Goal: Task Accomplishment & Management: Manage account settings

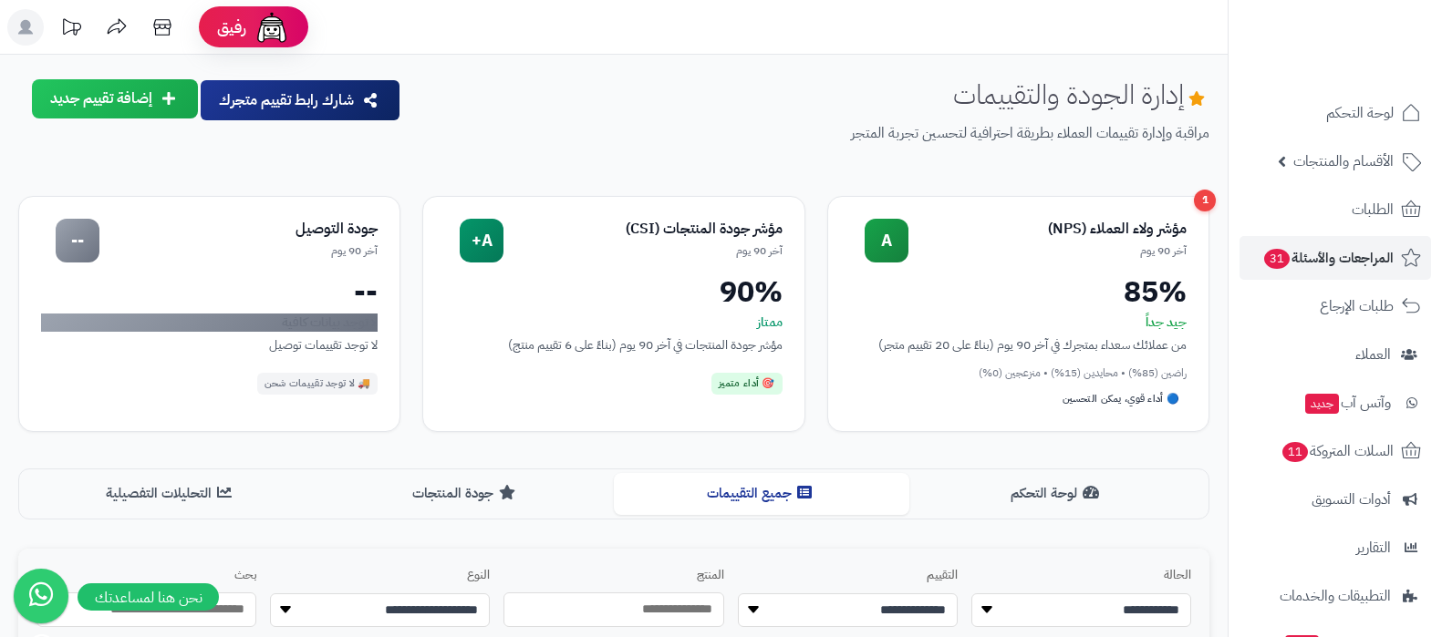
scroll to position [570, 0]
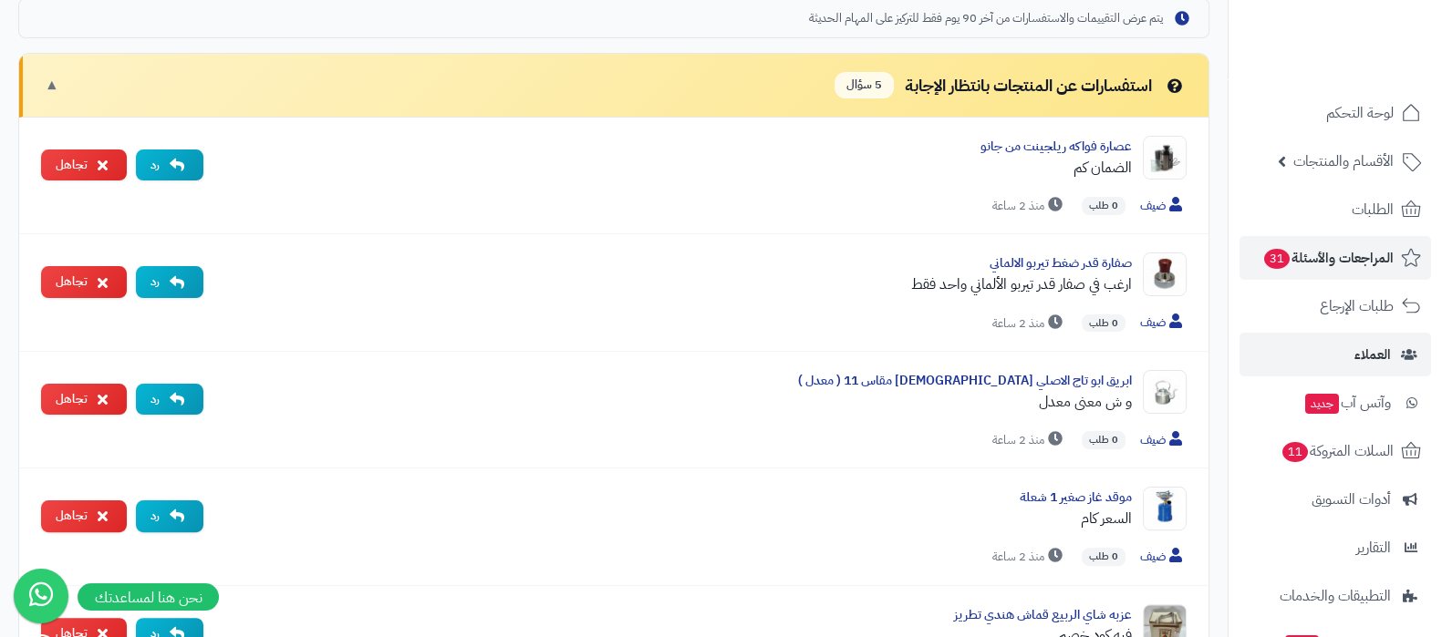
scroll to position [570, 0]
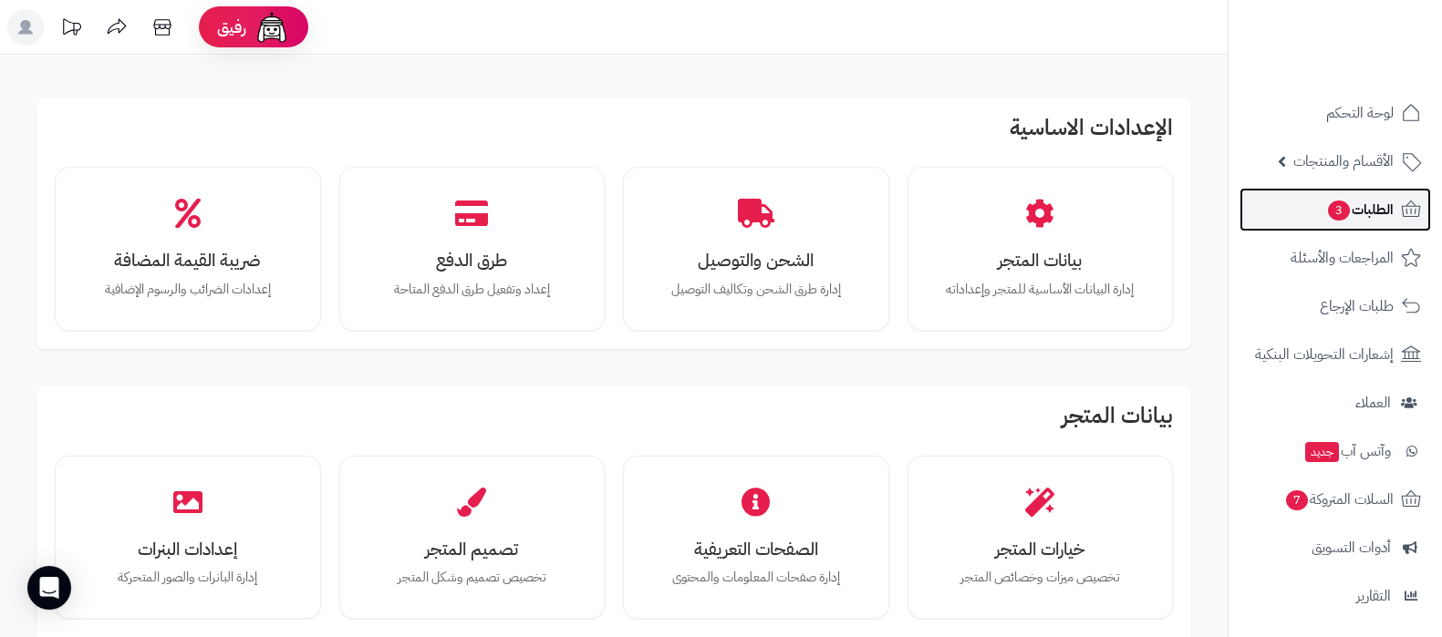
click at [1350, 221] on span "الطلبات 3" at bounding box center [1359, 210] width 67 height 26
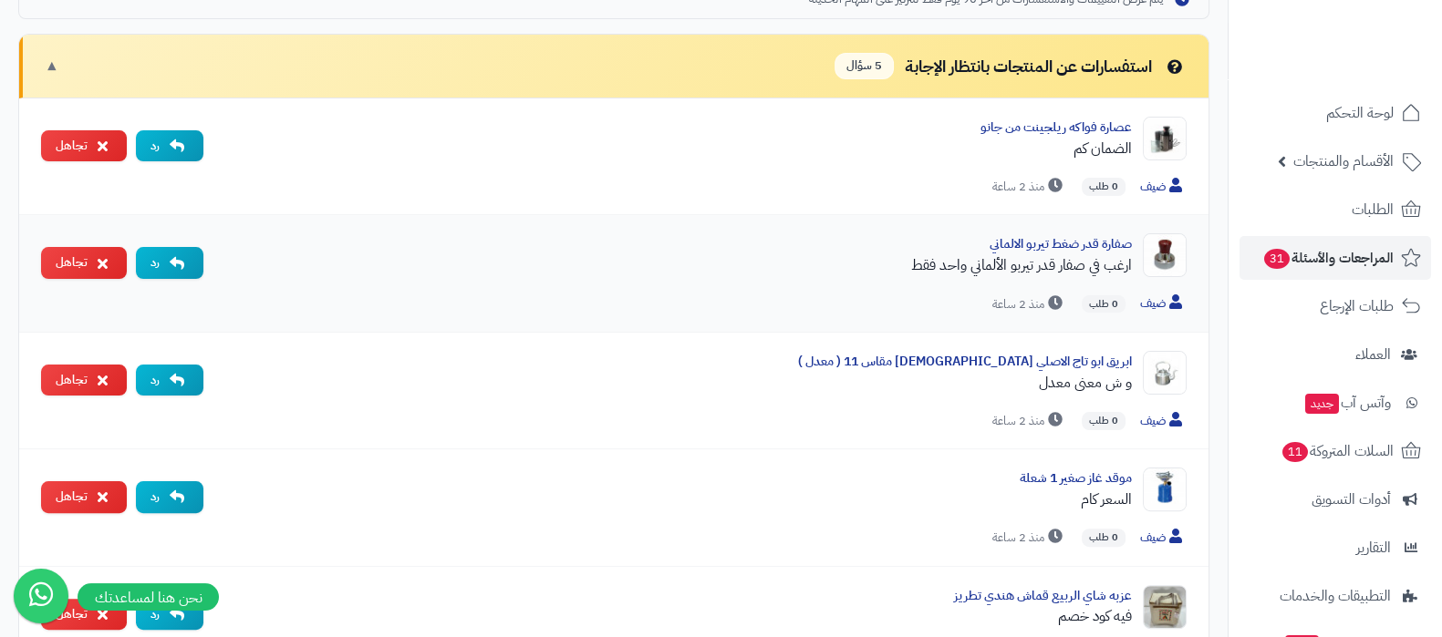
scroll to position [570, 0]
click at [1353, 363] on link "العملاء" at bounding box center [1334, 355] width 191 height 44
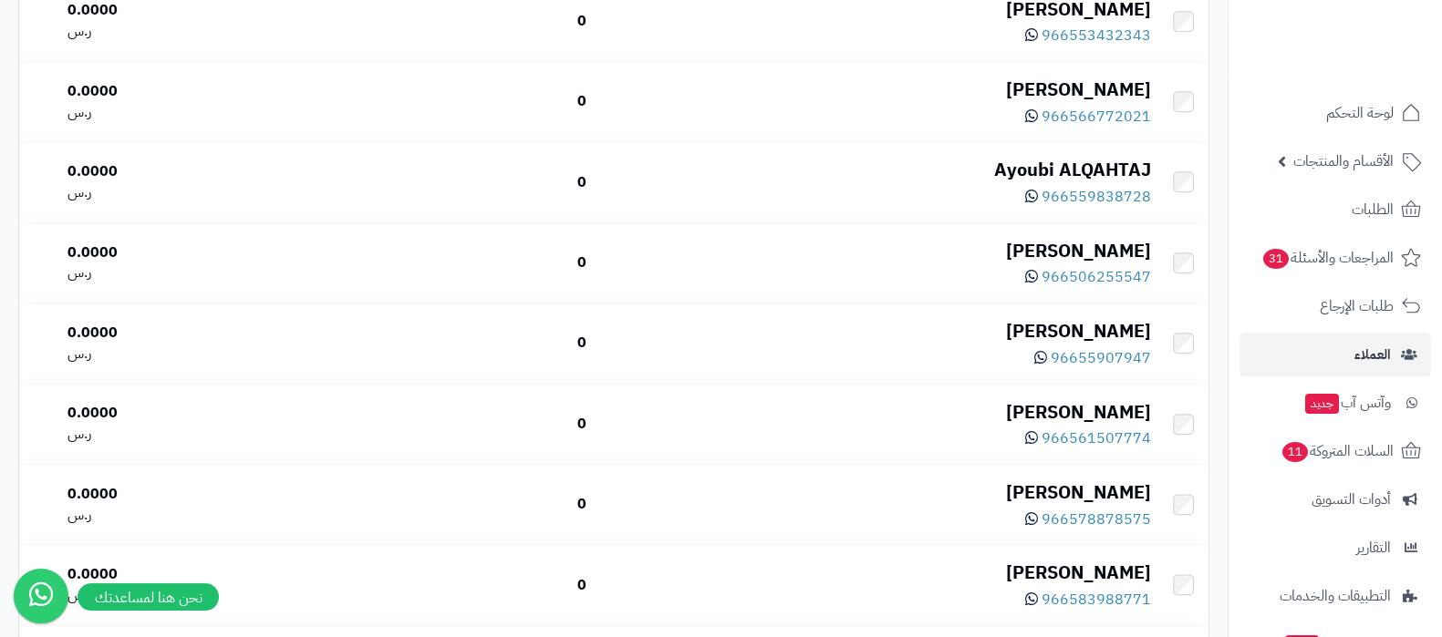
scroll to position [1814, 0]
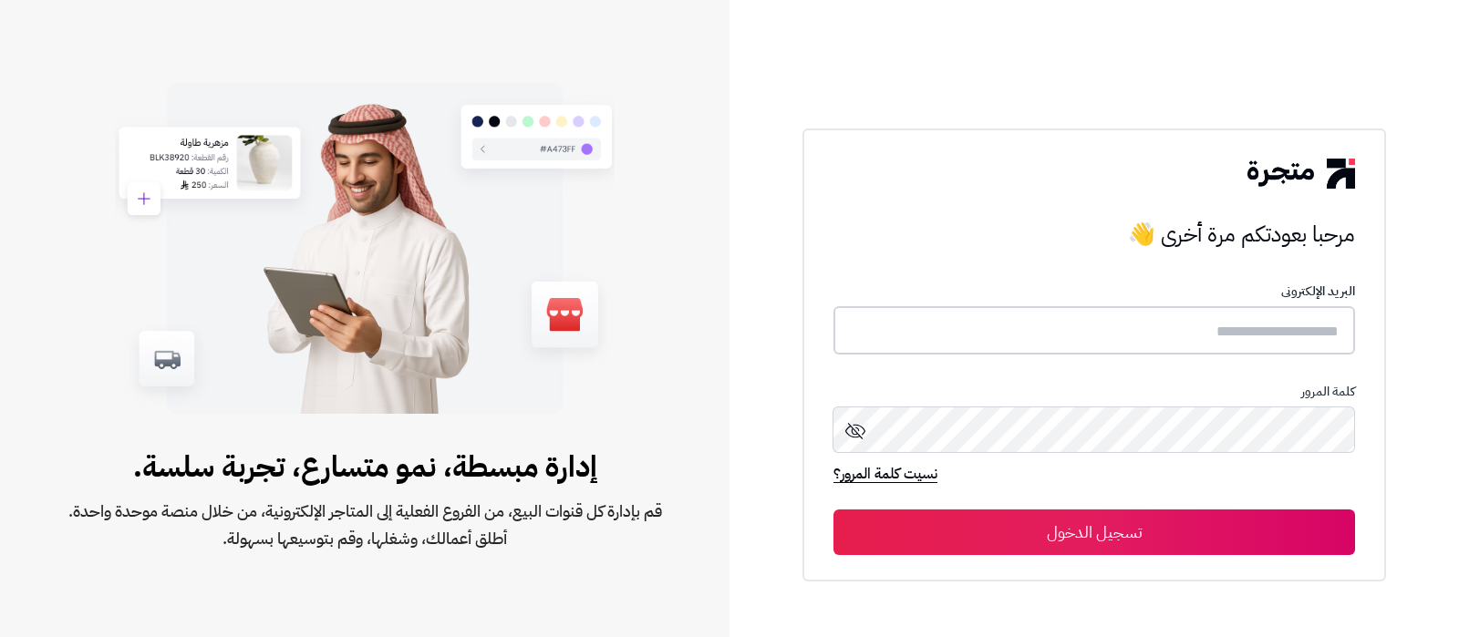
type input "**********"
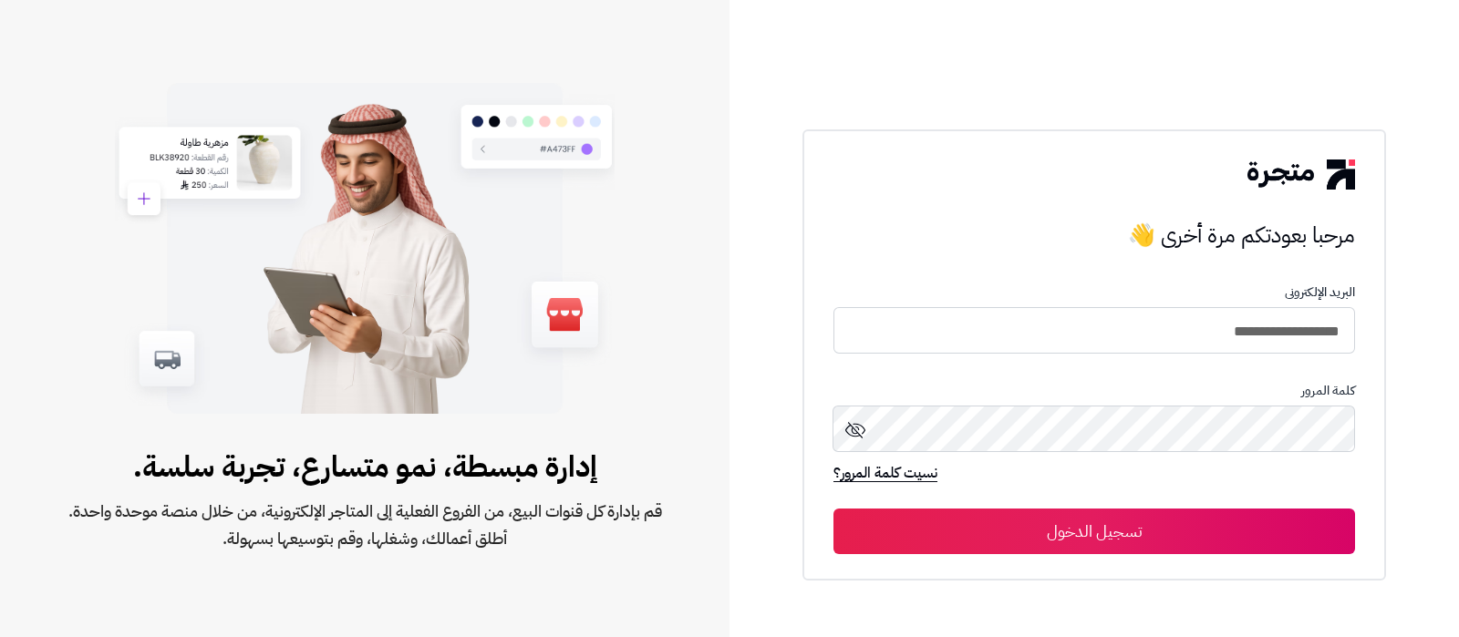
click at [1130, 527] on button "تسجيل الدخول" at bounding box center [1094, 532] width 522 height 46
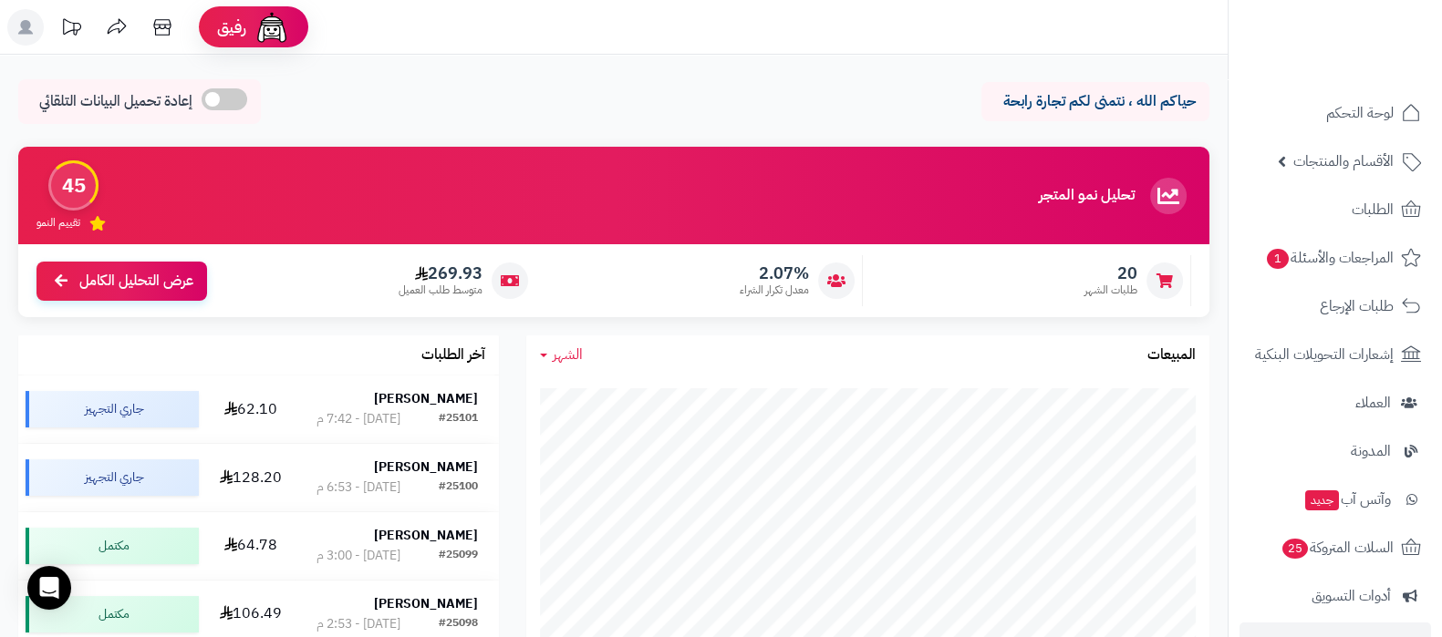
scroll to position [245, 0]
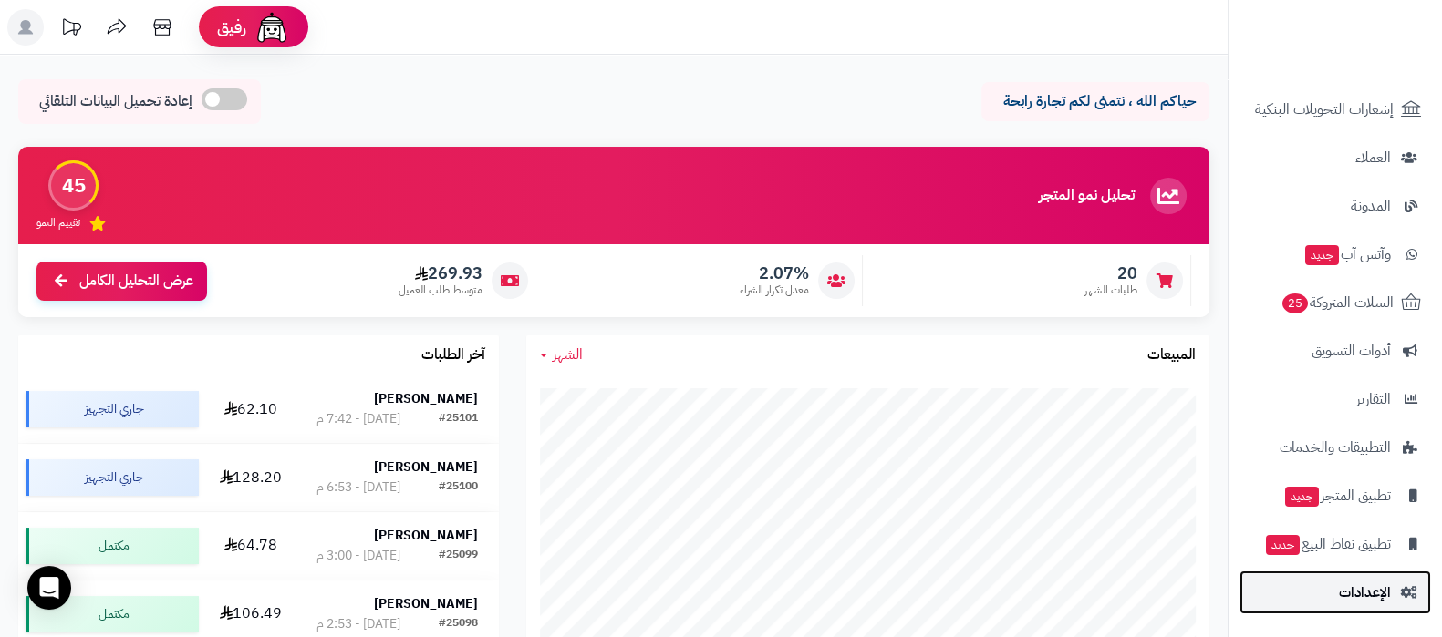
click at [1322, 585] on link "الإعدادات" at bounding box center [1334, 593] width 191 height 44
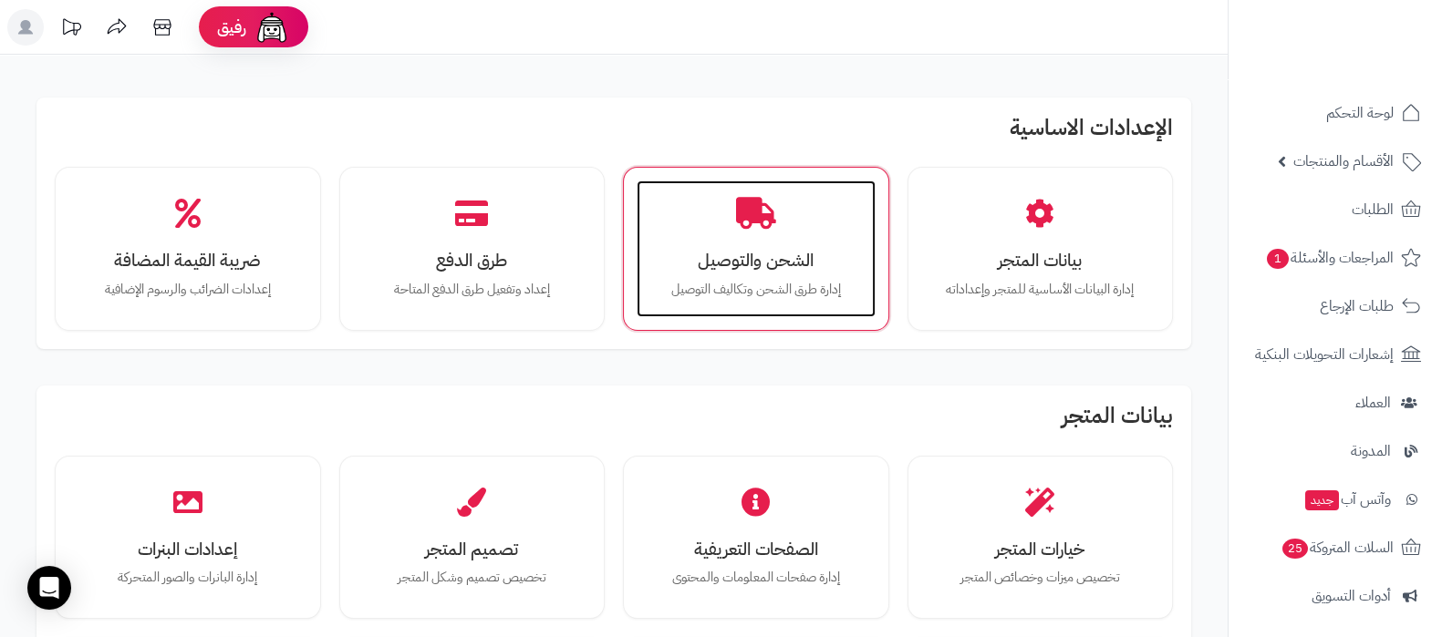
click at [821, 280] on p "إدارة طرق الشحن وتكاليف التوصيل" at bounding box center [756, 290] width 202 height 20
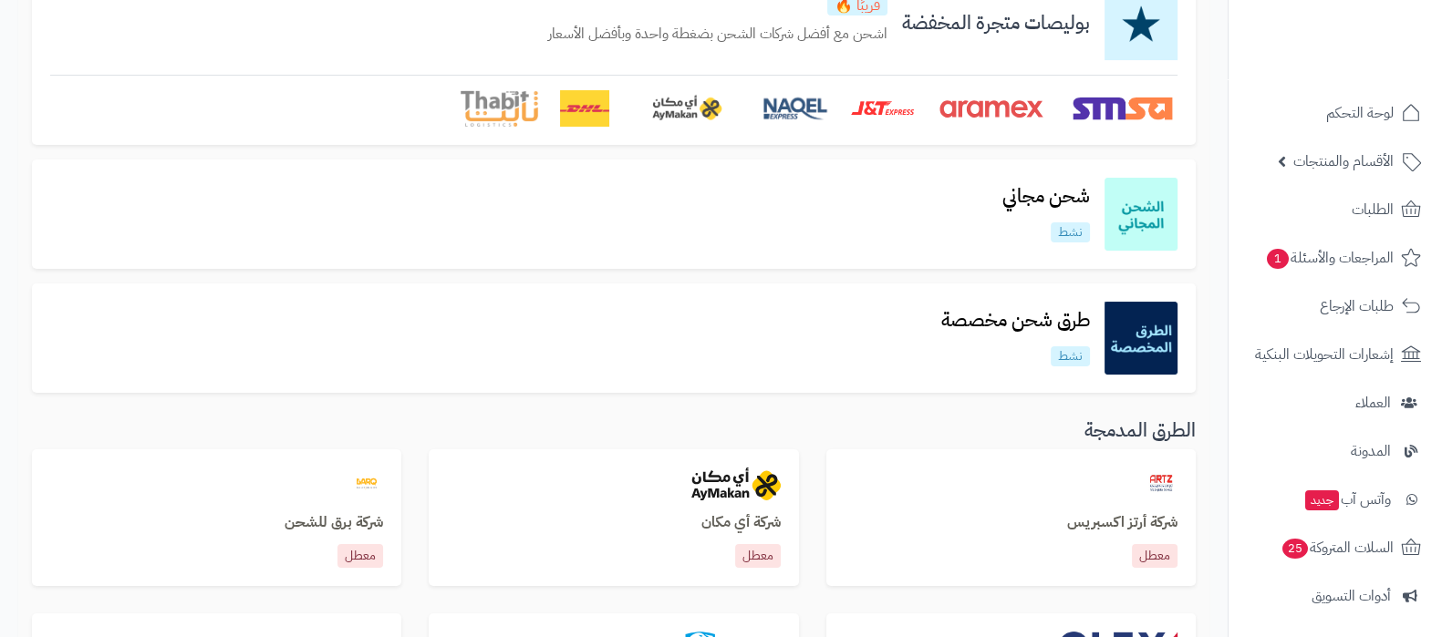
scroll to position [342, 0]
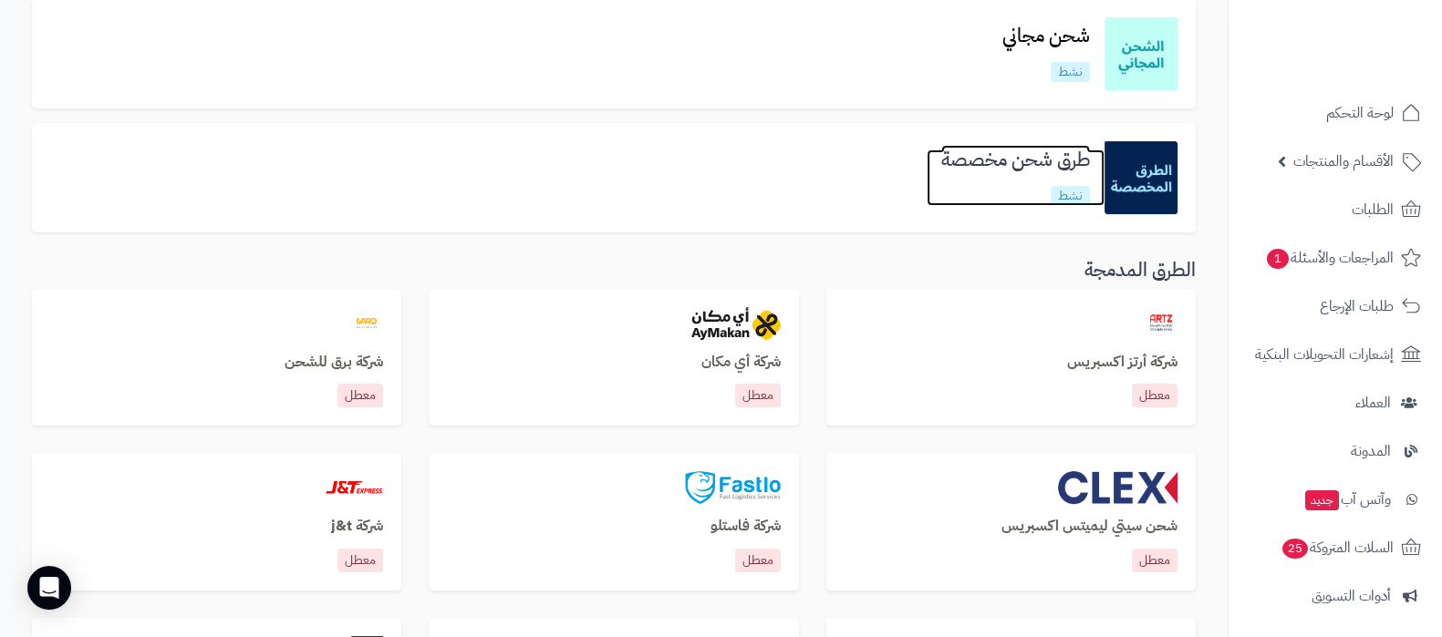
click at [1013, 165] on h3 "طرق شحن مخصصة" at bounding box center [1015, 160] width 178 height 21
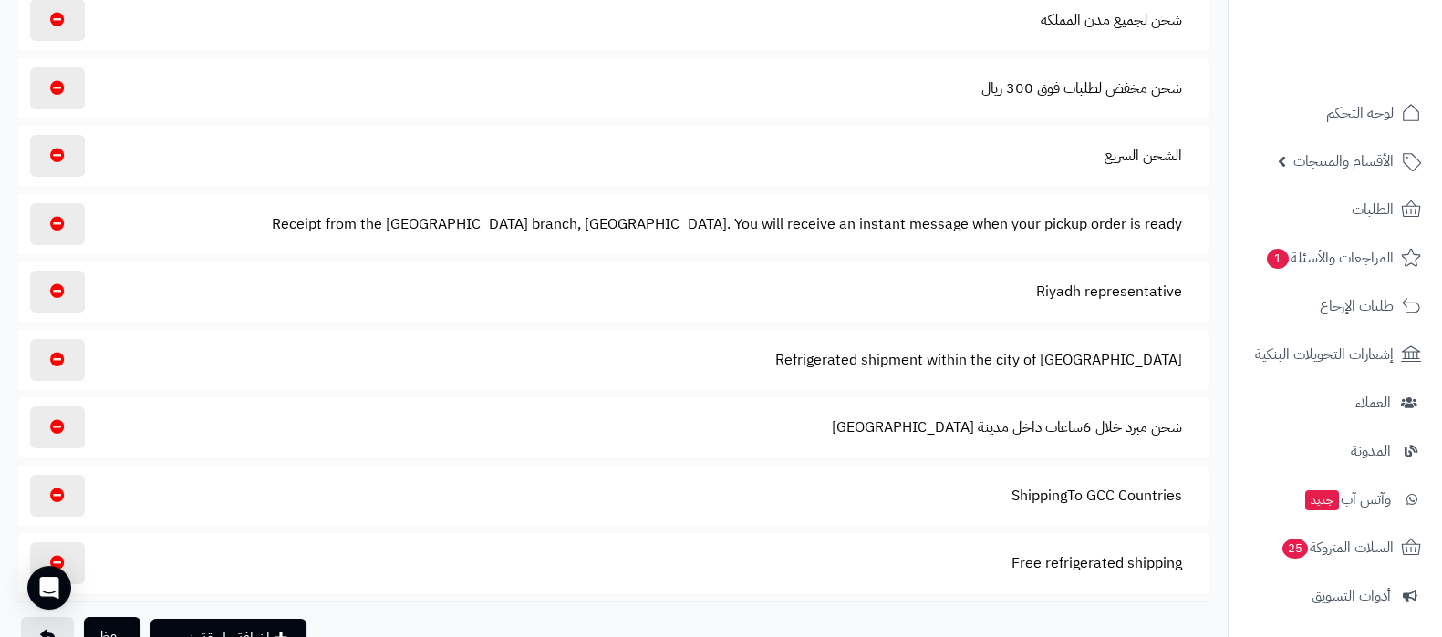
scroll to position [227, 0]
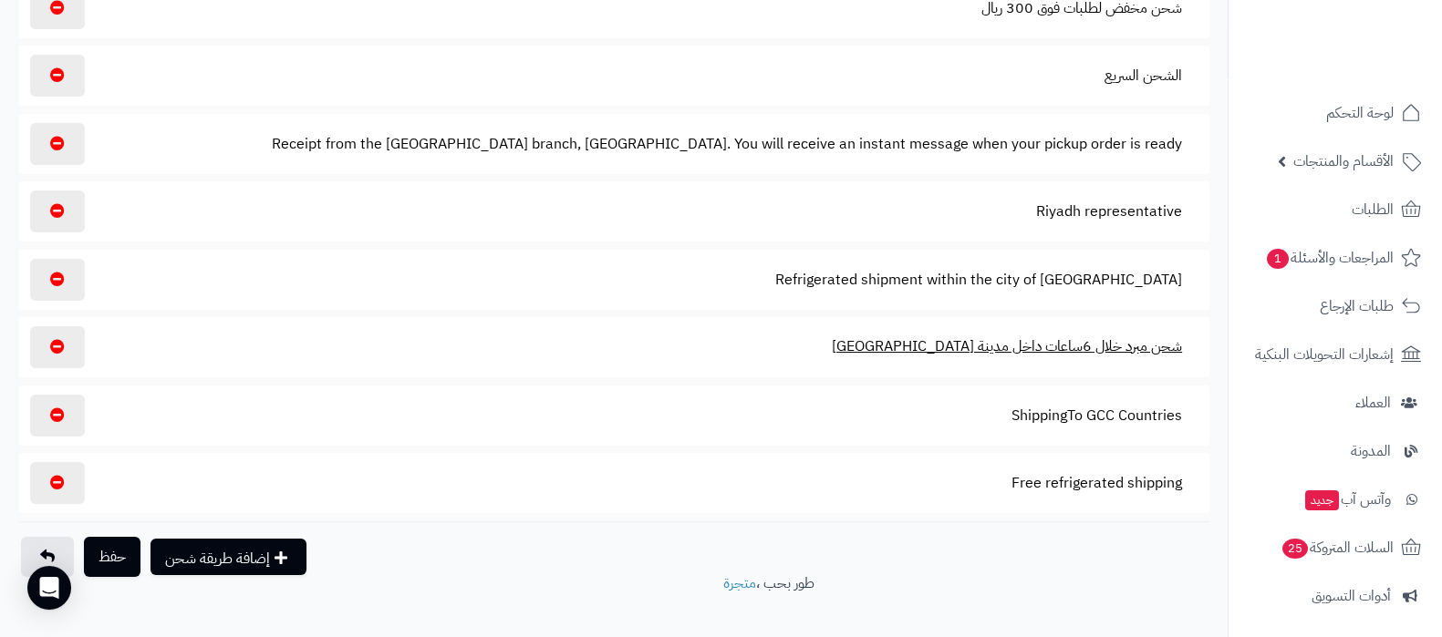
click at [1064, 353] on button "شحن مبرد خلال 6ساعات داخل مدينة الرياض" at bounding box center [1006, 347] width 381 height 42
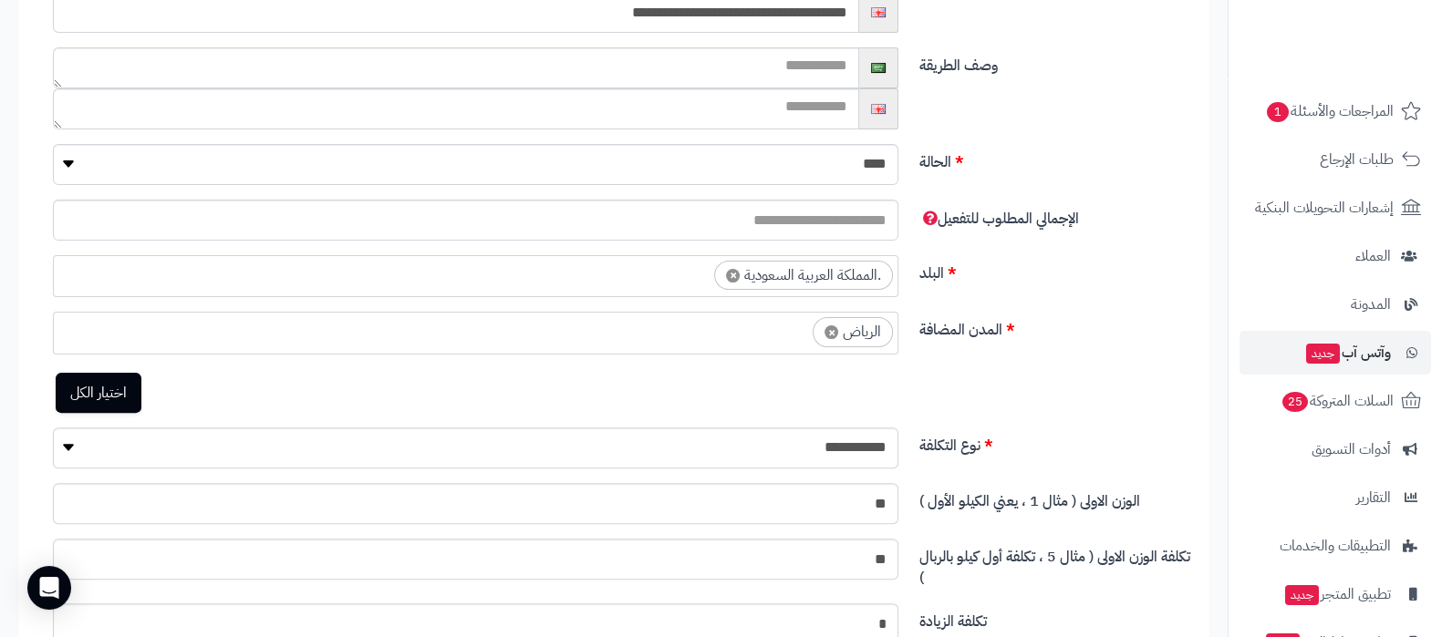
scroll to position [245, 0]
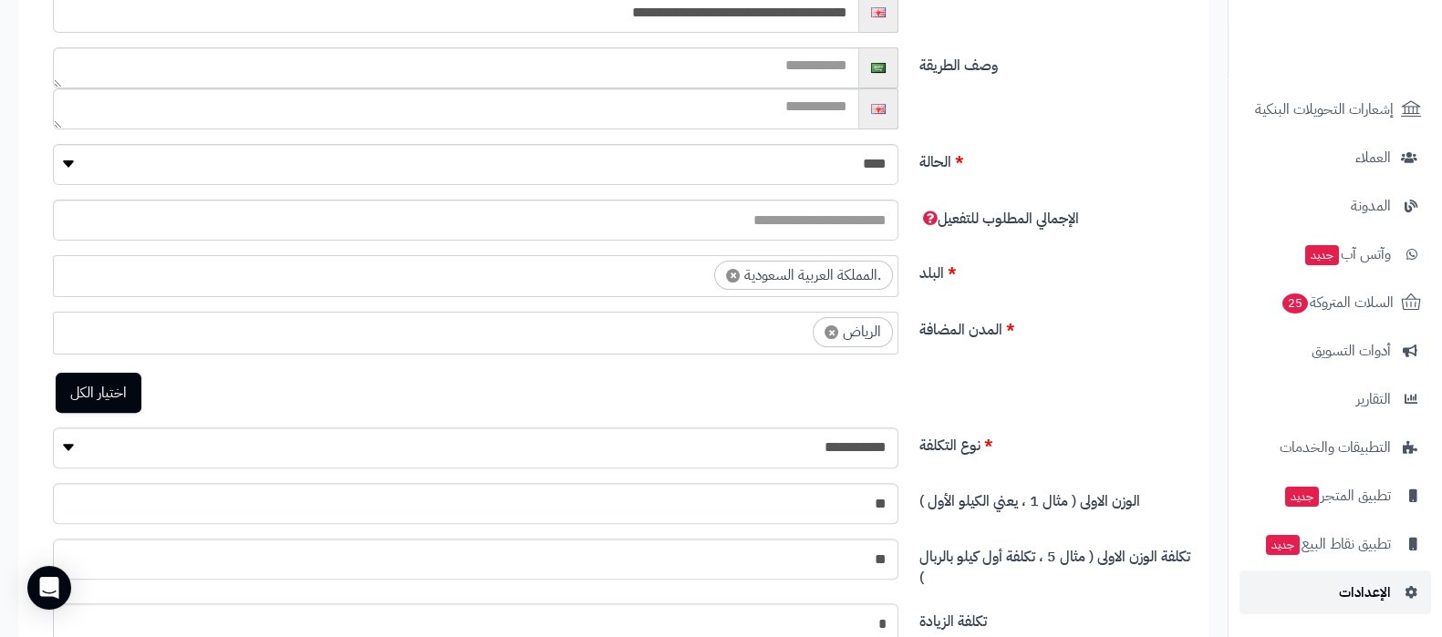
click at [1360, 601] on span "الإعدادات" at bounding box center [1365, 593] width 52 height 26
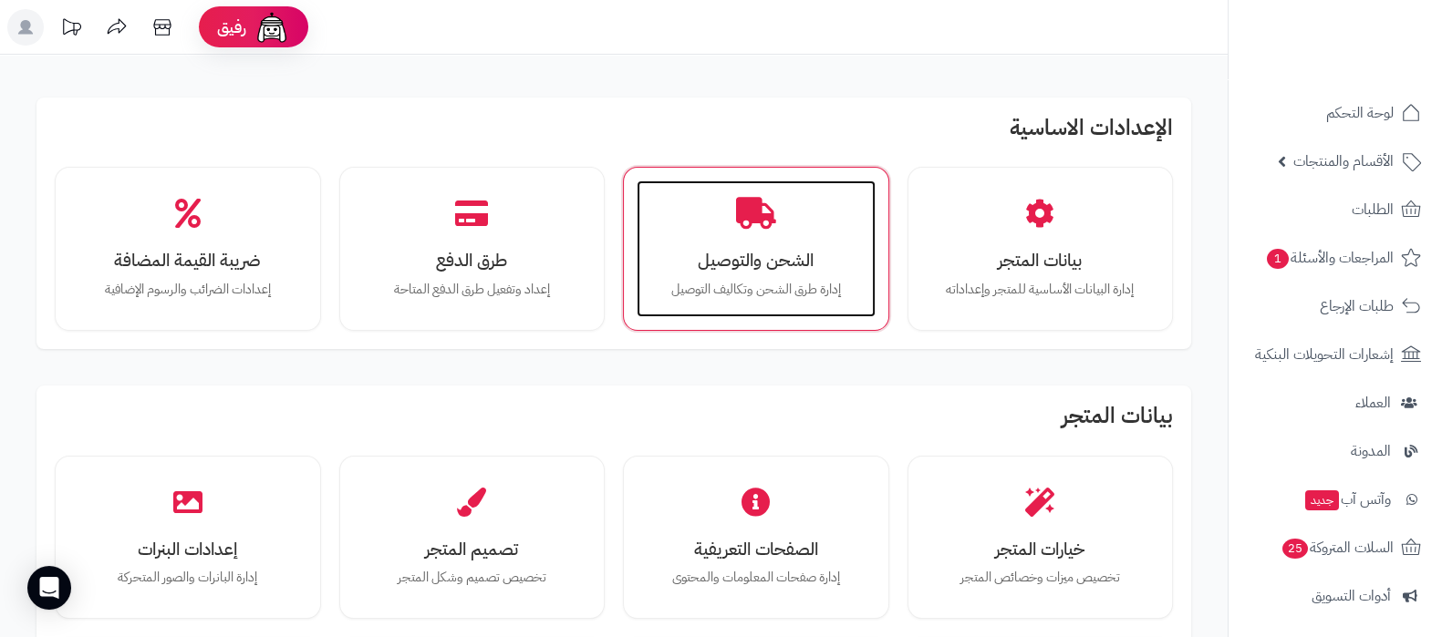
click at [749, 289] on p "إدارة طرق الشحن وتكاليف التوصيل" at bounding box center [756, 290] width 202 height 20
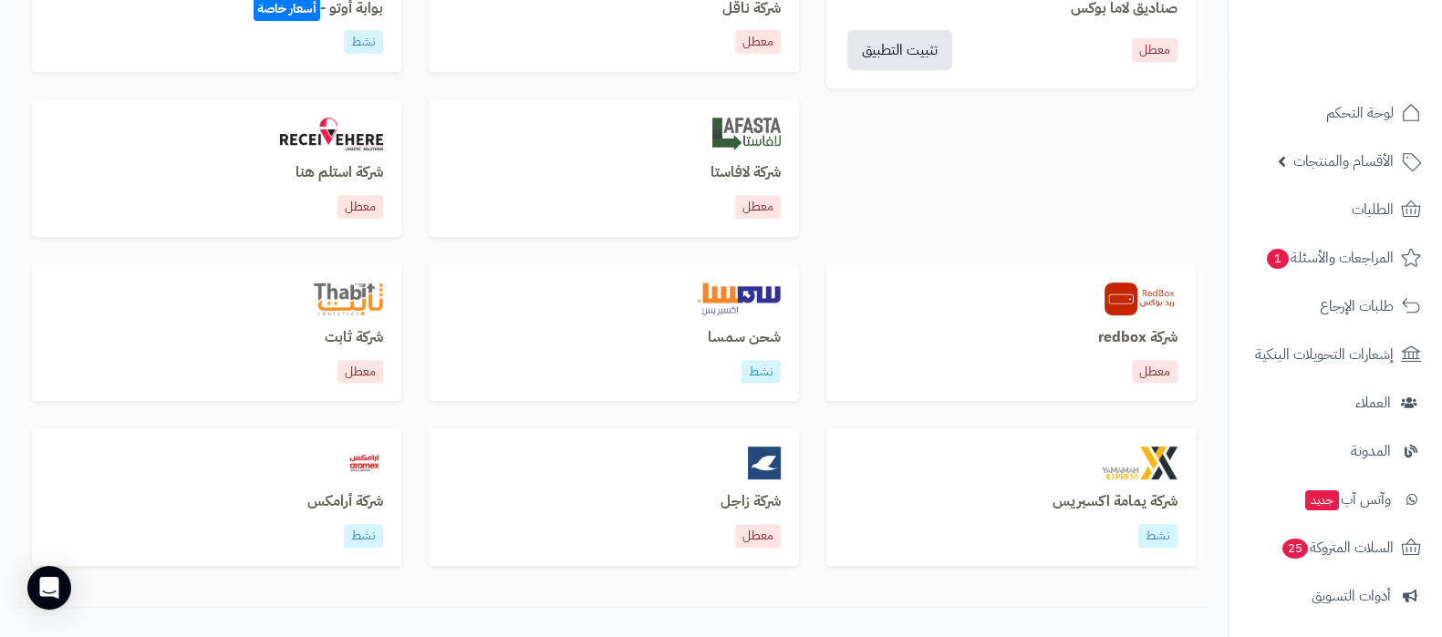
scroll to position [1026, 0]
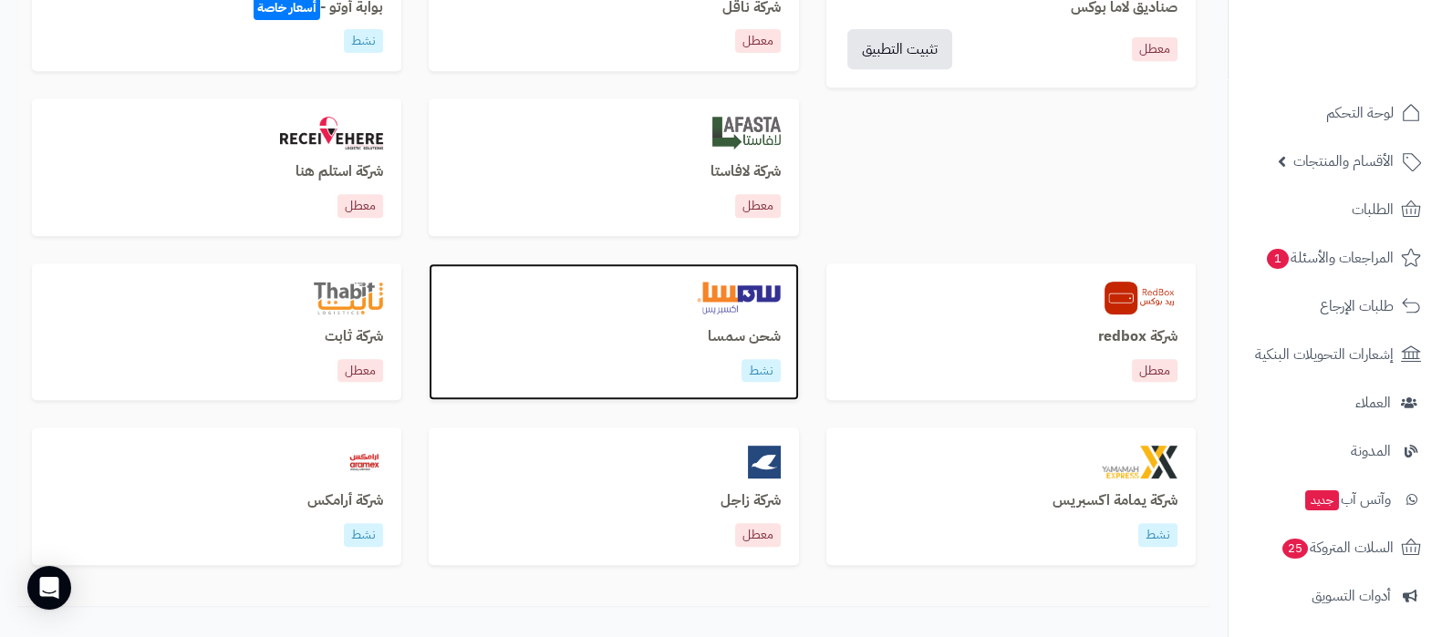
click at [765, 335] on h3 "شحن سمسا" at bounding box center [613, 337] width 333 height 16
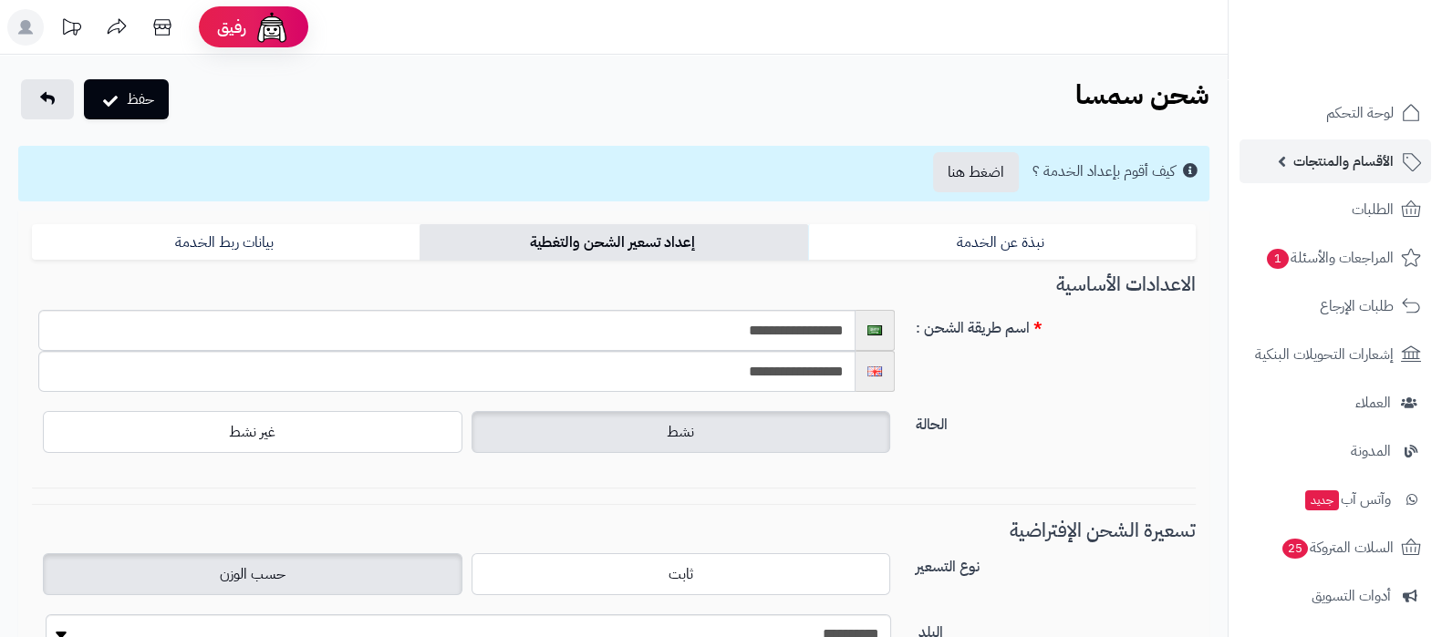
click at [1352, 162] on span "الأقسام والمنتجات" at bounding box center [1343, 162] width 100 height 26
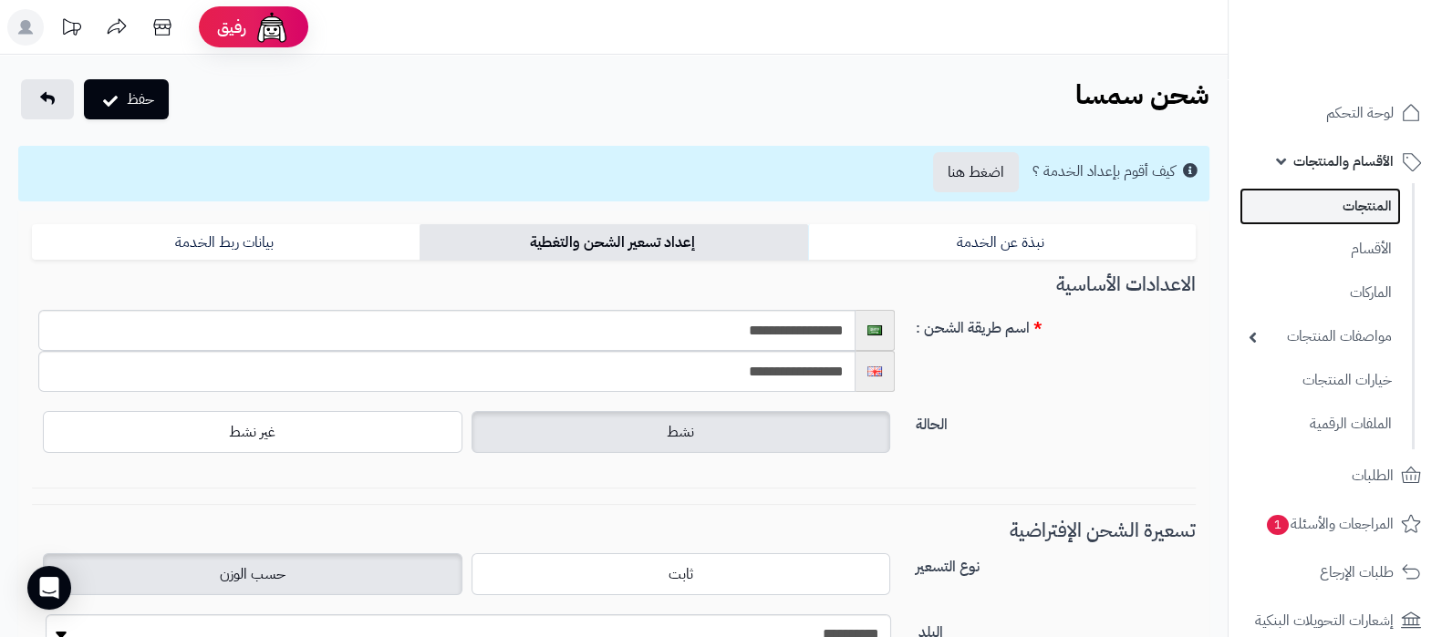
click at [1346, 198] on link "المنتجات" at bounding box center [1319, 206] width 161 height 37
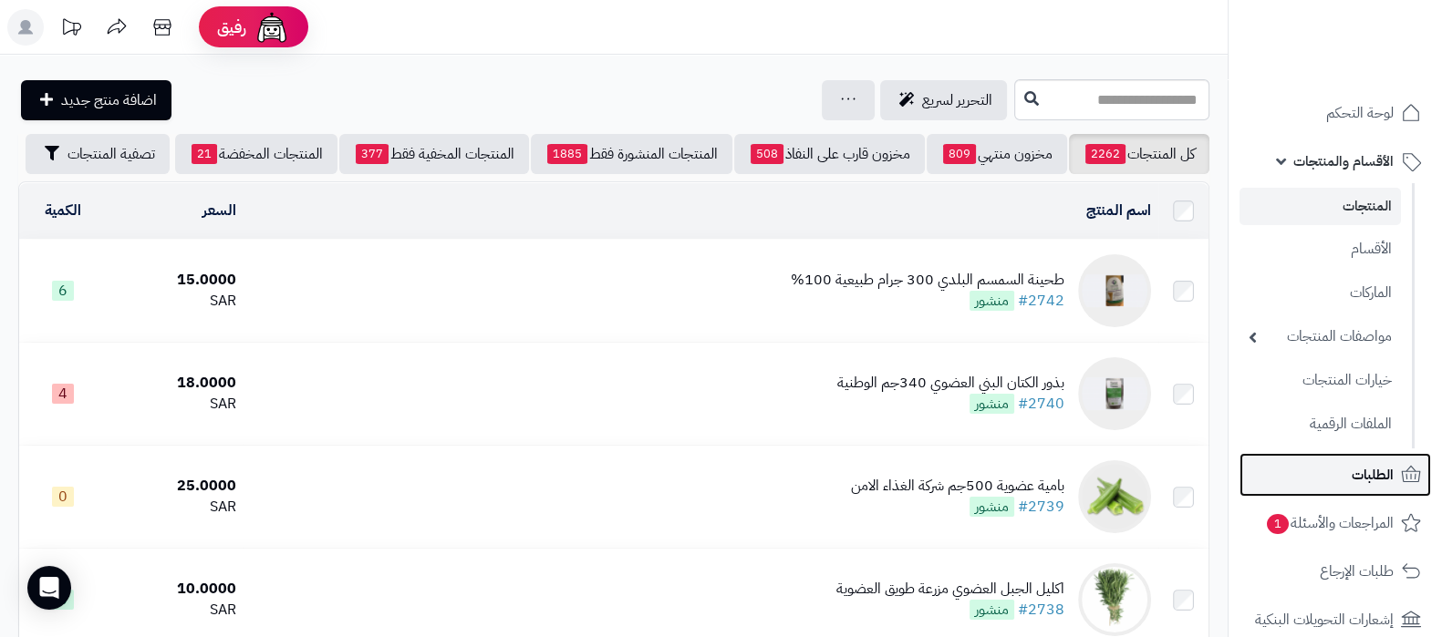
click at [1333, 468] on link "الطلبات" at bounding box center [1334, 475] width 191 height 44
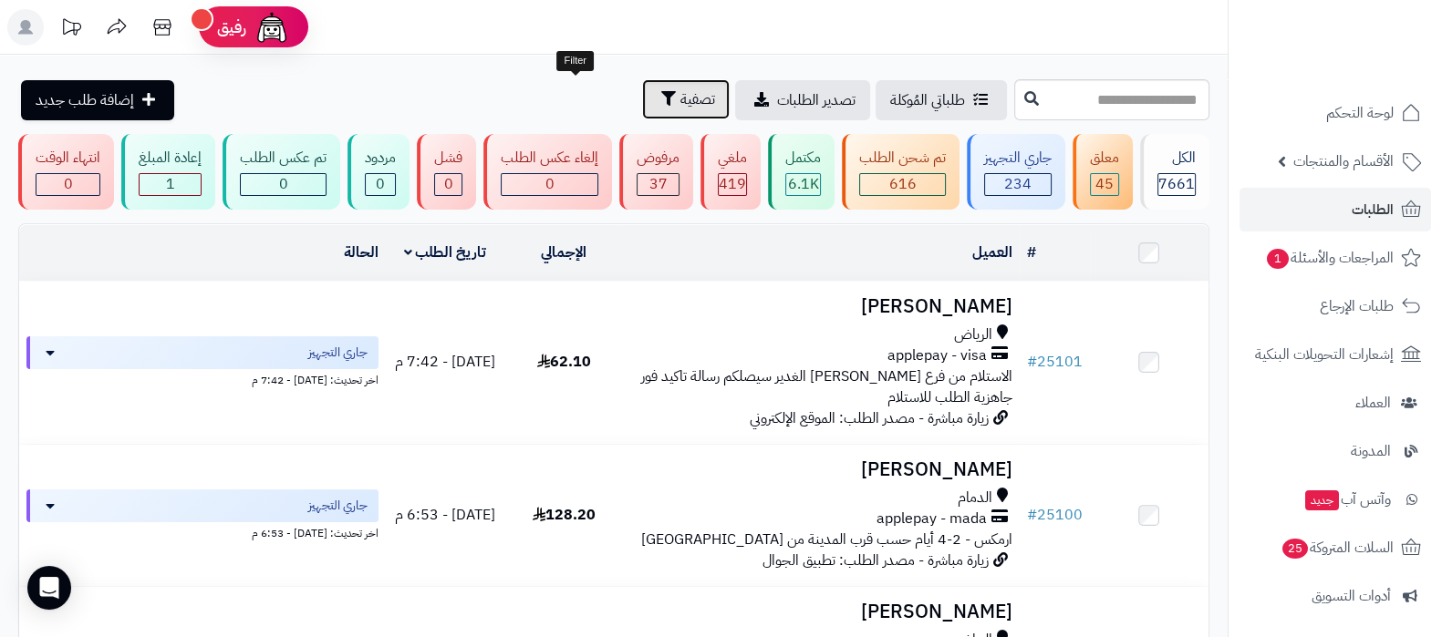
click at [661, 103] on icon "button" at bounding box center [668, 98] width 15 height 15
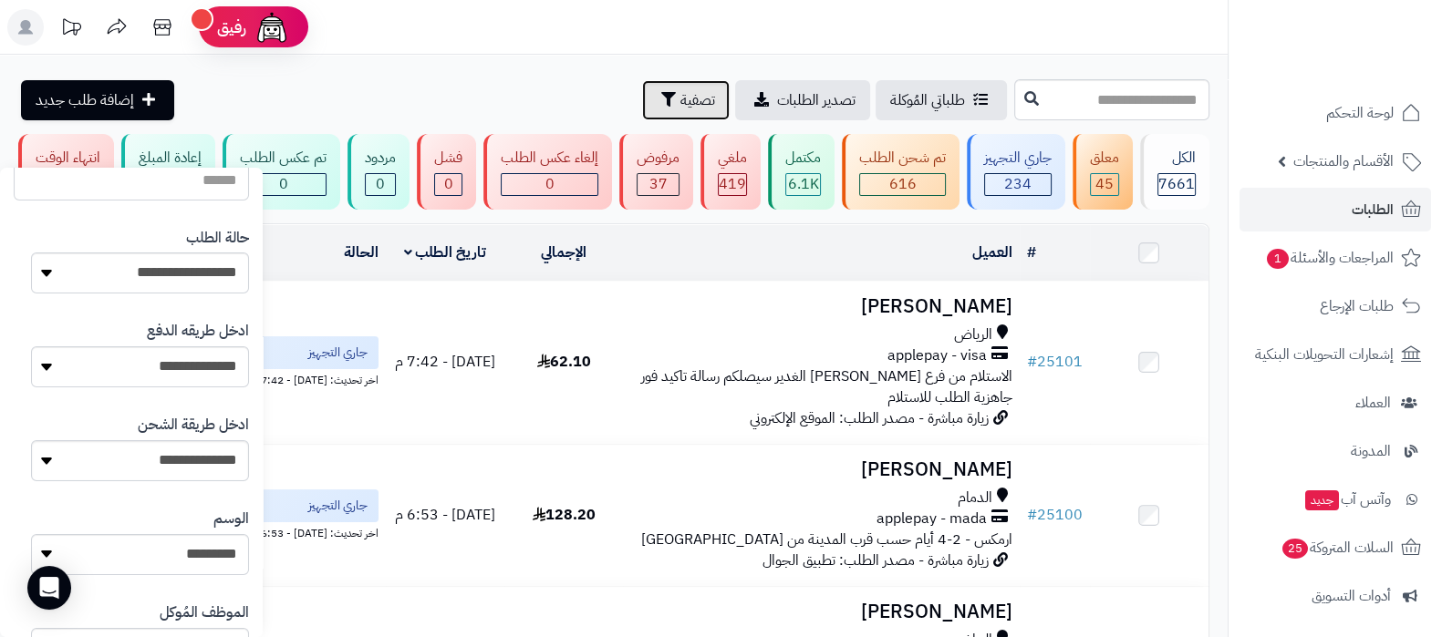
scroll to position [342, 0]
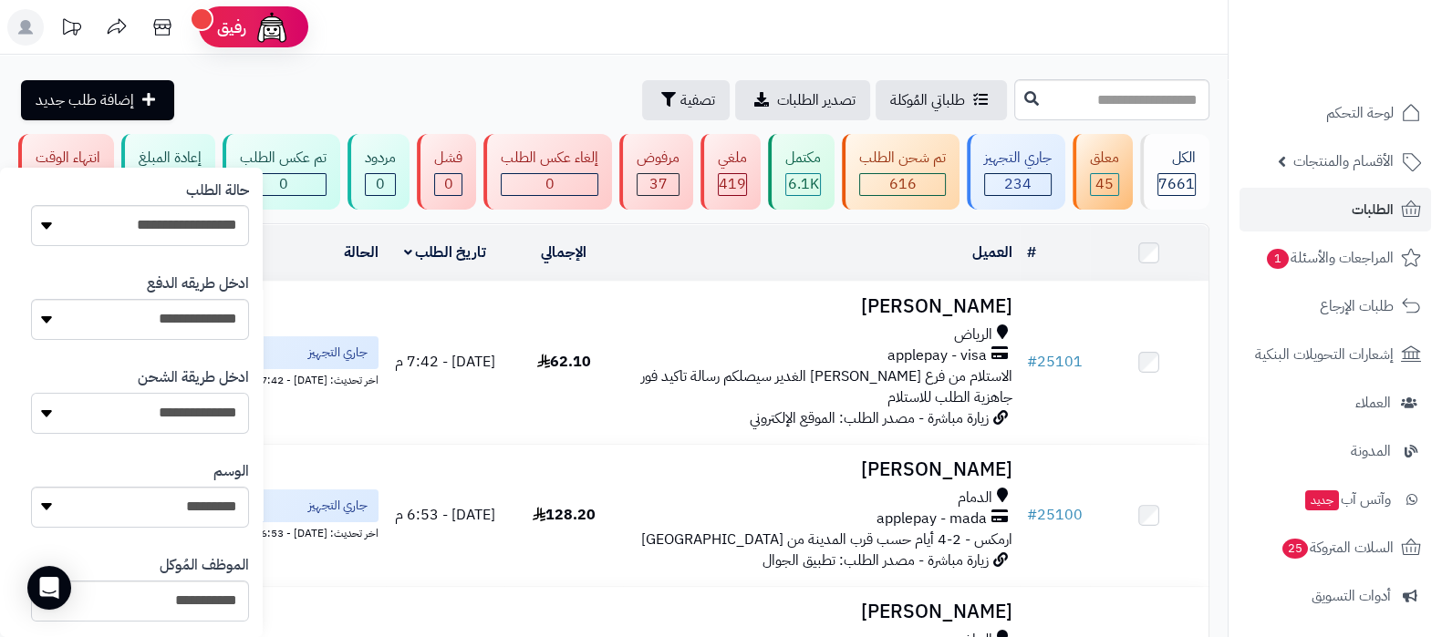
click at [177, 406] on select "**********" at bounding box center [140, 413] width 218 height 41
click at [1156, 36] on header "رفيق ! الطلبات معالجة مكتمل إرجاع المنتجات العملاء المتواجدون الان 10157 عملاء …" at bounding box center [721, 27] width 1442 height 55
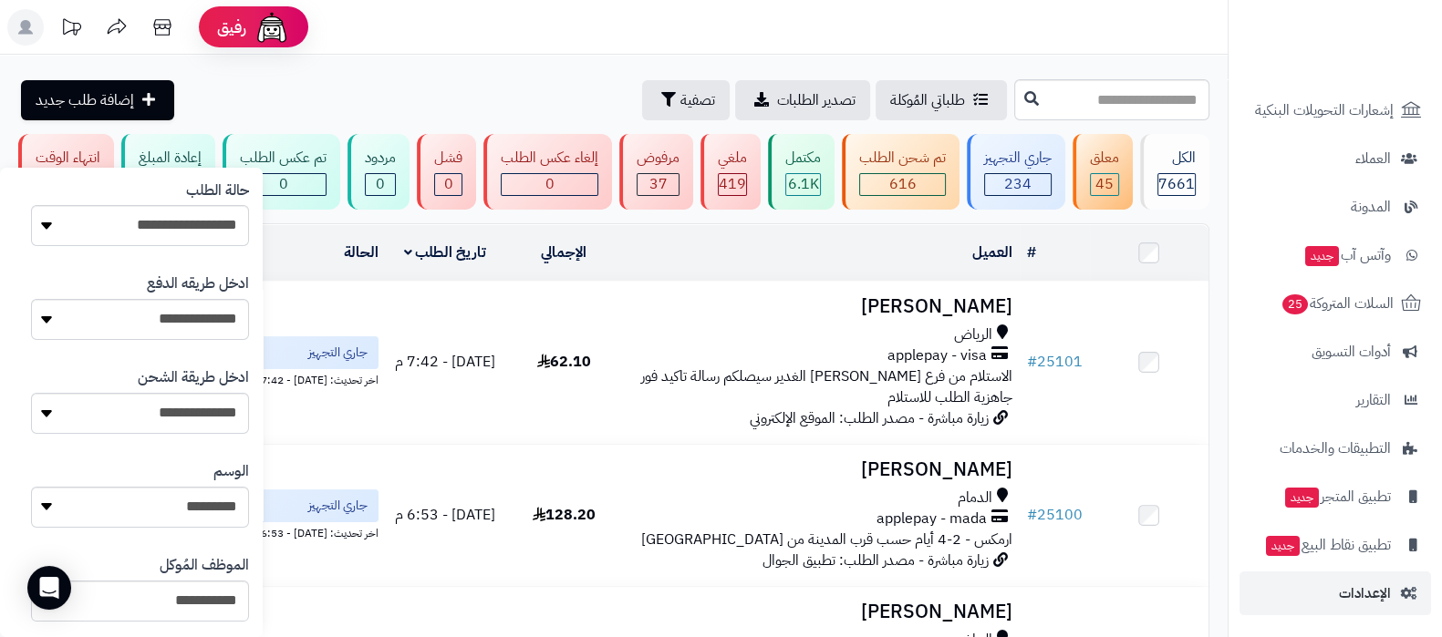
scroll to position [245, 0]
click at [1367, 580] on span "الإعدادات" at bounding box center [1365, 593] width 52 height 26
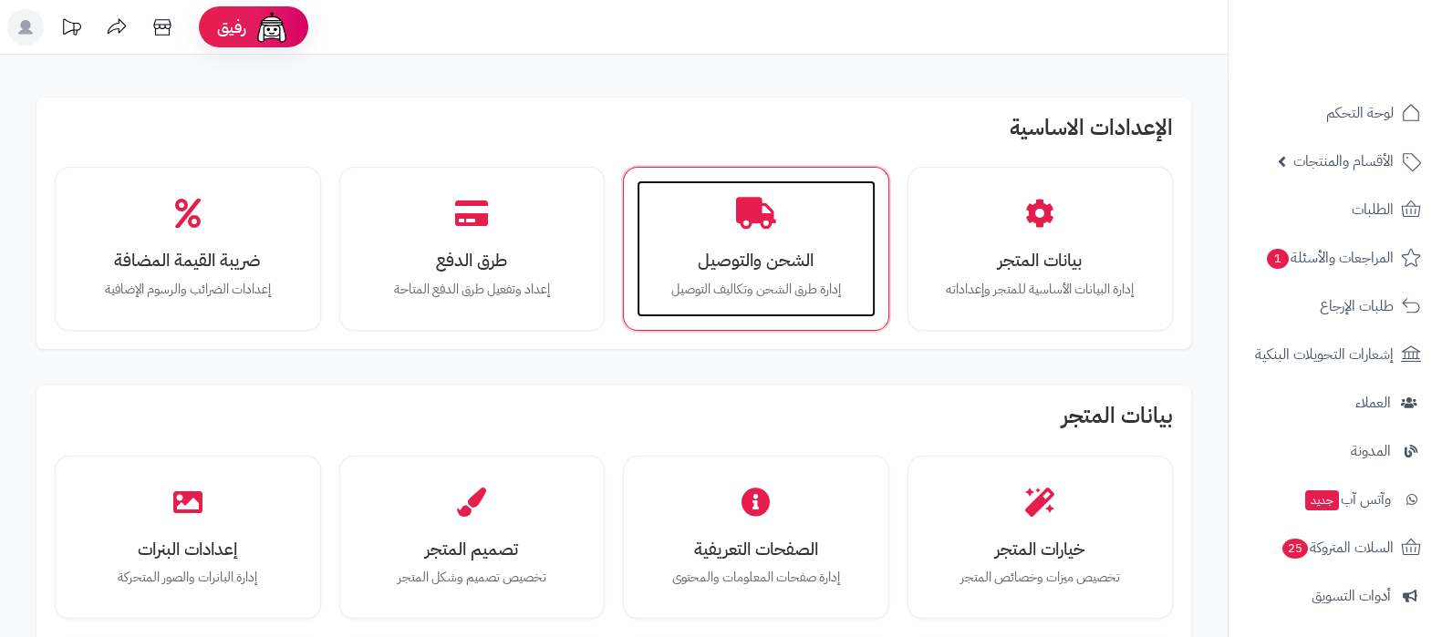
click at [773, 218] on icon at bounding box center [756, 214] width 40 height 32
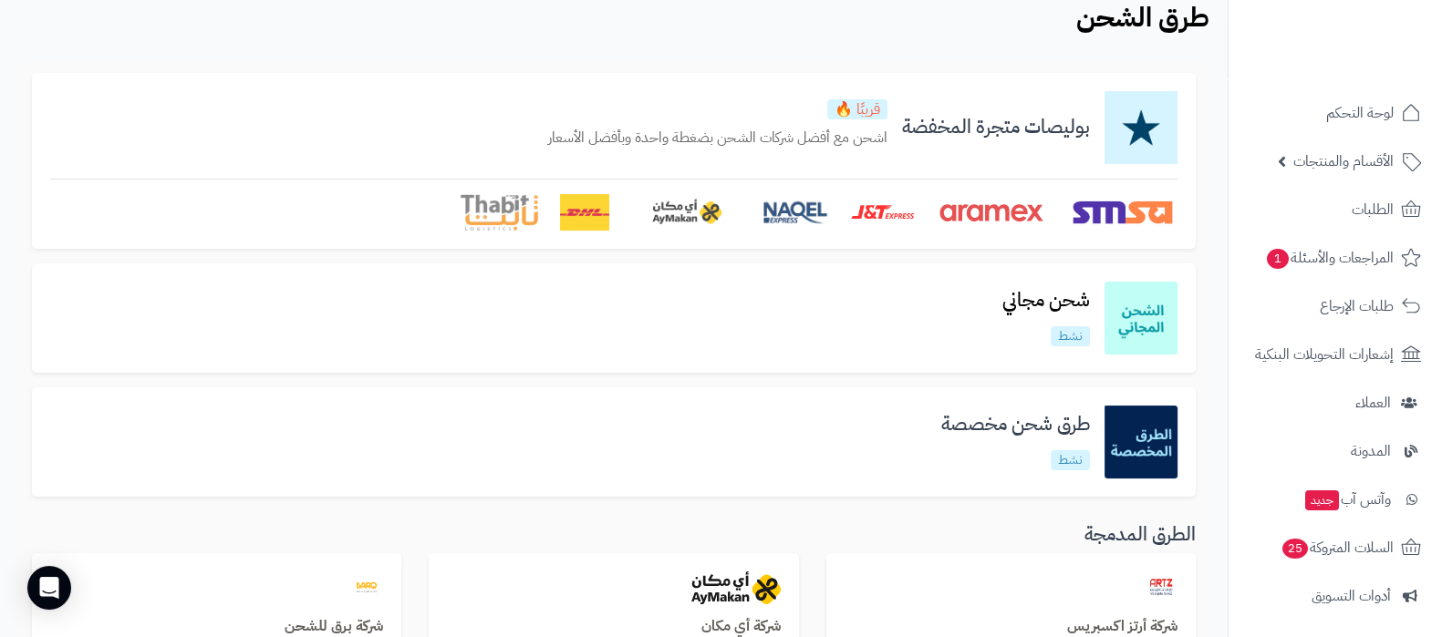
scroll to position [113, 0]
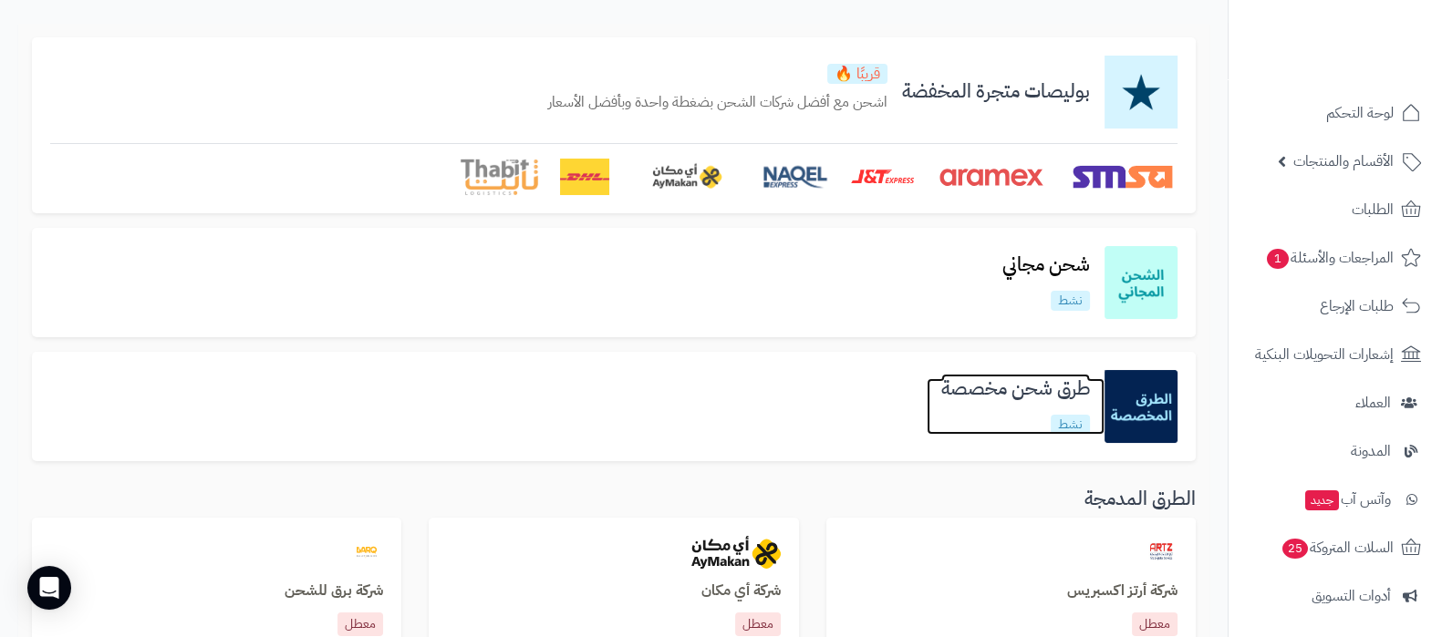
click at [997, 378] on h3 "طرق شحن مخصصة" at bounding box center [1015, 388] width 178 height 21
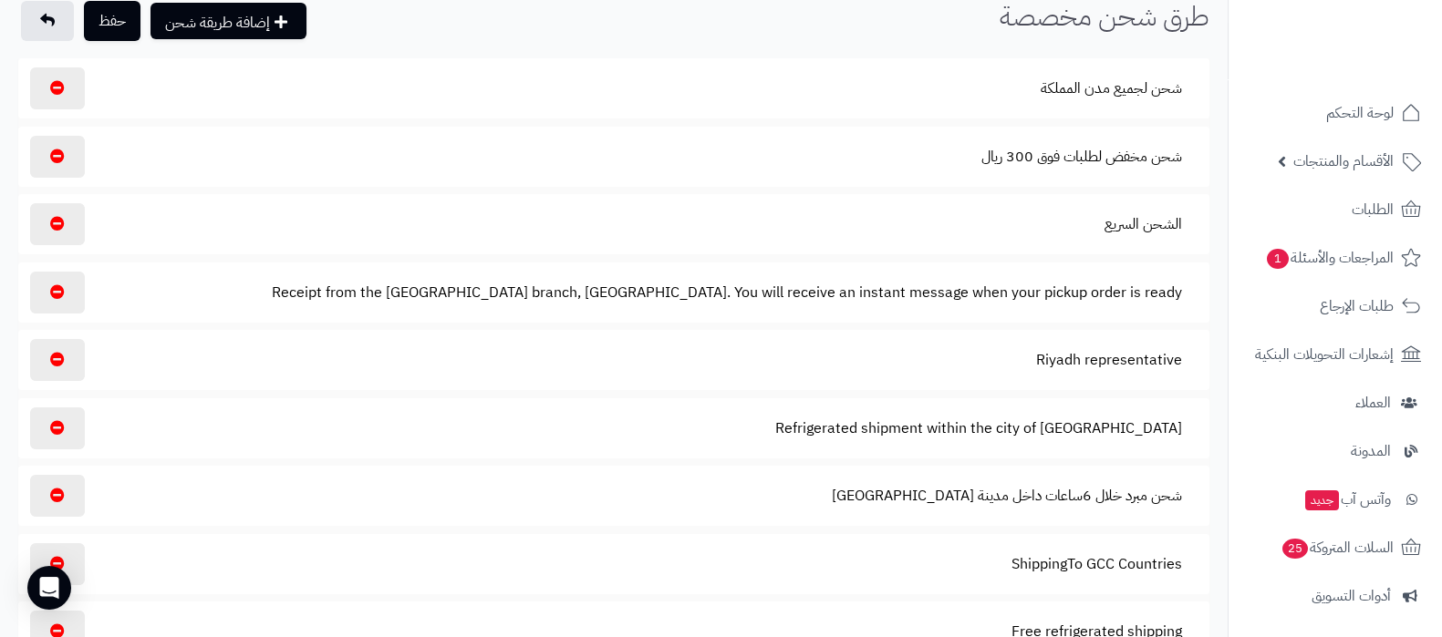
scroll to position [113, 0]
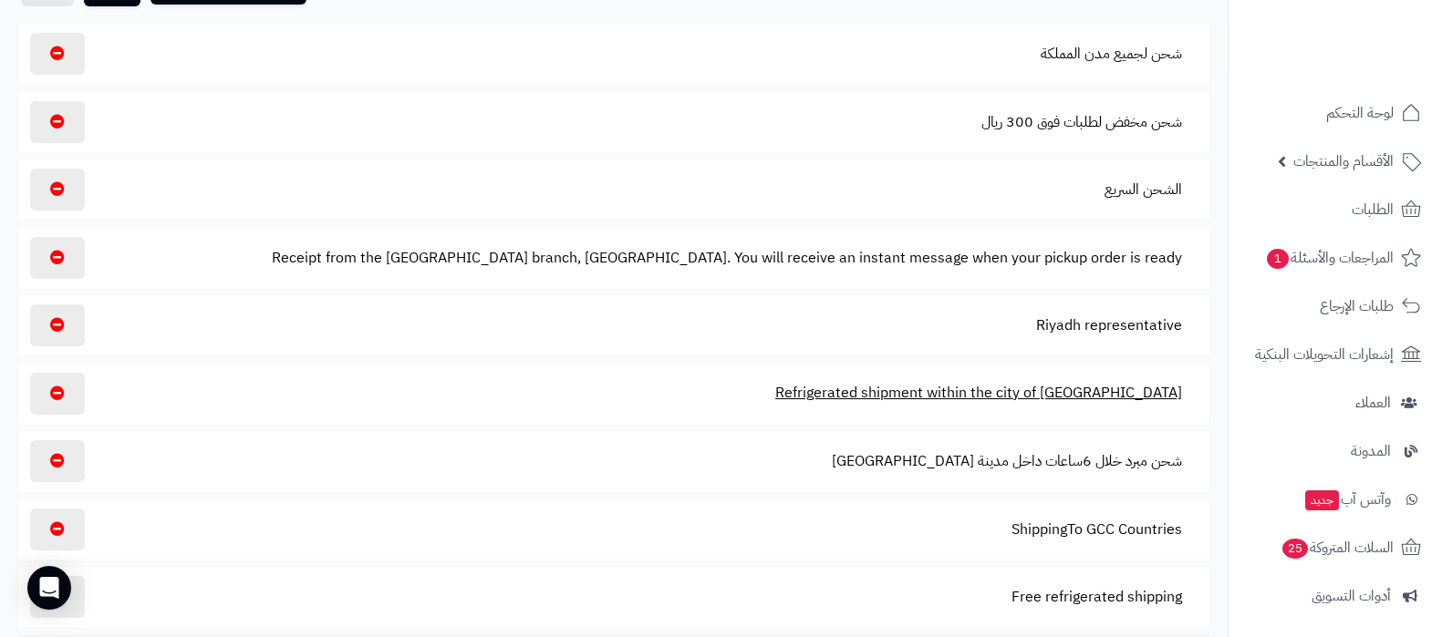
click at [1040, 389] on button "Refrigerated shipment within the city of Riyadh" at bounding box center [979, 393] width 438 height 42
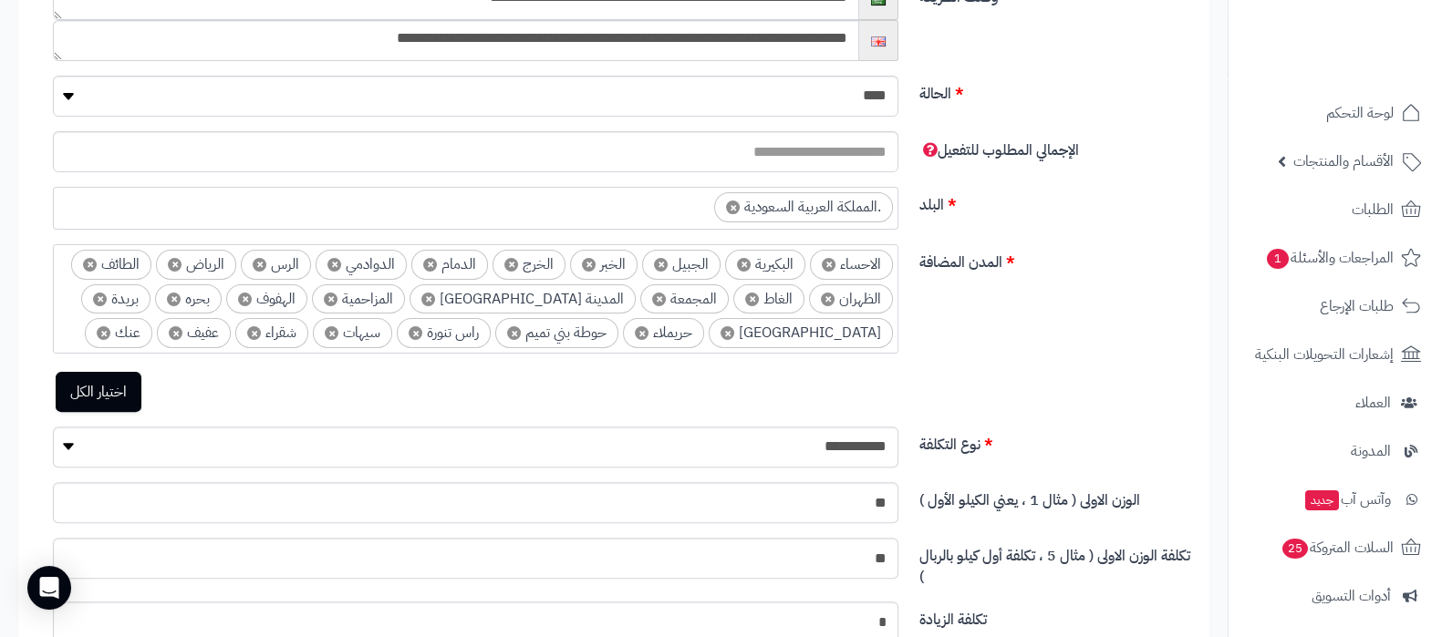
scroll to position [34, 0]
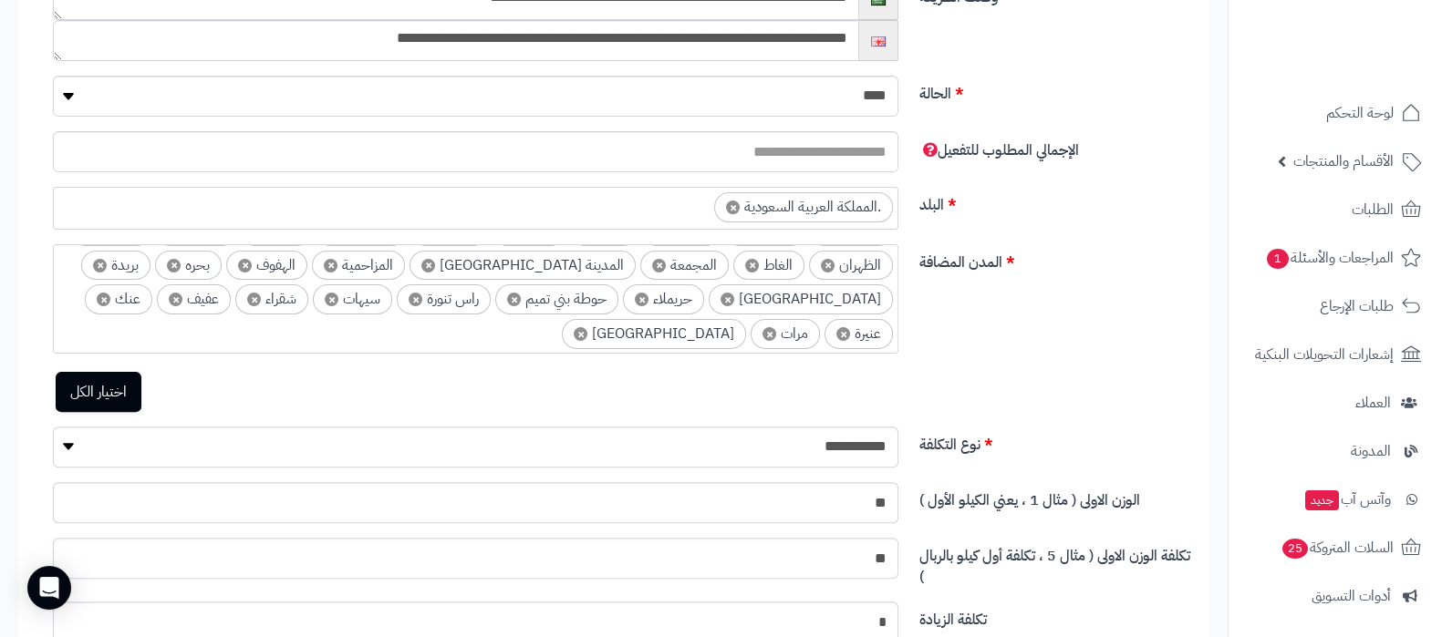
click at [628, 341] on ul "× الاحساء × البكيرية × الجبيل × الخبر × الخرج × الدمام × الدوادمي × الرس × الري…" at bounding box center [475, 281] width 843 height 138
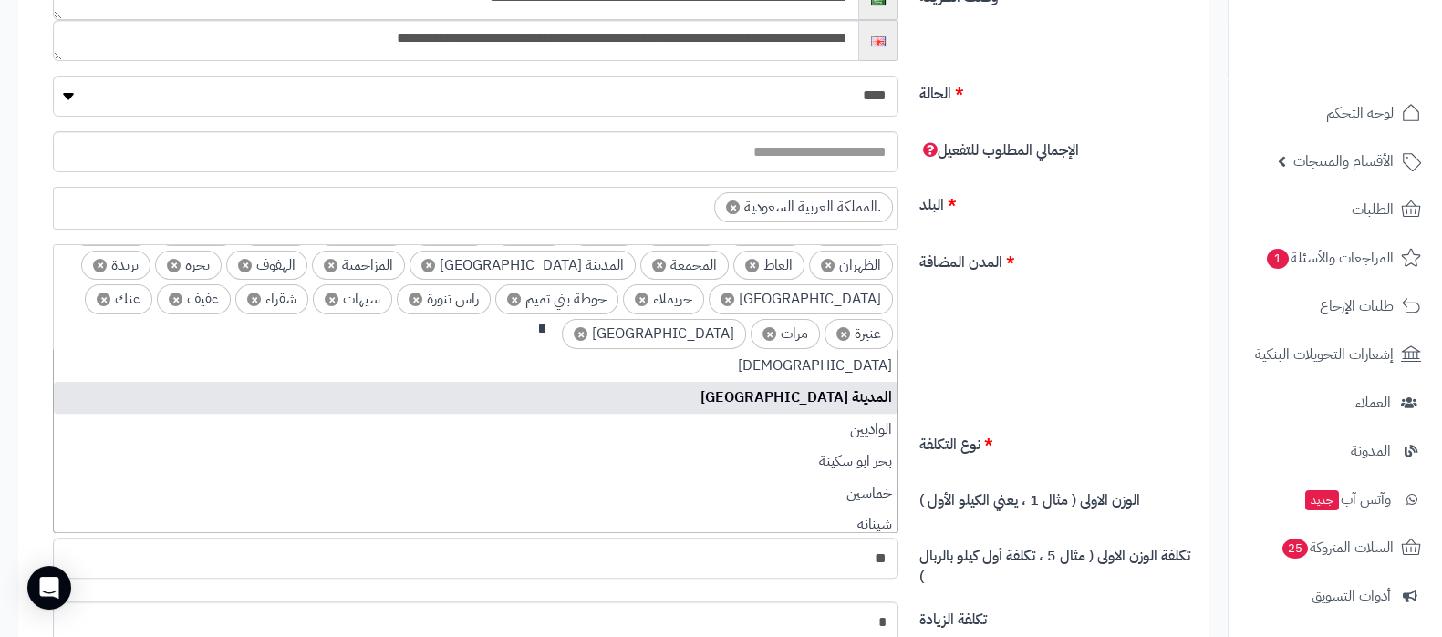
scroll to position [0, -5]
type input "***"
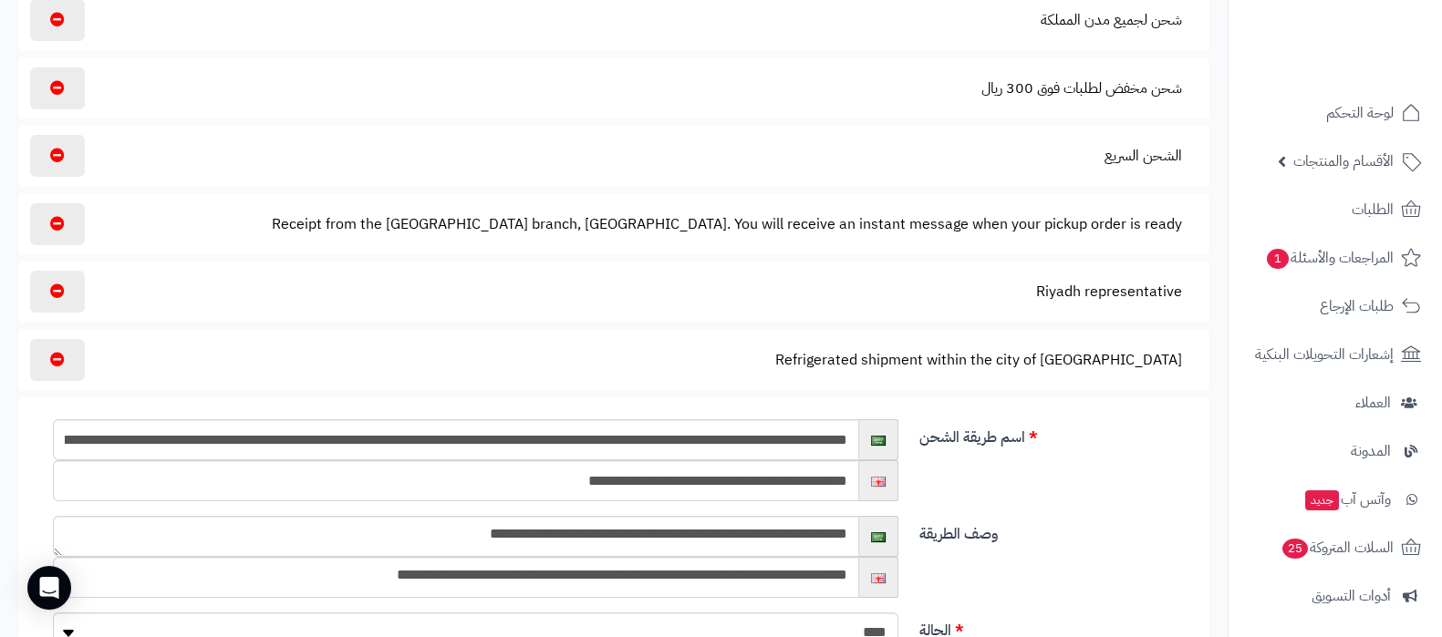
scroll to position [0, 0]
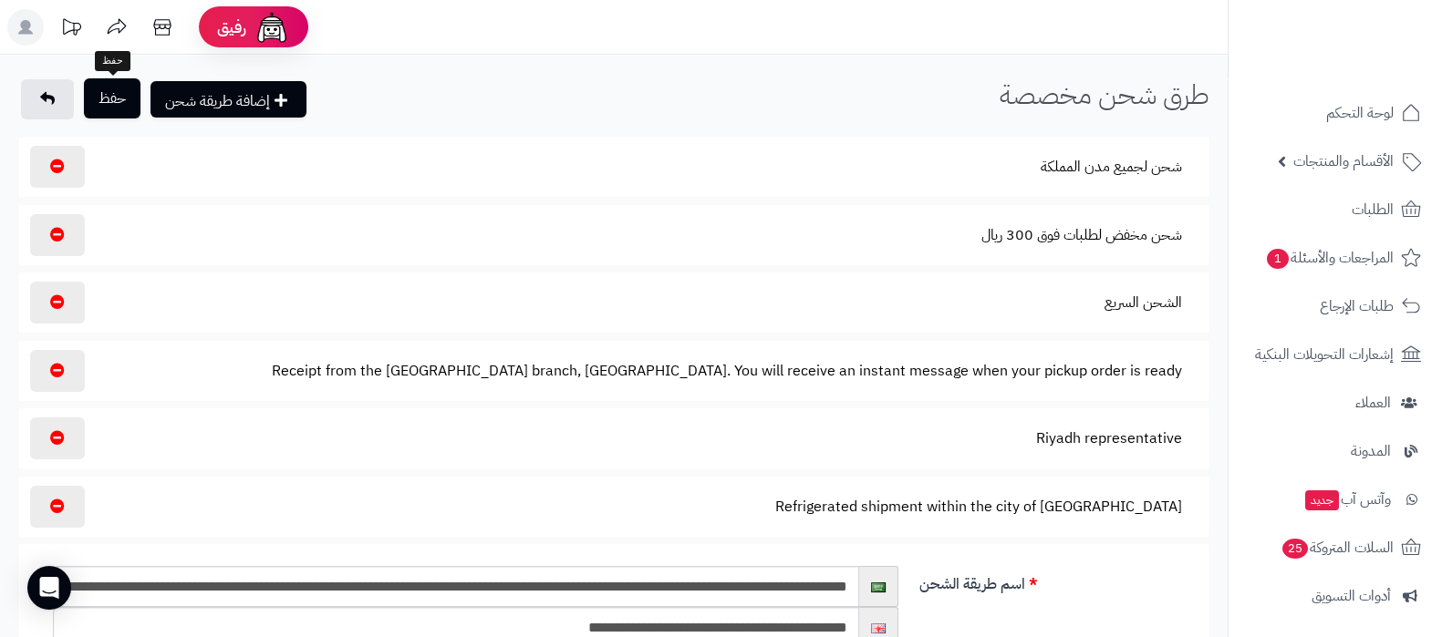
click at [129, 115] on button "حفظ" at bounding box center [112, 98] width 57 height 40
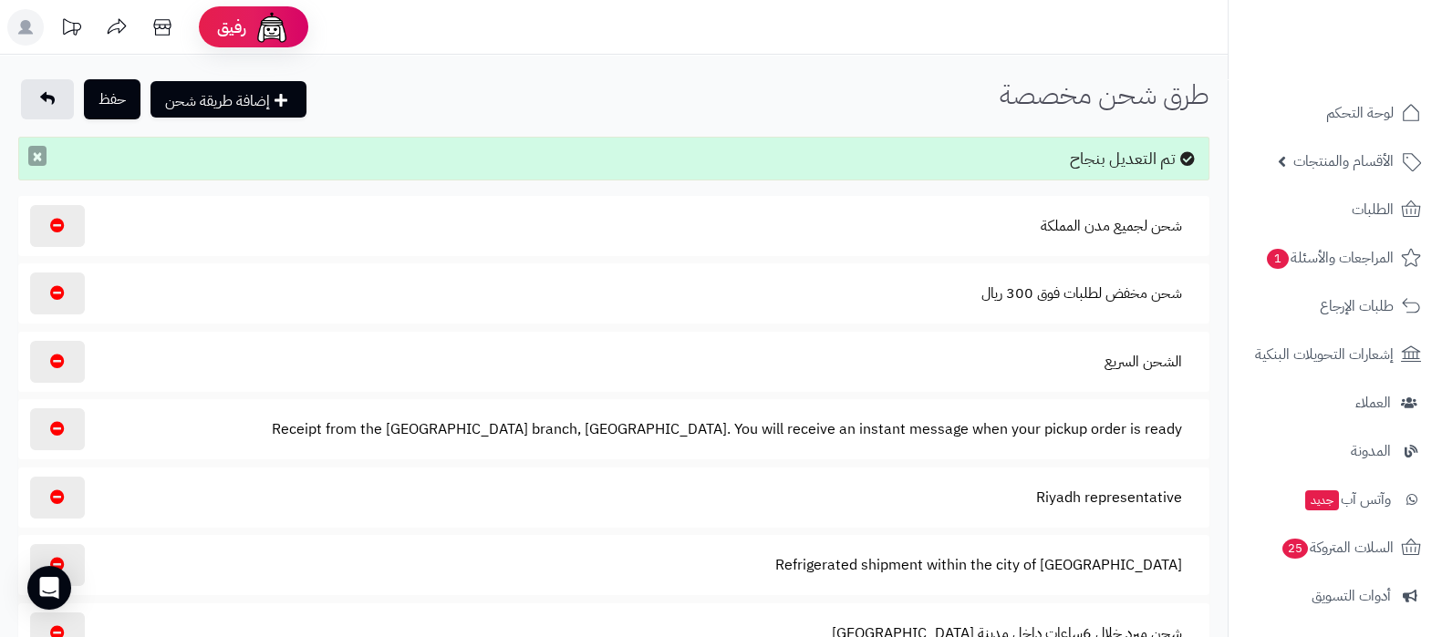
click at [33, 152] on button "×" at bounding box center [37, 156] width 18 height 20
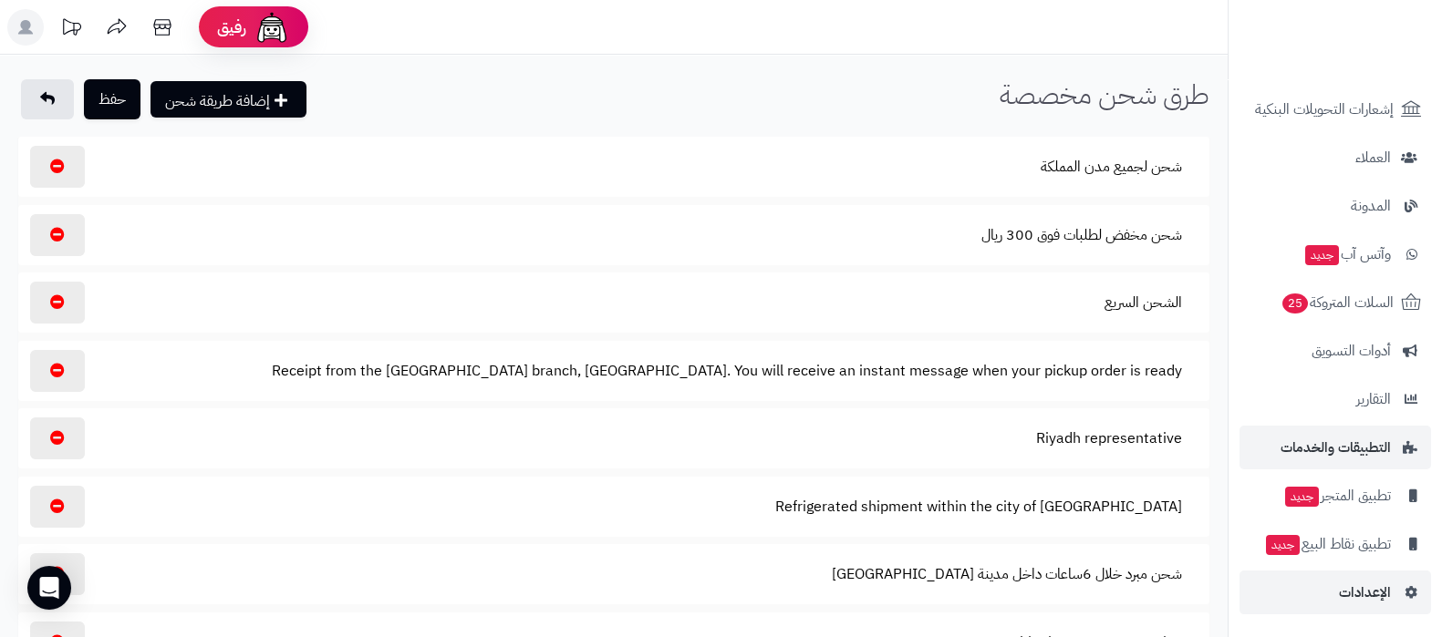
scroll to position [251, 0]
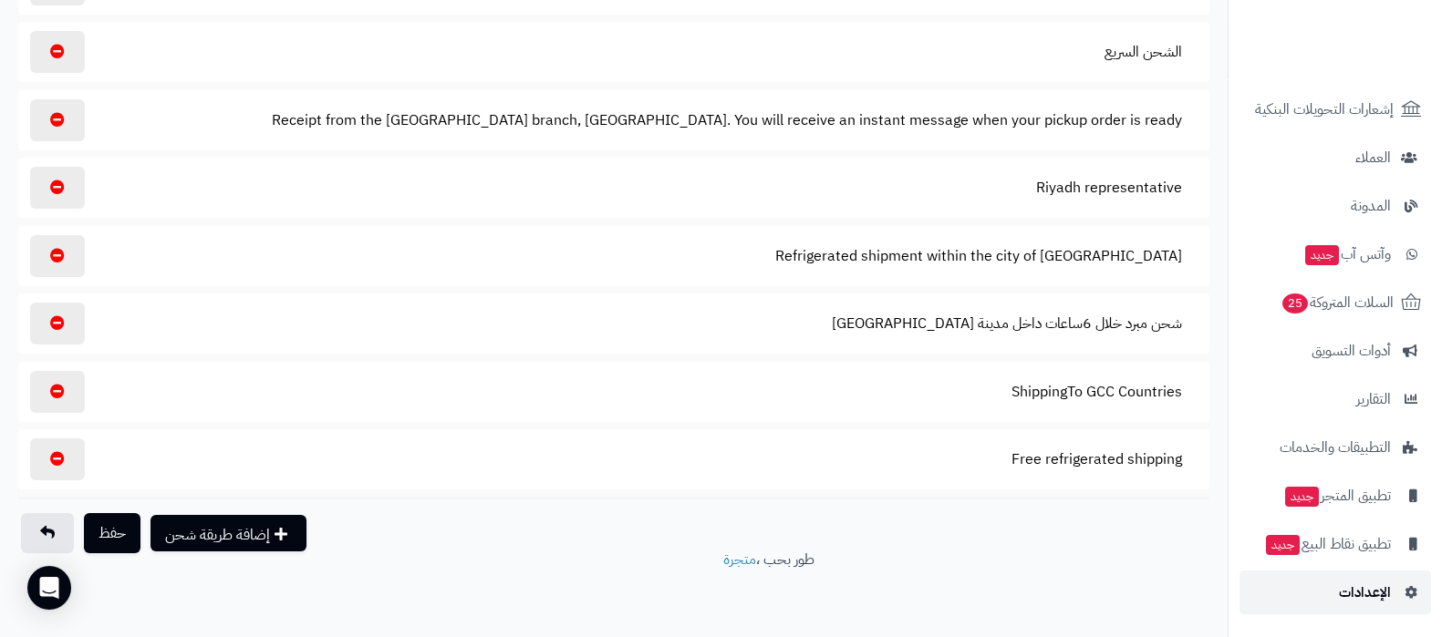
click at [1333, 602] on link "الإعدادات" at bounding box center [1334, 593] width 191 height 44
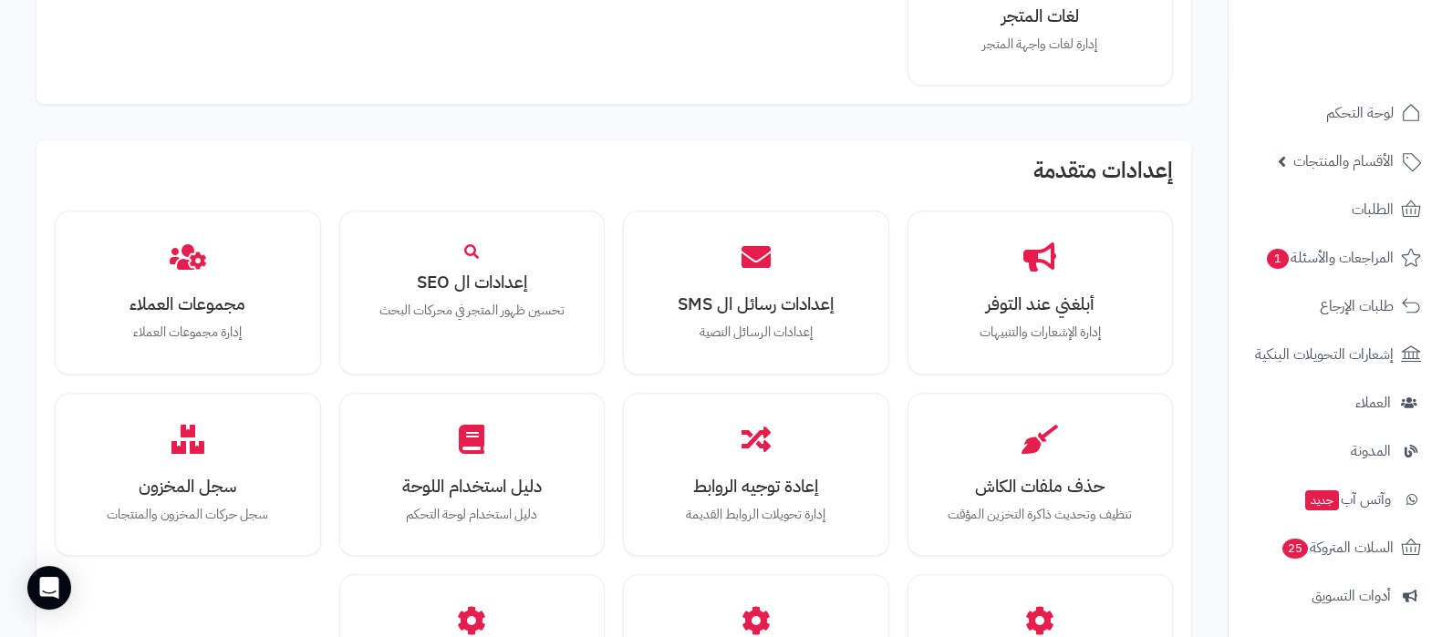
scroll to position [1686, 0]
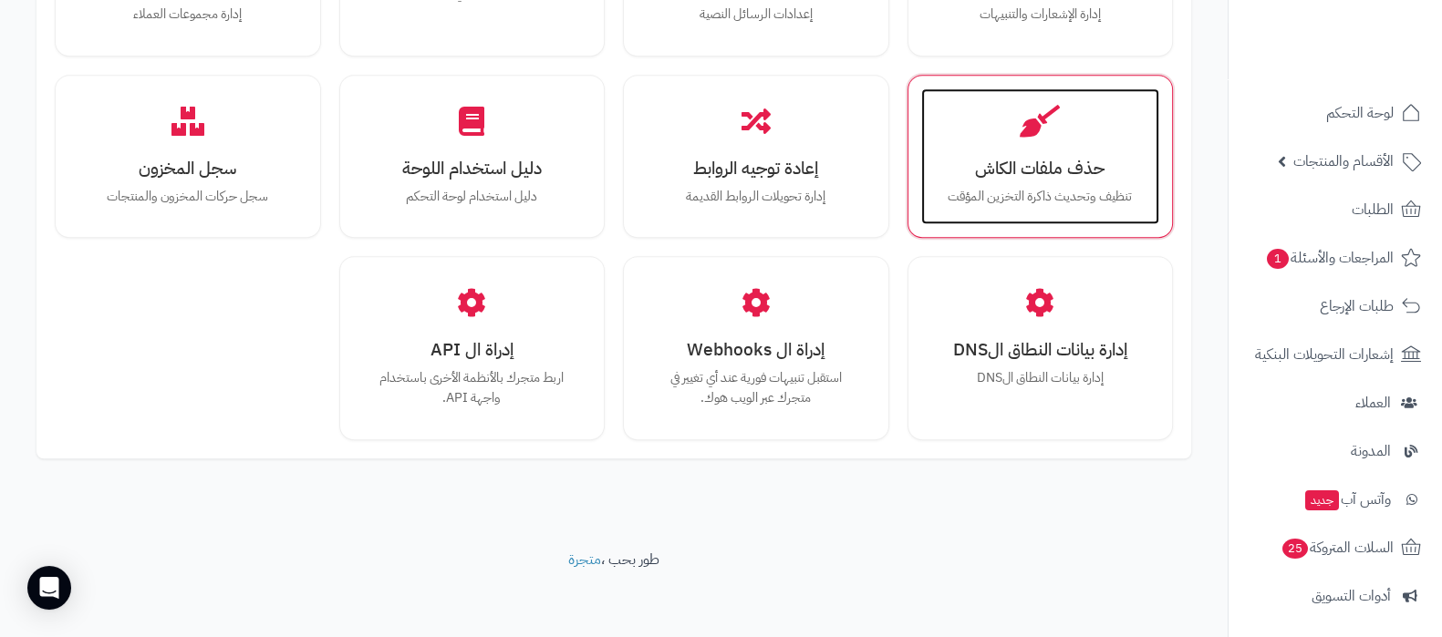
click at [1039, 196] on p "تنظيف وتحديث ذاكرة التخزين المؤقت" at bounding box center [1040, 197] width 202 height 20
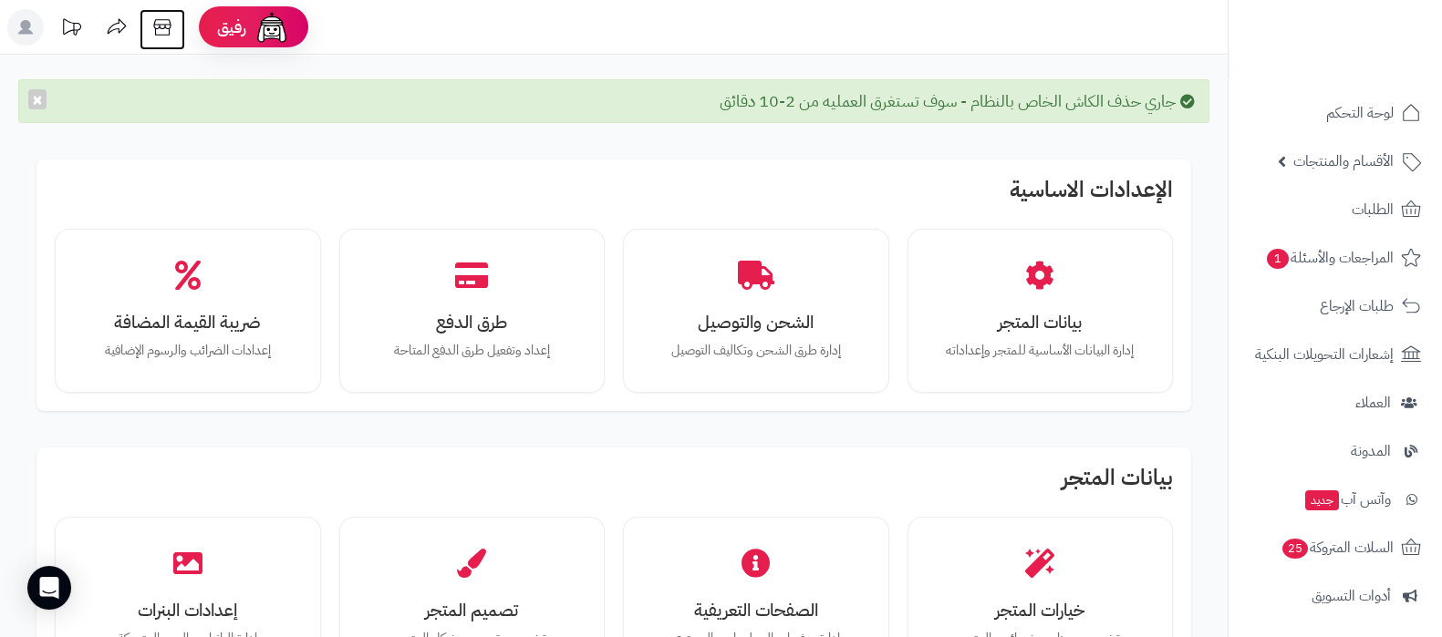
click at [167, 26] on icon at bounding box center [162, 27] width 36 height 36
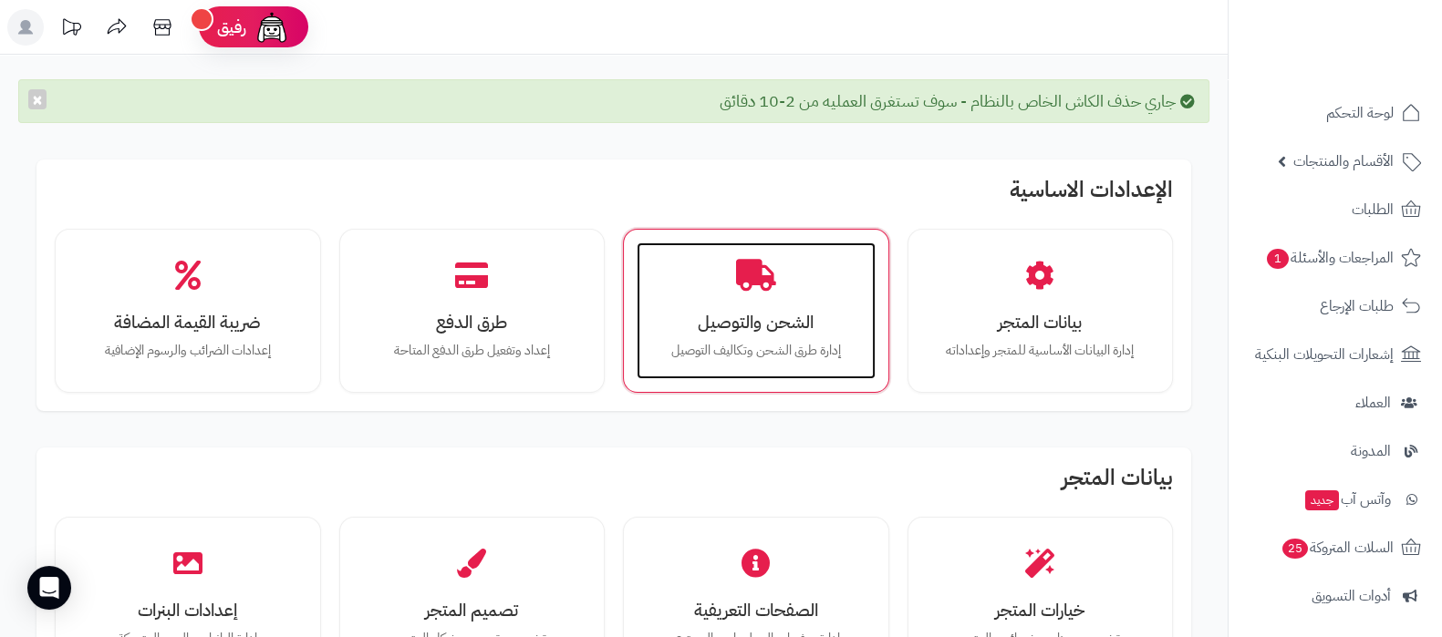
click at [785, 317] on h3 "الشحن والتوصيل" at bounding box center [756, 322] width 202 height 19
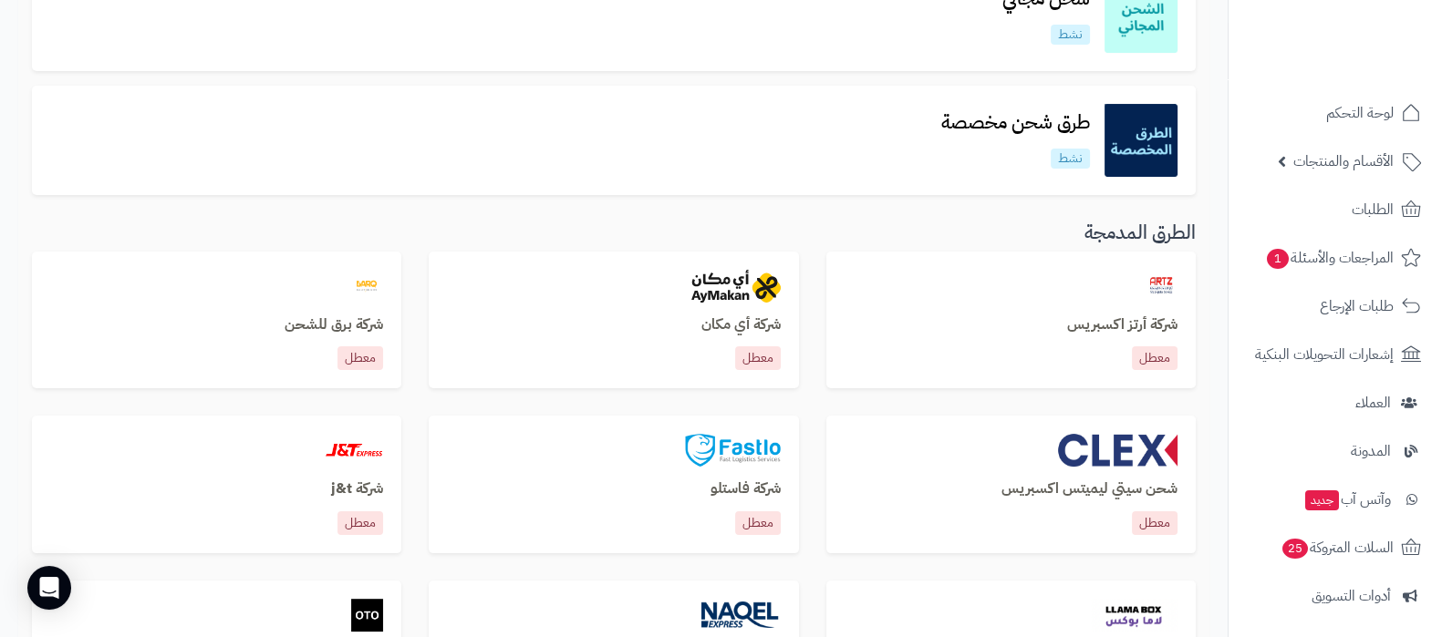
scroll to position [227, 0]
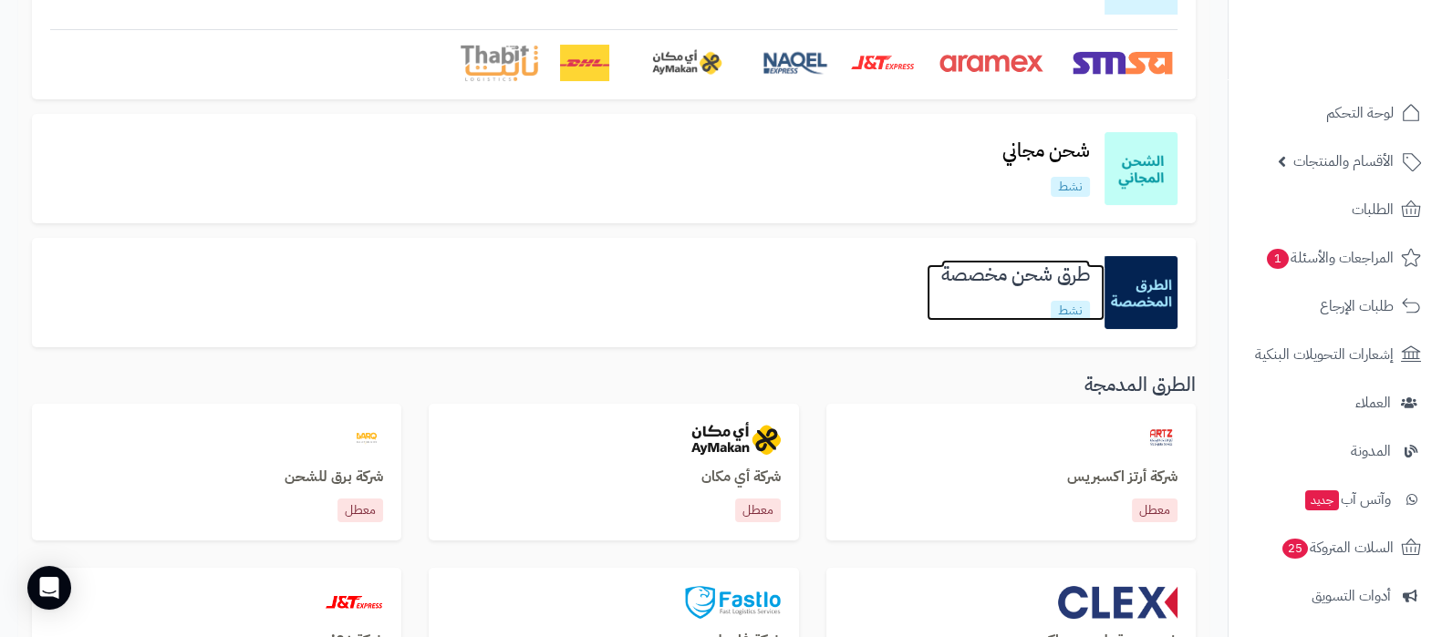
click at [1013, 280] on h3 "طرق شحن مخصصة" at bounding box center [1015, 274] width 178 height 21
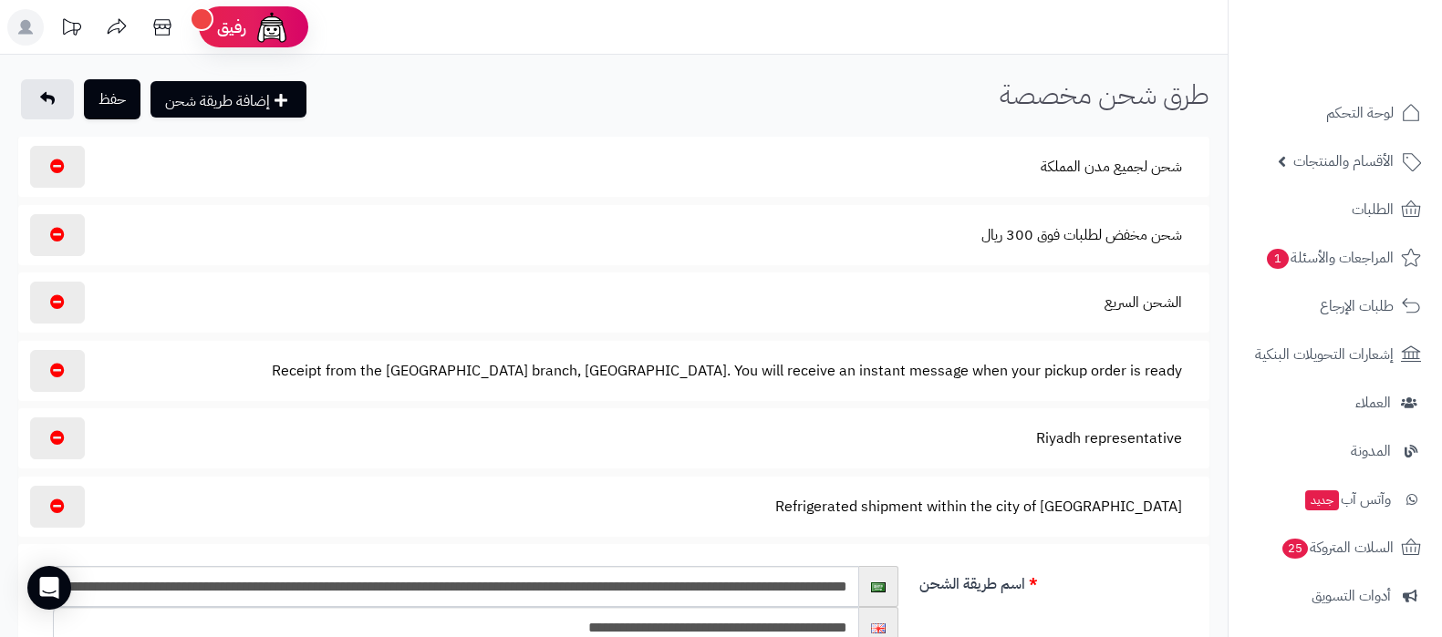
select select "****"
select select
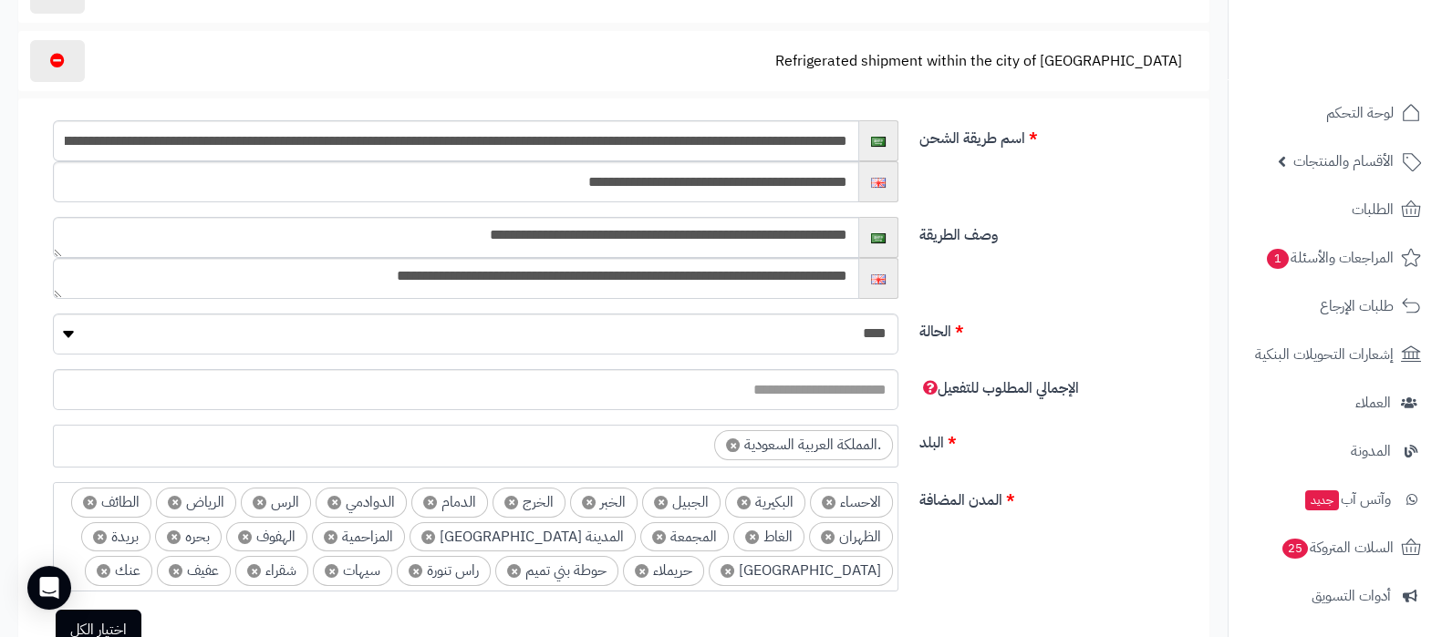
scroll to position [455, 0]
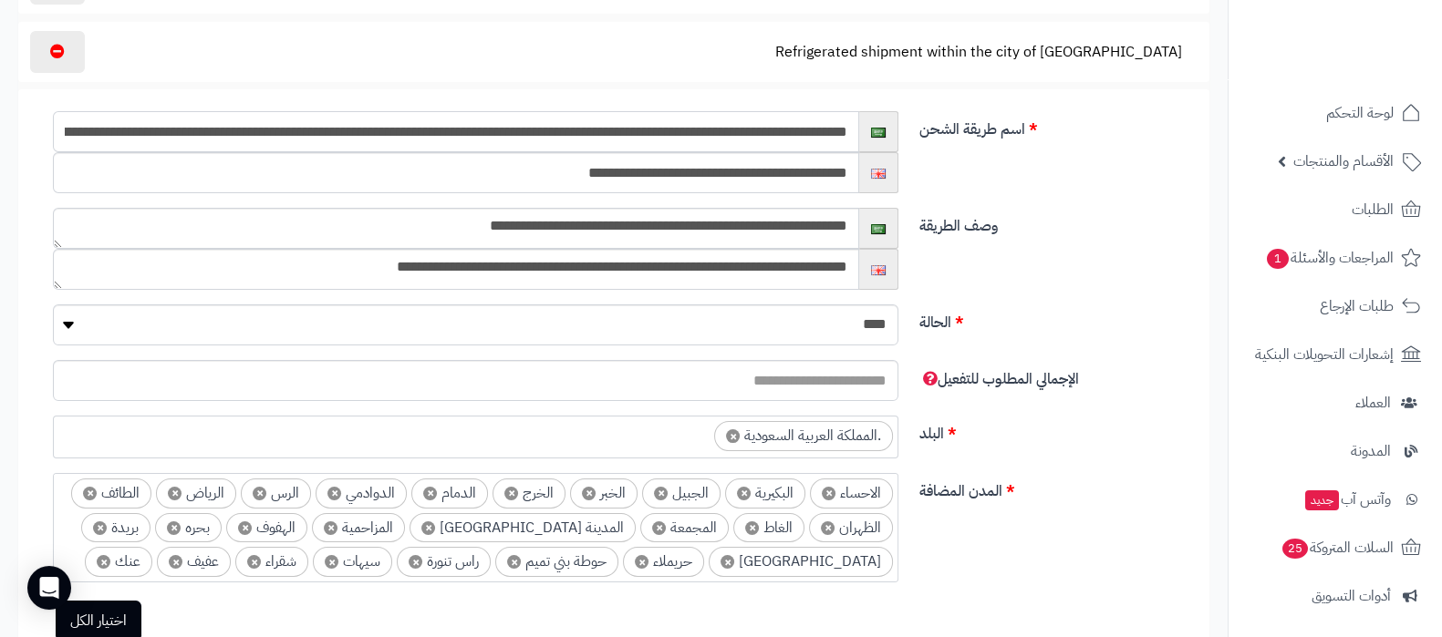
click at [378, 129] on input "**********" at bounding box center [456, 131] width 806 height 41
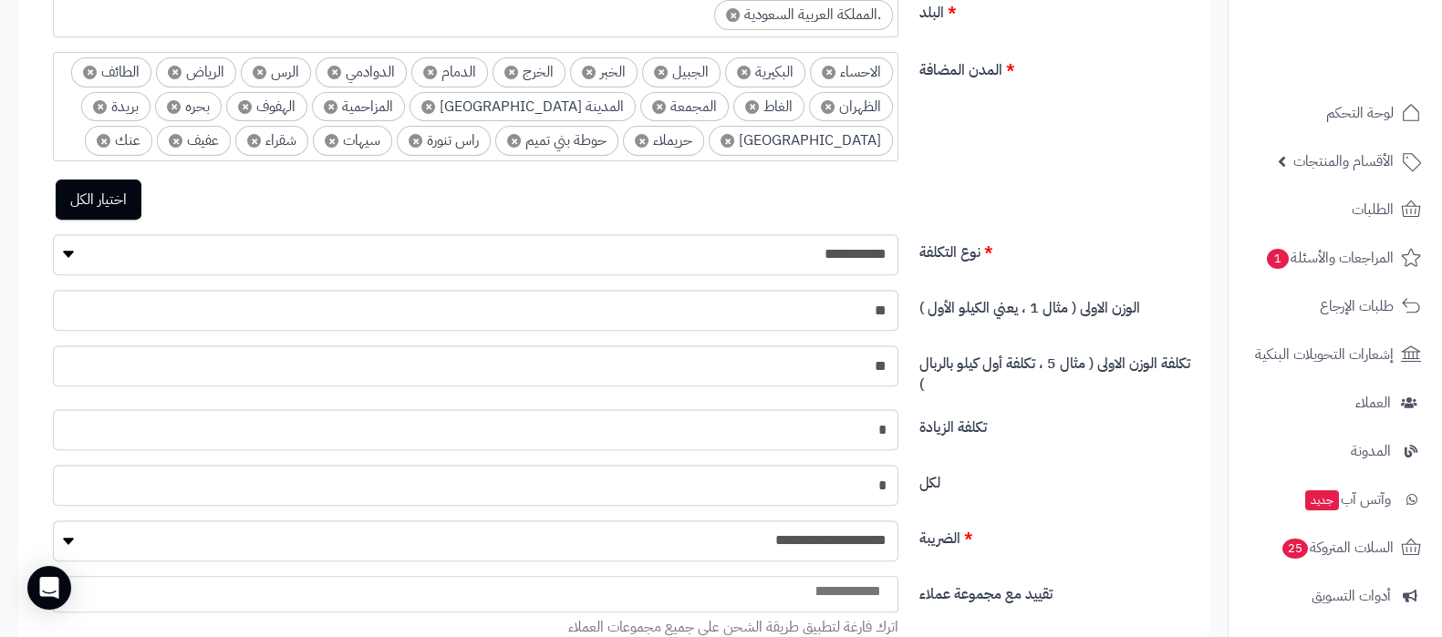
scroll to position [911, 0]
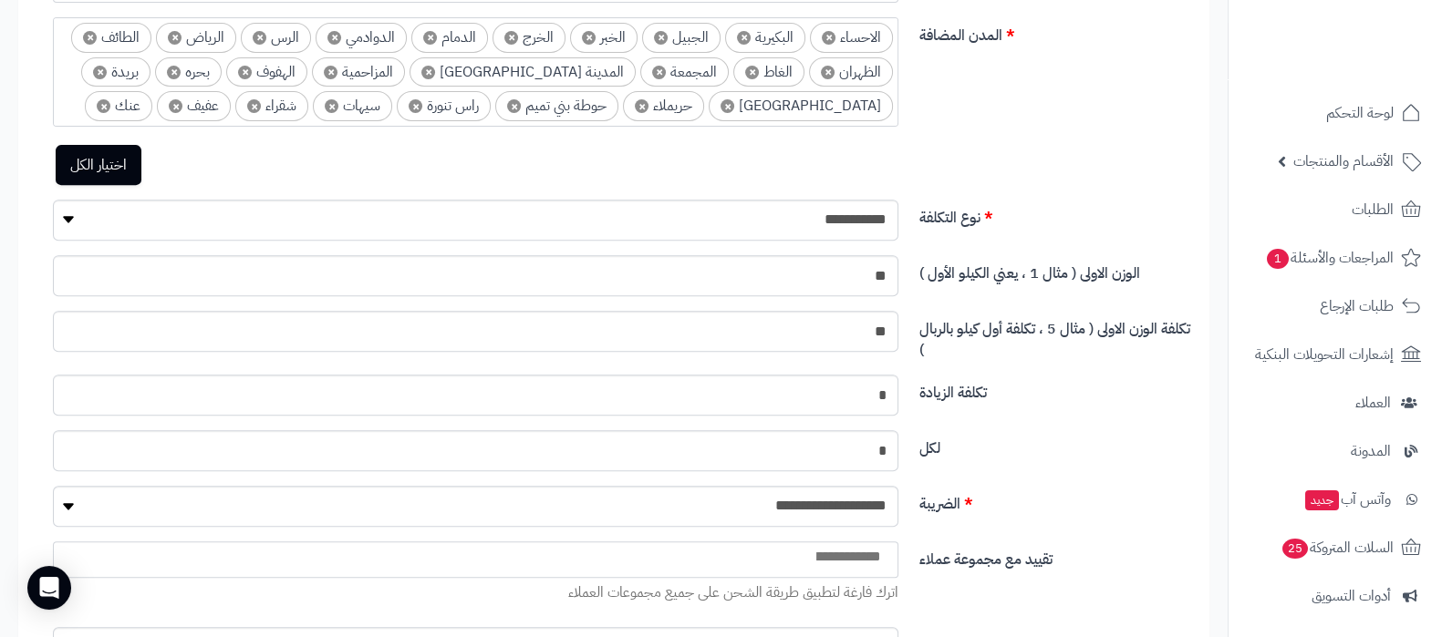
type input "**********"
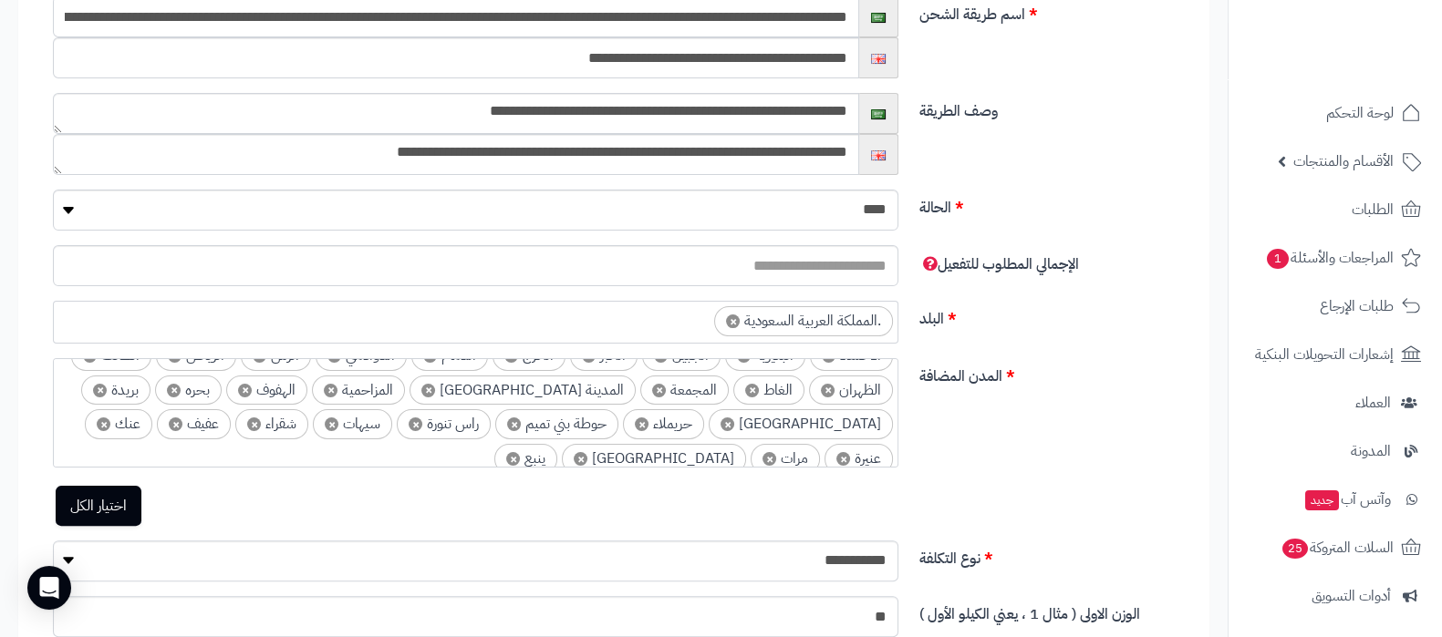
scroll to position [34, 0]
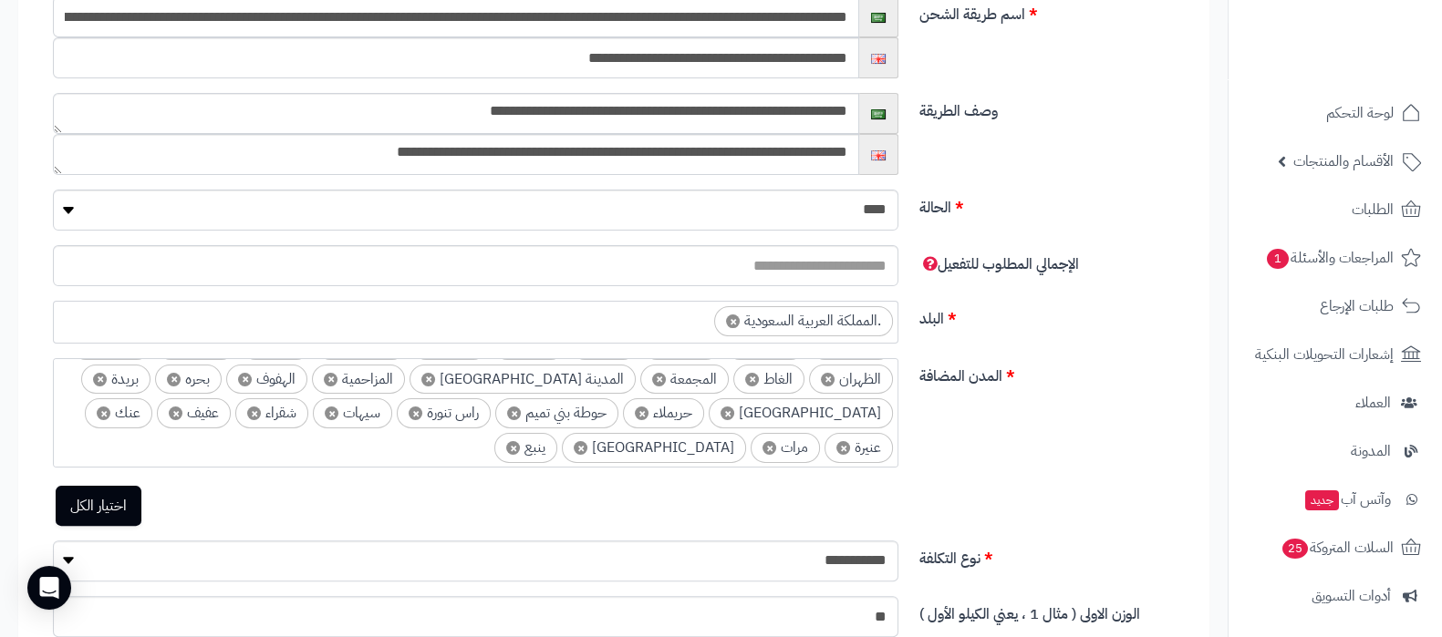
click at [430, 444] on ul "× الاحساء × البكيرية × الجبيل × الخبر × الخرج × الدمام × الدوادمي × الرس × الري…" at bounding box center [475, 395] width 843 height 138
type input "*"
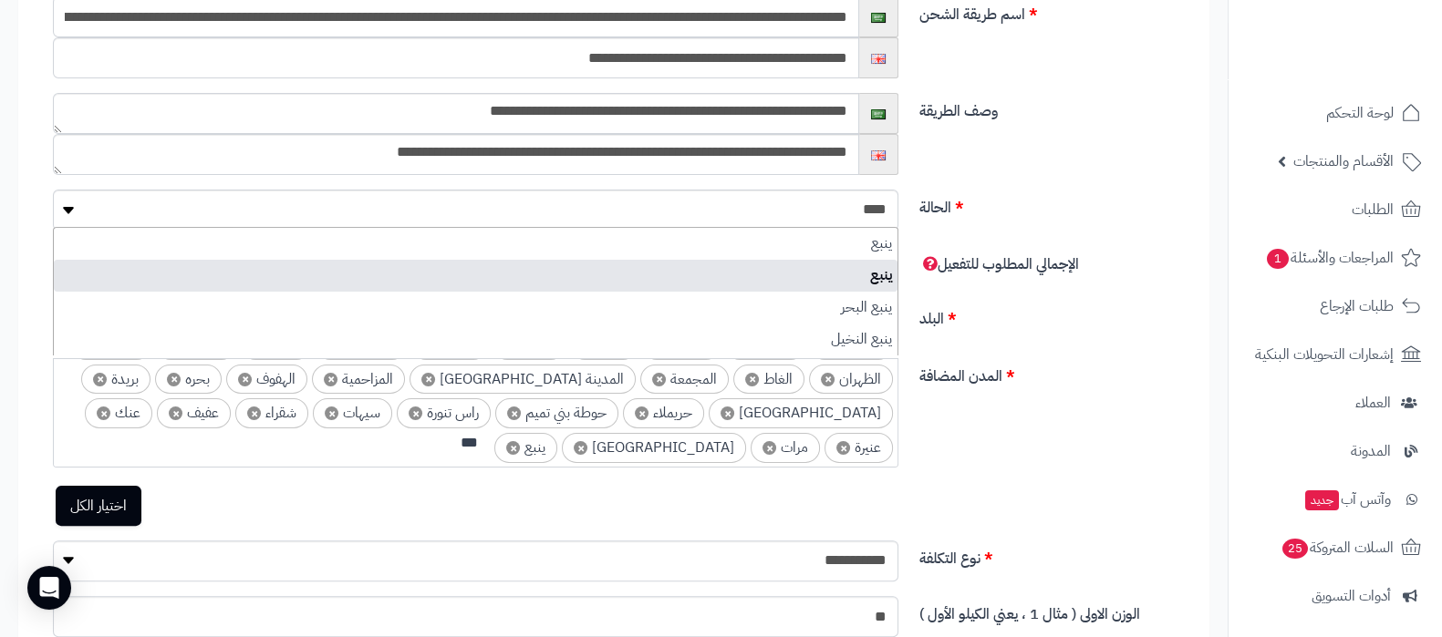
scroll to position [0, -5]
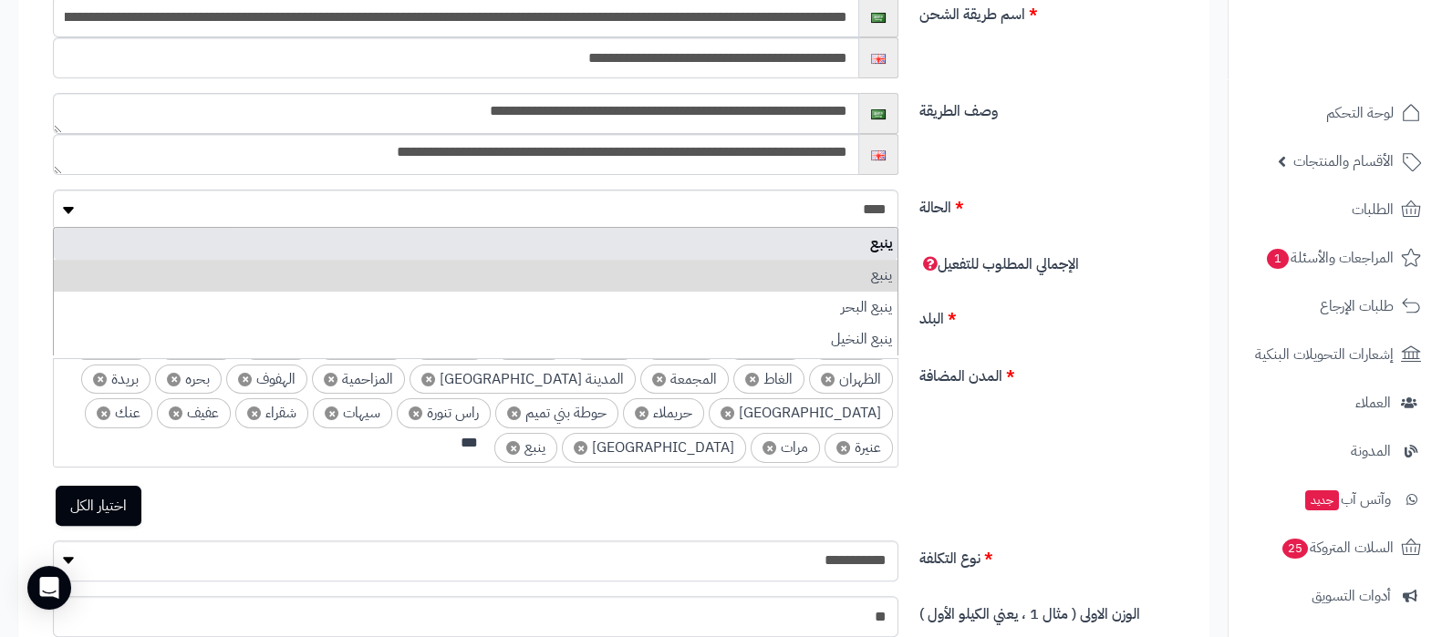
type input "***"
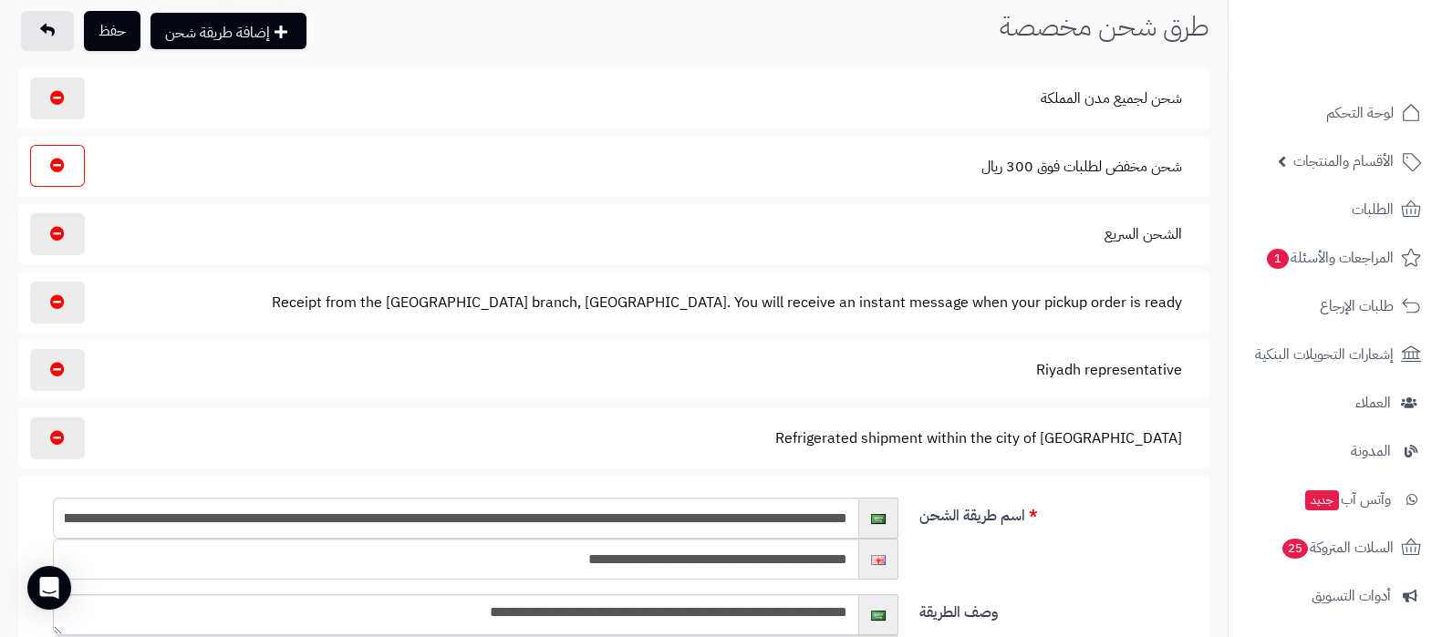
scroll to position [0, 0]
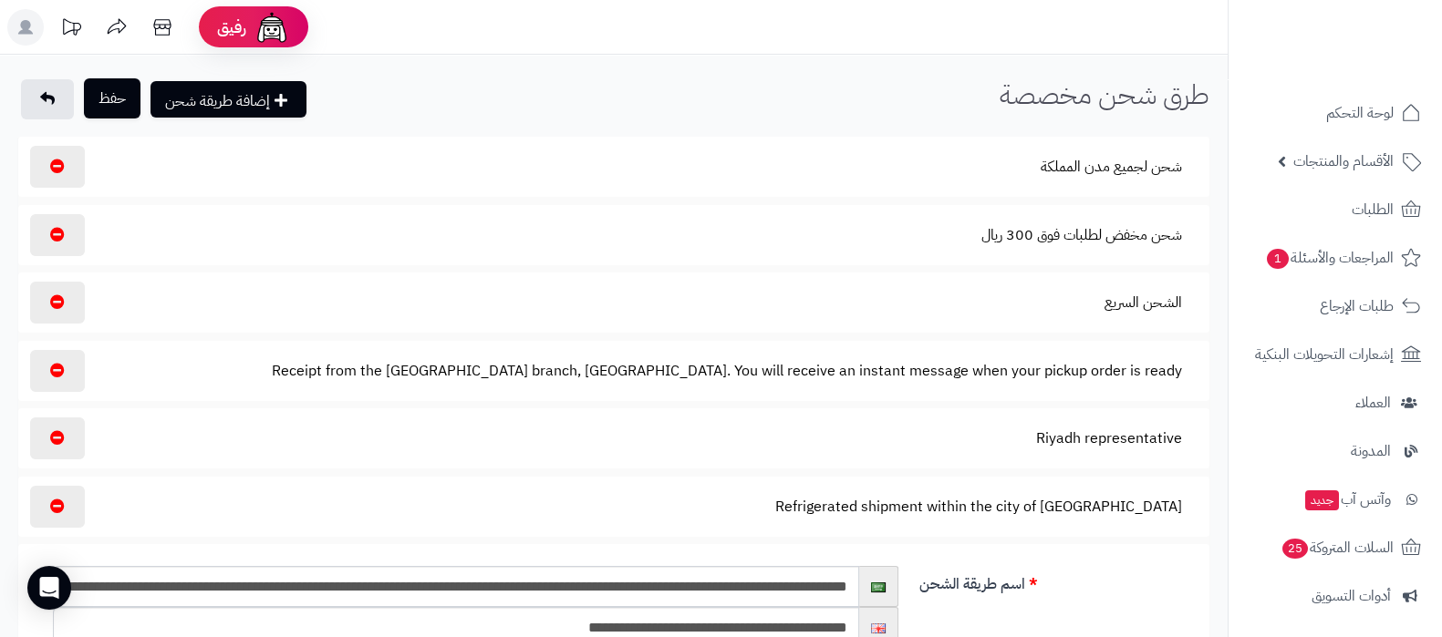
click at [115, 88] on button "حفظ" at bounding box center [112, 98] width 57 height 40
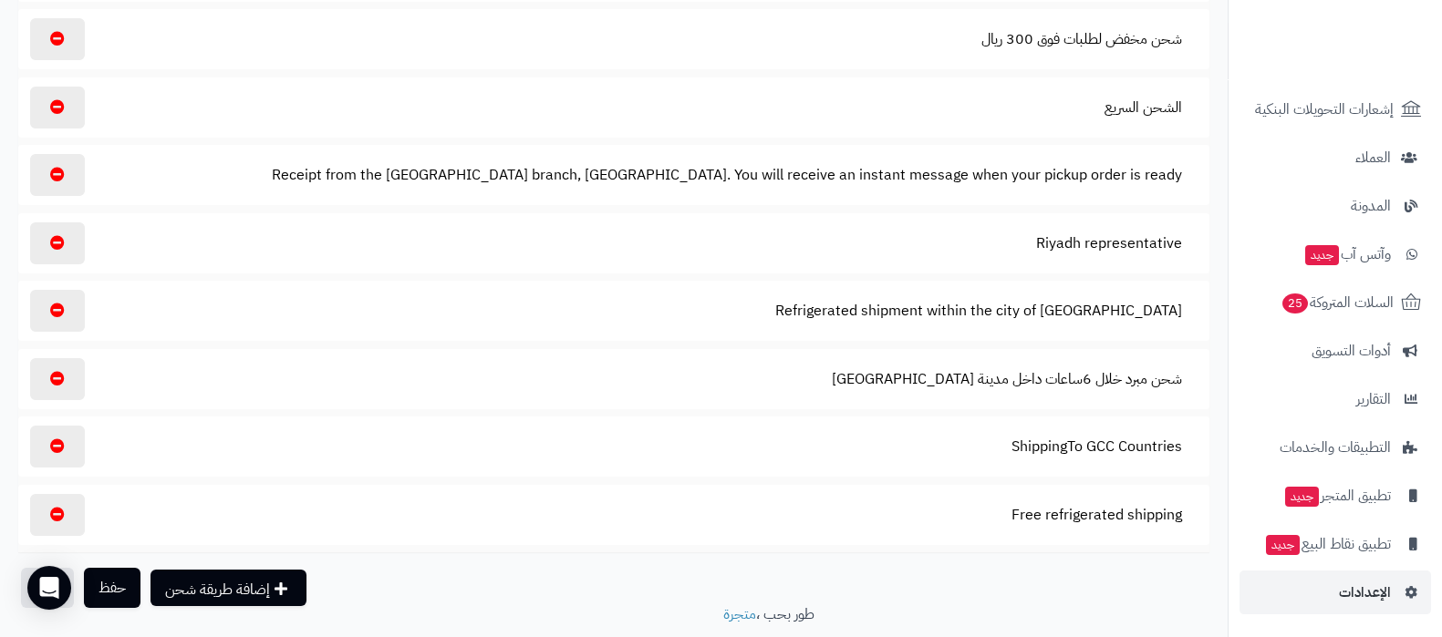
scroll to position [309, 0]
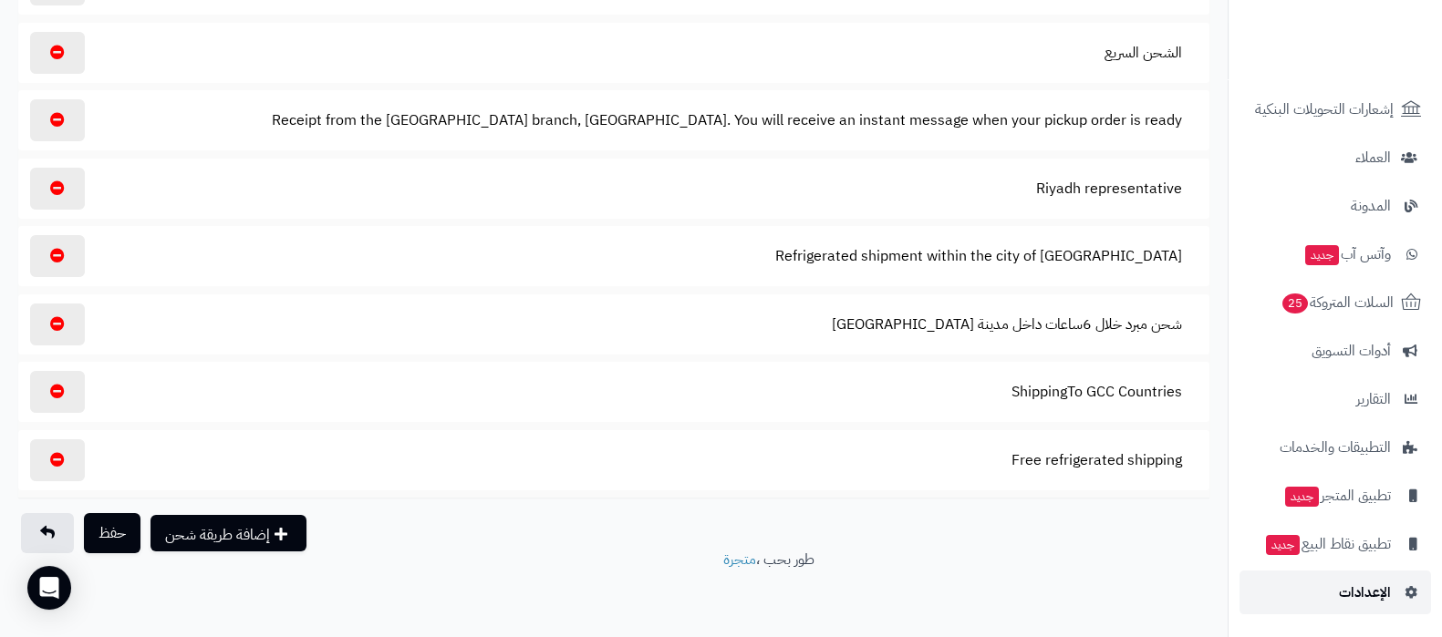
click at [1333, 599] on link "الإعدادات" at bounding box center [1334, 593] width 191 height 44
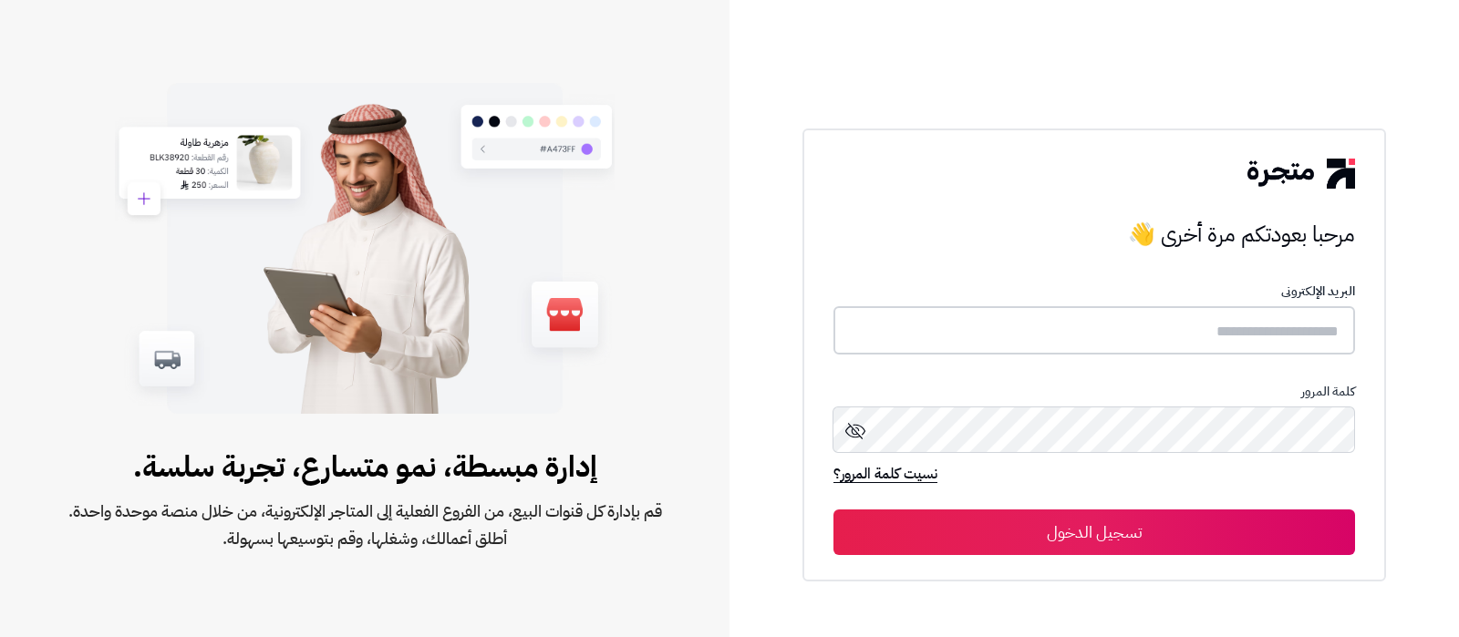
click at [1202, 338] on input "text" at bounding box center [1094, 330] width 522 height 48
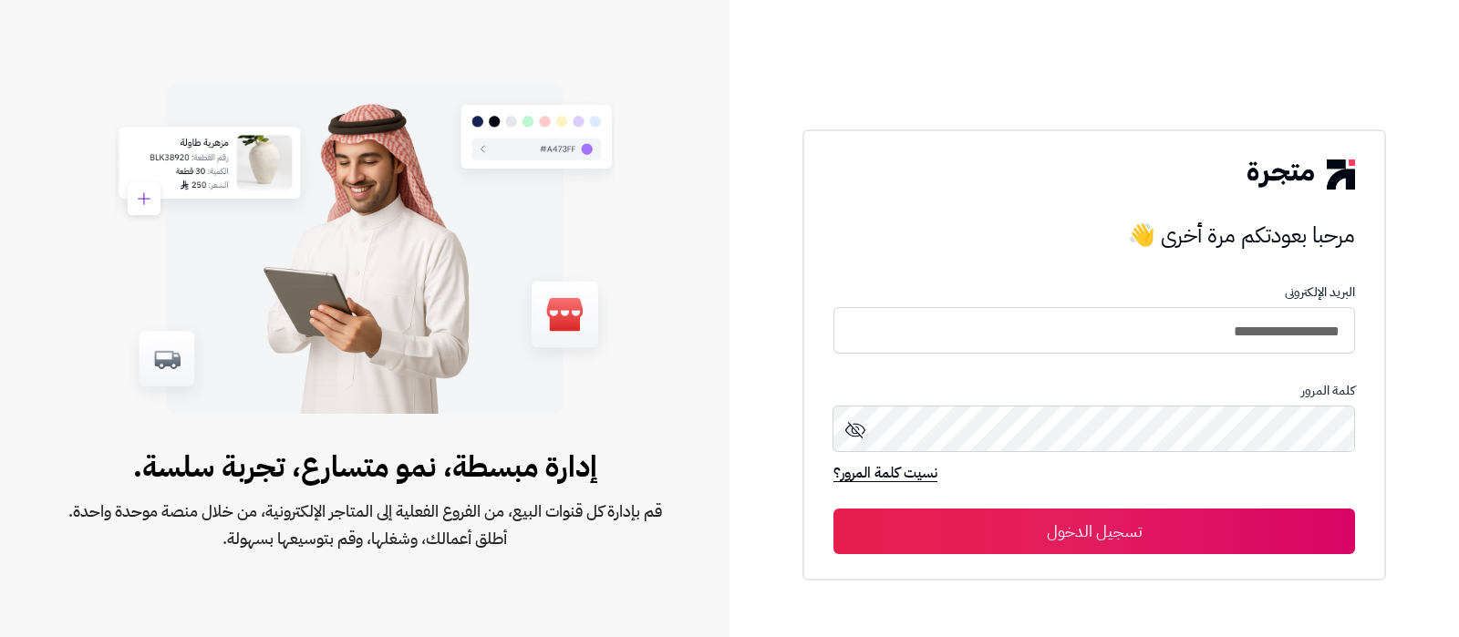
type input "**********"
click at [1113, 503] on form "**********" at bounding box center [1094, 419] width 522 height 269
click at [1123, 523] on button "تسجيل الدخول" at bounding box center [1094, 532] width 522 height 46
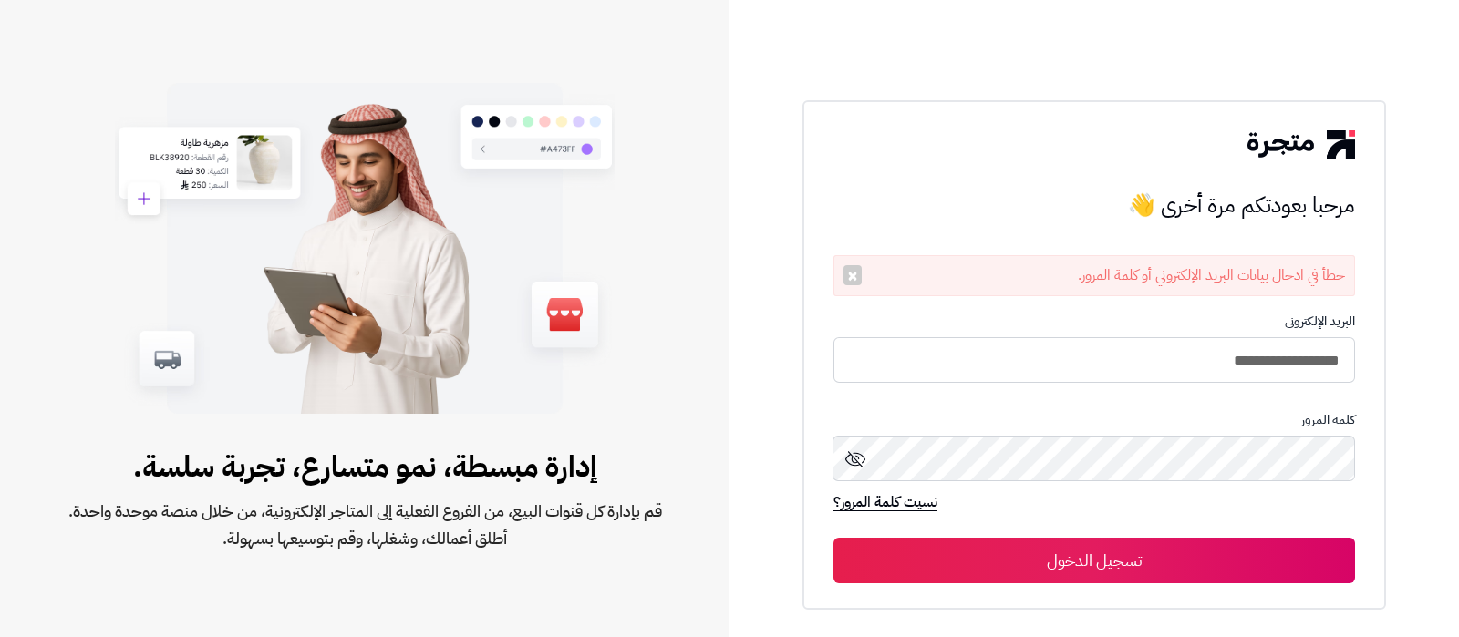
click at [1127, 384] on form "**********" at bounding box center [1094, 449] width 522 height 269
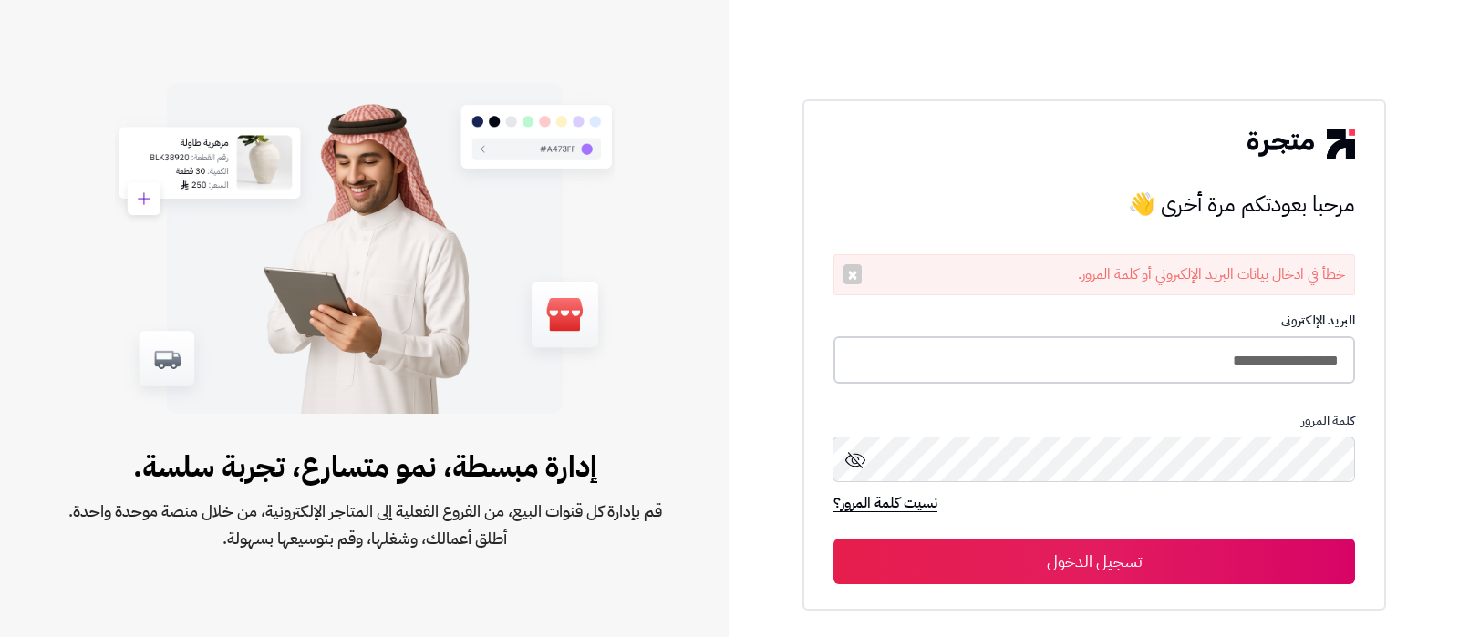
drag, startPoint x: 1131, startPoint y: 371, endPoint x: 855, endPoint y: 335, distance: 277.8
click at [1131, 370] on input "**********" at bounding box center [1094, 360] width 522 height 48
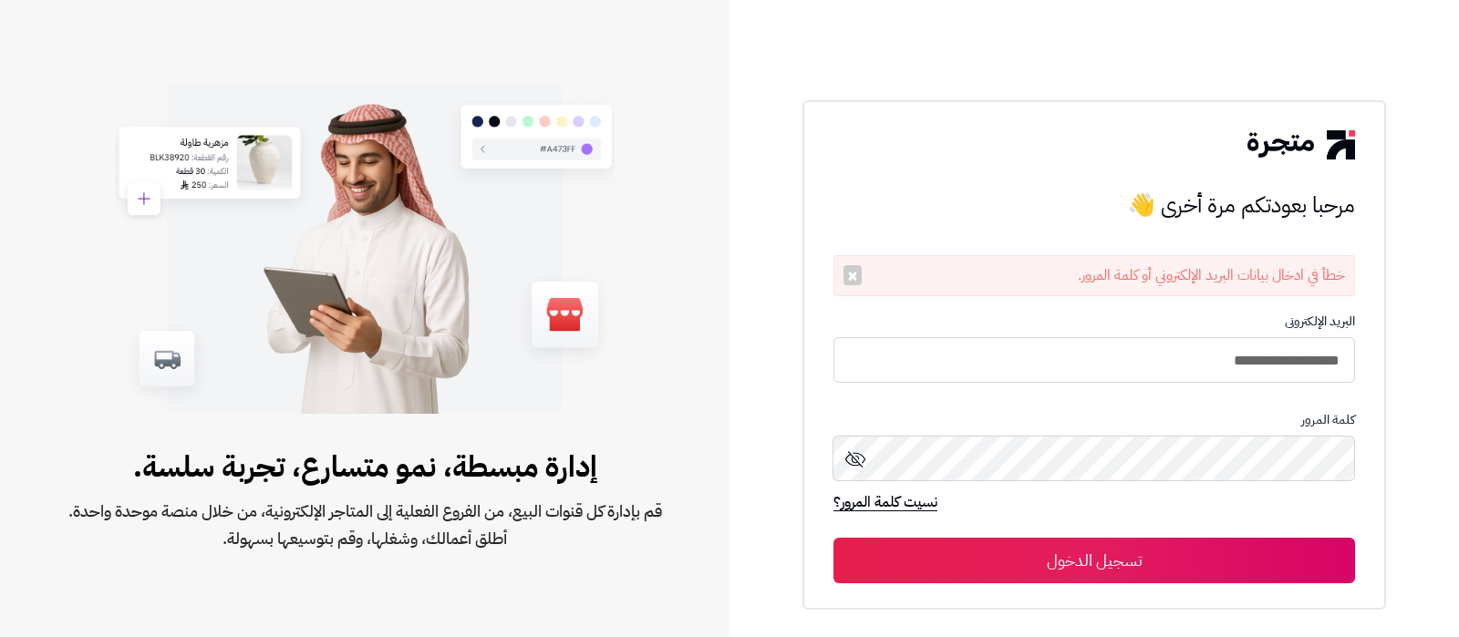
click at [1114, 559] on button "تسجيل الدخول" at bounding box center [1094, 561] width 522 height 46
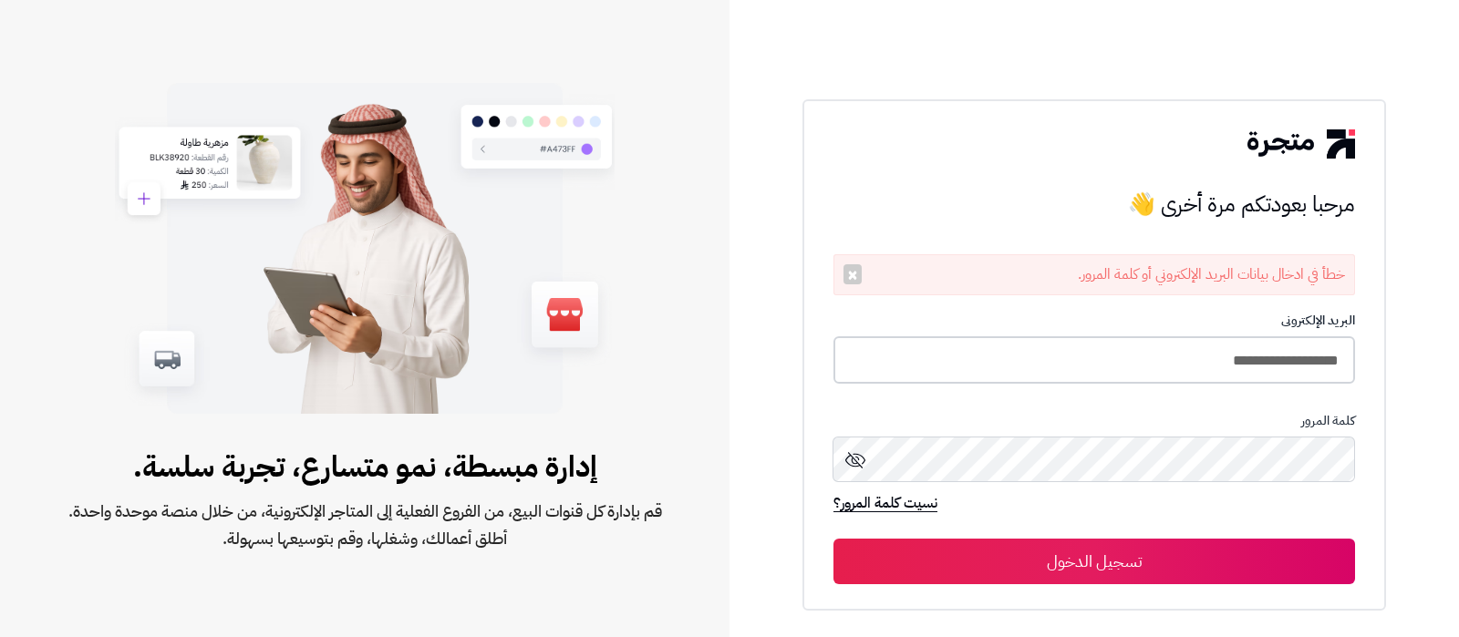
click at [1135, 371] on input "**********" at bounding box center [1094, 360] width 522 height 48
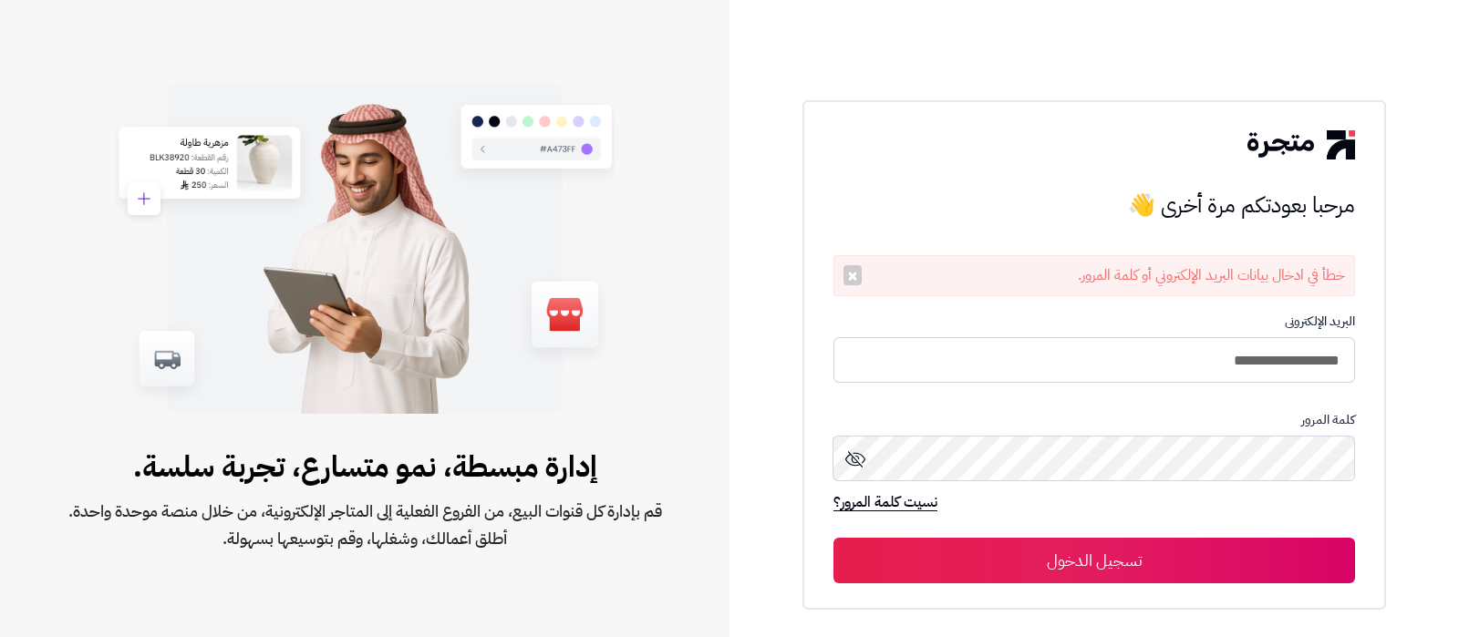
type input "**********"
click at [833, 538] on button "تسجيل الدخول" at bounding box center [1094, 561] width 522 height 46
click at [863, 277] on div "خطأ في ادخال بيانات البريد الإلكتروني أو كلمة المرور. ×" at bounding box center [1094, 275] width 522 height 41
click at [845, 274] on button "×" at bounding box center [852, 275] width 18 height 20
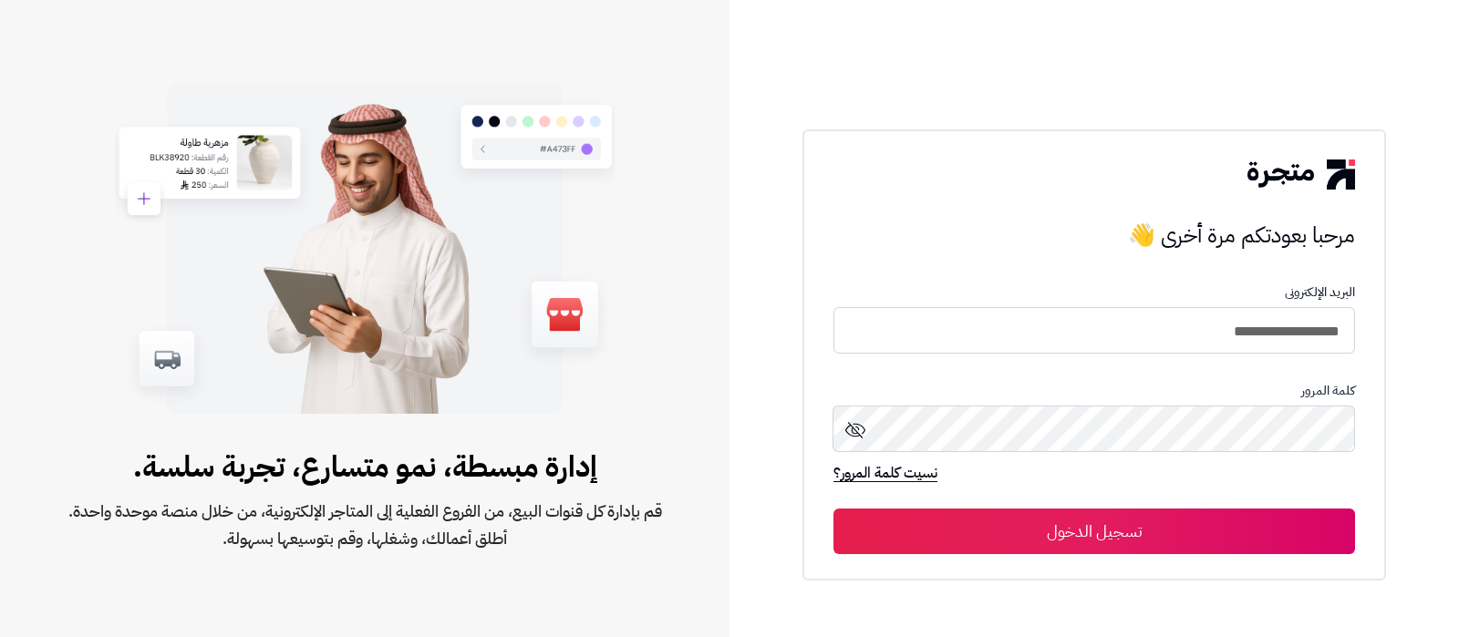
click at [1247, 354] on form "**********" at bounding box center [1094, 419] width 522 height 269
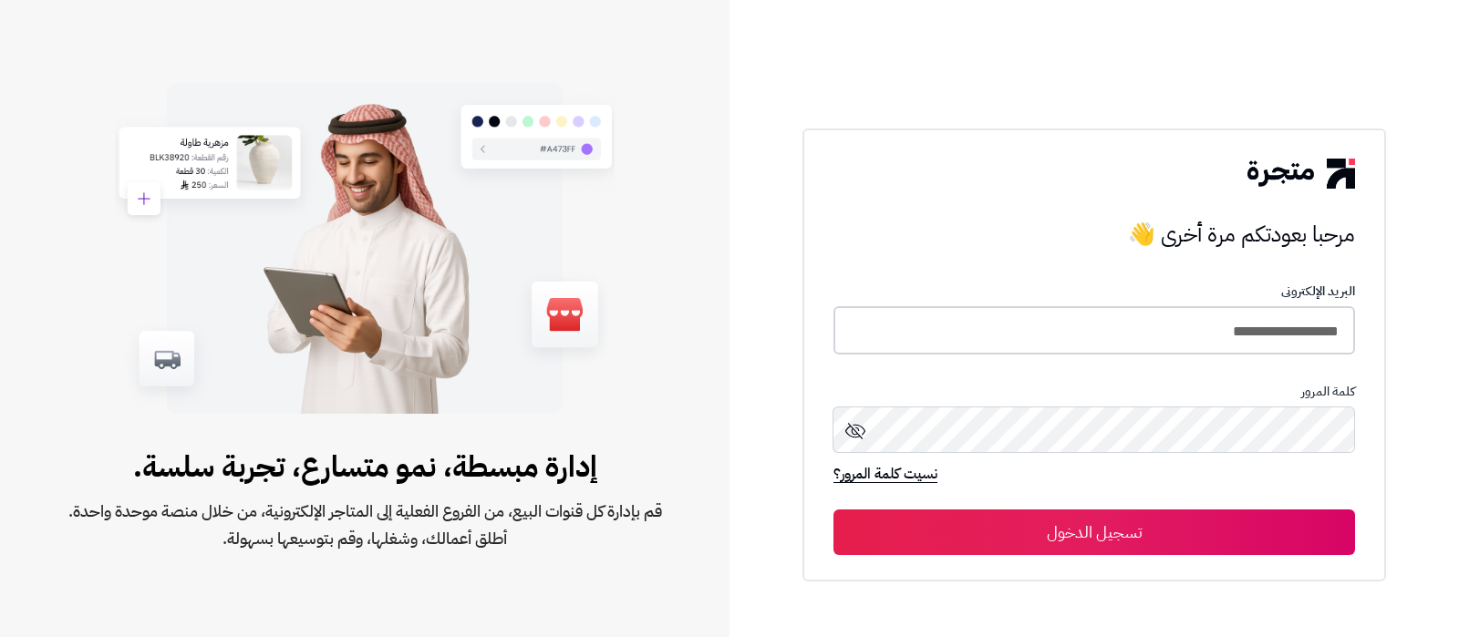
click at [1264, 334] on input "**********" at bounding box center [1094, 330] width 522 height 48
drag, startPoint x: 1423, startPoint y: 412, endPoint x: 1395, endPoint y: 429, distance: 31.9
click at [1423, 412] on div "مرحبا بعودتكم مرة أخرى 👋 مرحبا بعودتكم مرة أخرى 👋 البريد الإلكترونى كلمة المرور…" at bounding box center [1095, 318] width 730 height 637
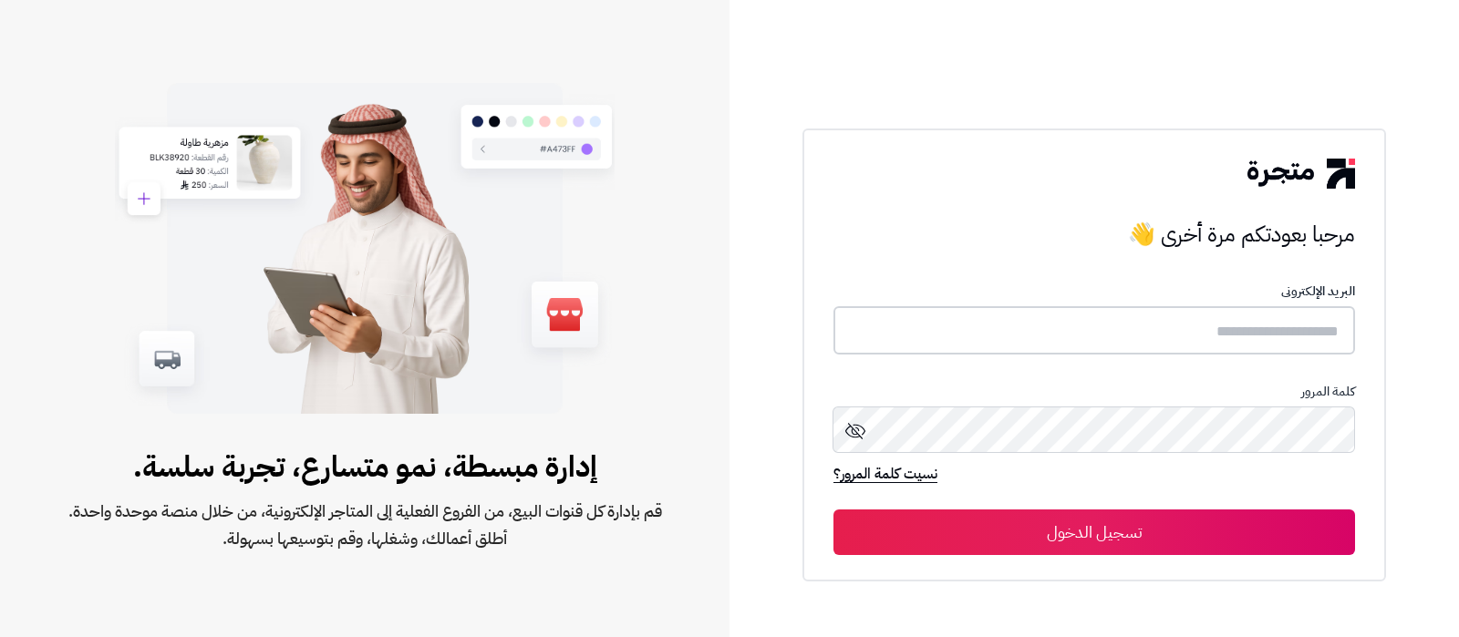
click at [1162, 335] on input "text" at bounding box center [1094, 330] width 522 height 48
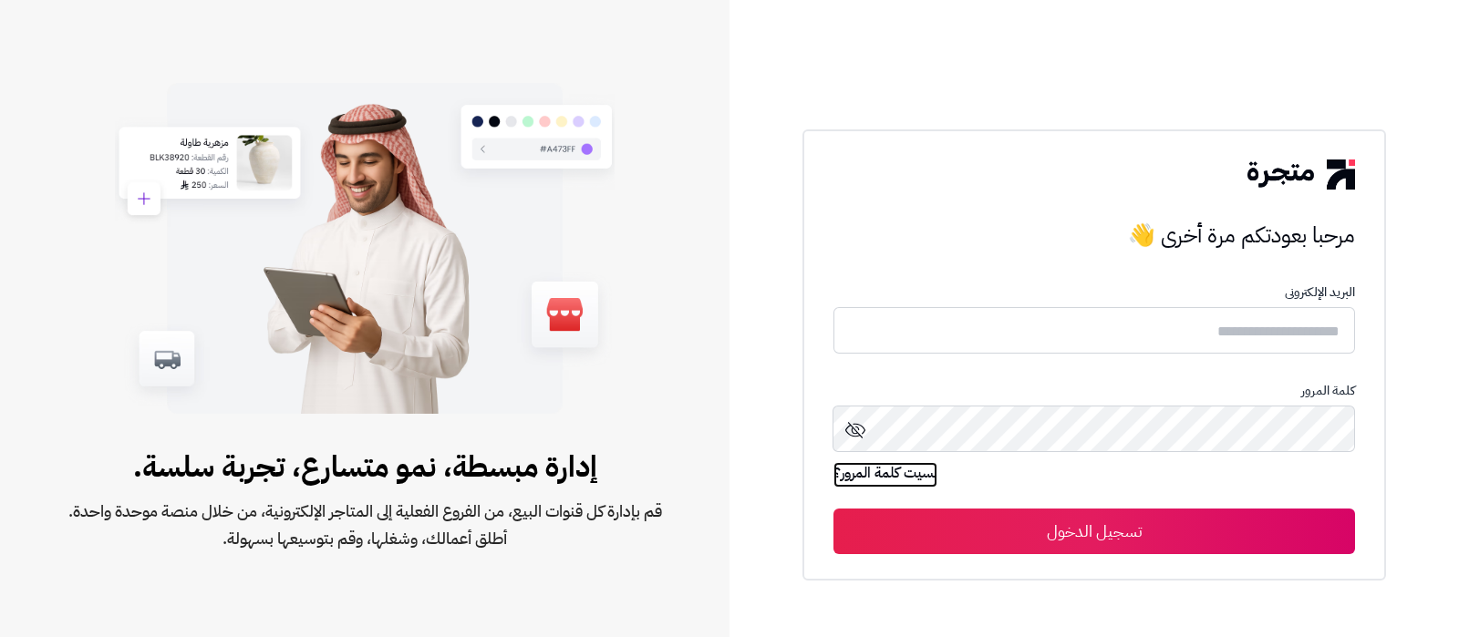
click at [937, 470] on link "نسيت كلمة المرور؟" at bounding box center [885, 475] width 104 height 26
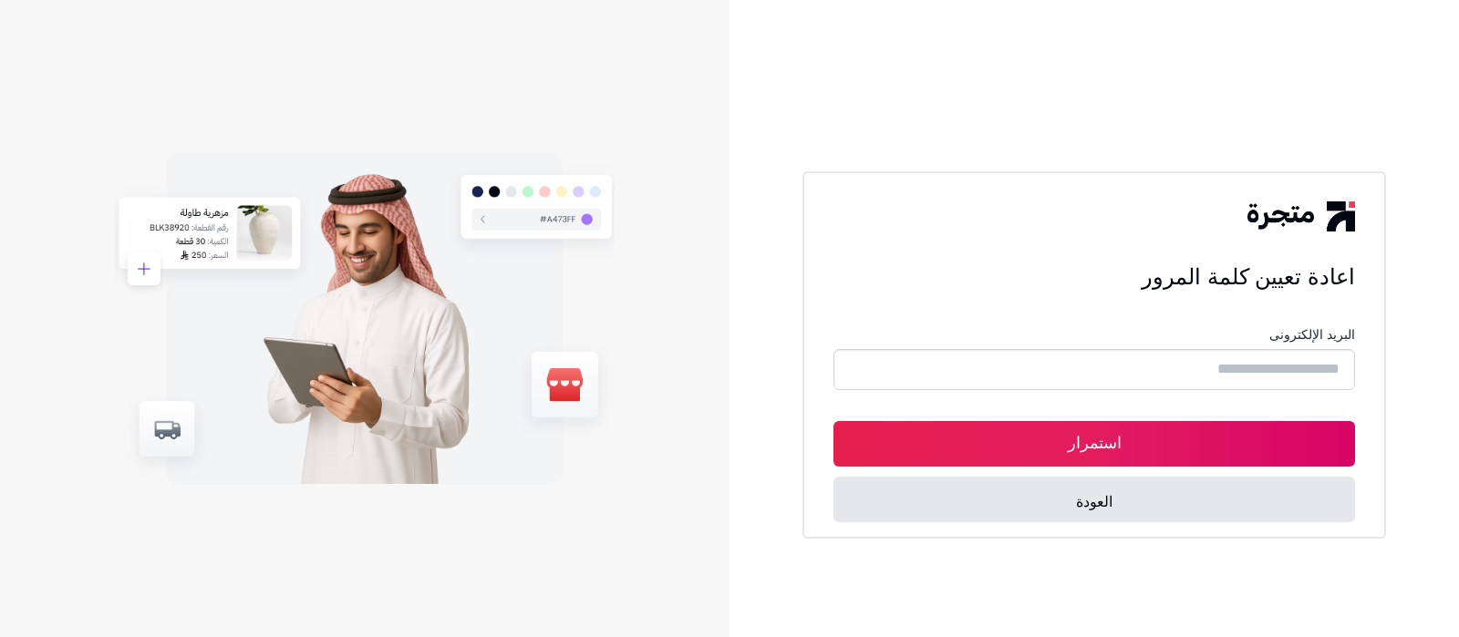
click at [1135, 376] on input "text" at bounding box center [1094, 369] width 522 height 41
type input "**********"
click at [1061, 456] on button "استمرار" at bounding box center [1094, 444] width 522 height 46
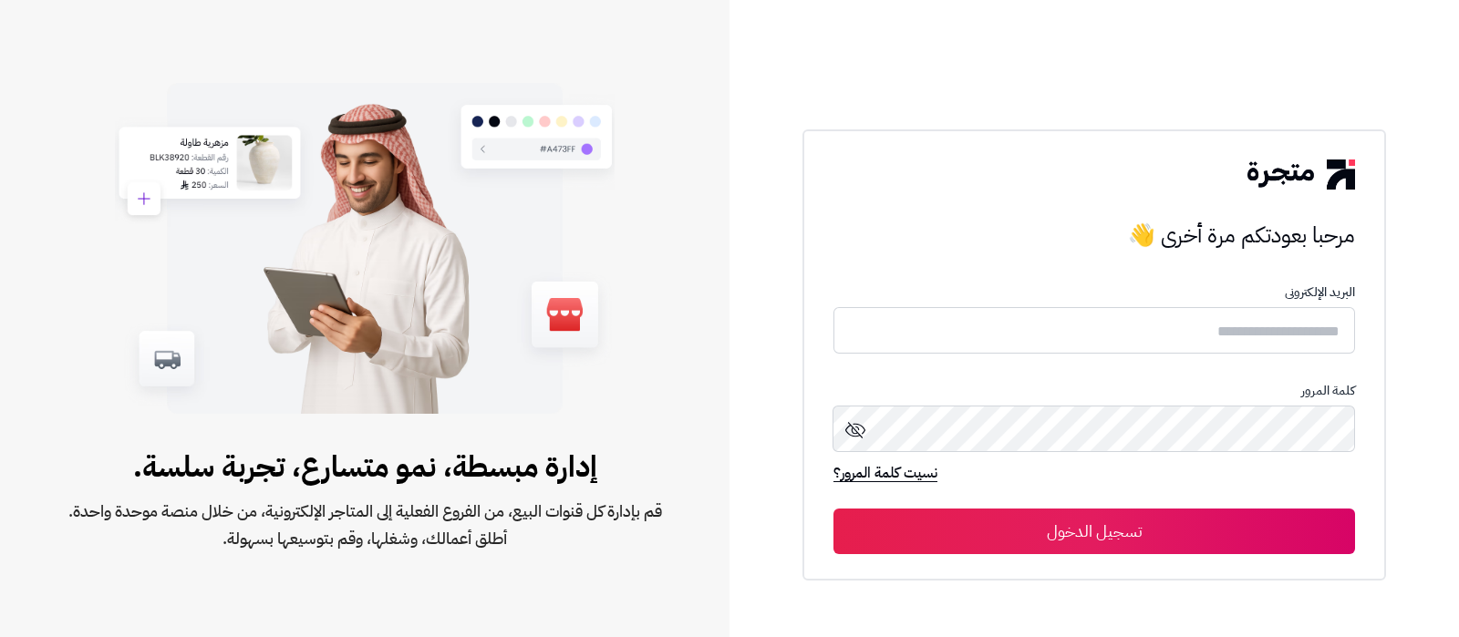
type input "**********"
click at [1122, 526] on button "تسجيل الدخول" at bounding box center [1094, 532] width 522 height 46
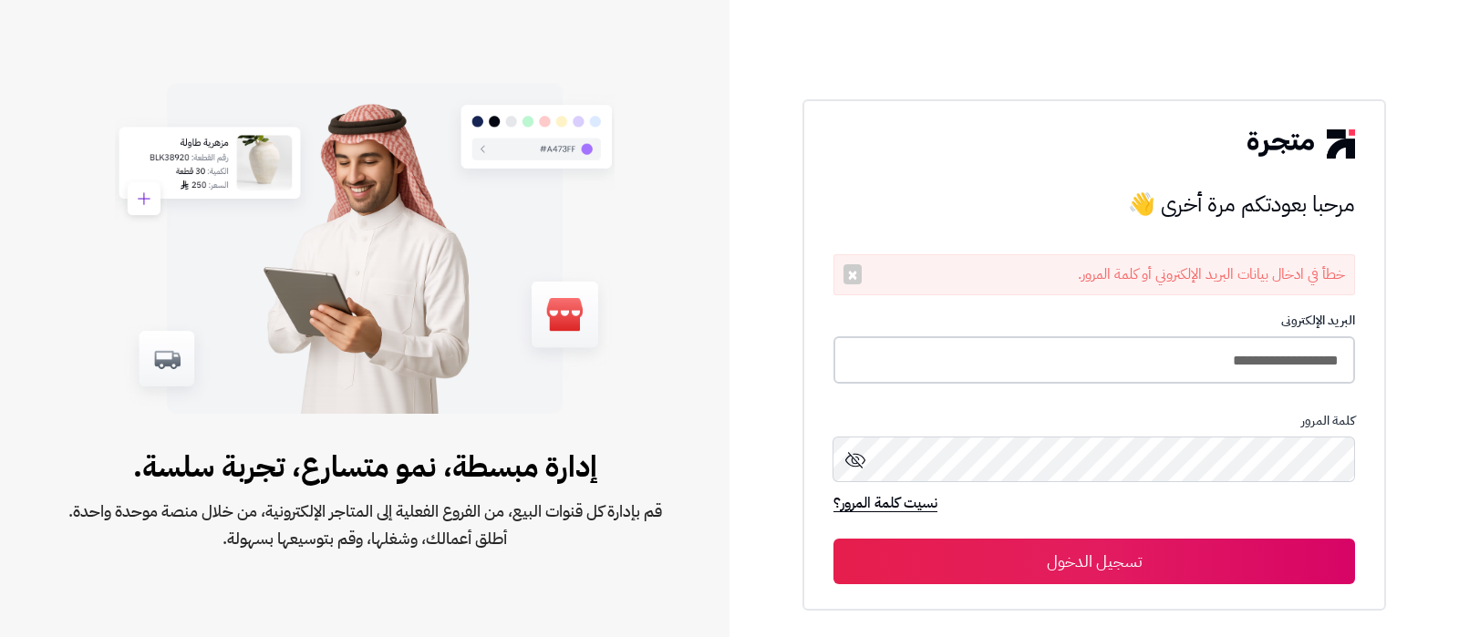
click at [1145, 345] on input "**********" at bounding box center [1094, 360] width 522 height 48
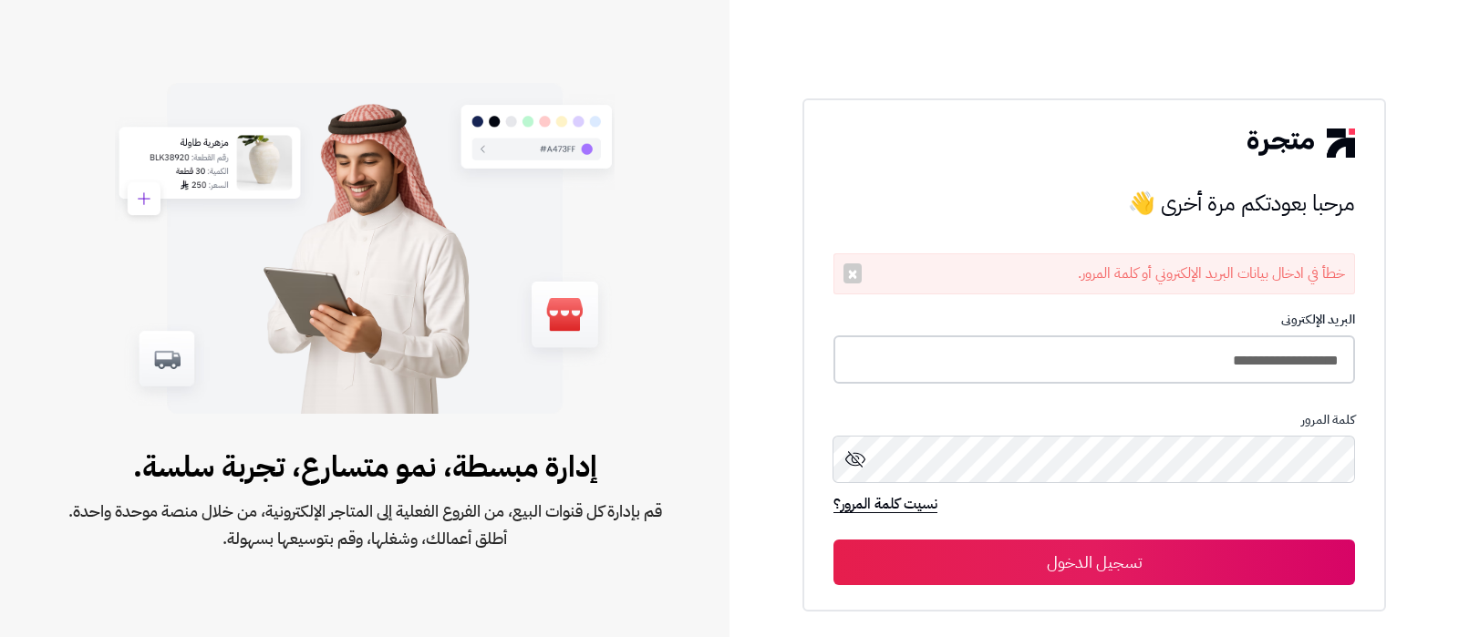
click at [1172, 374] on input "**********" at bounding box center [1094, 360] width 522 height 48
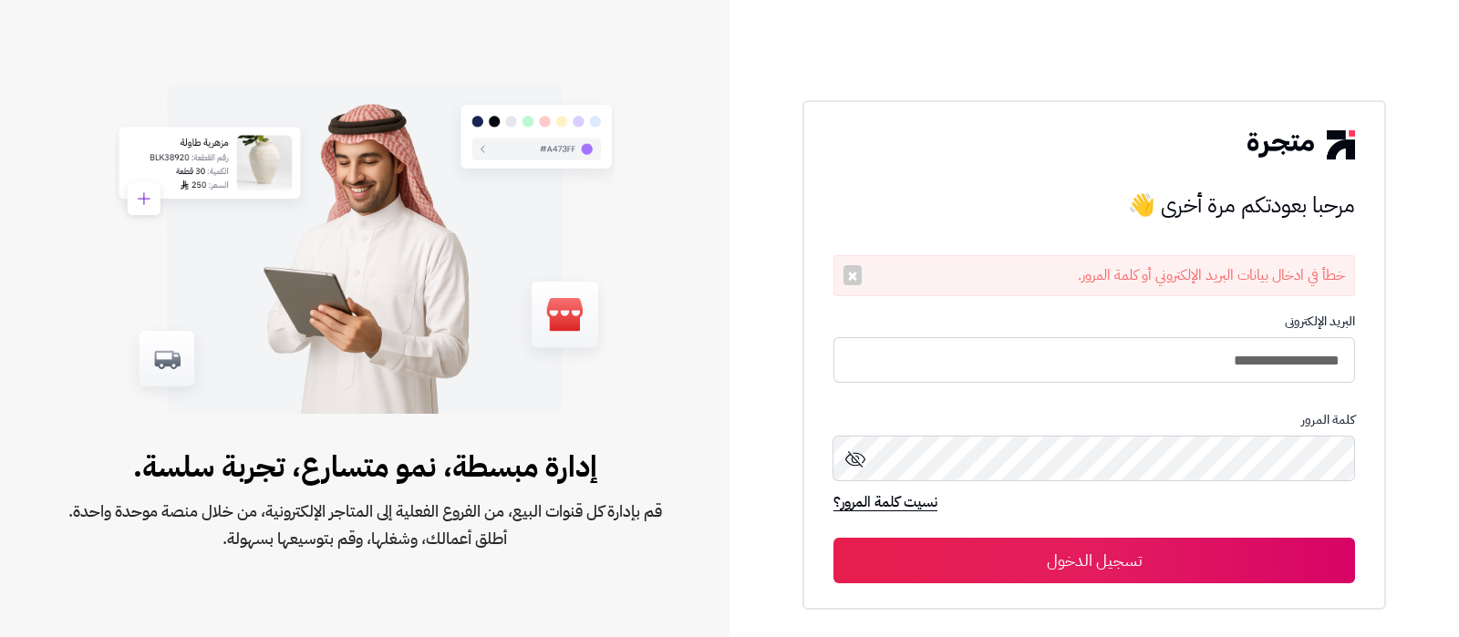
click at [1108, 568] on button "تسجيل الدخول" at bounding box center [1094, 561] width 522 height 46
click at [847, 276] on button "×" at bounding box center [852, 275] width 18 height 20
click at [860, 280] on button "×" at bounding box center [852, 275] width 18 height 20
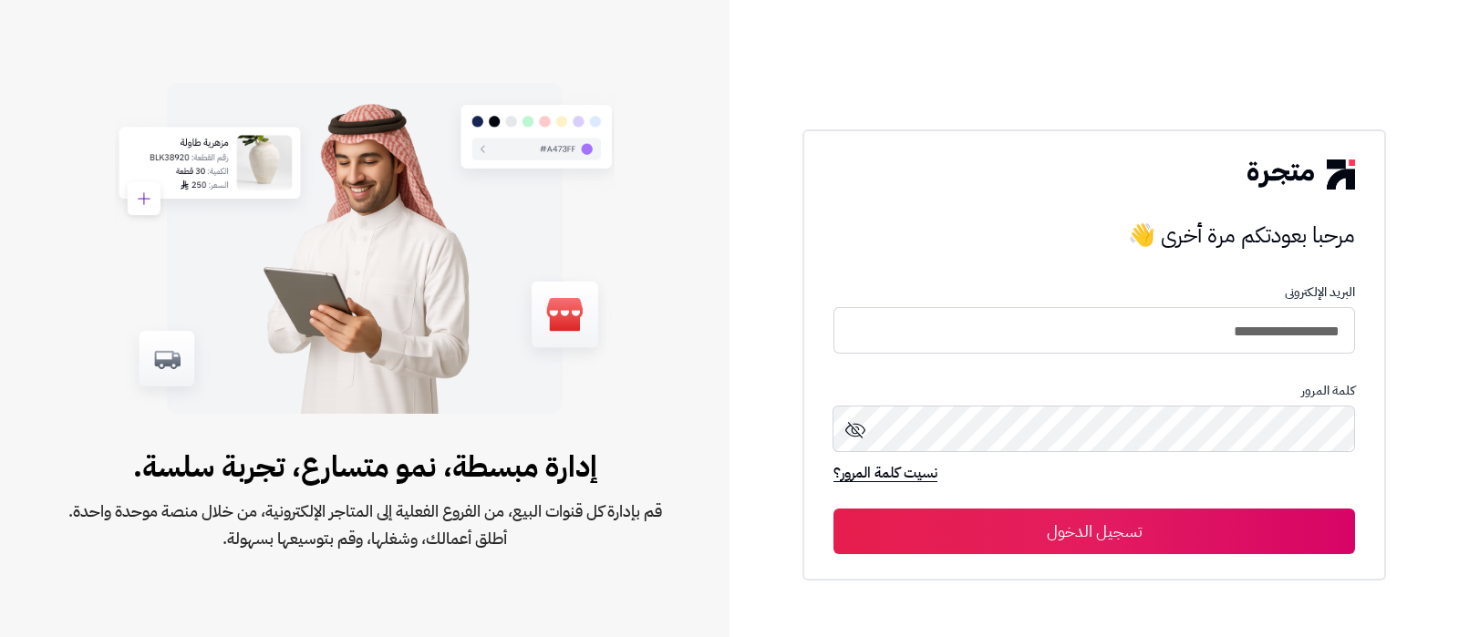
click at [1126, 526] on button "تسجيل الدخول" at bounding box center [1094, 532] width 522 height 46
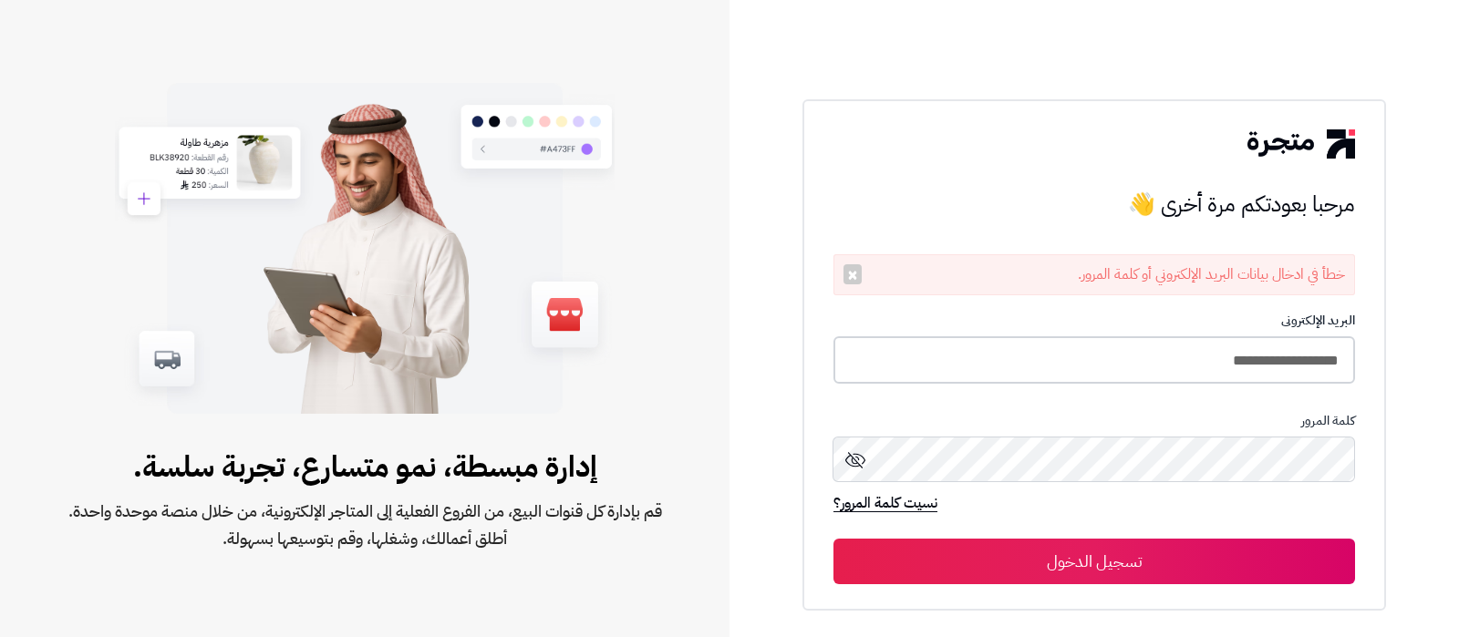
click at [1155, 372] on input "**********" at bounding box center [1094, 360] width 522 height 48
type input "**********"
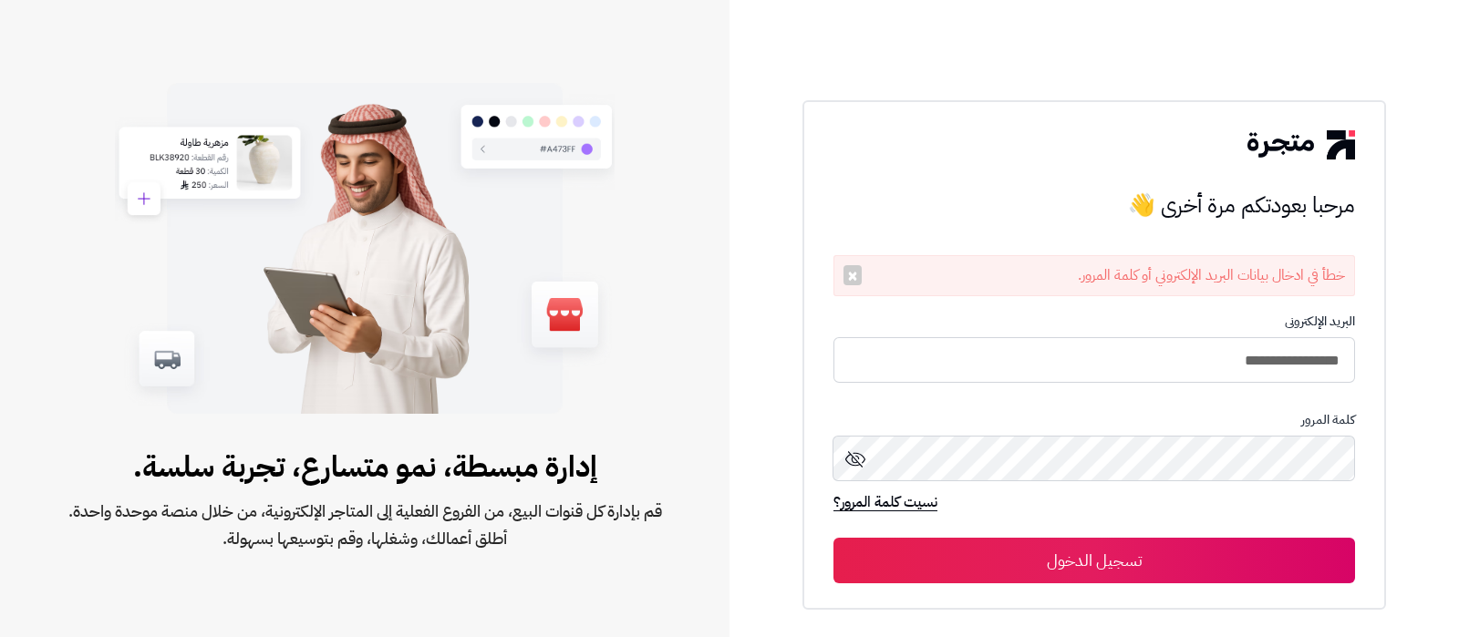
click at [1074, 559] on button "تسجيل الدخول" at bounding box center [1094, 561] width 522 height 46
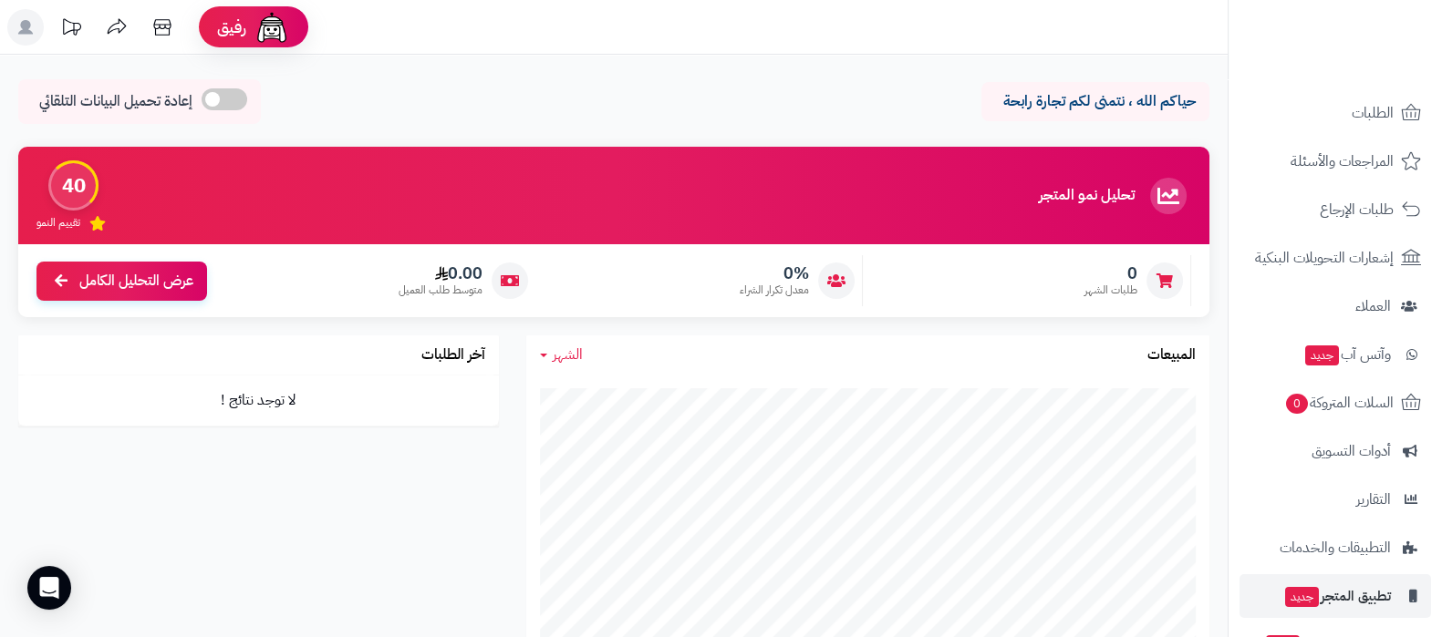
scroll to position [196, 0]
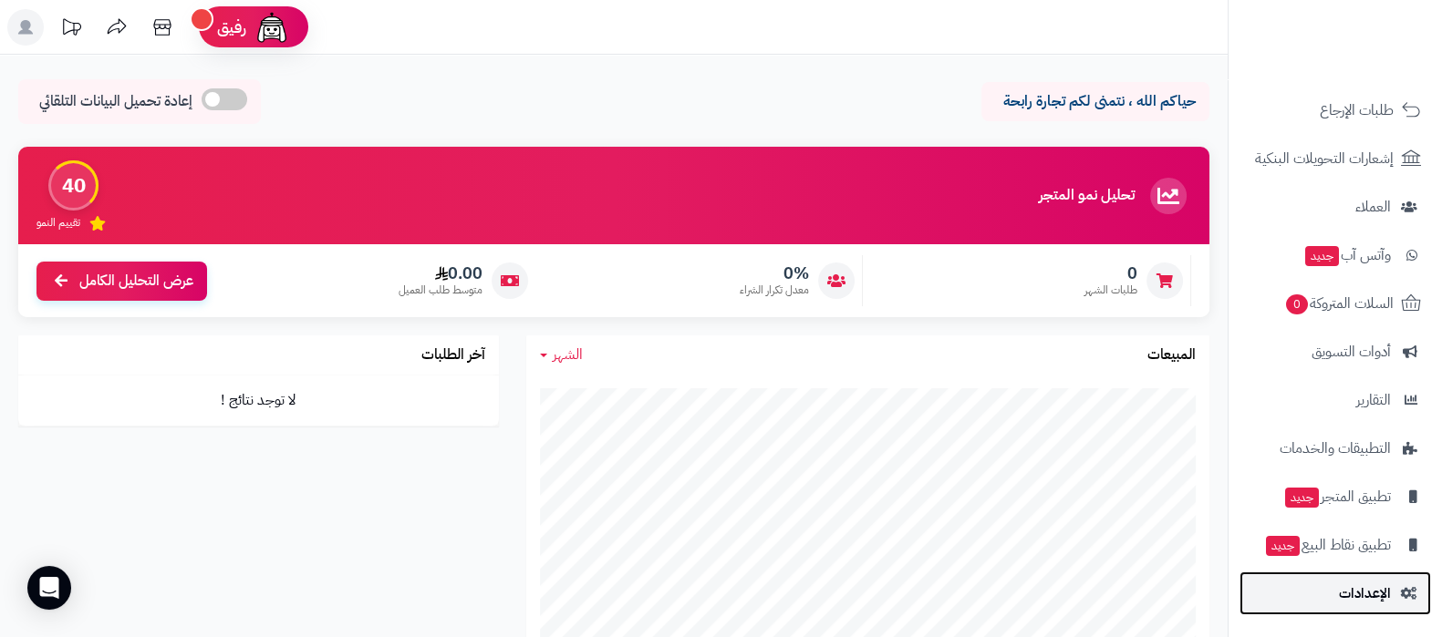
click at [1347, 590] on span "الإعدادات" at bounding box center [1365, 594] width 52 height 26
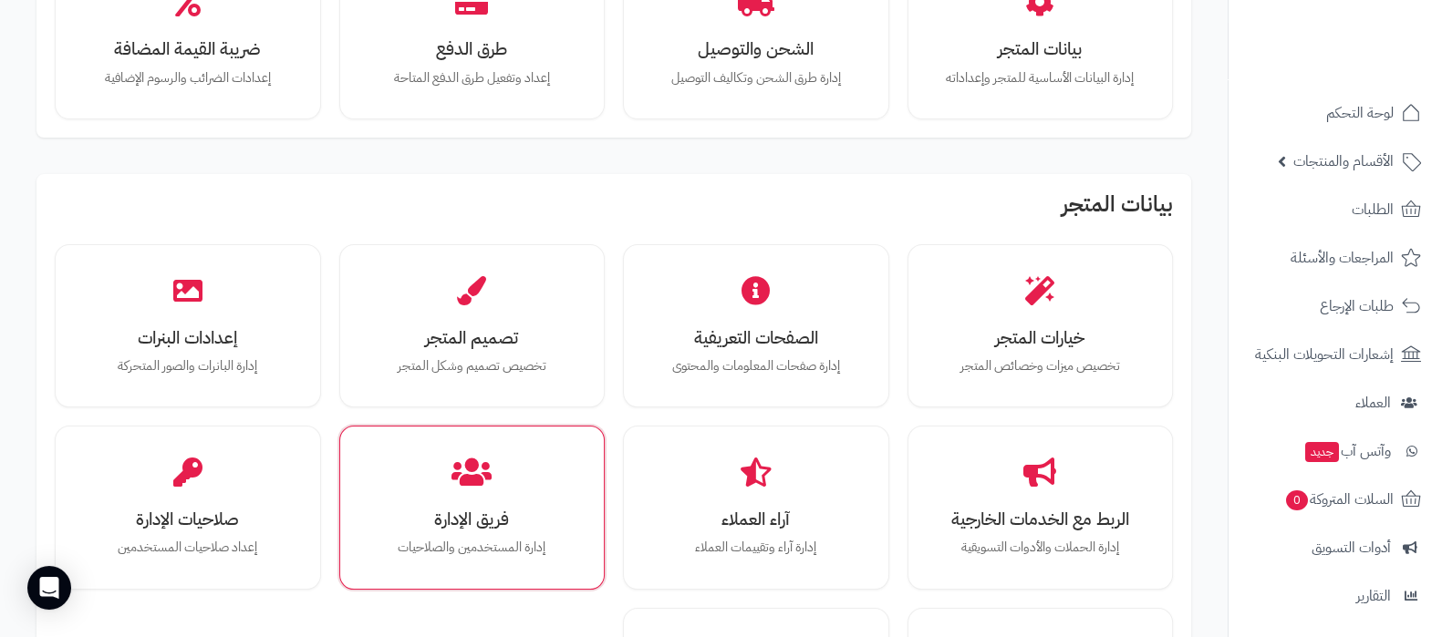
scroll to position [227, 0]
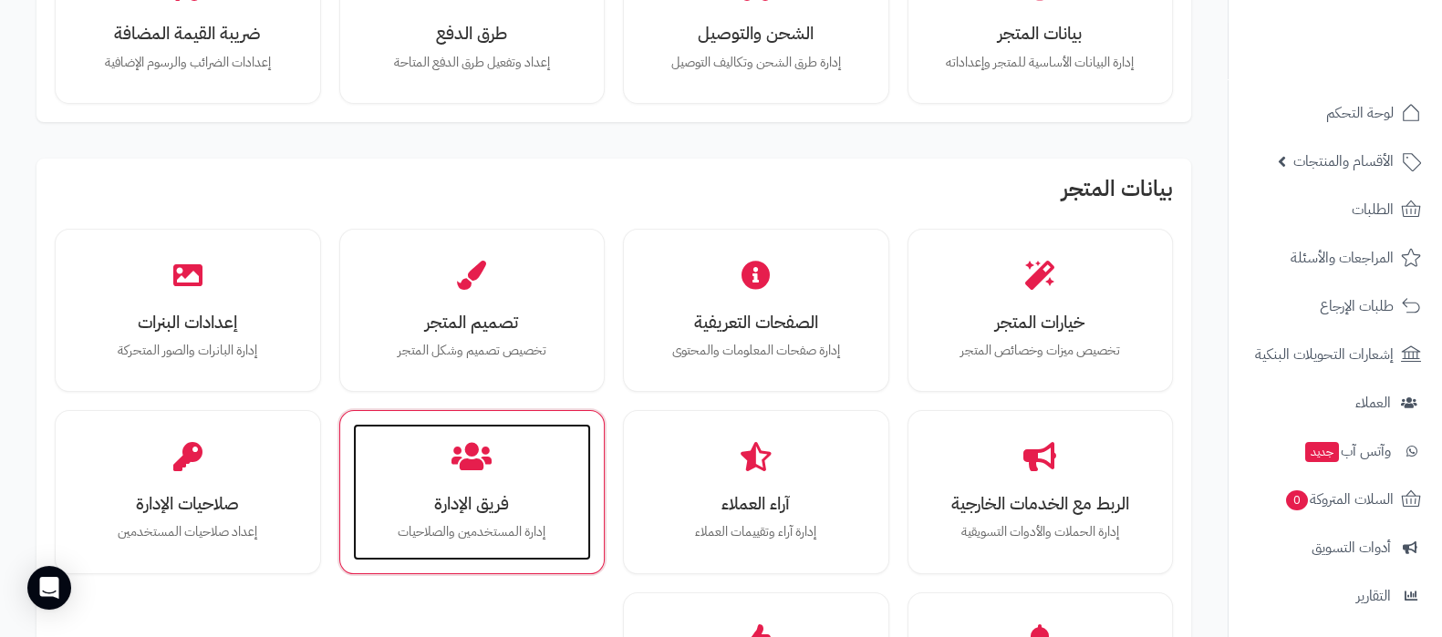
click at [480, 494] on h3 "فريق الإدارة" at bounding box center [472, 503] width 202 height 19
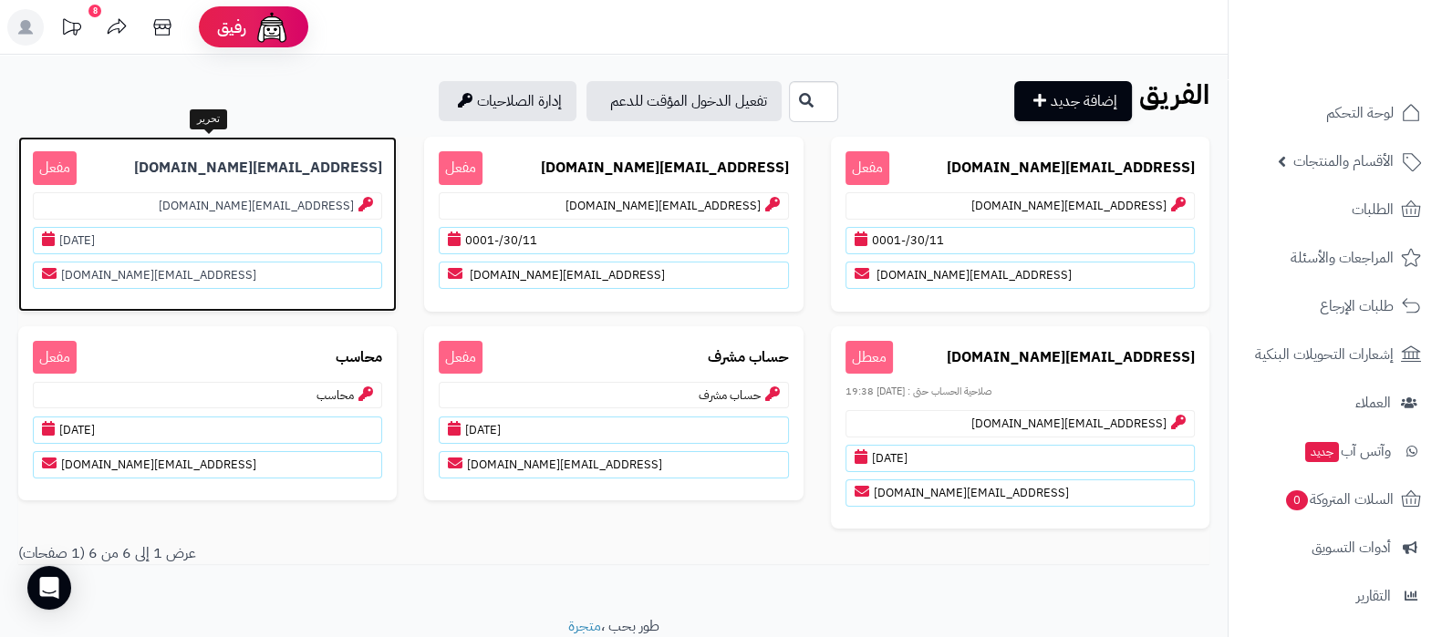
click at [210, 171] on b "[EMAIL_ADDRESS][DOMAIN_NAME]" at bounding box center [258, 168] width 248 height 21
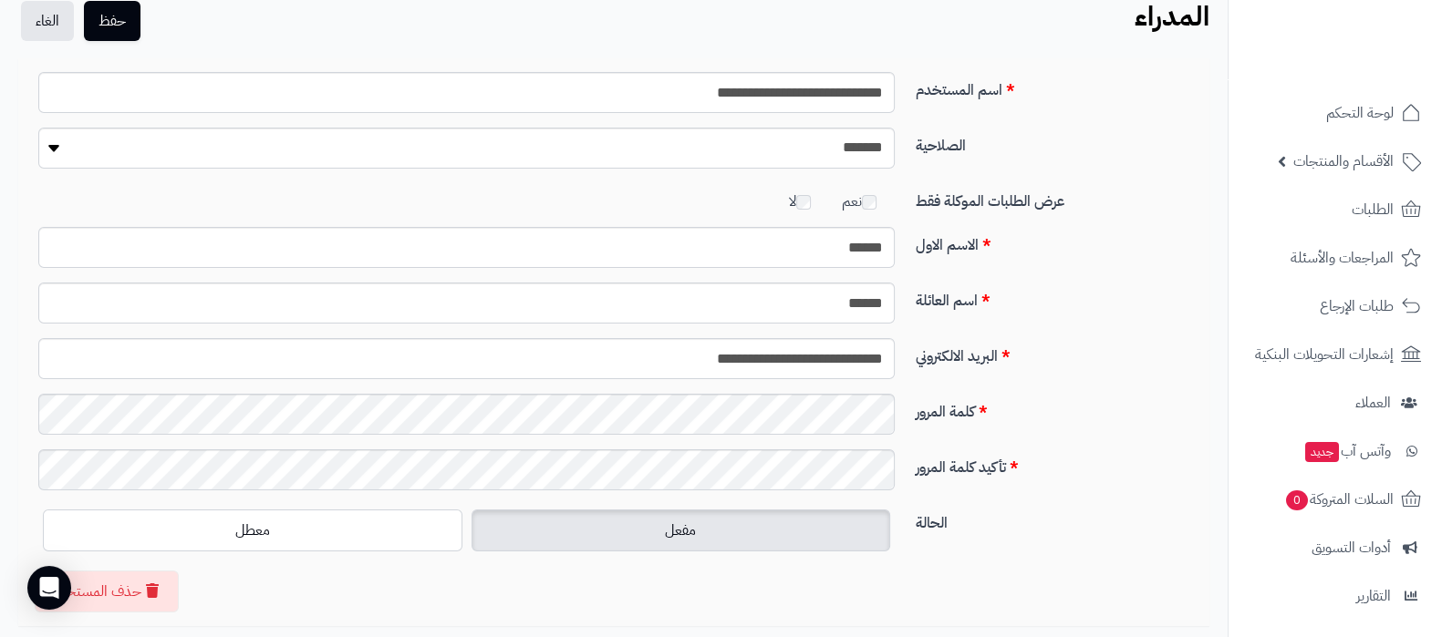
scroll to position [113, 0]
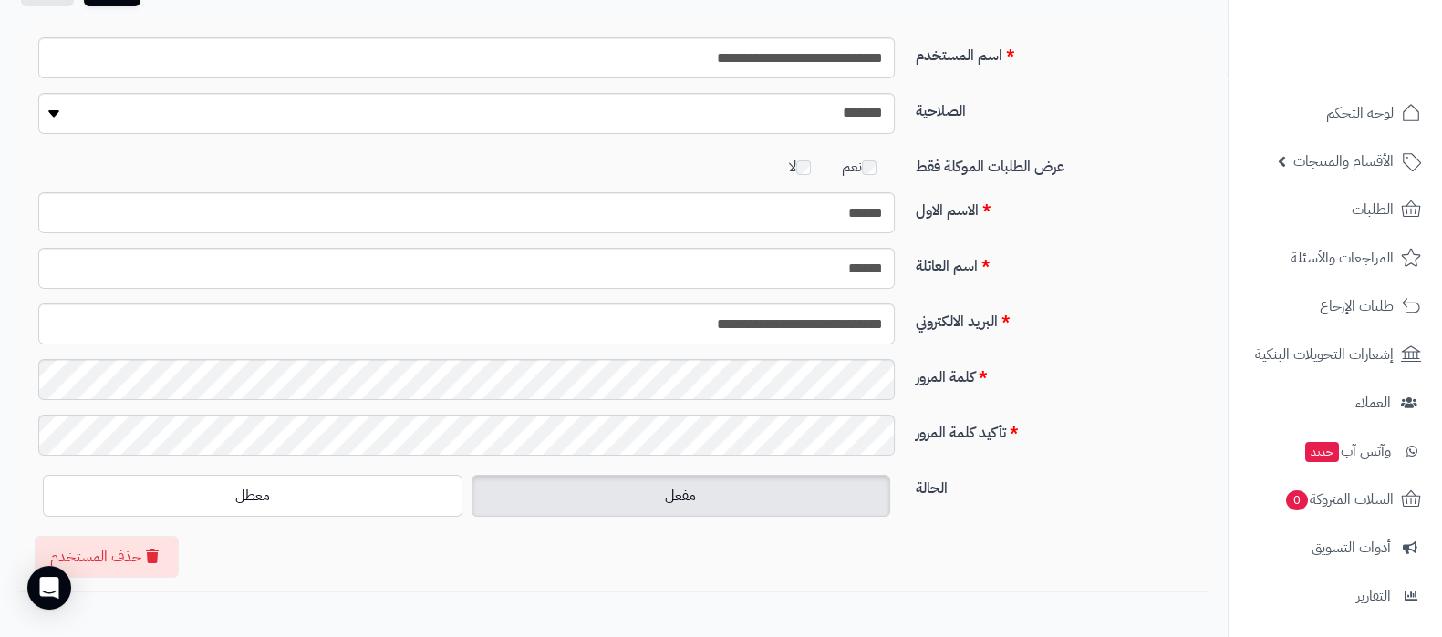
click at [848, 402] on div "كلمة المرور" at bounding box center [614, 387] width 1178 height 56
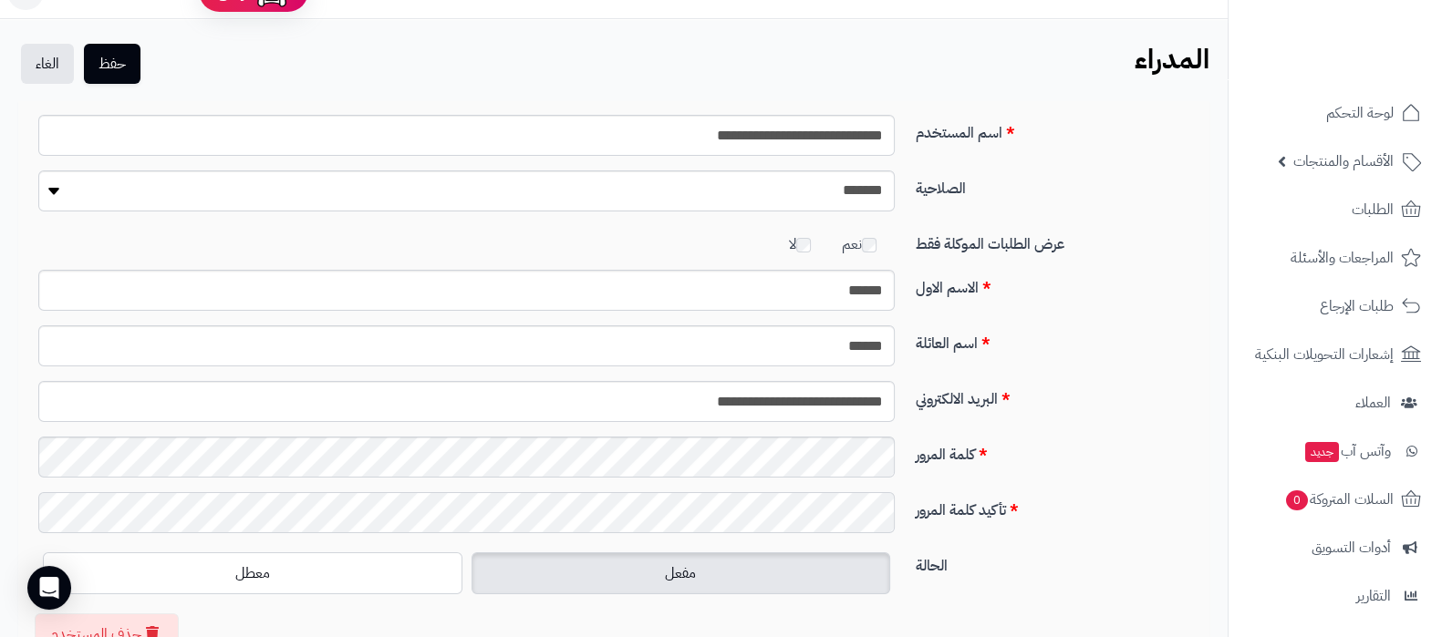
scroll to position [0, 0]
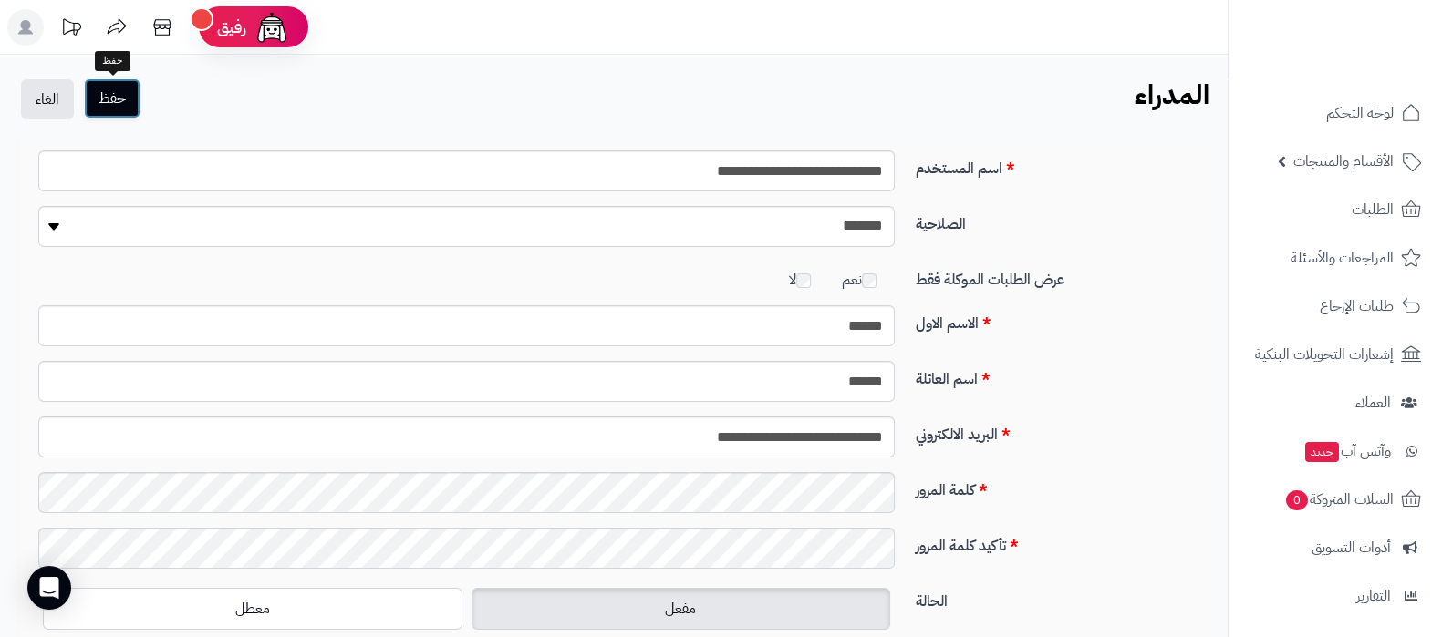
click at [109, 105] on button "حفظ" at bounding box center [112, 98] width 57 height 40
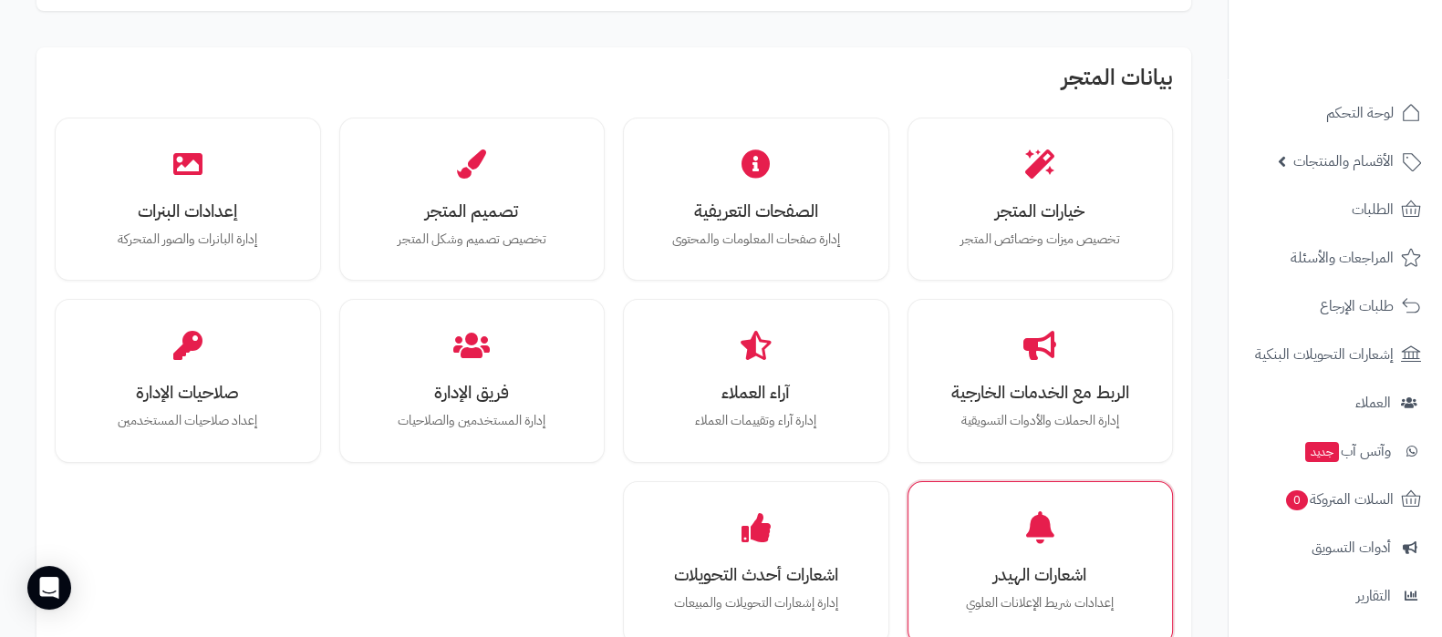
scroll to position [342, 0]
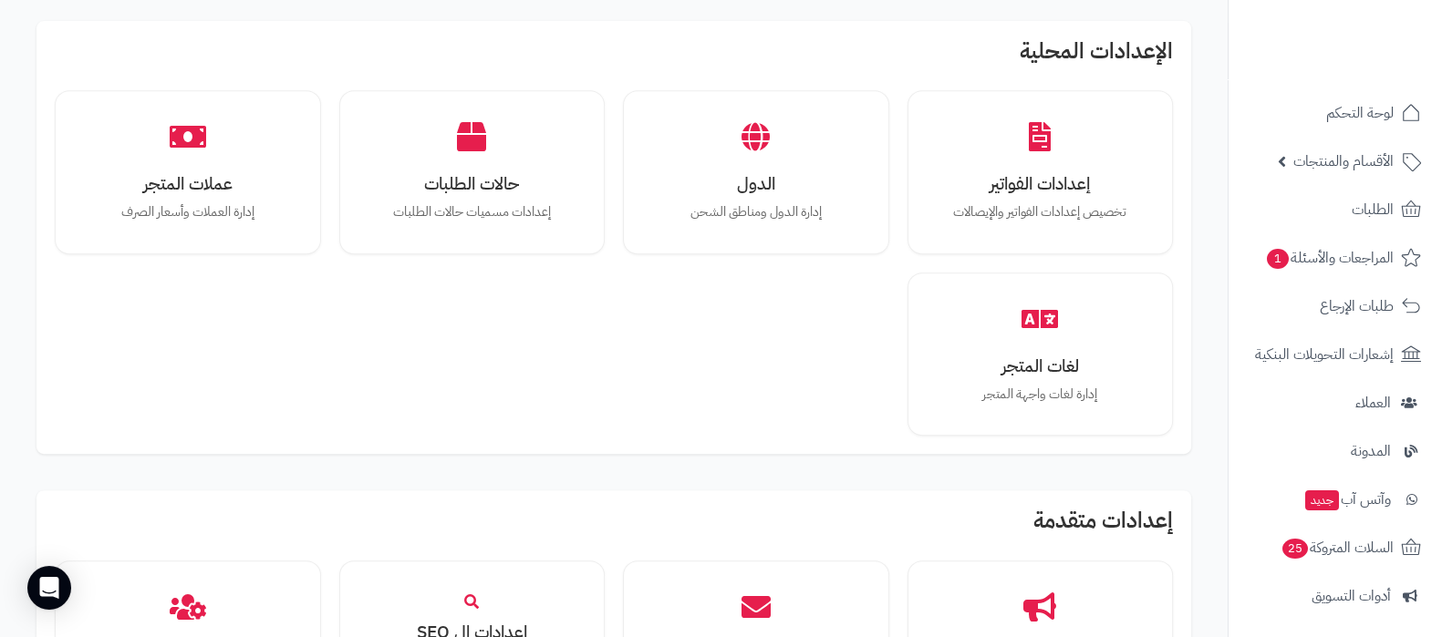
scroll to position [888, 0]
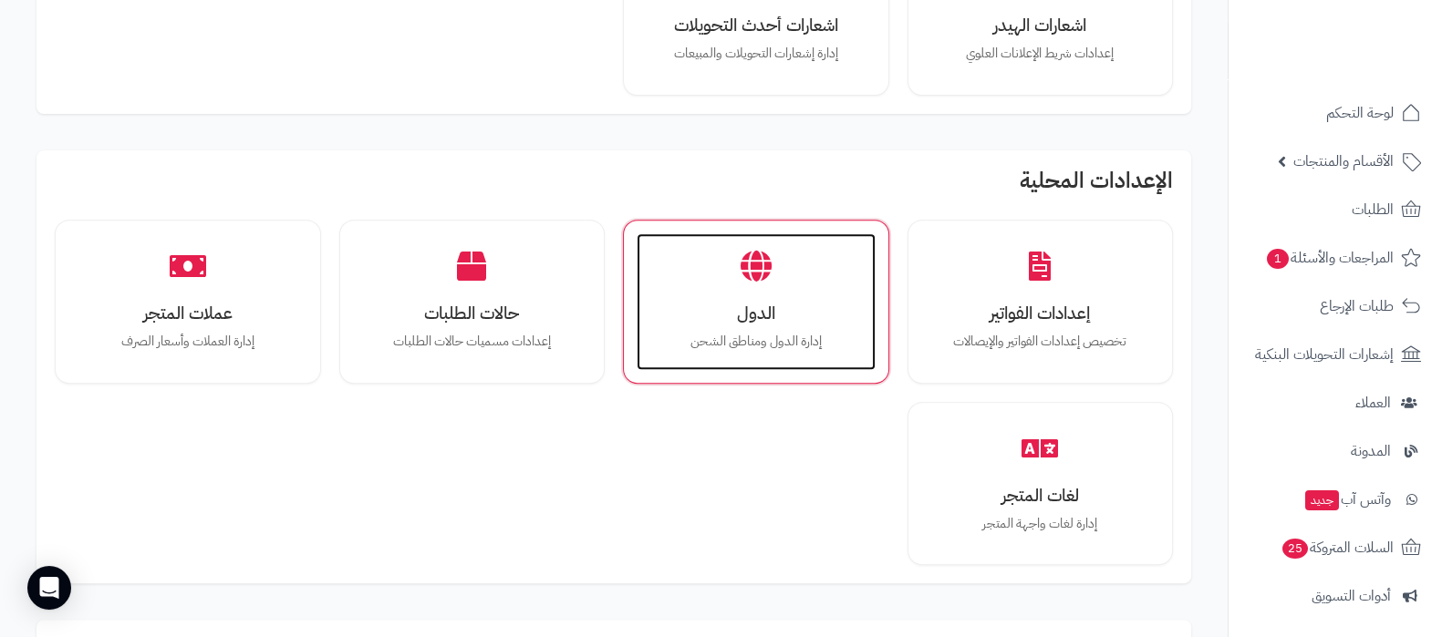
click at [764, 319] on h3 "الدول" at bounding box center [756, 313] width 202 height 19
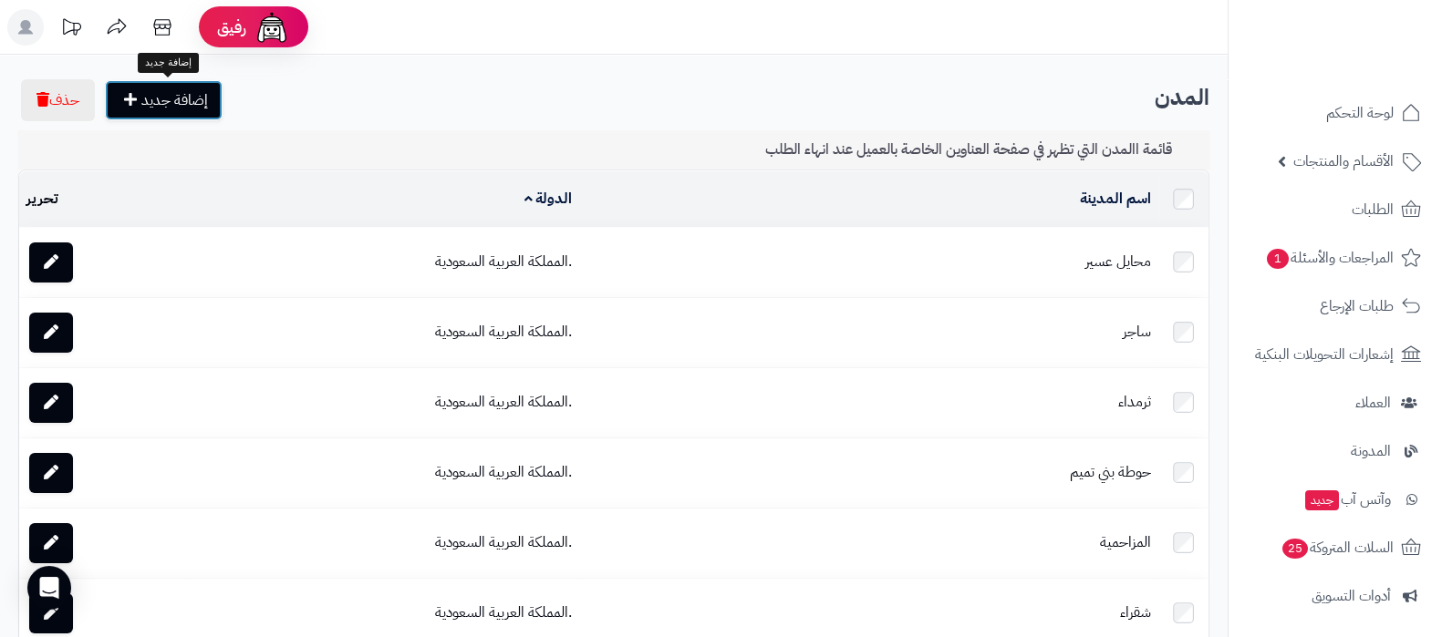
click at [181, 98] on link "إضافة جديد" at bounding box center [164, 100] width 118 height 40
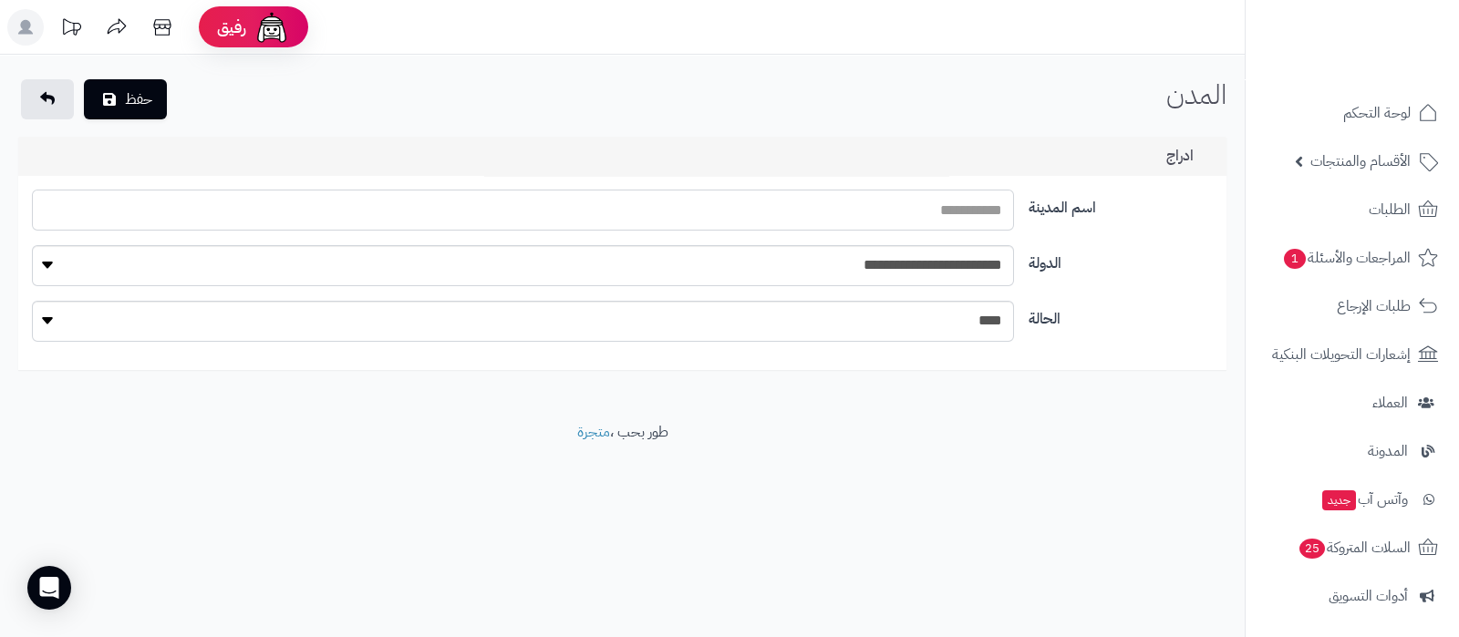
click at [937, 217] on input "text" at bounding box center [522, 210] width 981 height 41
type input "*****"
click at [948, 265] on select "**********" at bounding box center [522, 265] width 981 height 41
click at [32, 245] on select "**********" at bounding box center [522, 265] width 981 height 41
click at [126, 99] on button "حفظ" at bounding box center [125, 98] width 83 height 40
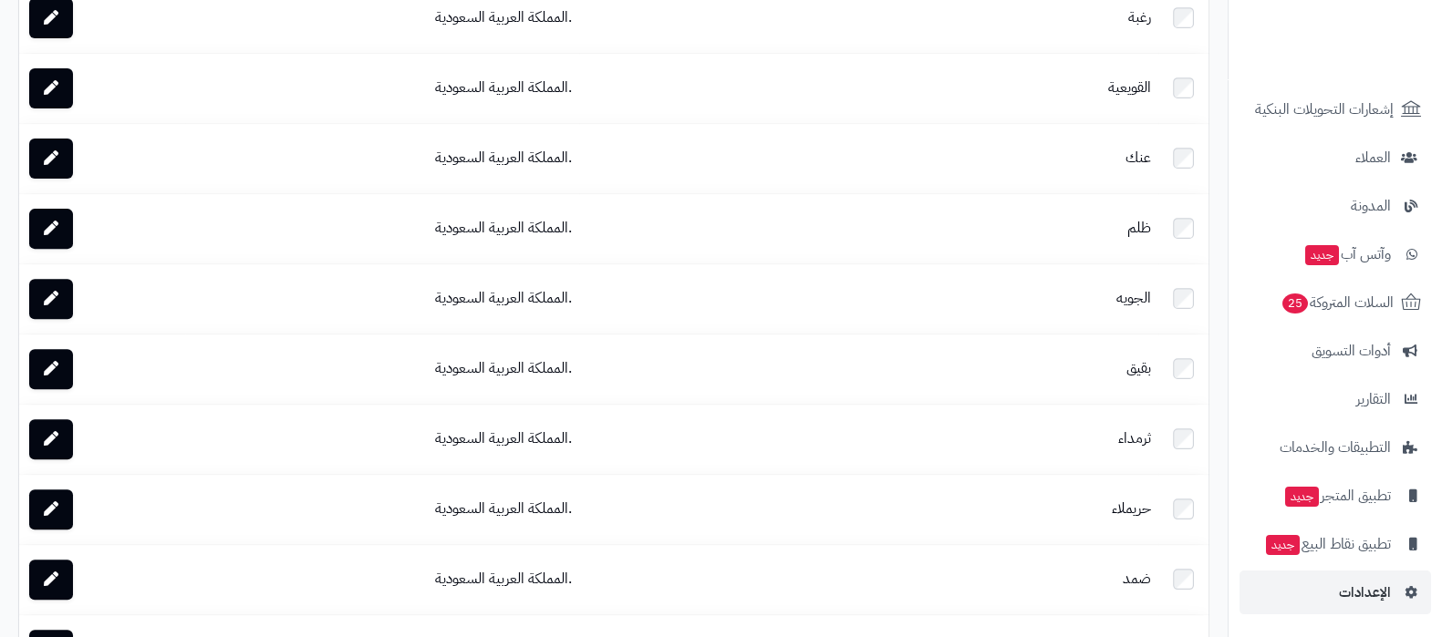
scroll to position [1026, 0]
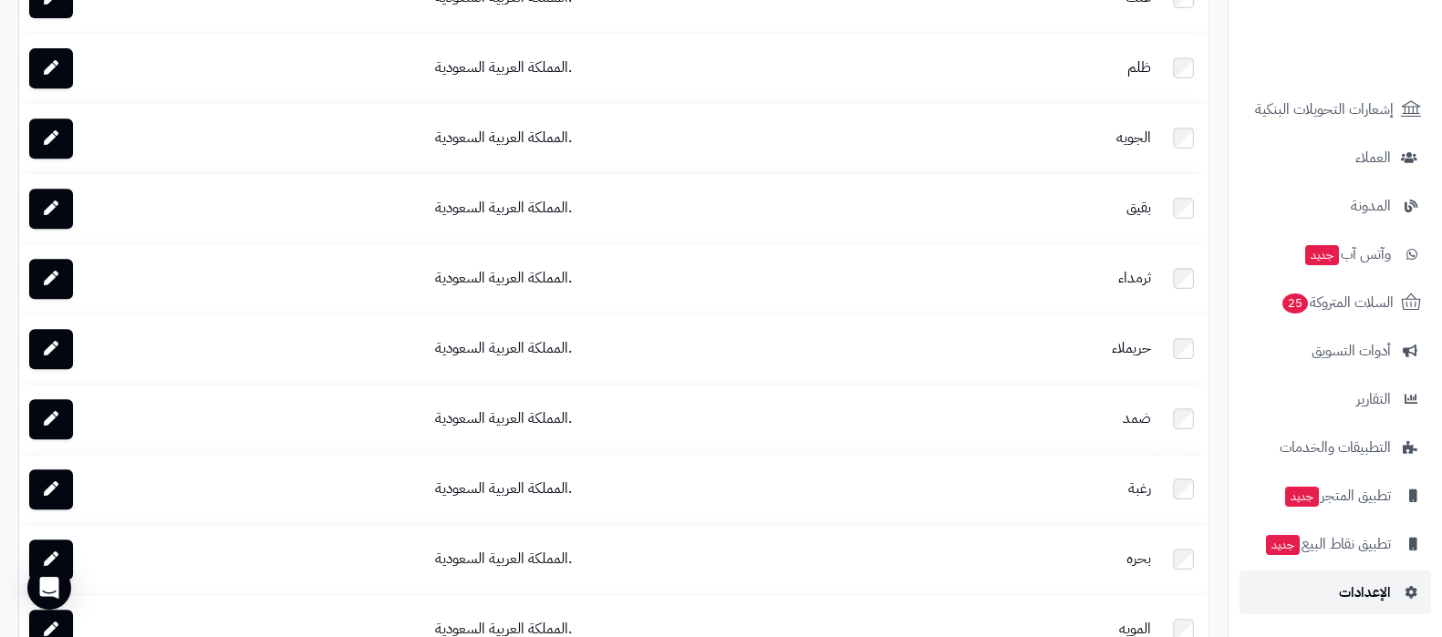
click at [1353, 588] on span "الإعدادات" at bounding box center [1365, 593] width 52 height 26
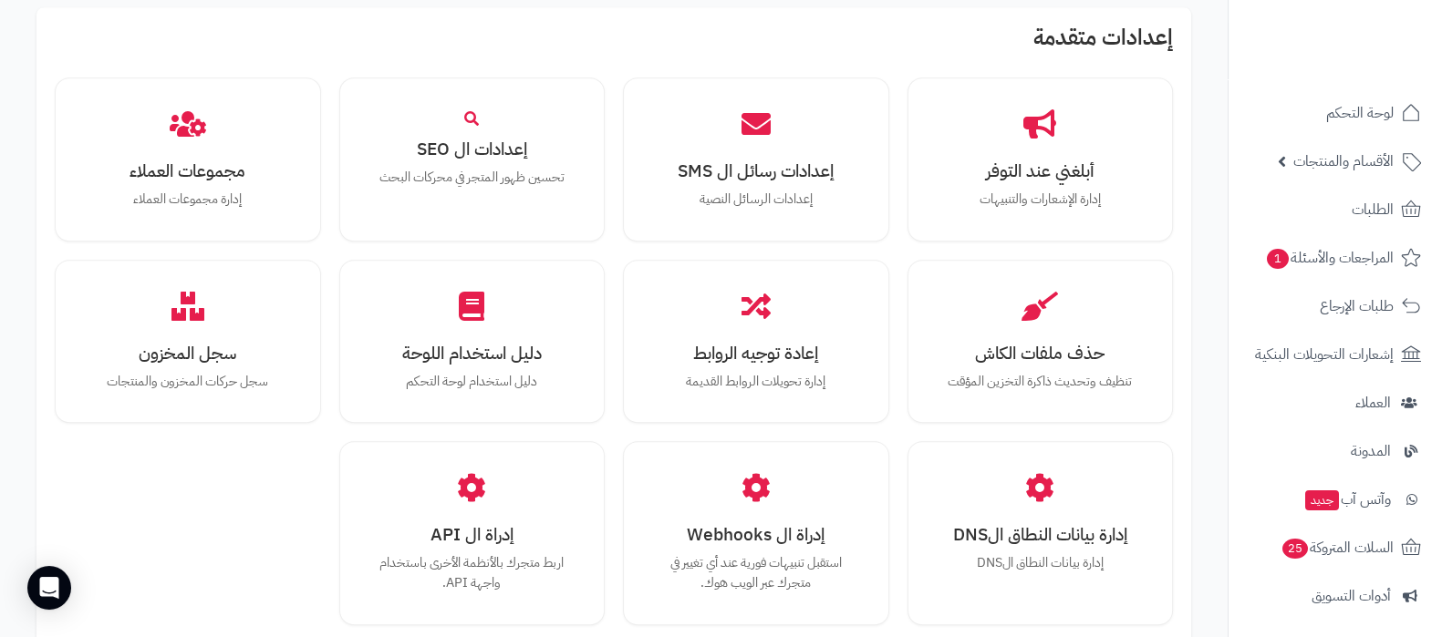
scroll to position [1686, 0]
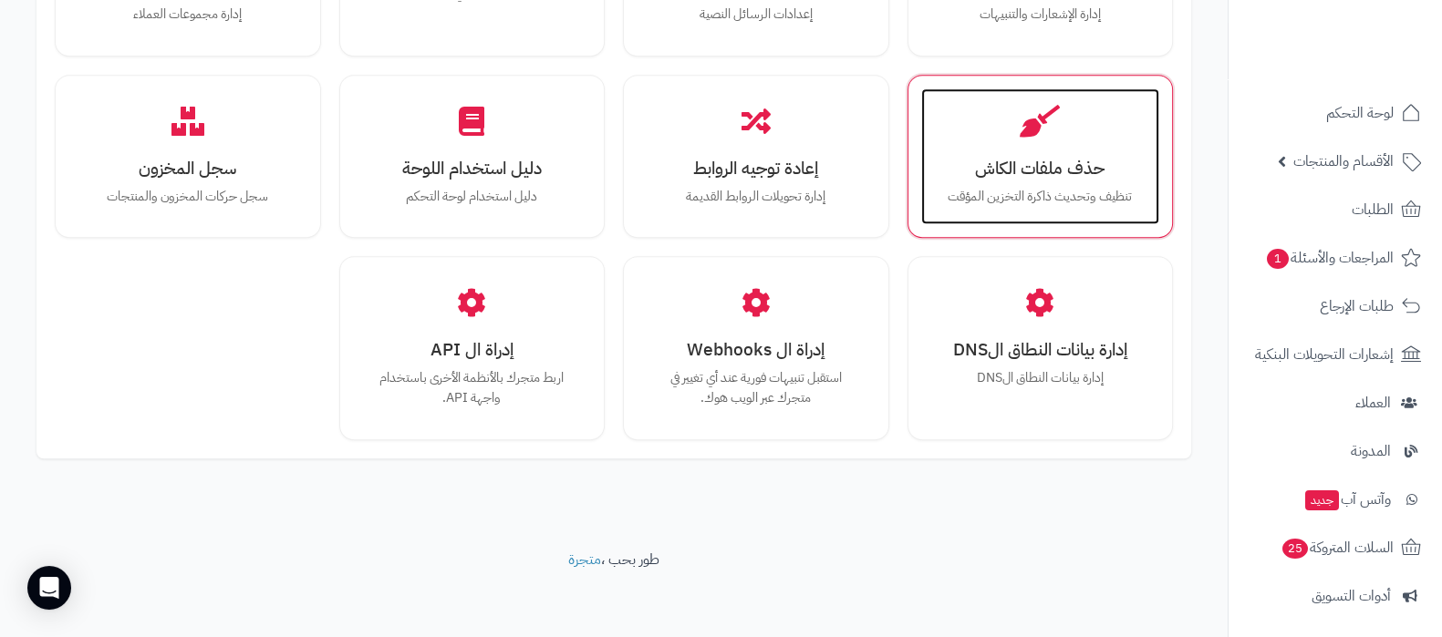
click at [1081, 125] on div "حذف ملفات الكاش تنظيف وتحديث ذاكرة التخزين المؤقت" at bounding box center [1040, 156] width 239 height 137
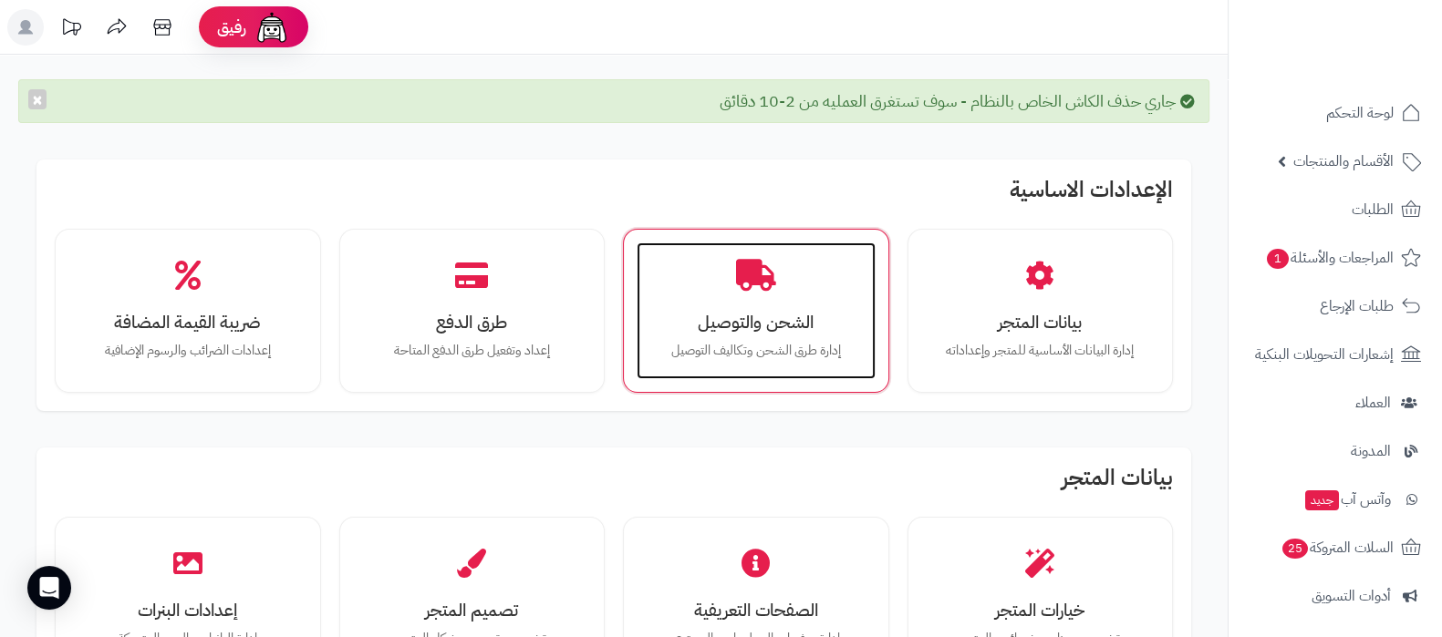
click at [720, 316] on h3 "الشحن والتوصيل" at bounding box center [756, 322] width 202 height 19
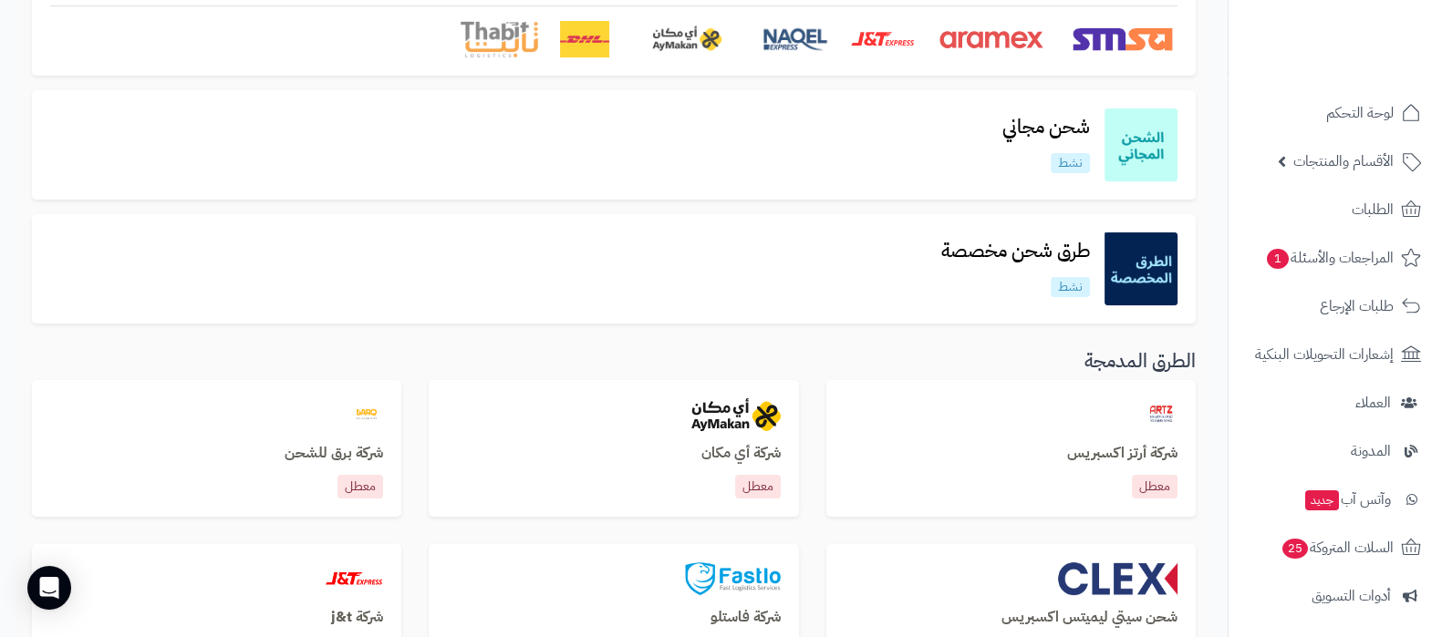
scroll to position [342, 0]
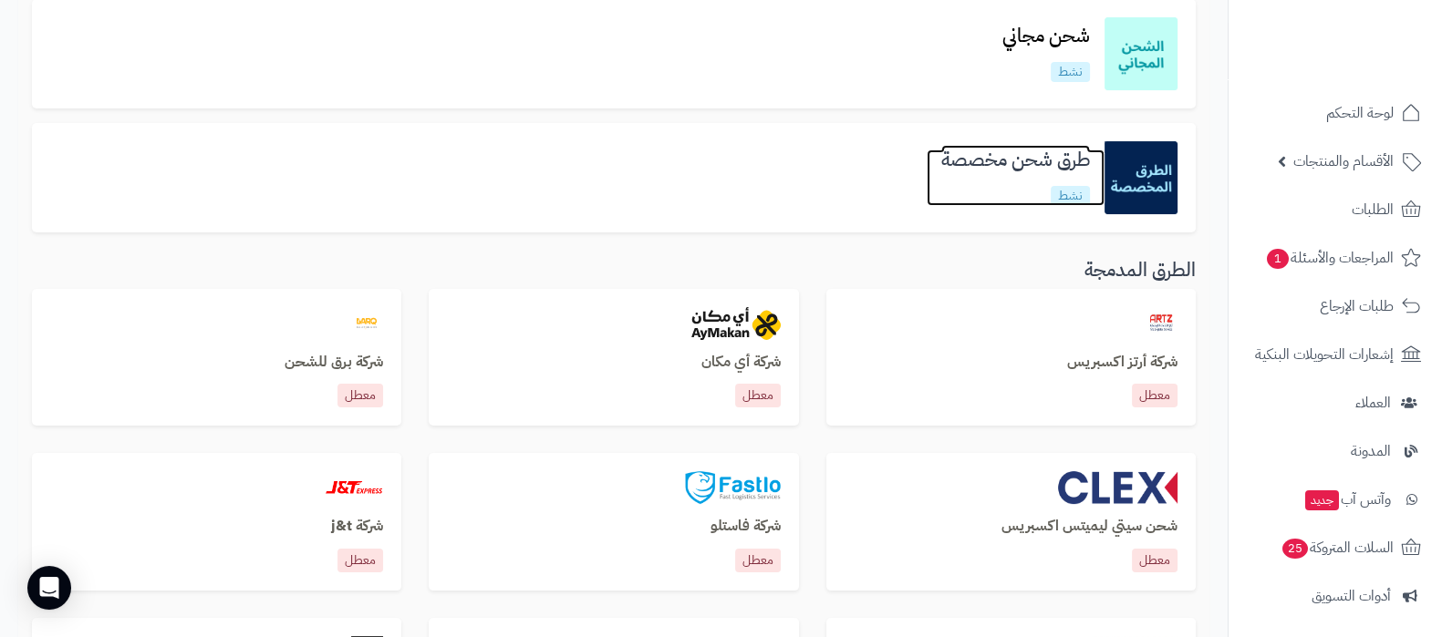
click at [1012, 160] on h3 "طرق شحن مخصصة" at bounding box center [1015, 160] width 178 height 21
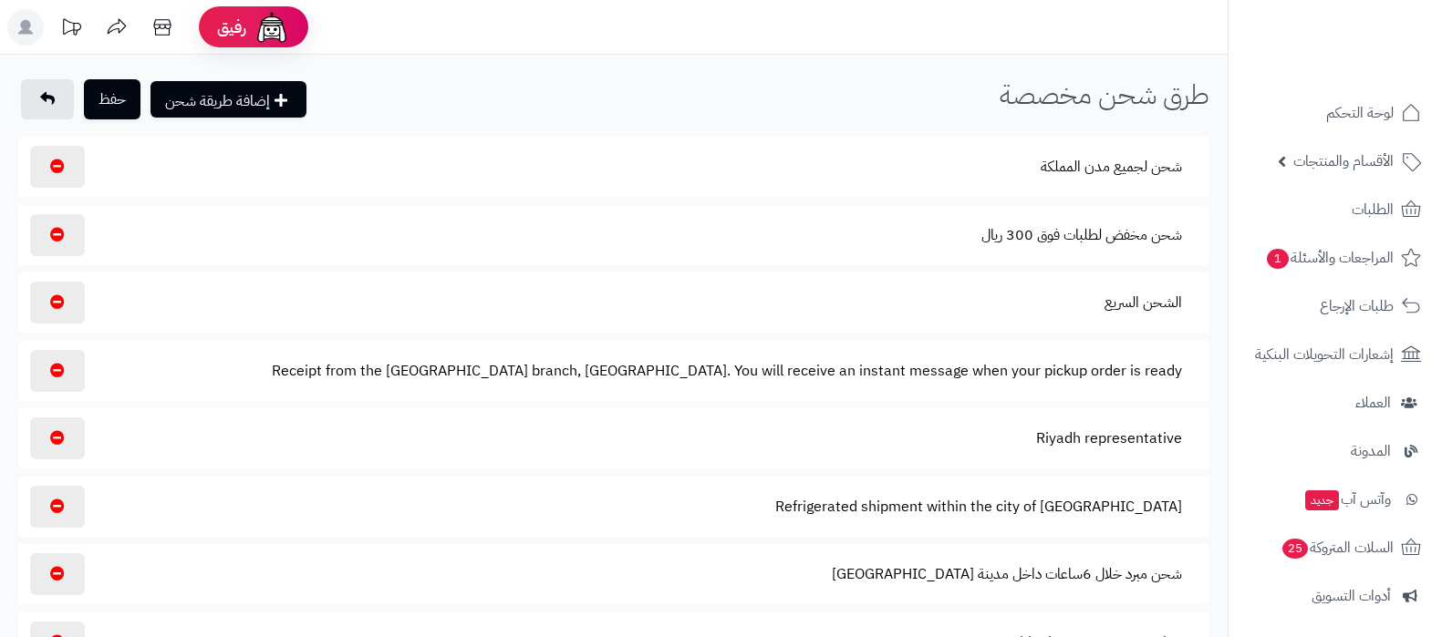
select select
click at [1144, 282] on button "الشحن السريع" at bounding box center [1143, 303] width 109 height 42
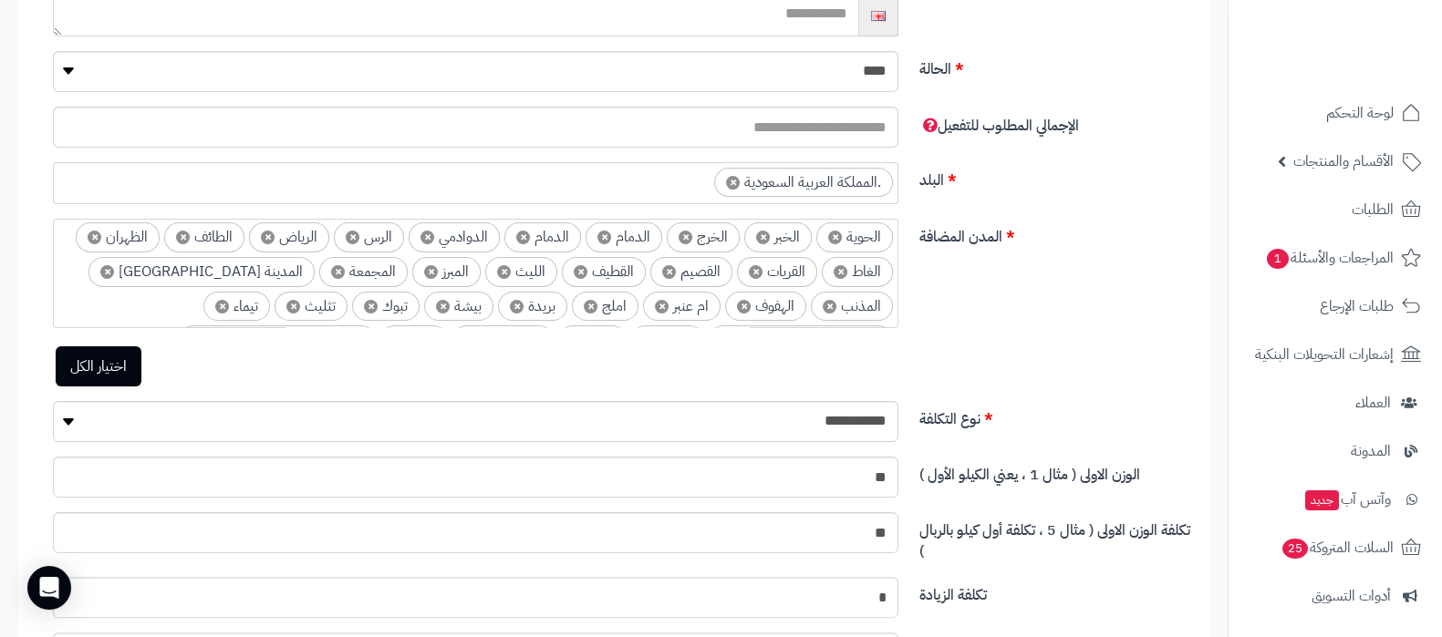
scroll to position [171, 0]
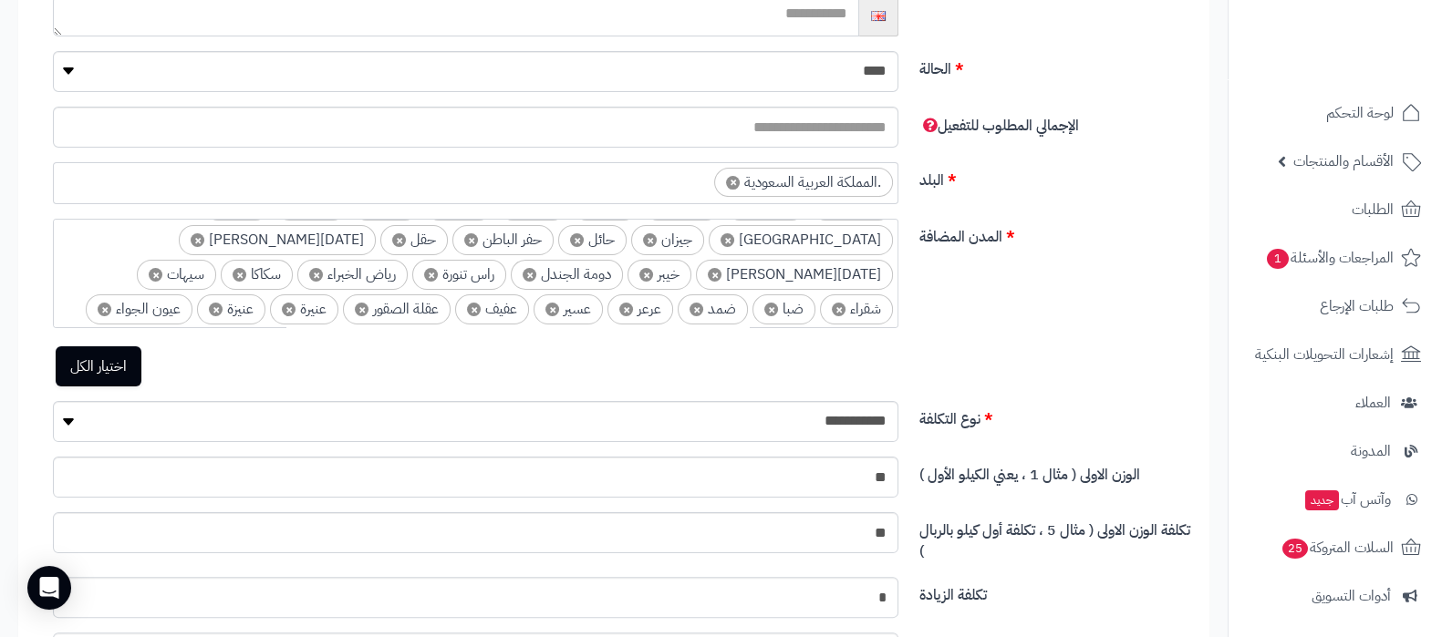
click at [95, 301] on ul "× test × ابها × ابو عجرم × ابو عجرم × ابو عريش × احد رفيدة × احد مسارحة × الاحس…" at bounding box center [475, 220] width 843 height 345
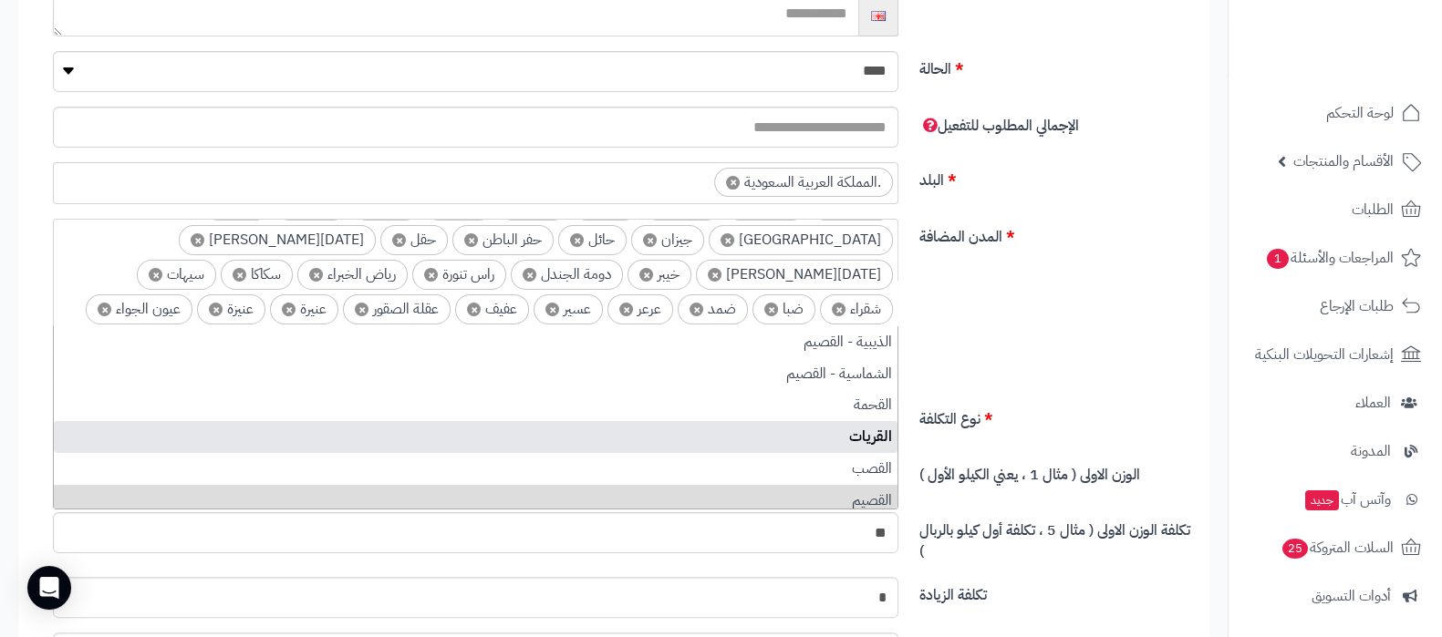
scroll to position [0, 0]
type input "***"
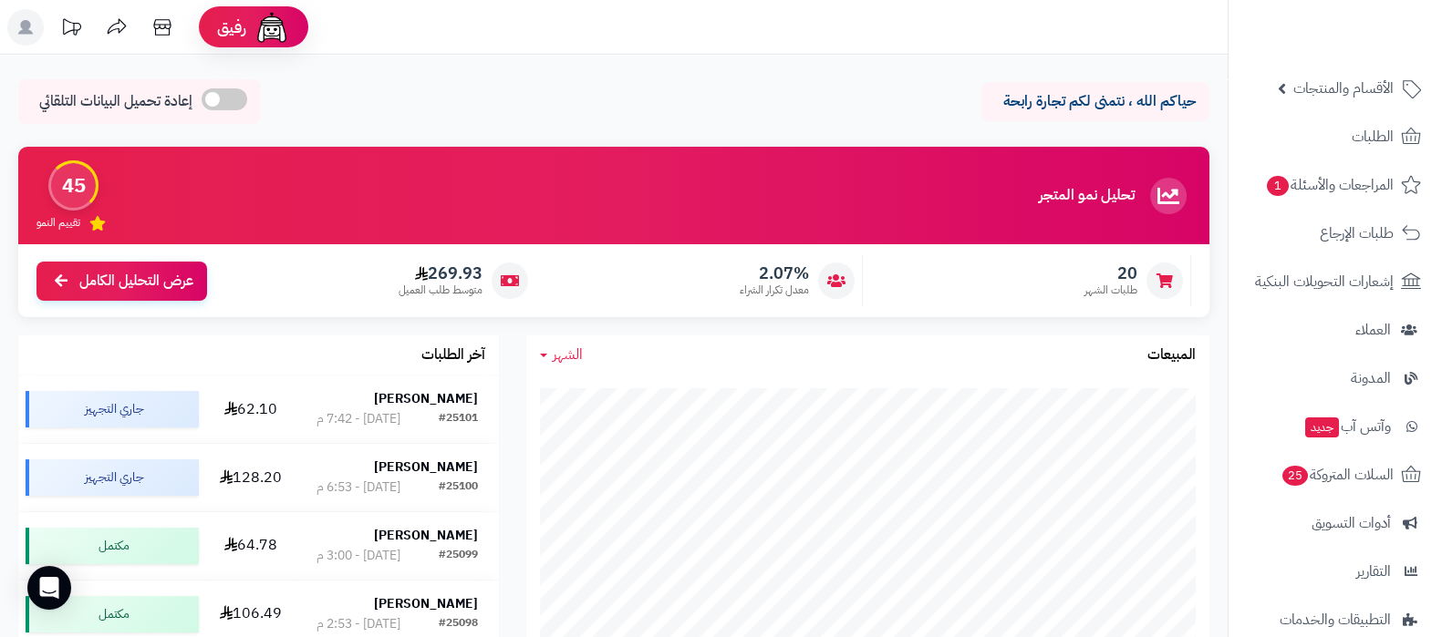
scroll to position [245, 0]
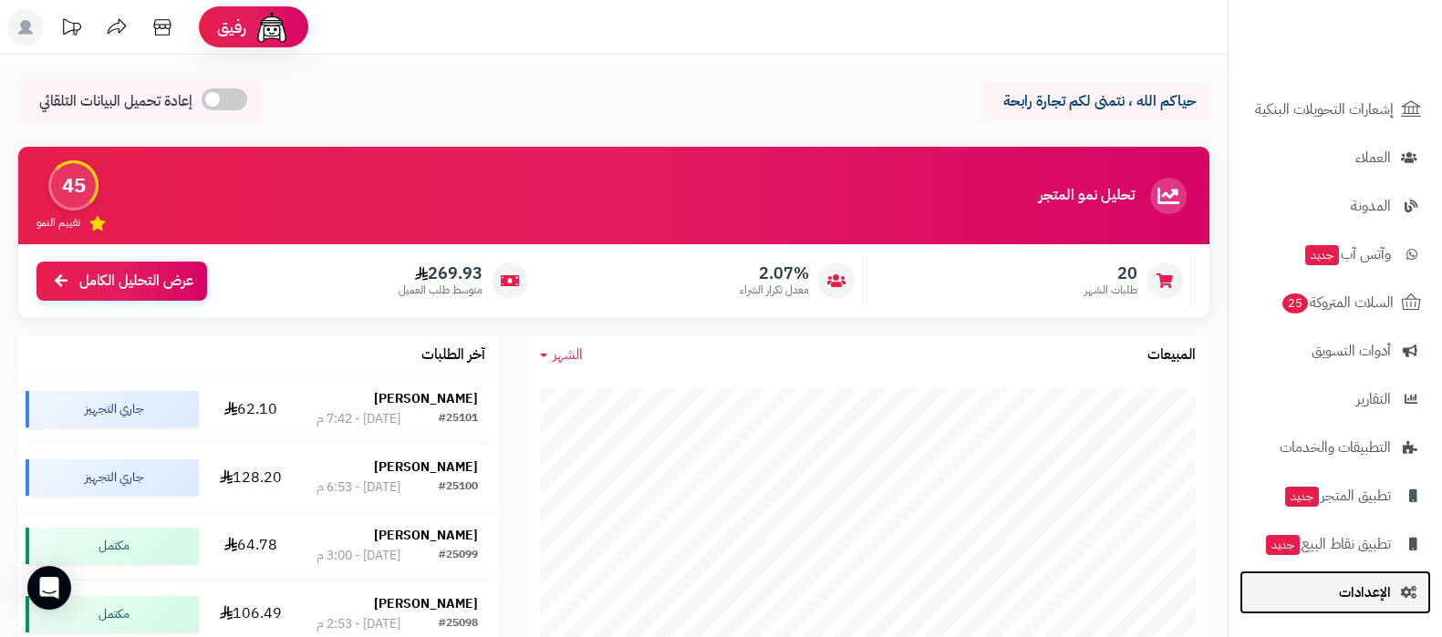
click at [1340, 592] on span "الإعدادات" at bounding box center [1365, 593] width 52 height 26
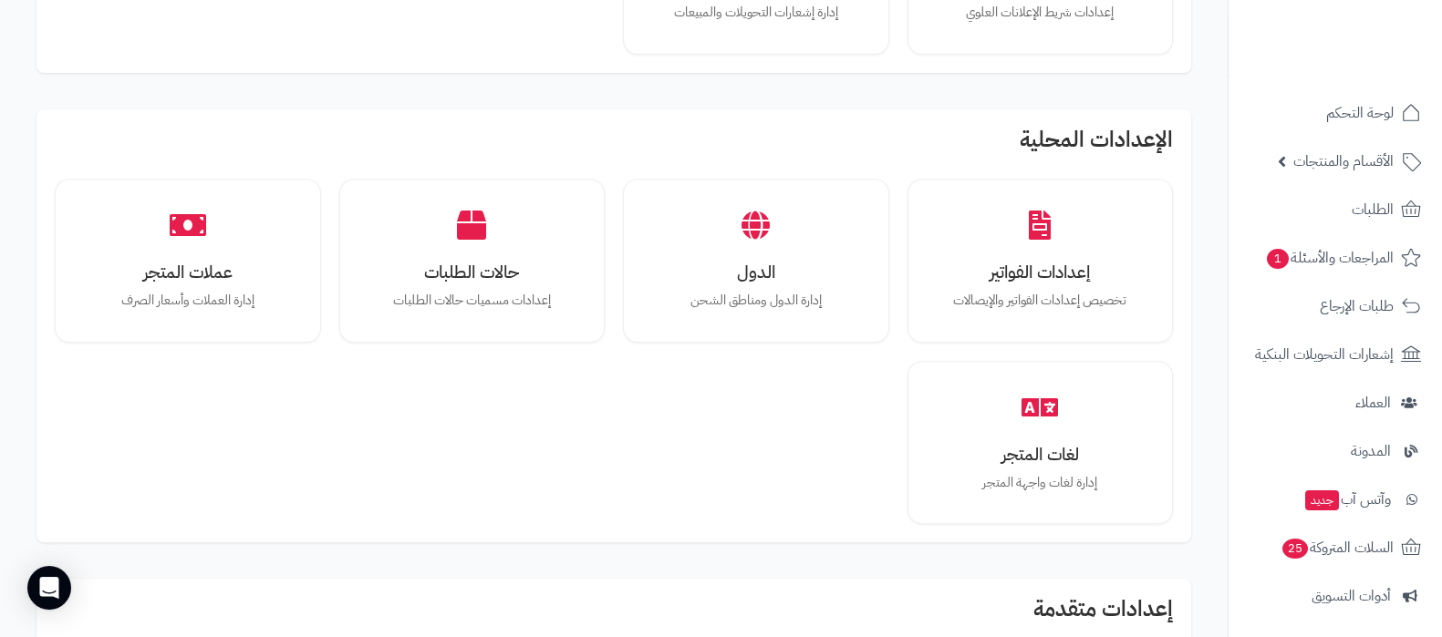
scroll to position [1026, 0]
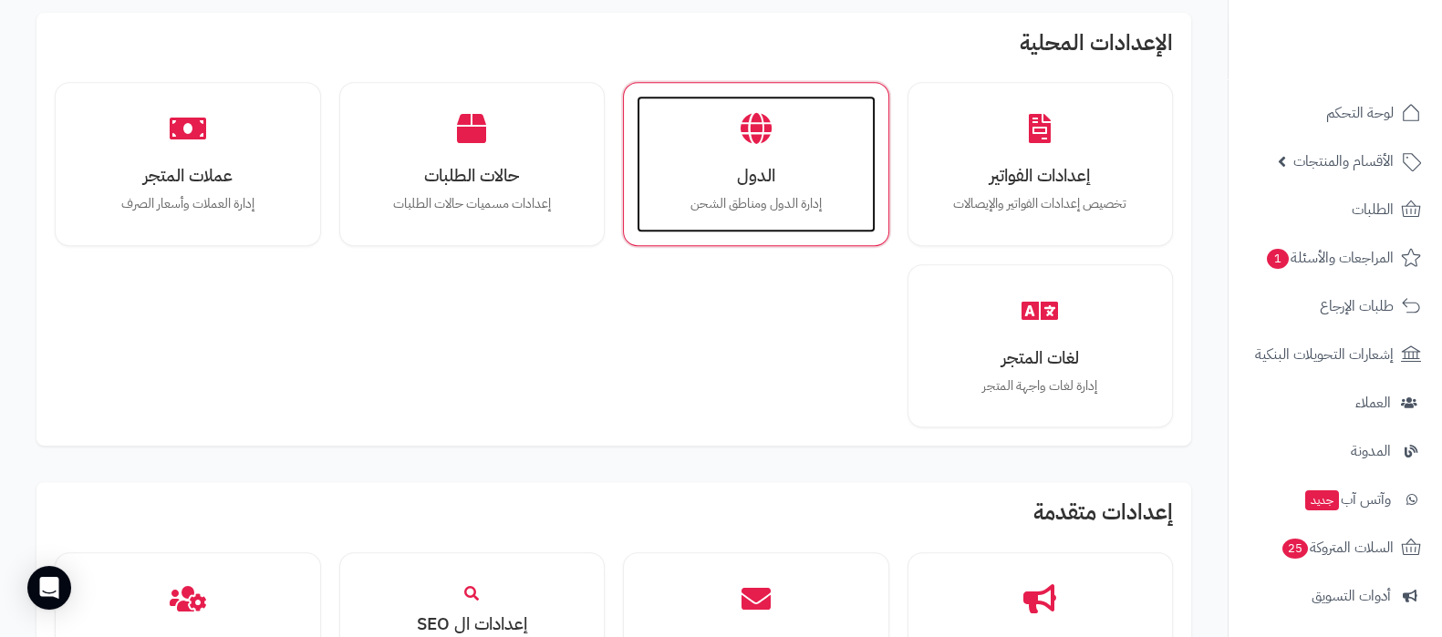
click at [743, 191] on div "الدول إدارة الدول ومناطق الشحن" at bounding box center [755, 164] width 239 height 137
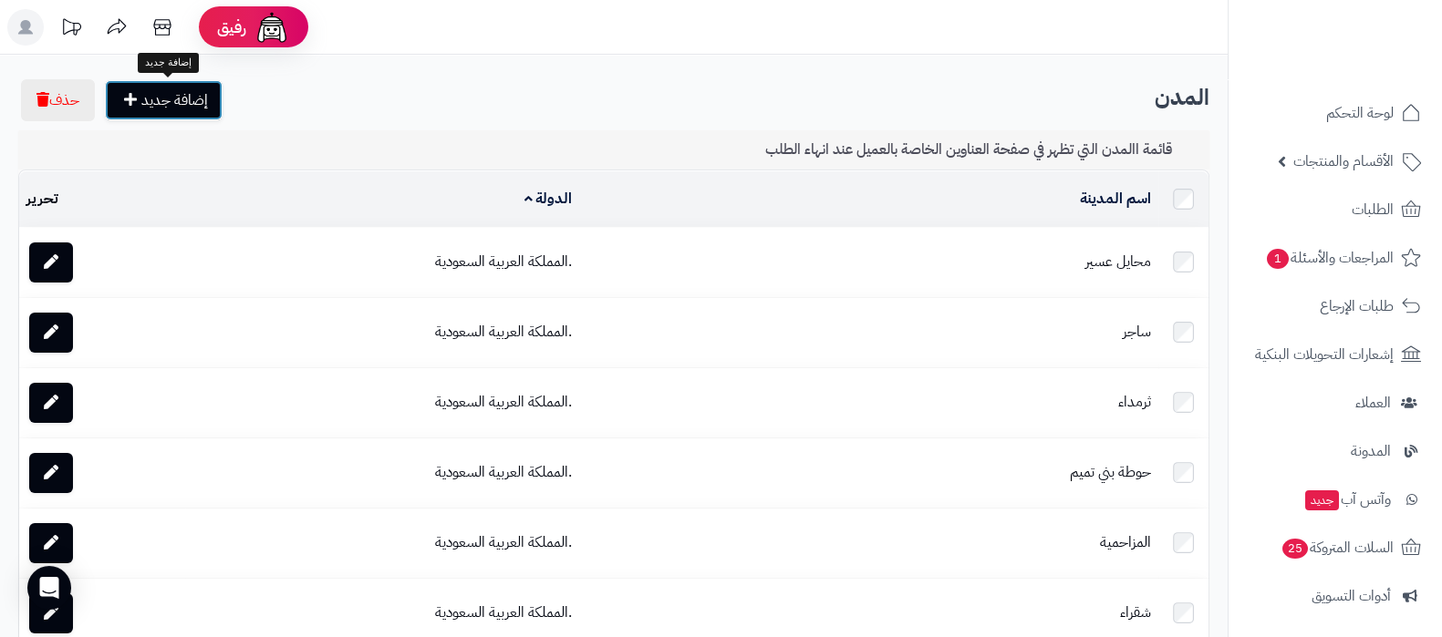
click at [169, 94] on link "إضافة جديد" at bounding box center [164, 100] width 118 height 40
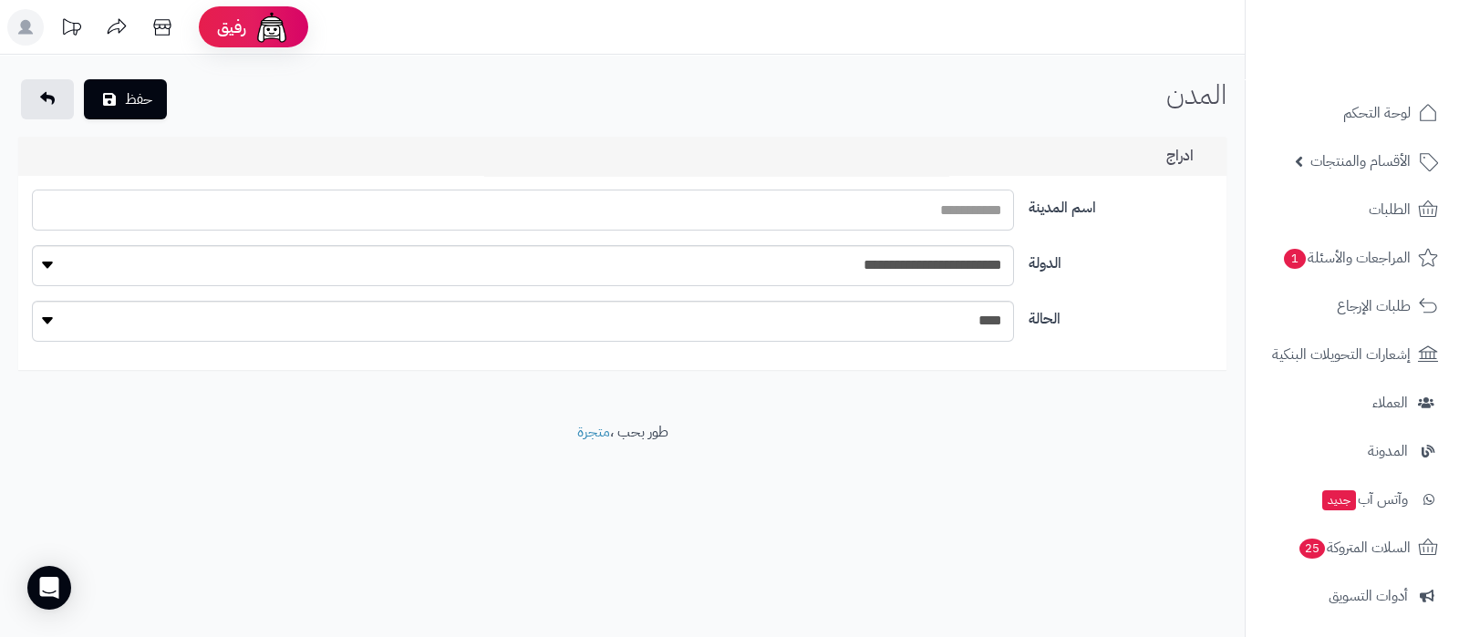
click at [887, 207] on input "text" at bounding box center [522, 210] width 981 height 41
type input "********"
click at [141, 98] on button "حفظ" at bounding box center [125, 98] width 83 height 40
click at [953, 214] on input "text" at bounding box center [522, 210] width 981 height 41
type input "******"
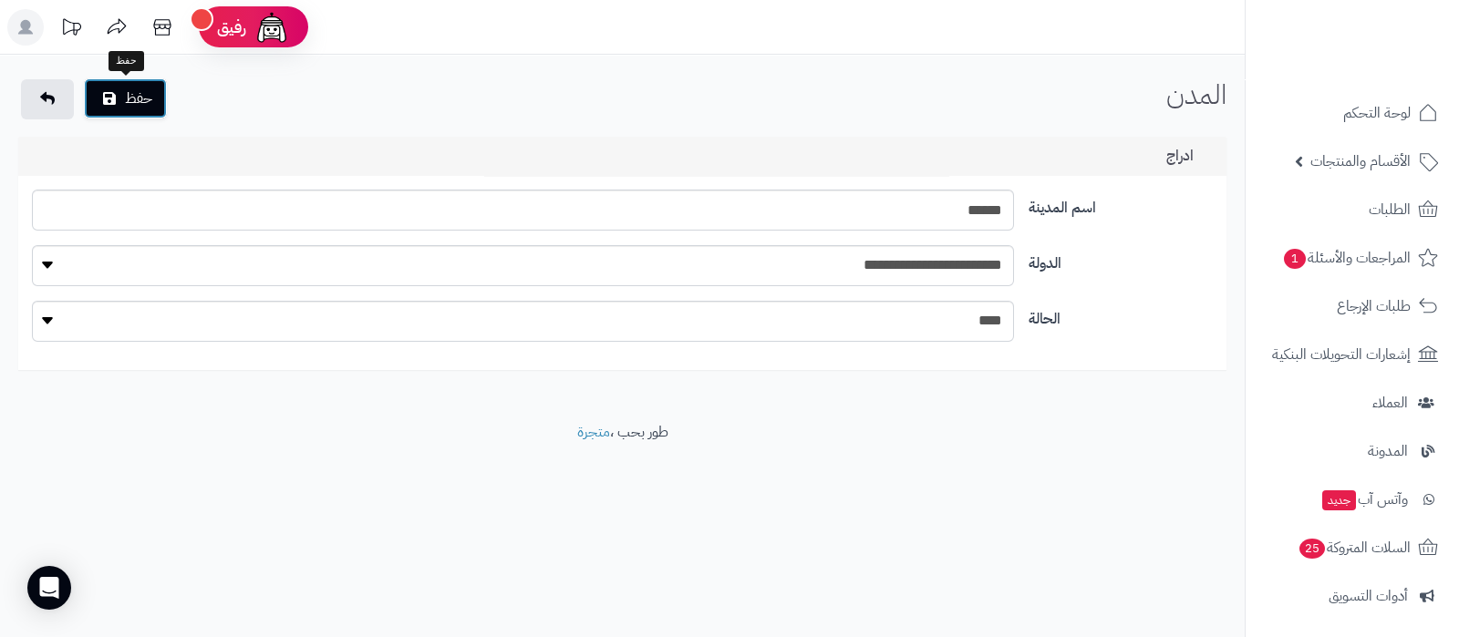
click at [135, 91] on button "حفظ" at bounding box center [125, 98] width 83 height 40
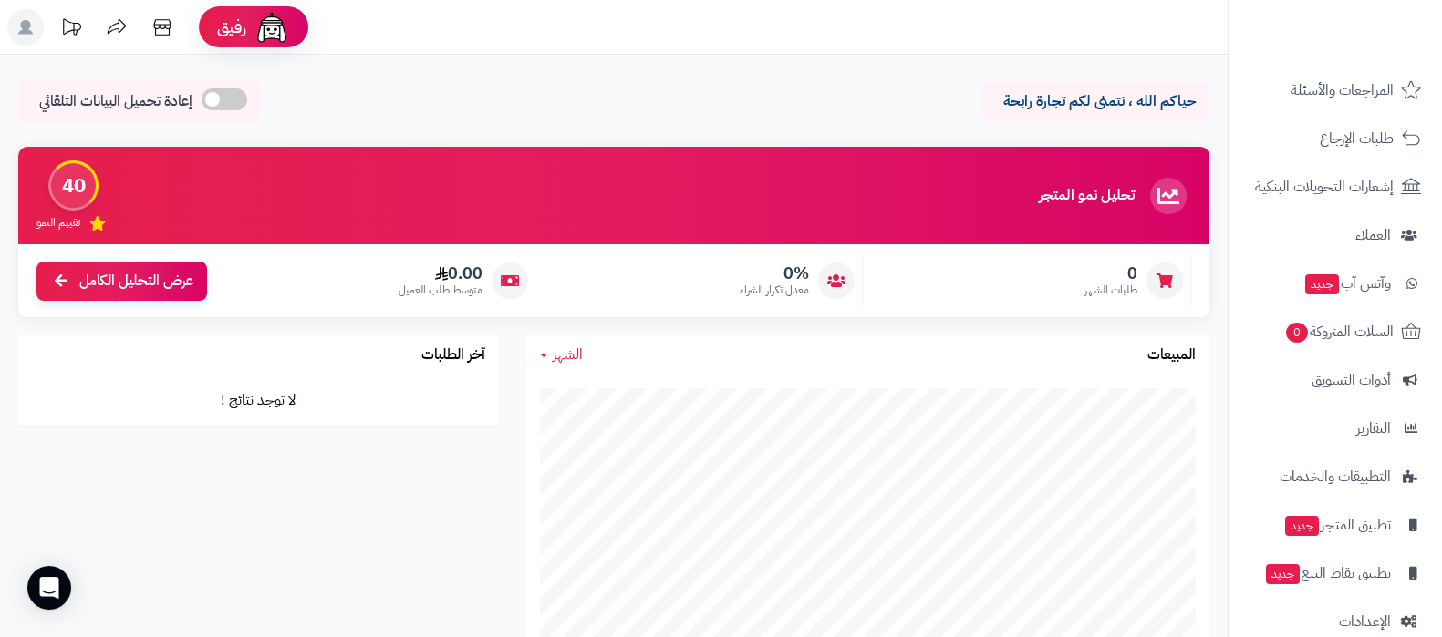
scroll to position [196, 0]
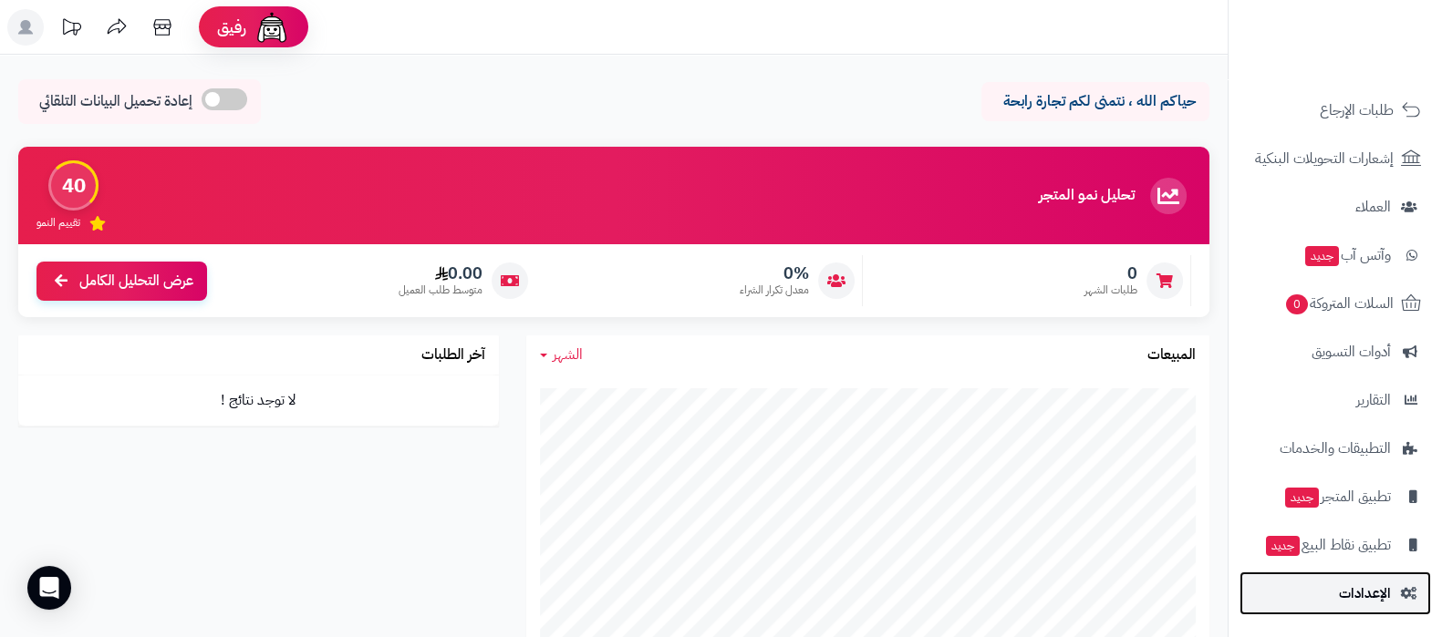
click at [1367, 585] on span "الإعدادات" at bounding box center [1365, 594] width 52 height 26
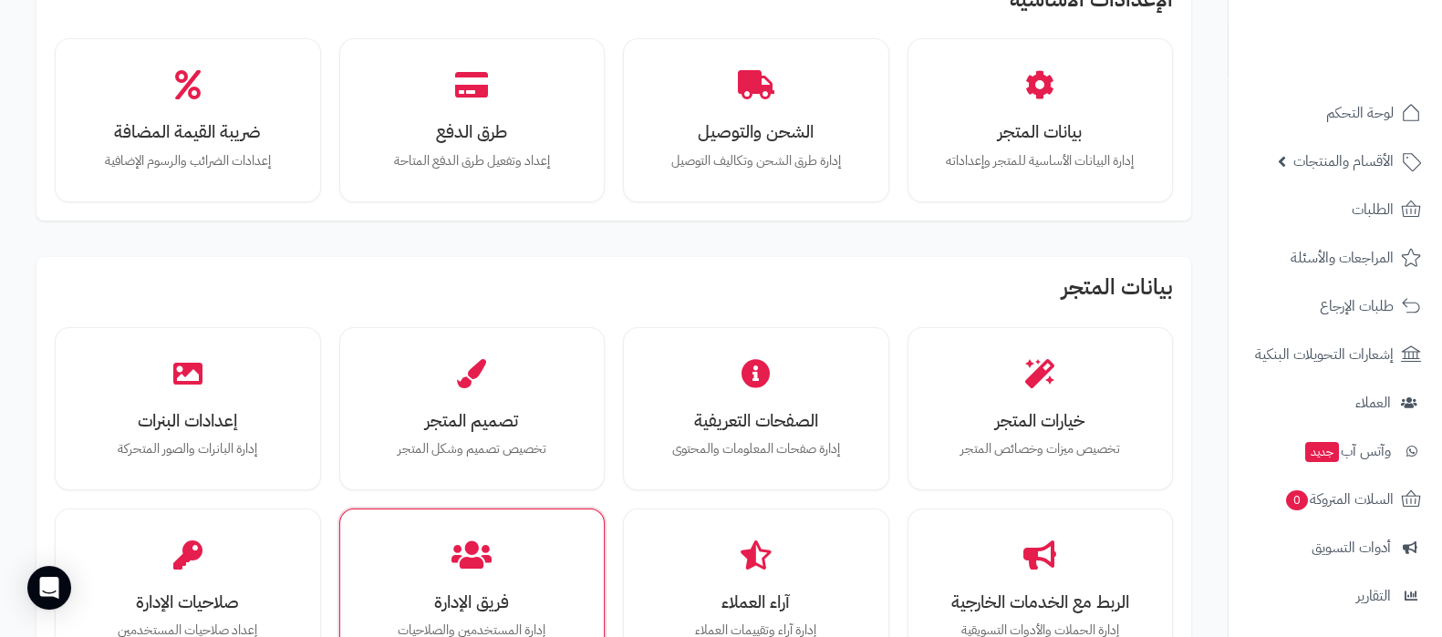
scroll to position [227, 0]
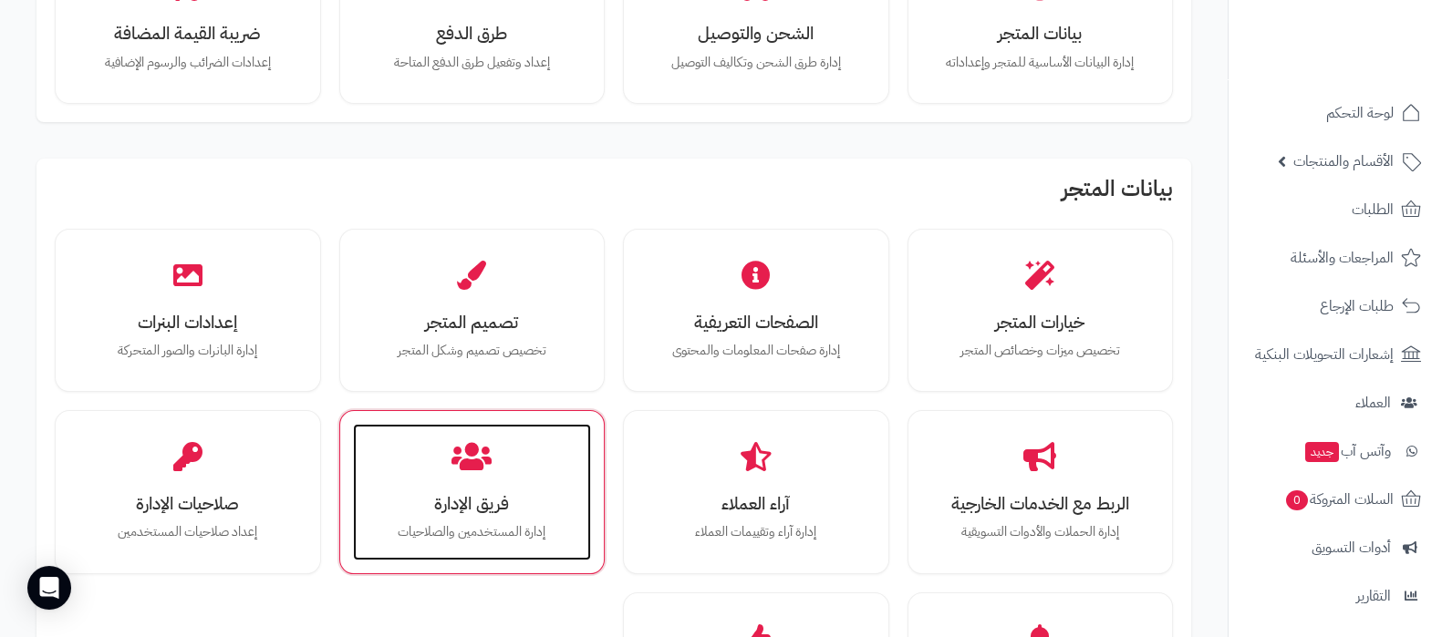
click at [473, 499] on h3 "فريق الإدارة" at bounding box center [472, 503] width 202 height 19
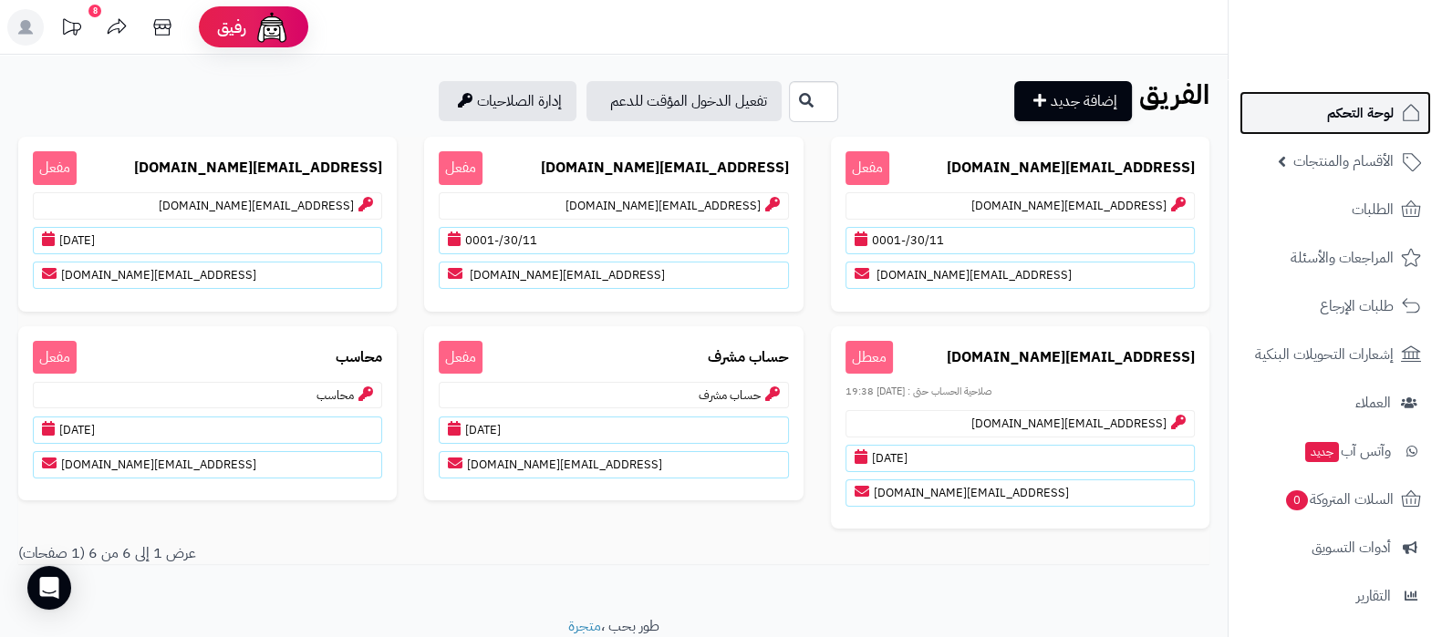
click at [1357, 113] on span "لوحة التحكم" at bounding box center [1360, 113] width 67 height 26
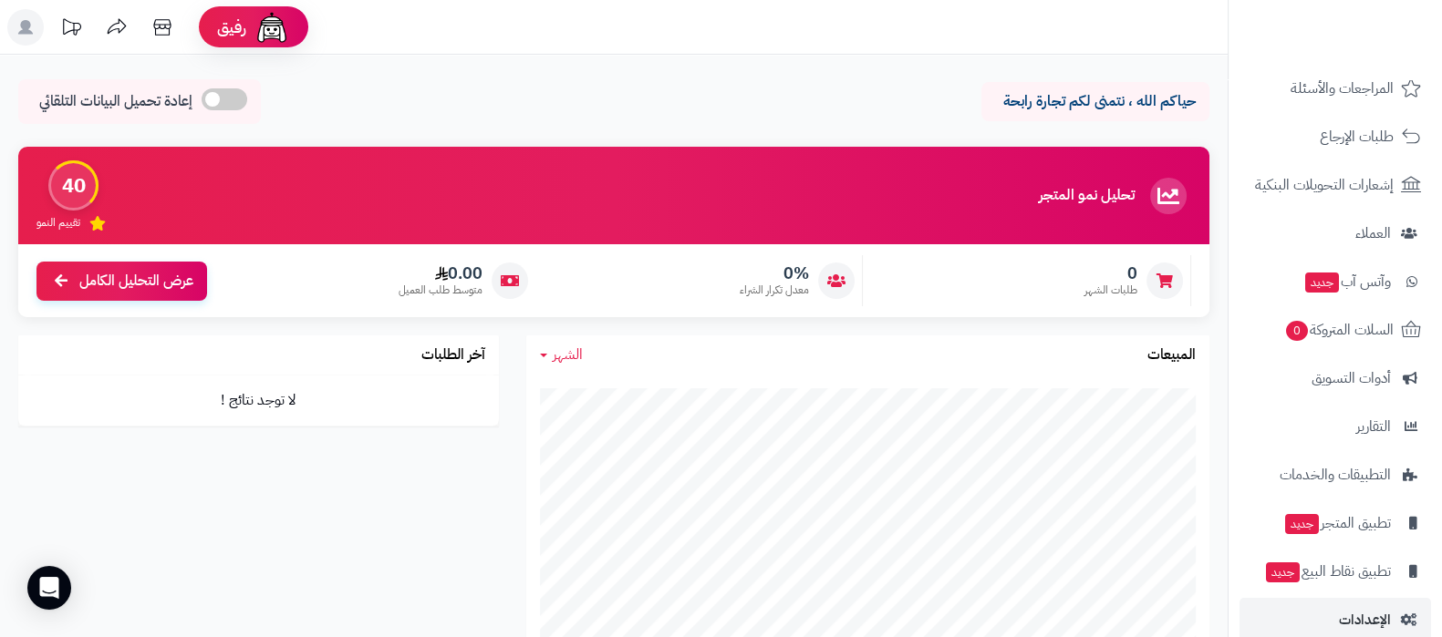
scroll to position [196, 0]
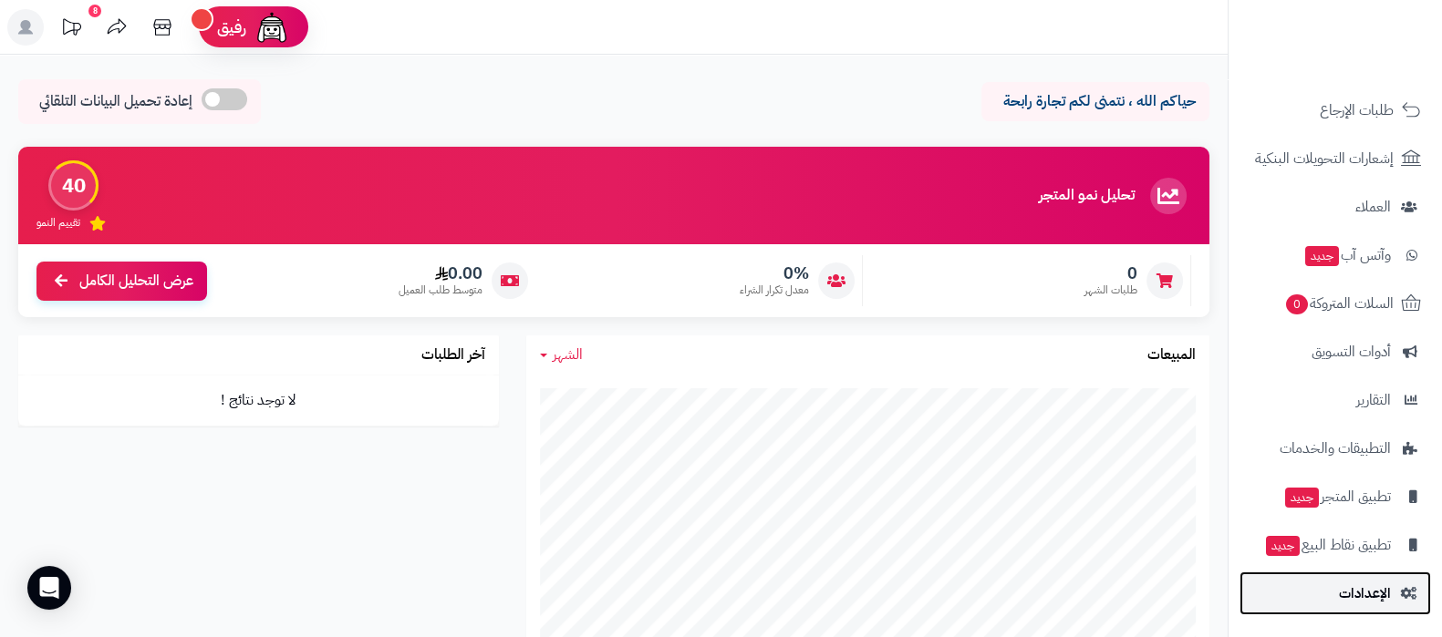
click at [1347, 601] on span "الإعدادات" at bounding box center [1365, 594] width 52 height 26
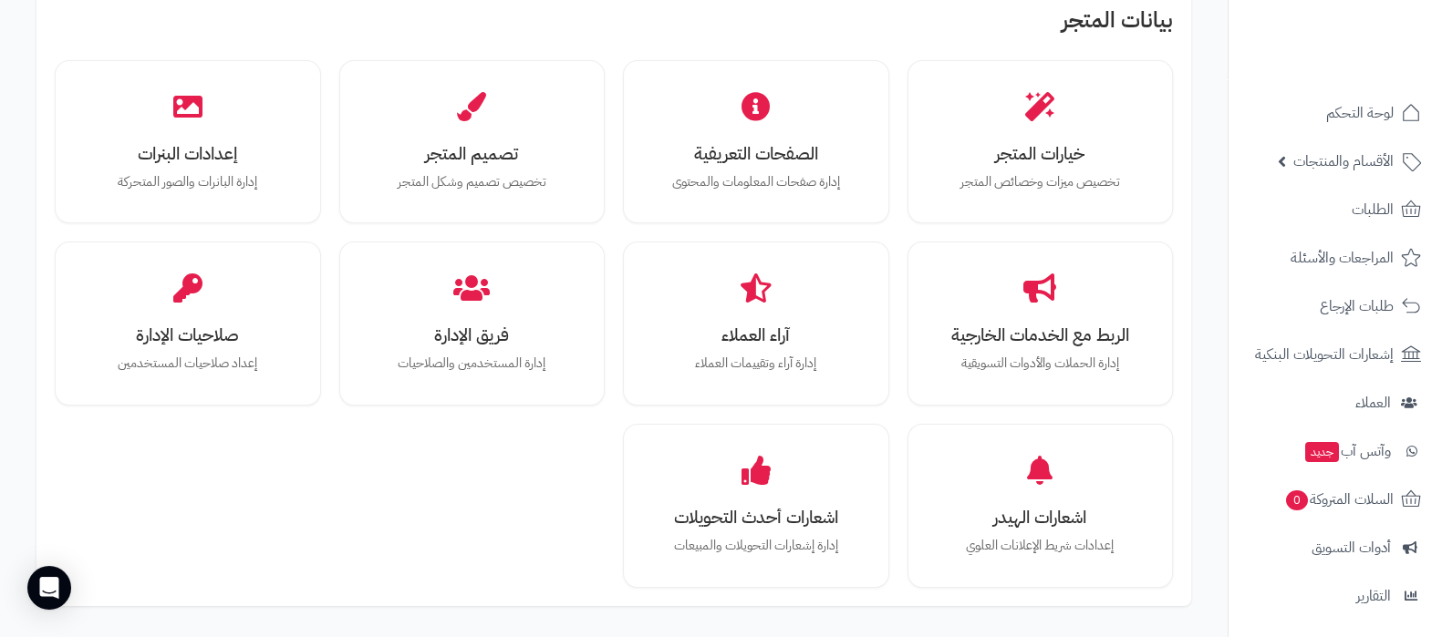
scroll to position [455, 0]
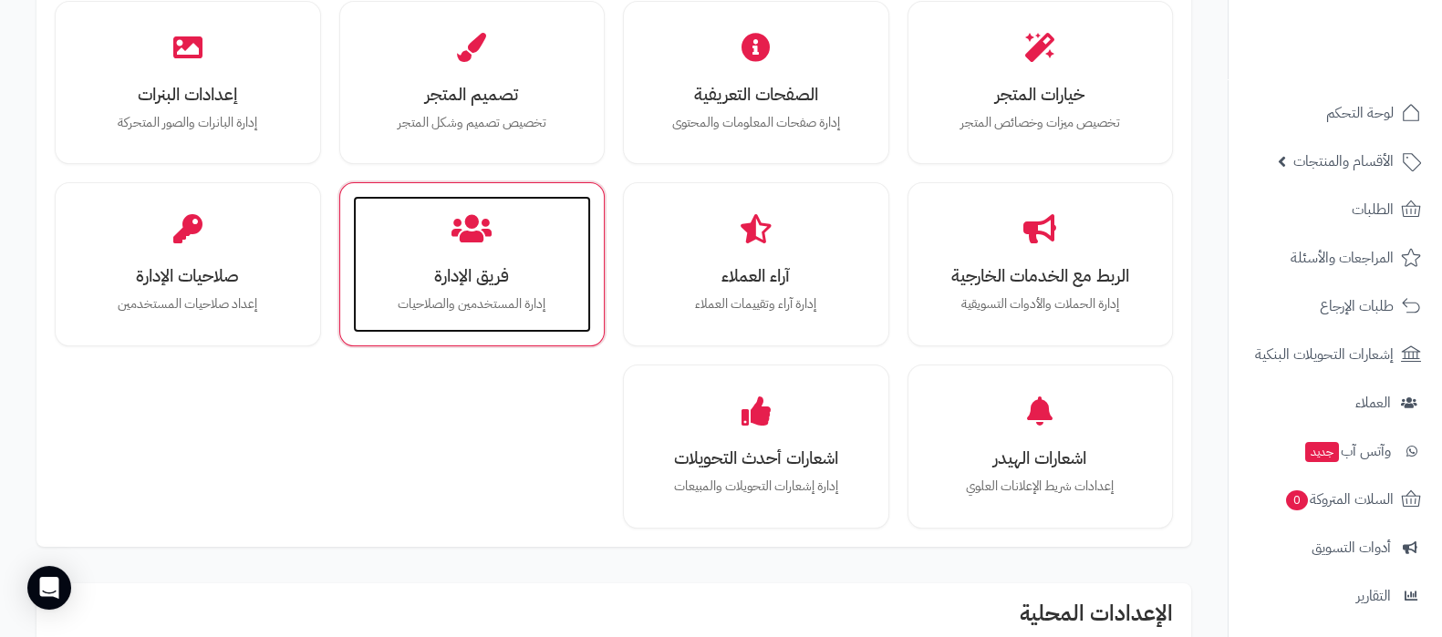
click at [461, 266] on h3 "فريق الإدارة" at bounding box center [472, 275] width 202 height 19
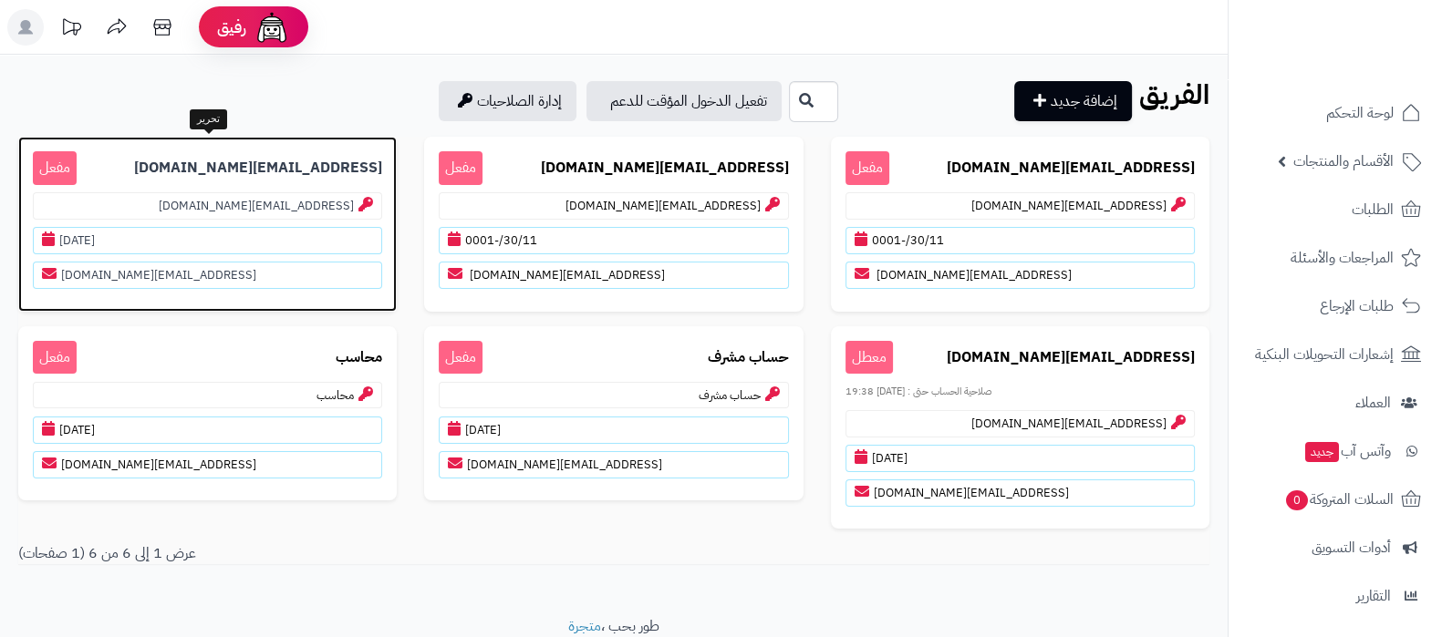
click at [216, 162] on b "Nasser.alzahrani1979@gmail.com" at bounding box center [258, 168] width 248 height 21
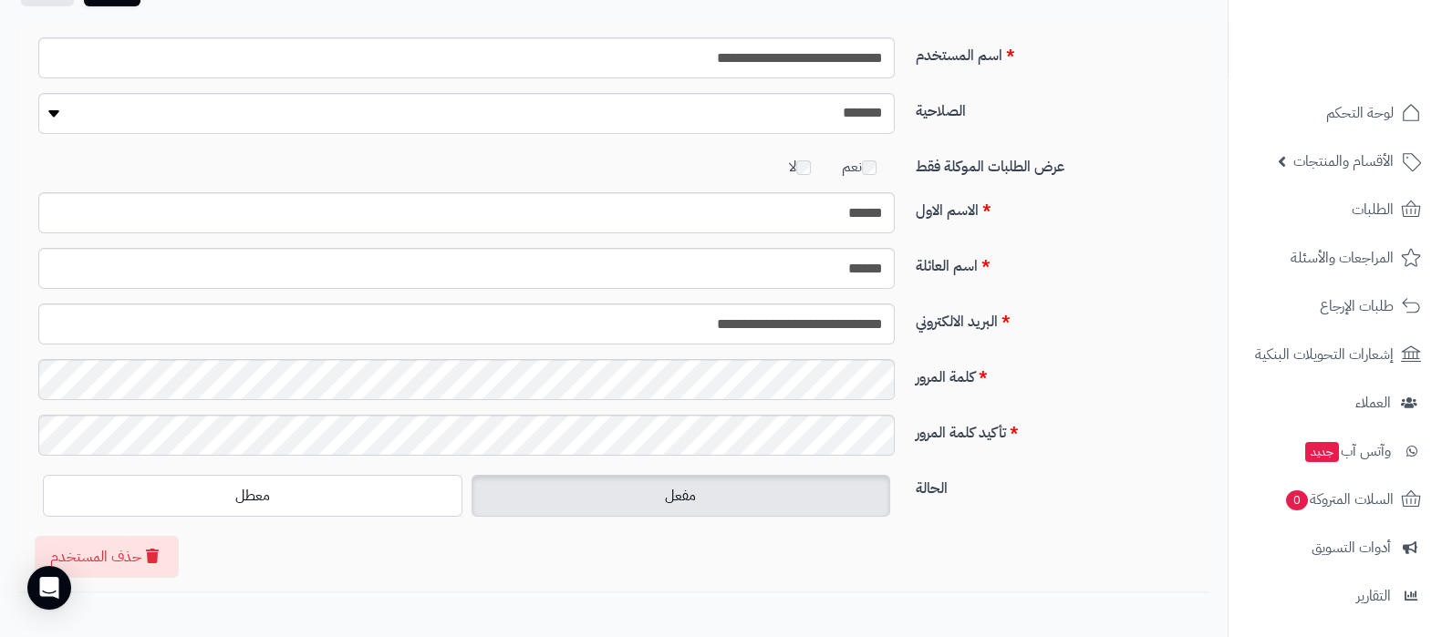
scroll to position [113, 0]
click at [754, 551] on div "**********" at bounding box center [613, 308] width 1191 height 568
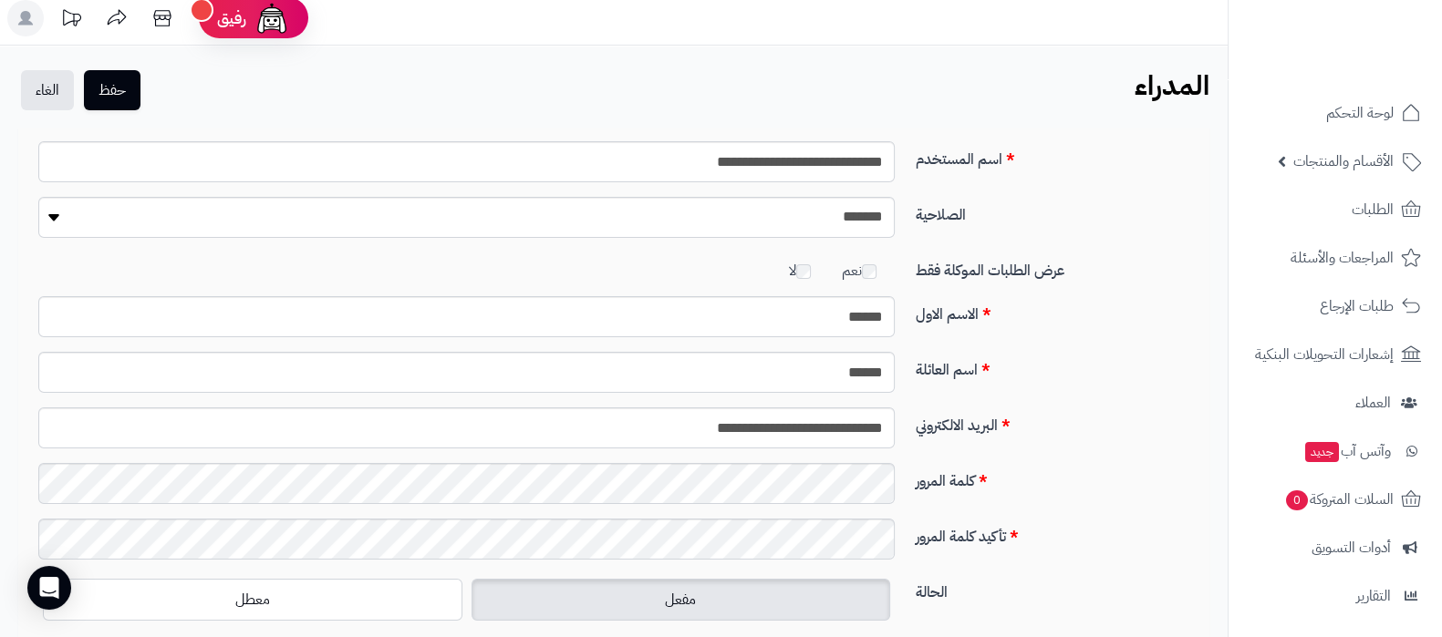
scroll to position [0, 0]
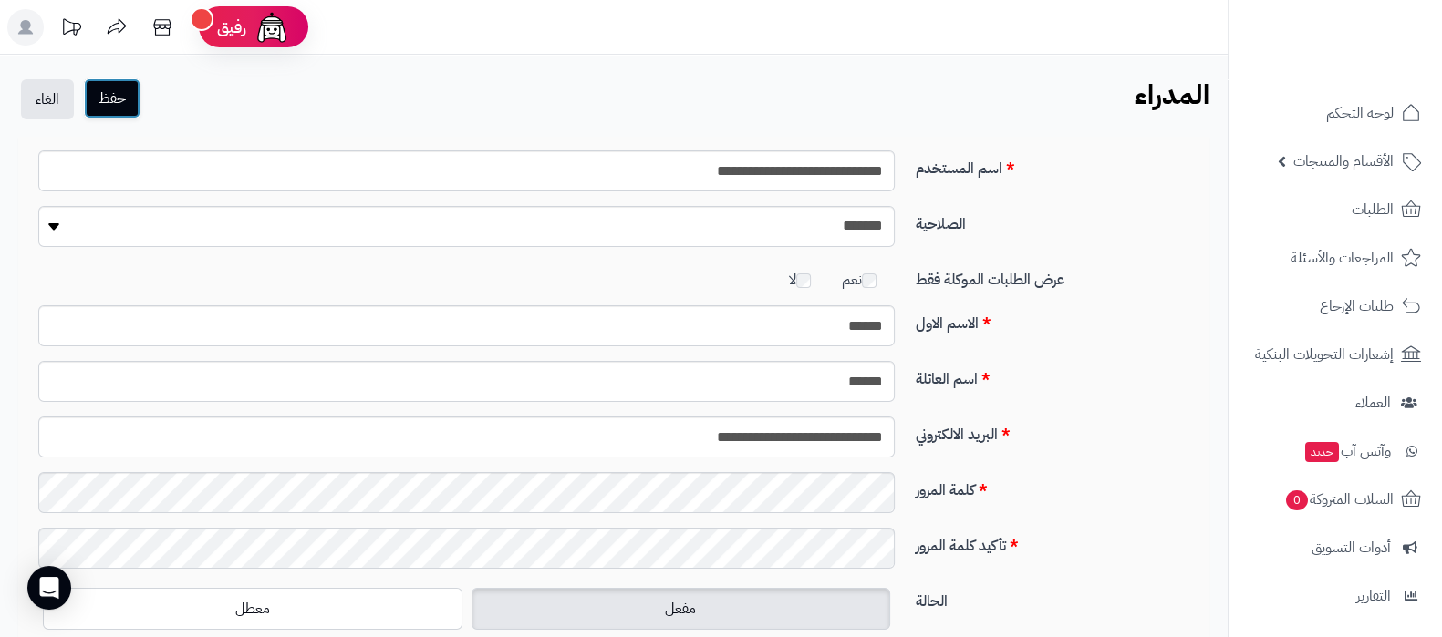
click at [121, 105] on button "حفظ" at bounding box center [112, 98] width 57 height 40
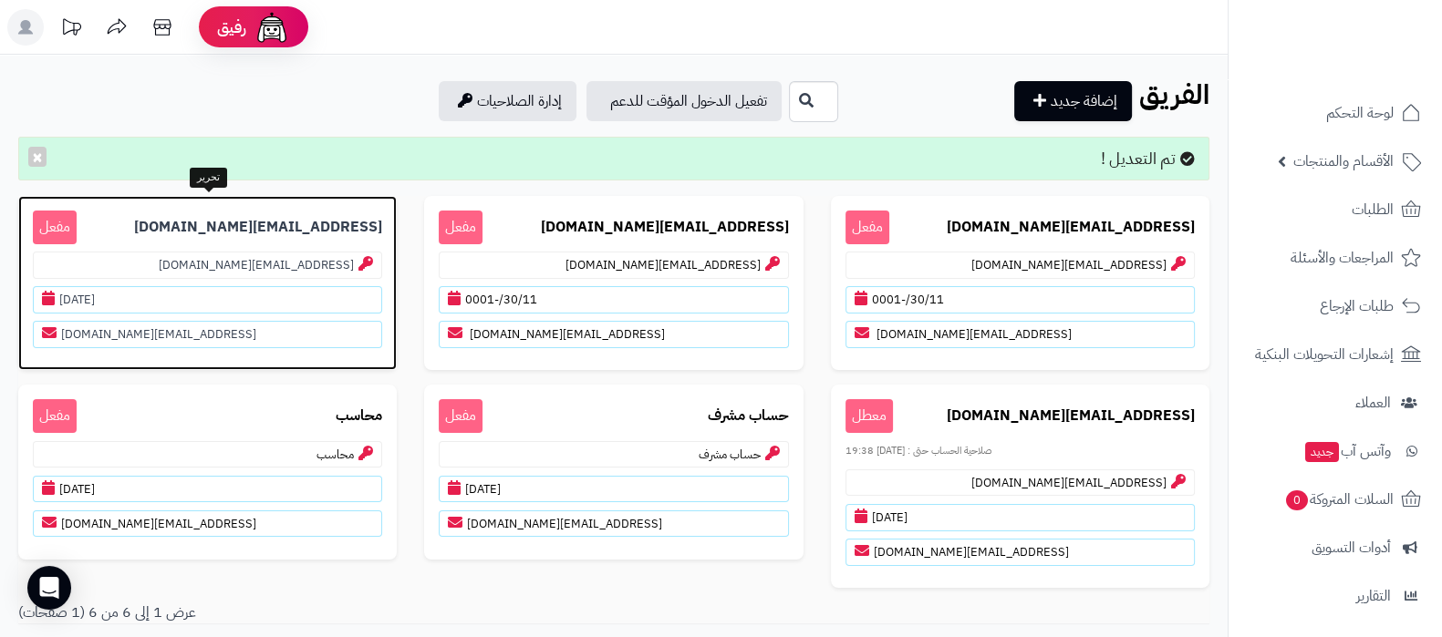
click at [238, 236] on b "Nasser.alzahrani1979@gmail.com" at bounding box center [258, 227] width 248 height 21
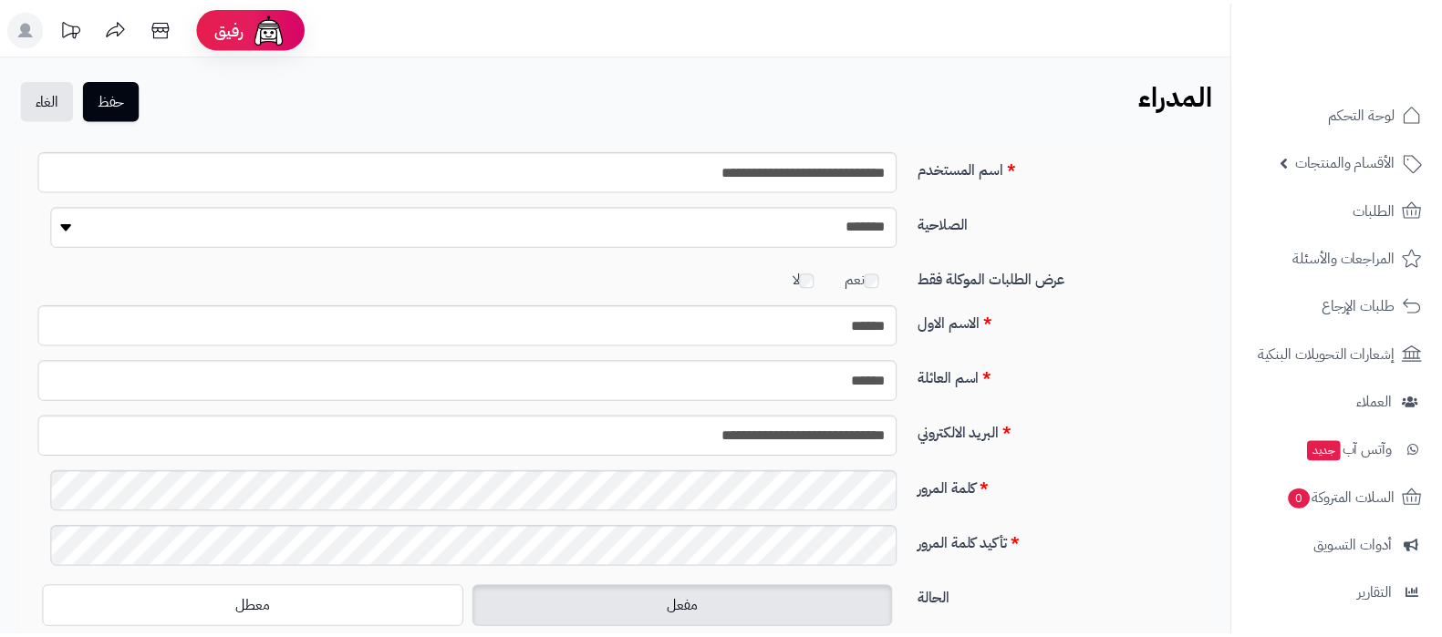
scroll to position [113, 0]
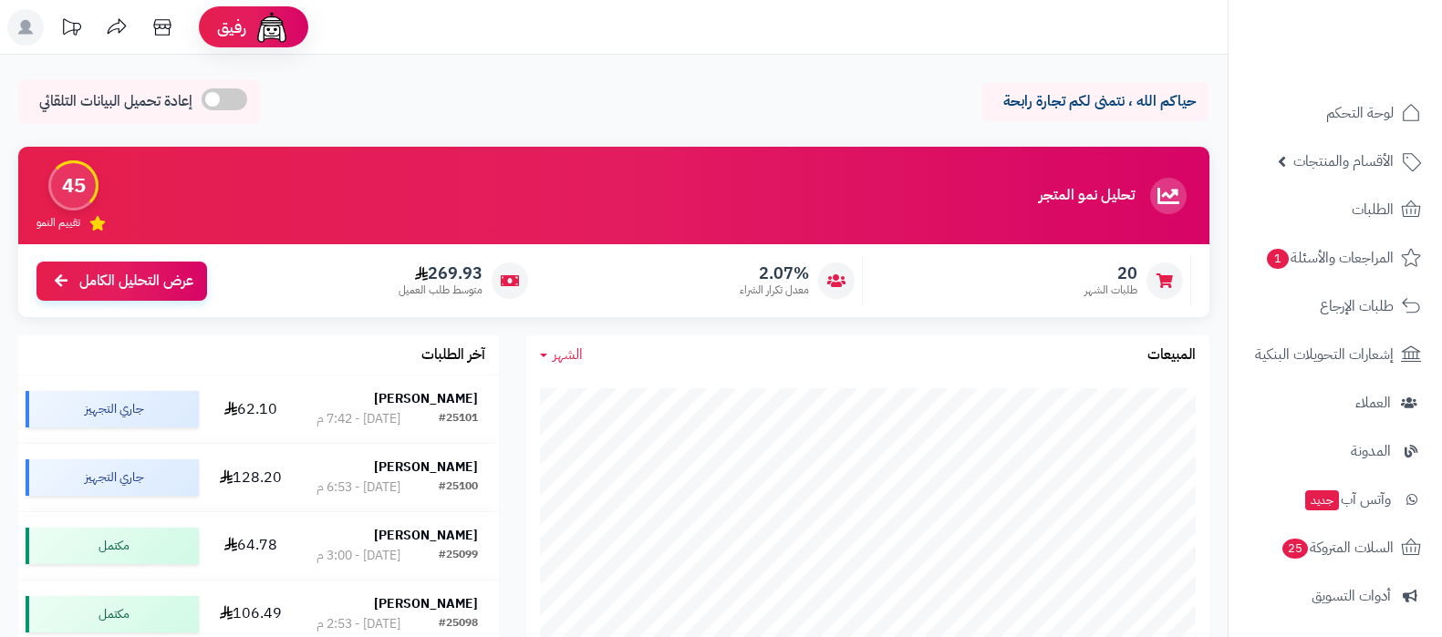
scroll to position [570, 0]
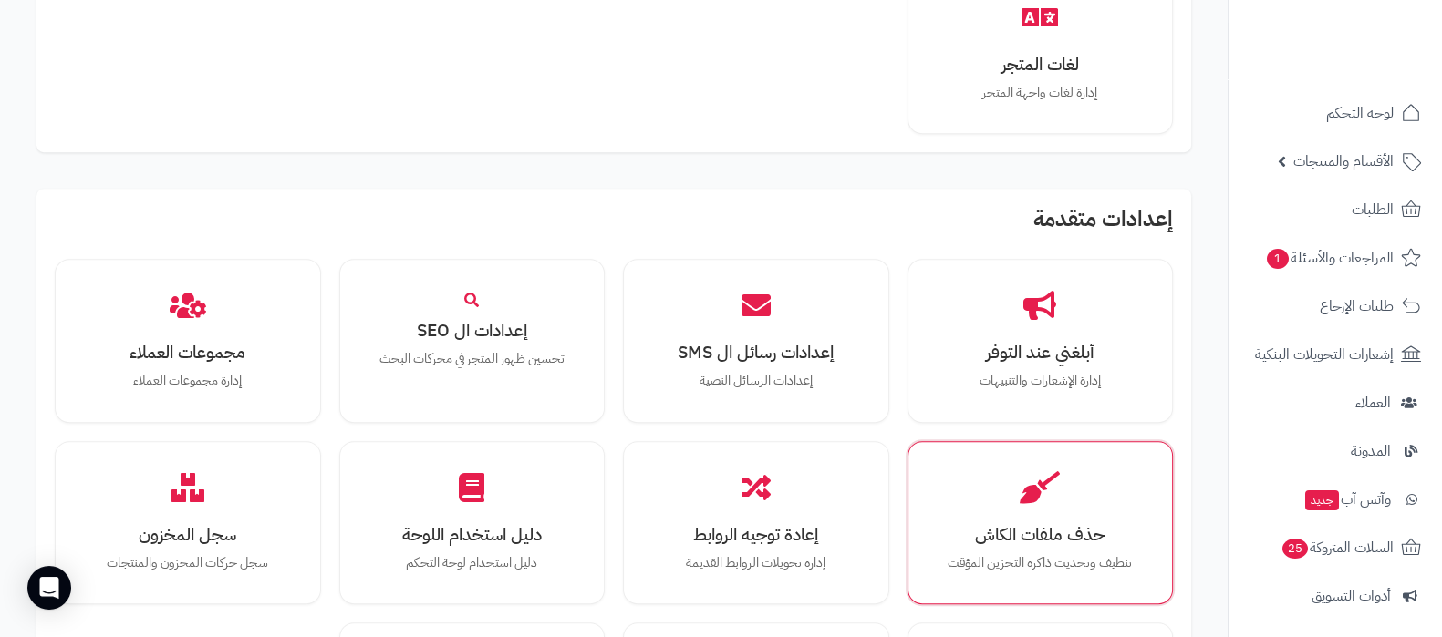
scroll to position [1368, 0]
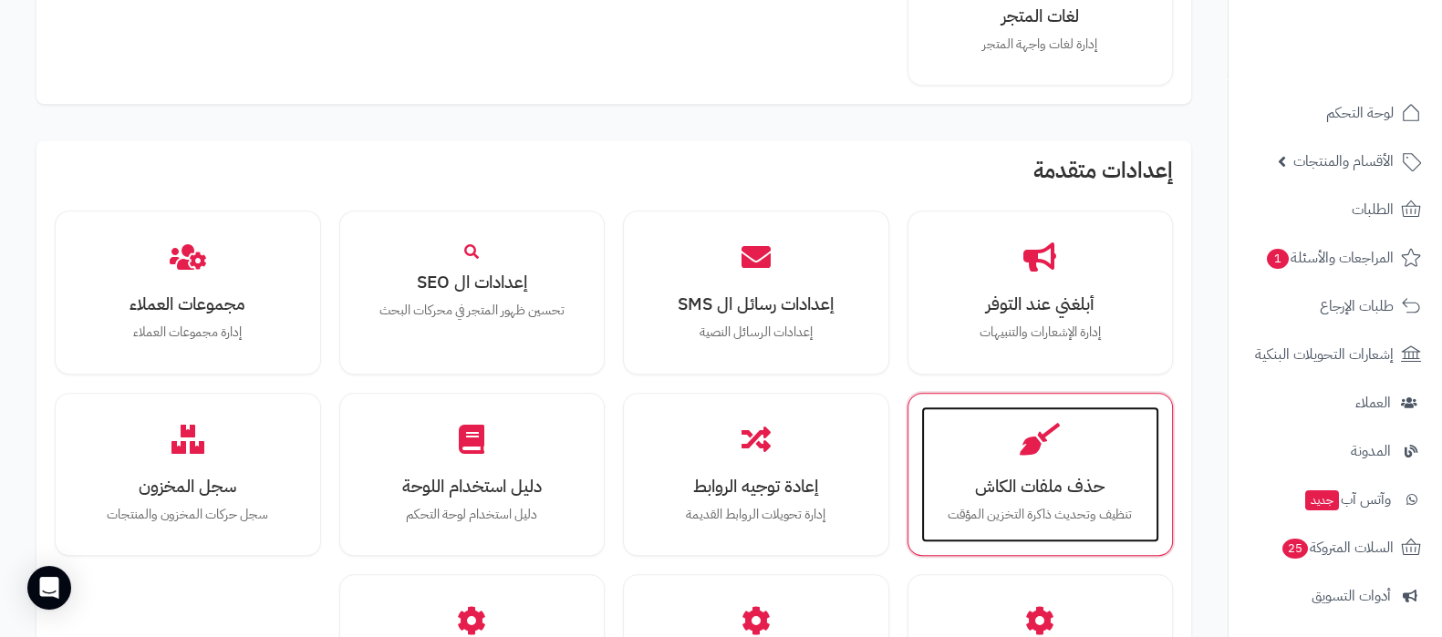
click at [1053, 500] on div "حذف ملفات الكاش تنظيف وتحديث ذاكرة التخزين المؤقت" at bounding box center [1040, 475] width 239 height 137
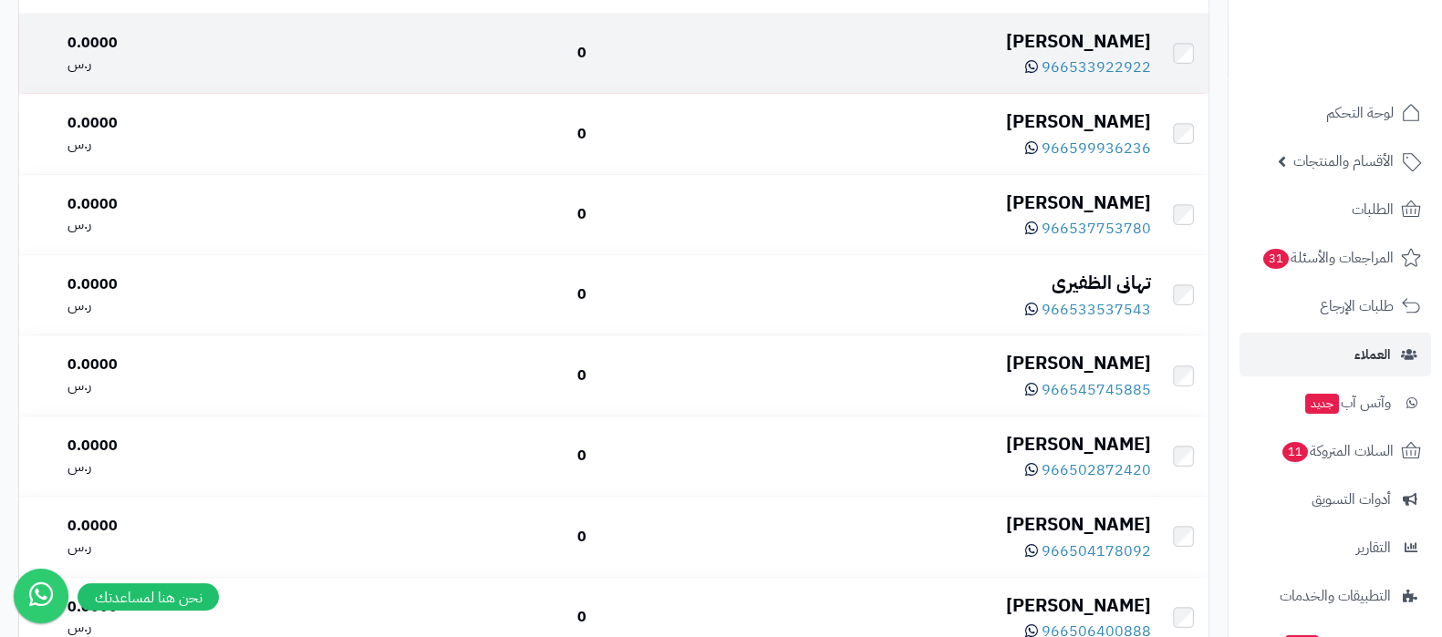
scroll to position [675, 0]
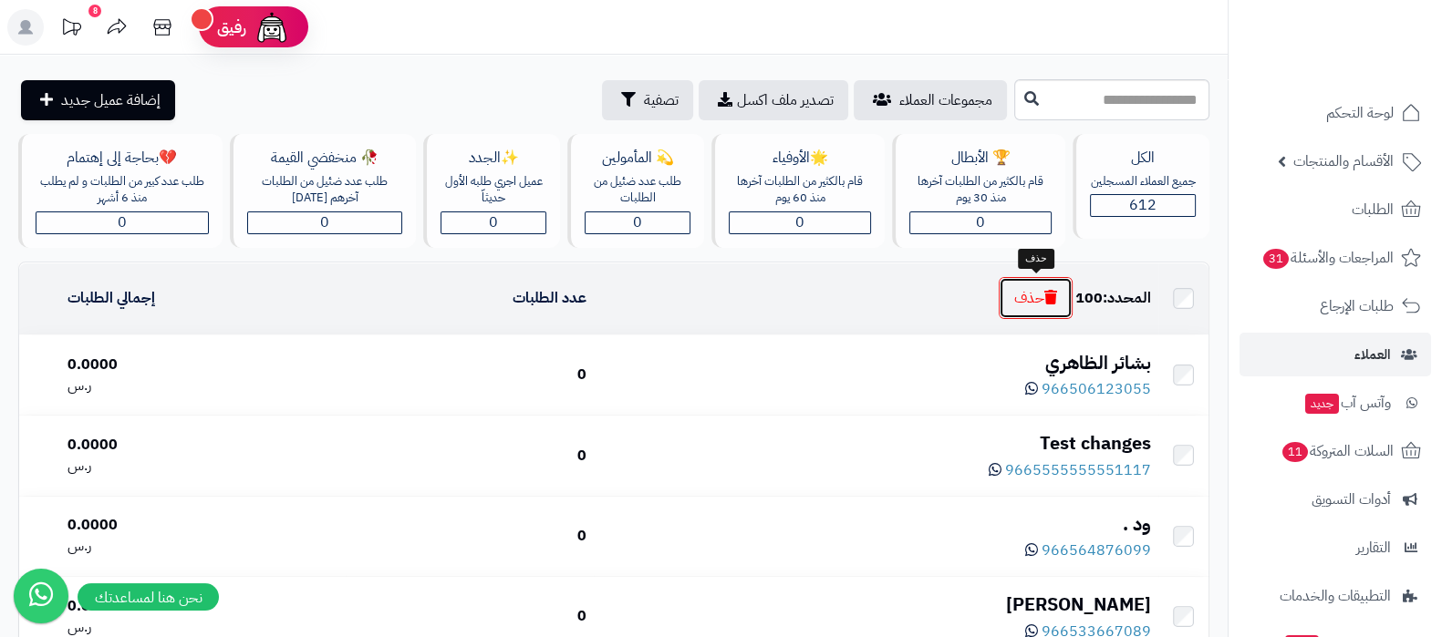
click at [1032, 303] on button "حذف" at bounding box center [1036, 298] width 74 height 42
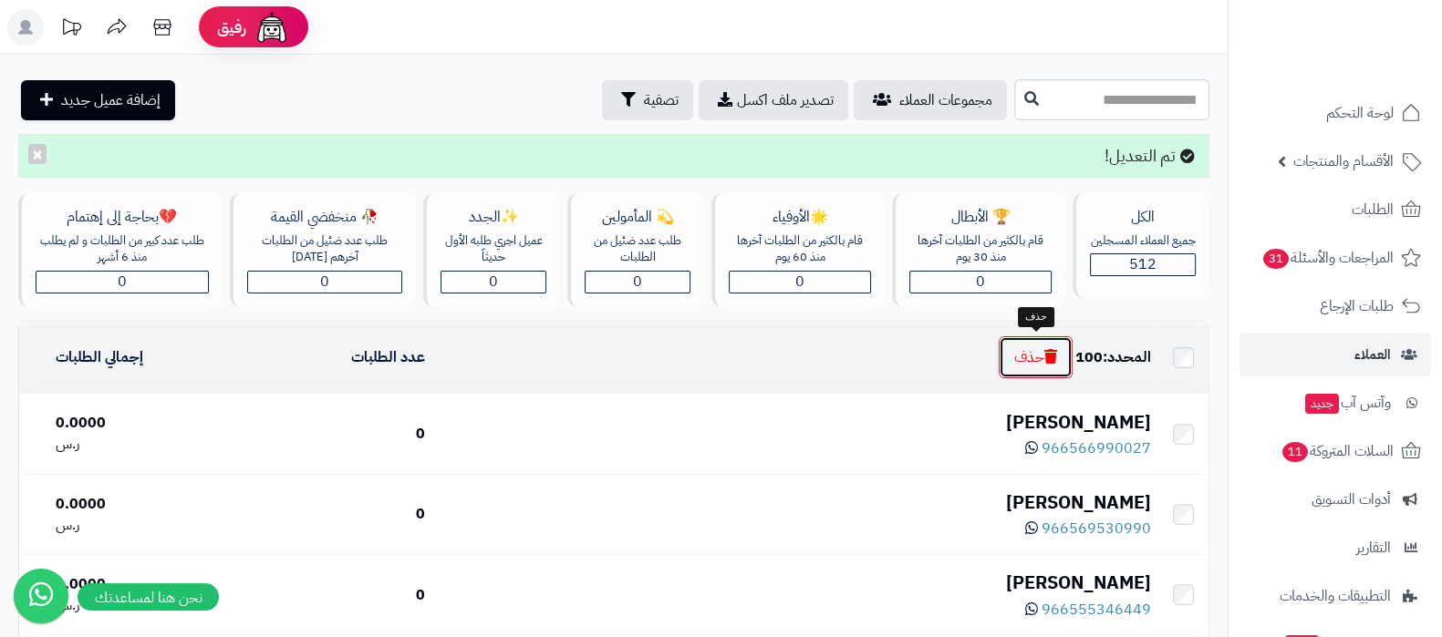
click at [1019, 349] on button "حذف" at bounding box center [1036, 357] width 74 height 42
click at [1015, 355] on button "حذف" at bounding box center [1036, 358] width 74 height 42
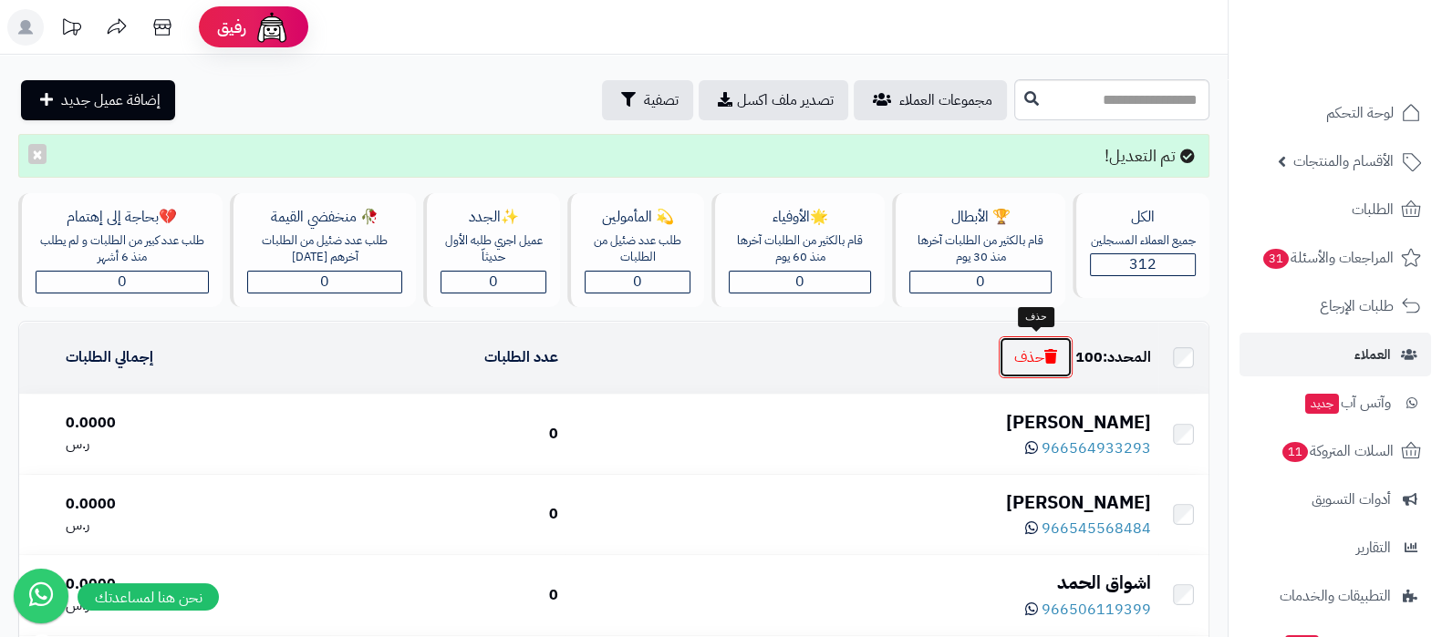
click at [1024, 348] on button "حذف" at bounding box center [1036, 357] width 74 height 42
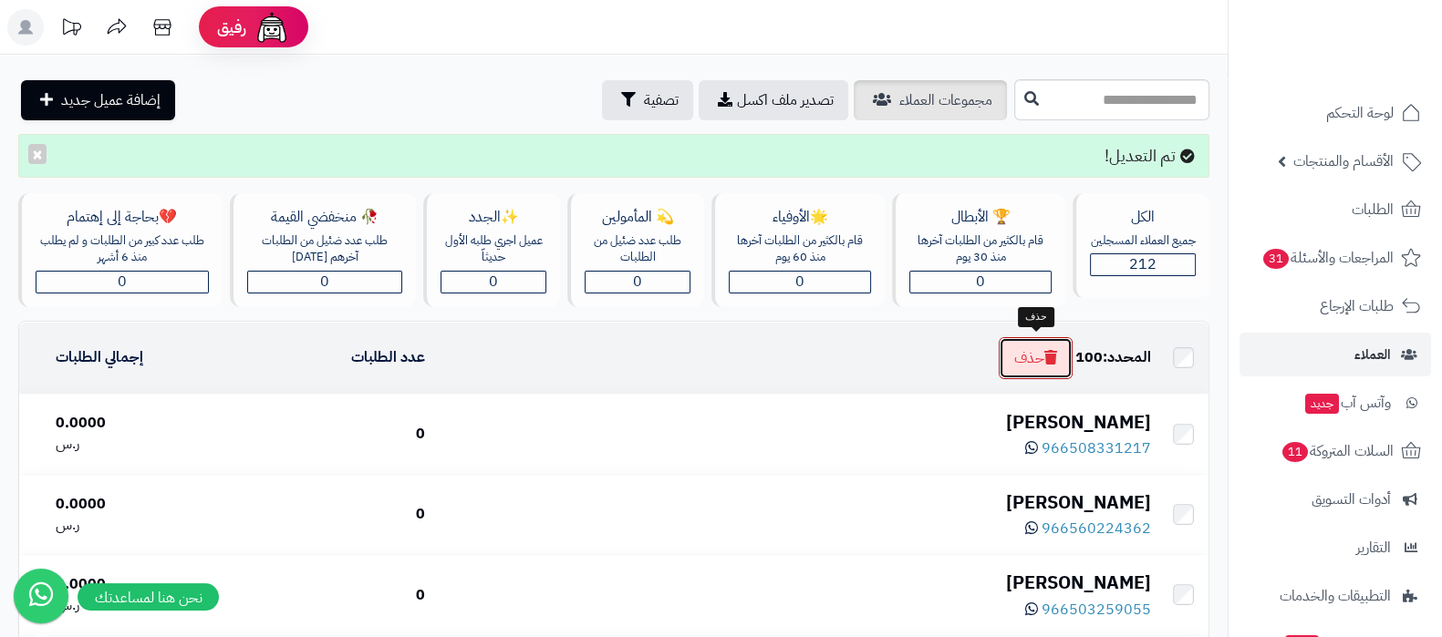
click at [1025, 353] on button "حذف" at bounding box center [1036, 358] width 74 height 42
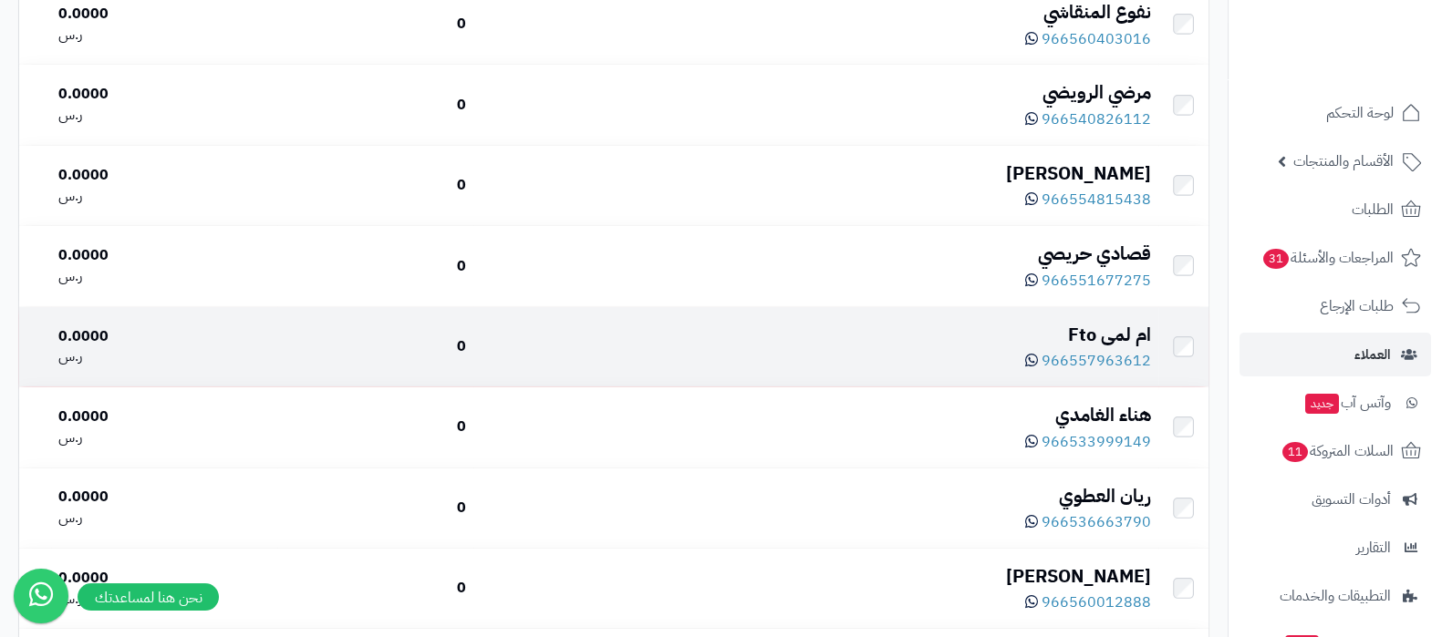
scroll to position [7656, 0]
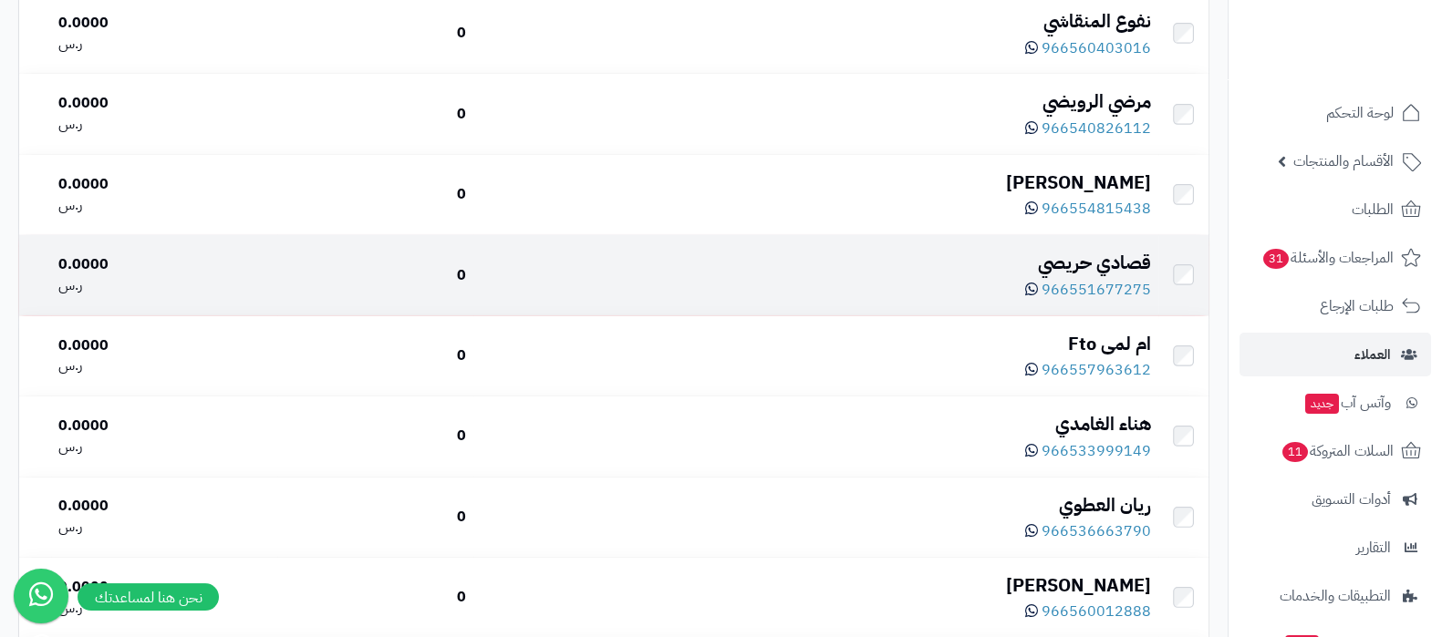
click at [1185, 267] on td at bounding box center [1183, 274] width 50 height 79
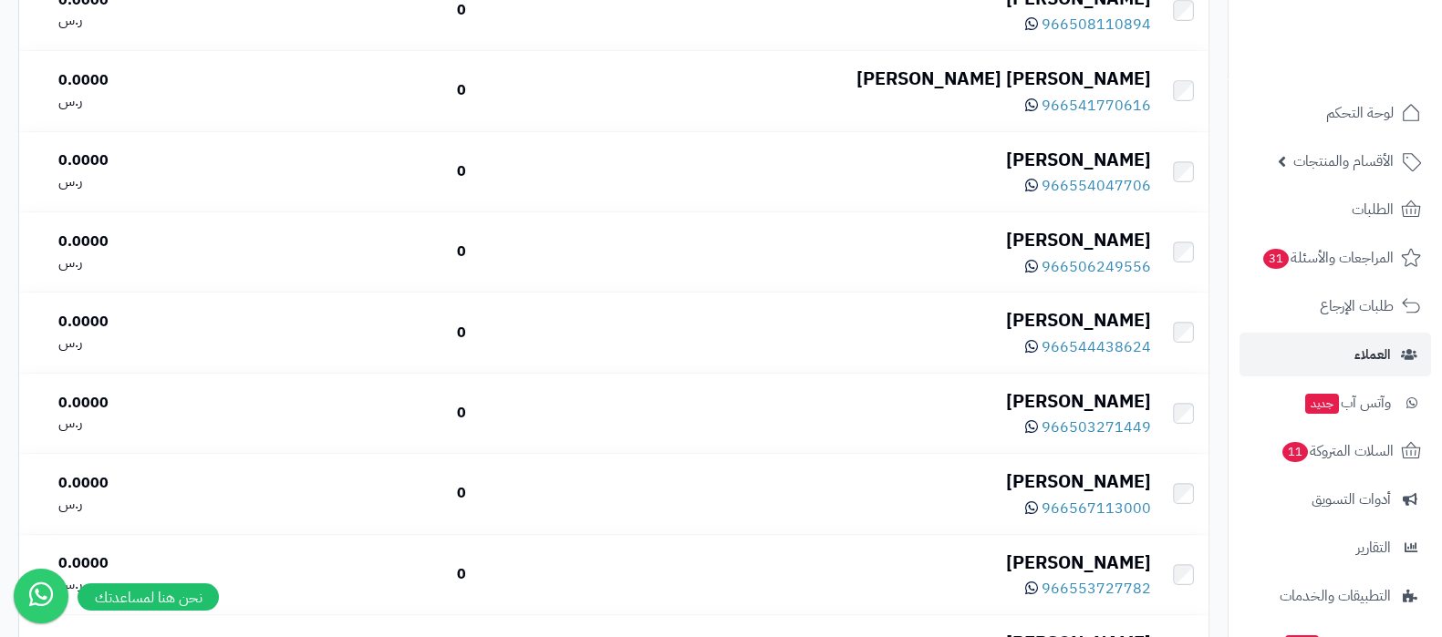
scroll to position [0, 0]
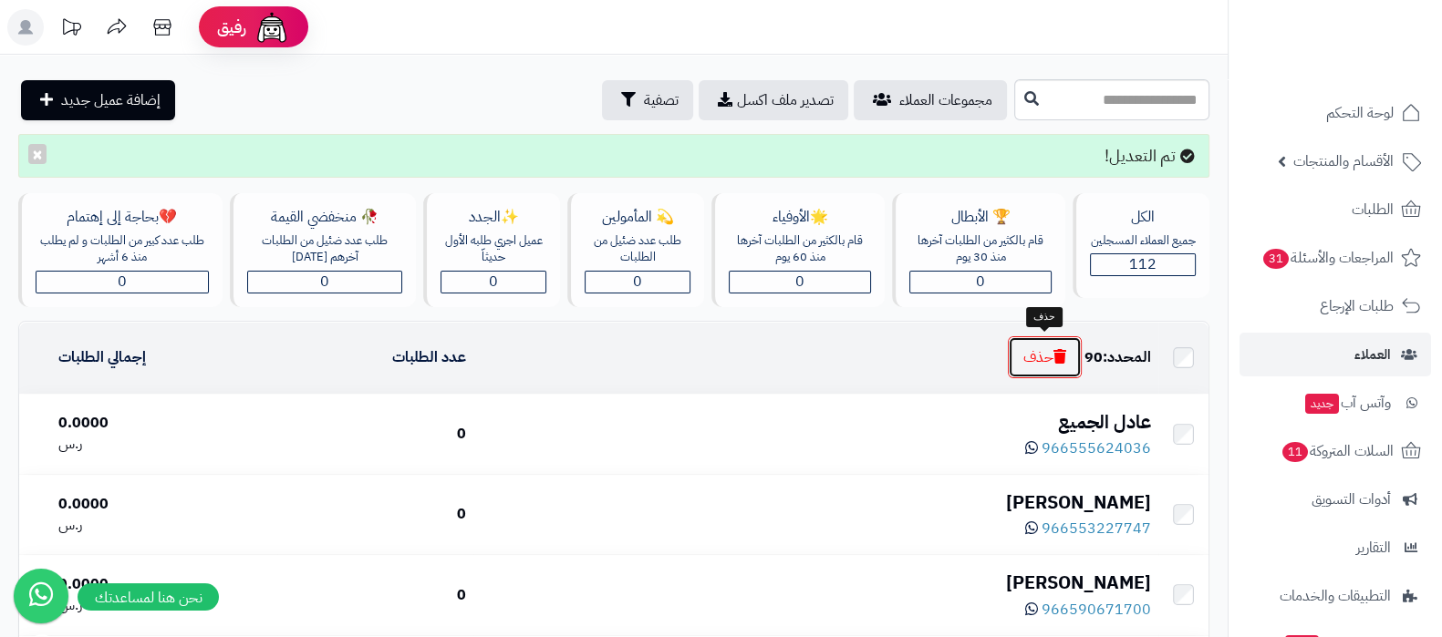
click at [1047, 350] on button "حذف" at bounding box center [1045, 357] width 74 height 42
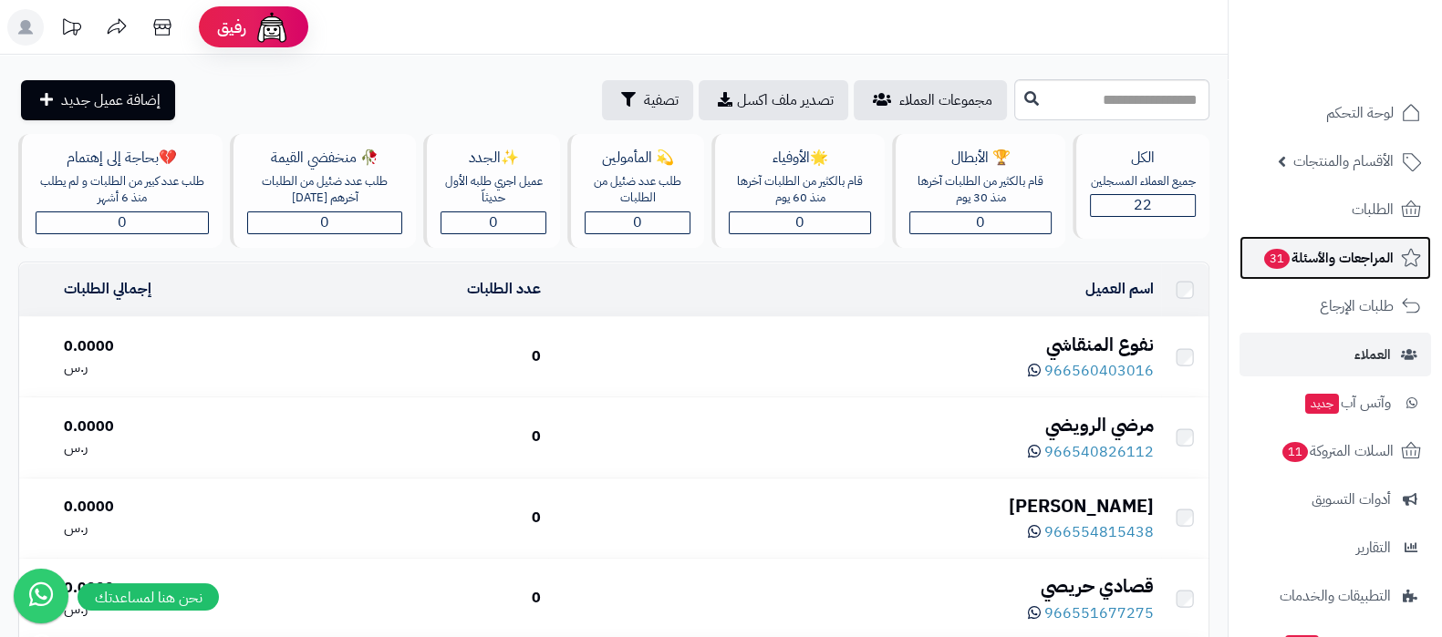
click at [1325, 257] on span "المراجعات والأسئلة 31" at bounding box center [1327, 258] width 131 height 26
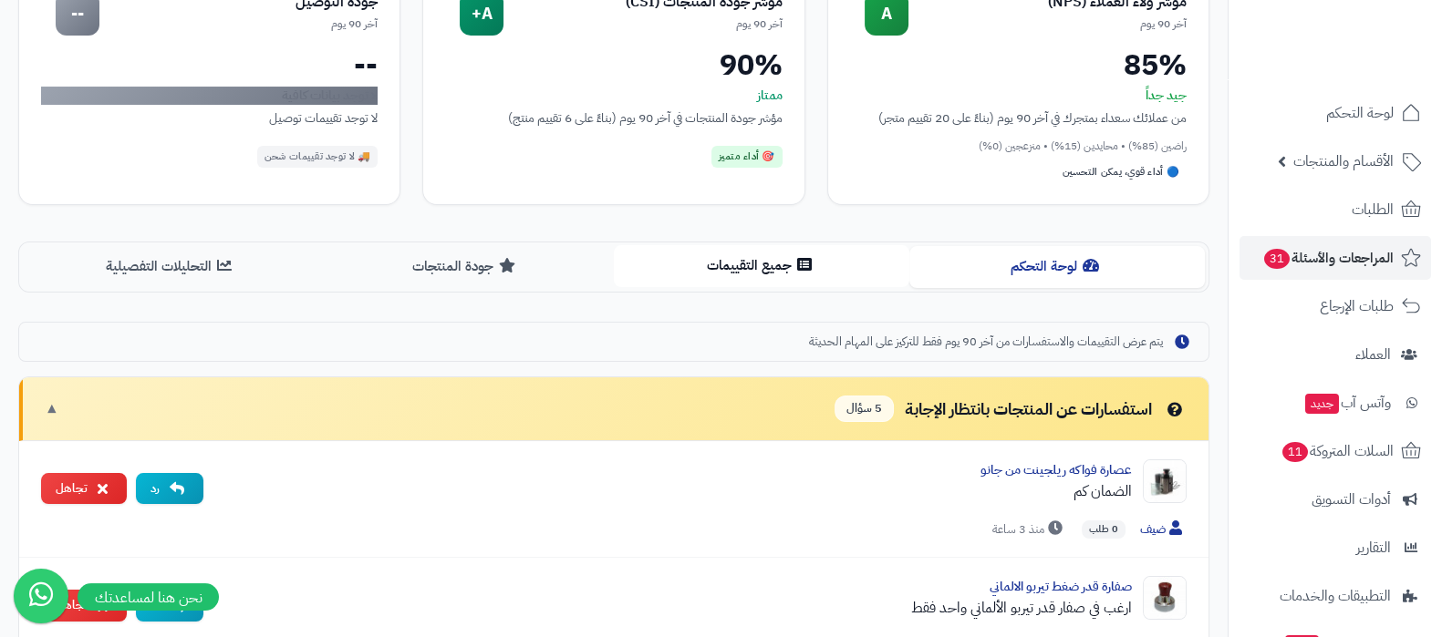
click at [754, 255] on button "جميع التقييمات" at bounding box center [761, 265] width 295 height 41
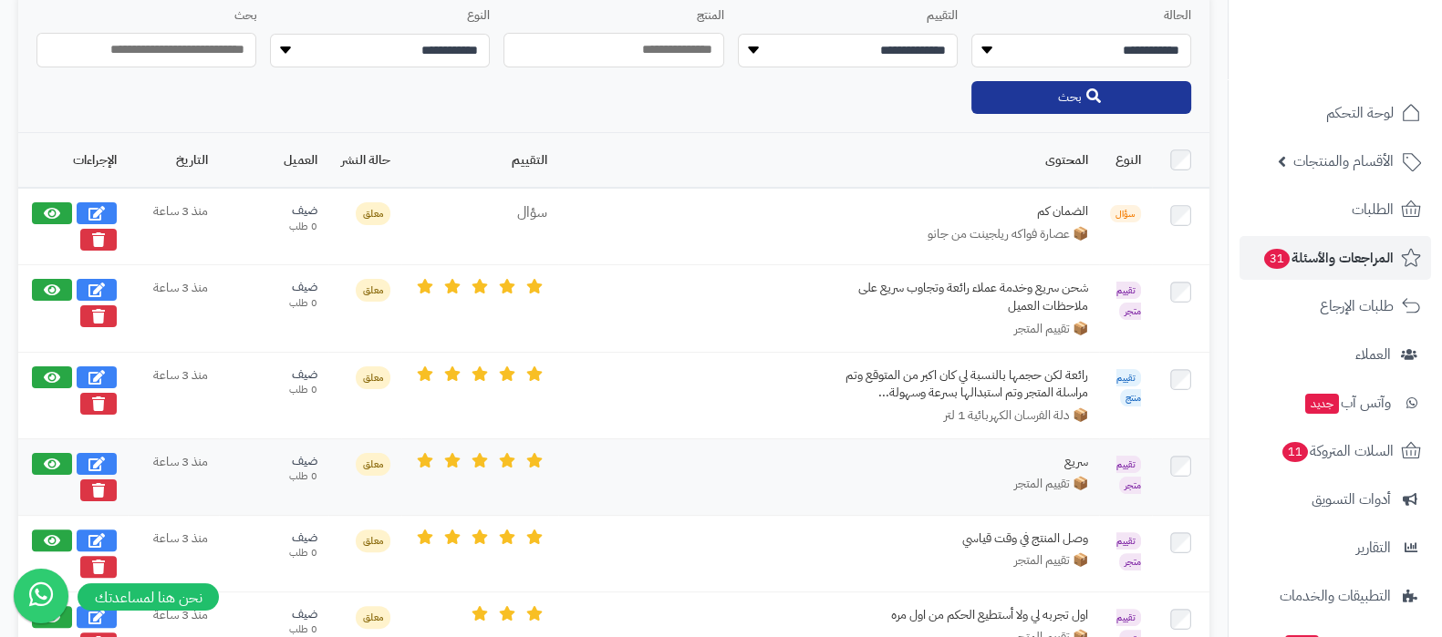
scroll to position [684, 0]
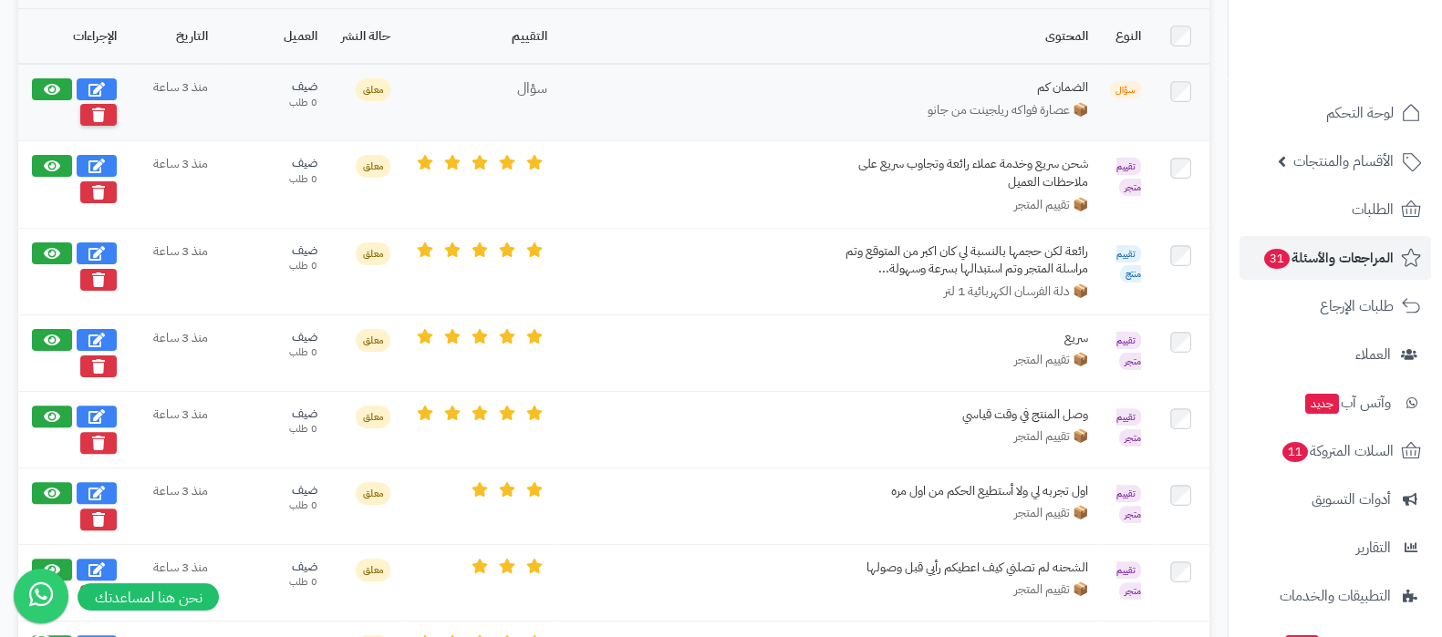
click at [101, 116] on icon at bounding box center [98, 115] width 13 height 15
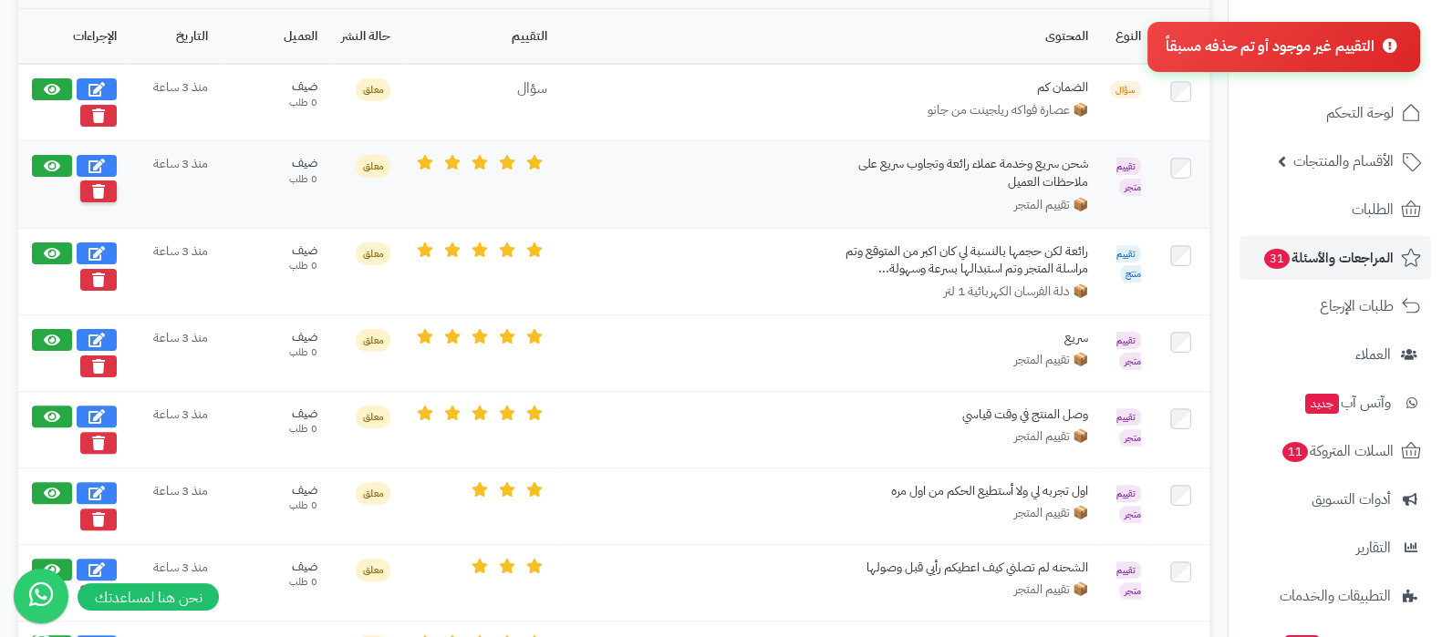
click at [98, 188] on icon at bounding box center [98, 191] width 13 height 15
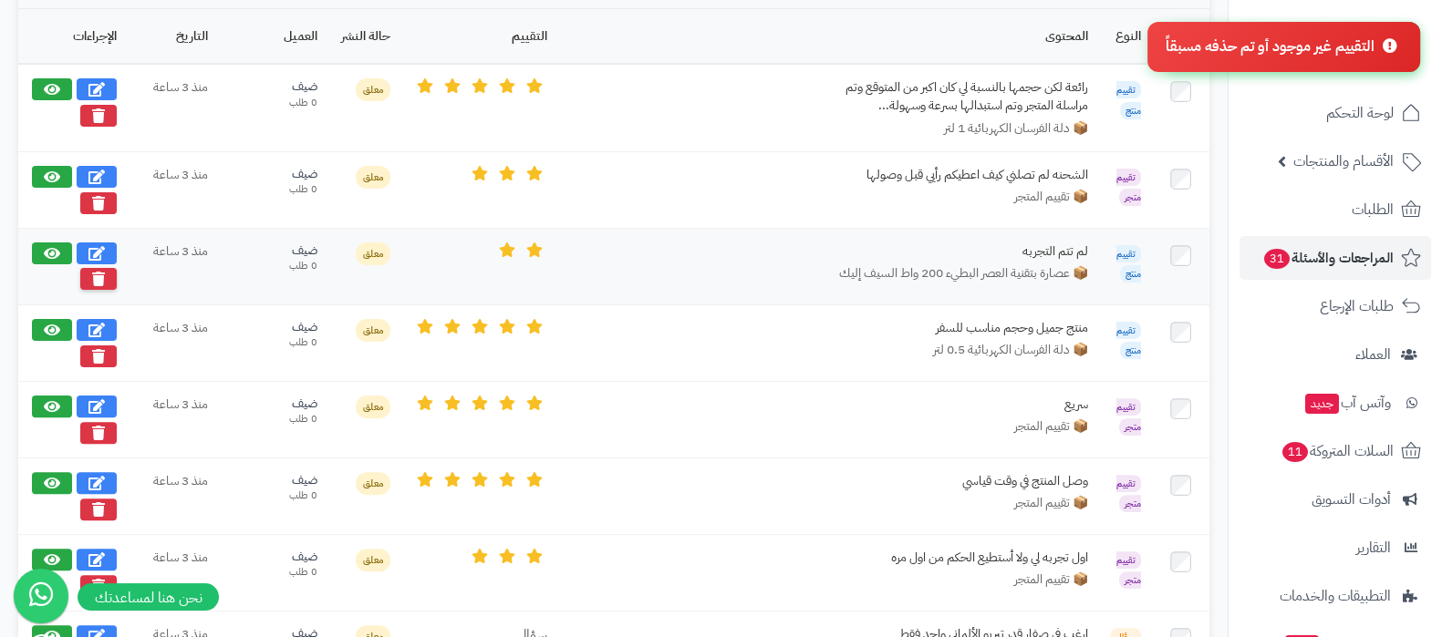
click at [98, 272] on icon at bounding box center [98, 279] width 13 height 15
click at [100, 351] on icon at bounding box center [98, 355] width 13 height 15
click at [100, 429] on icon at bounding box center [98, 432] width 13 height 15
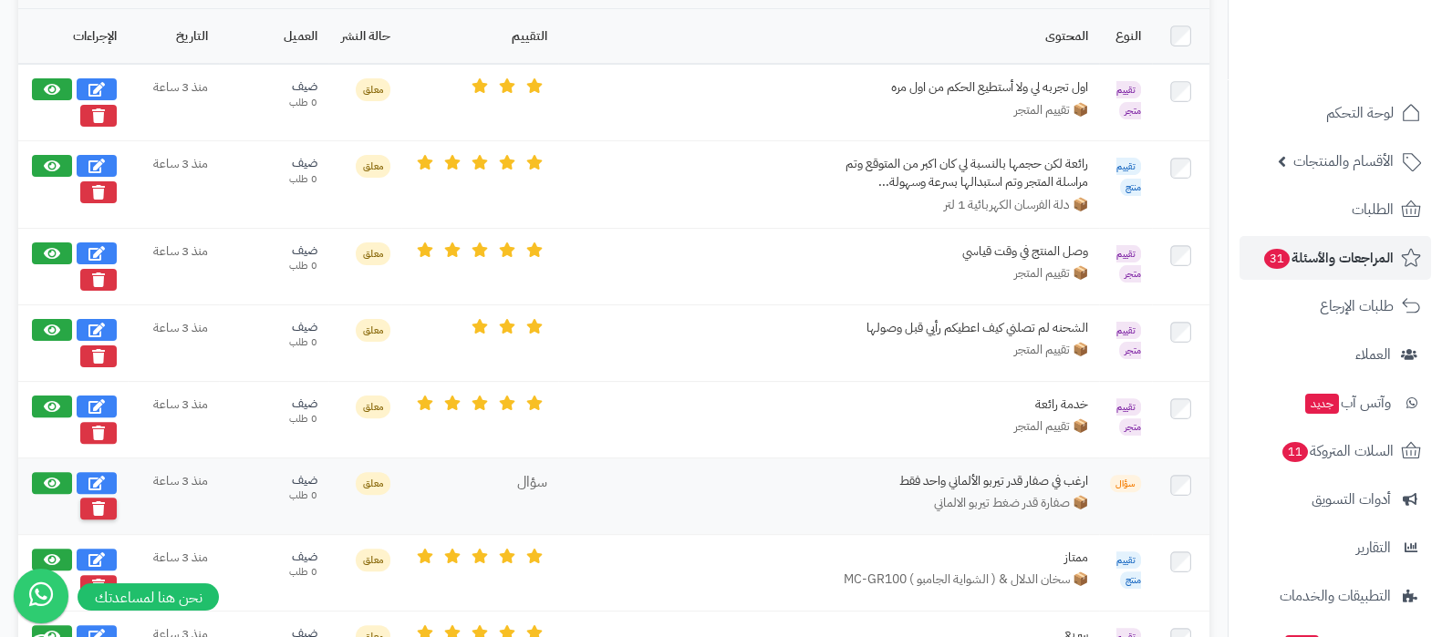
click at [97, 502] on icon at bounding box center [98, 509] width 13 height 15
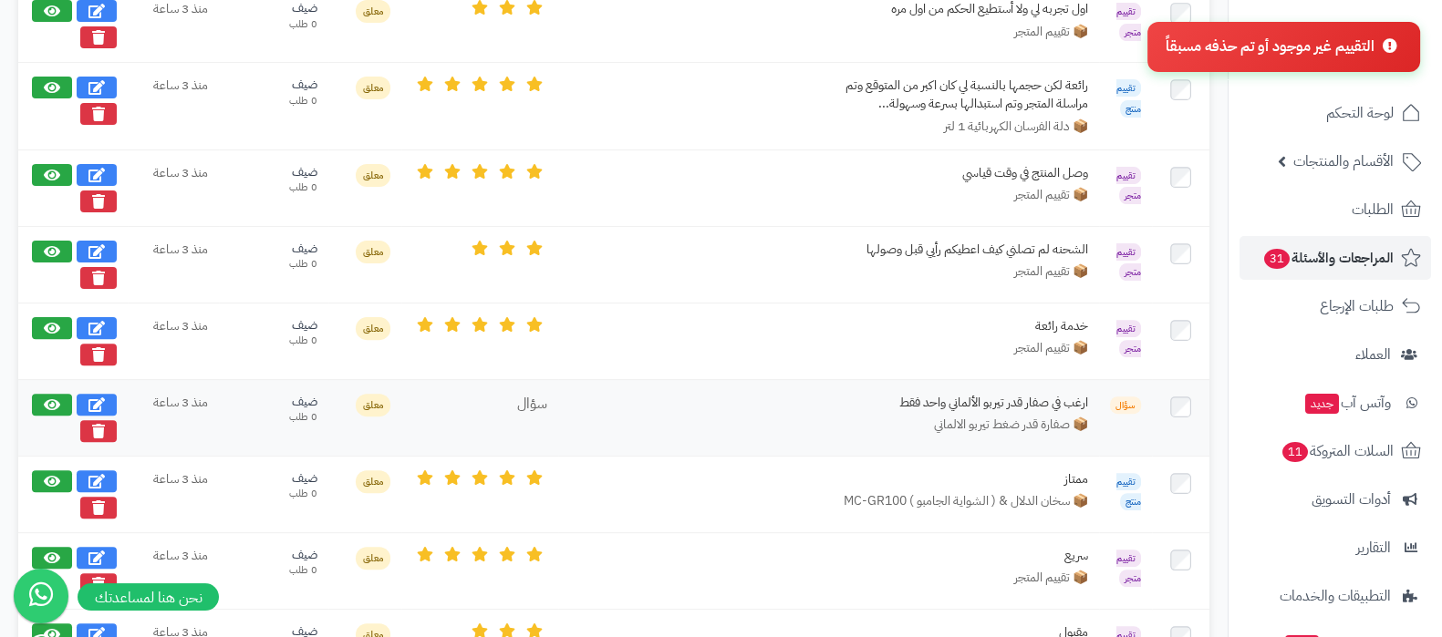
scroll to position [797, 0]
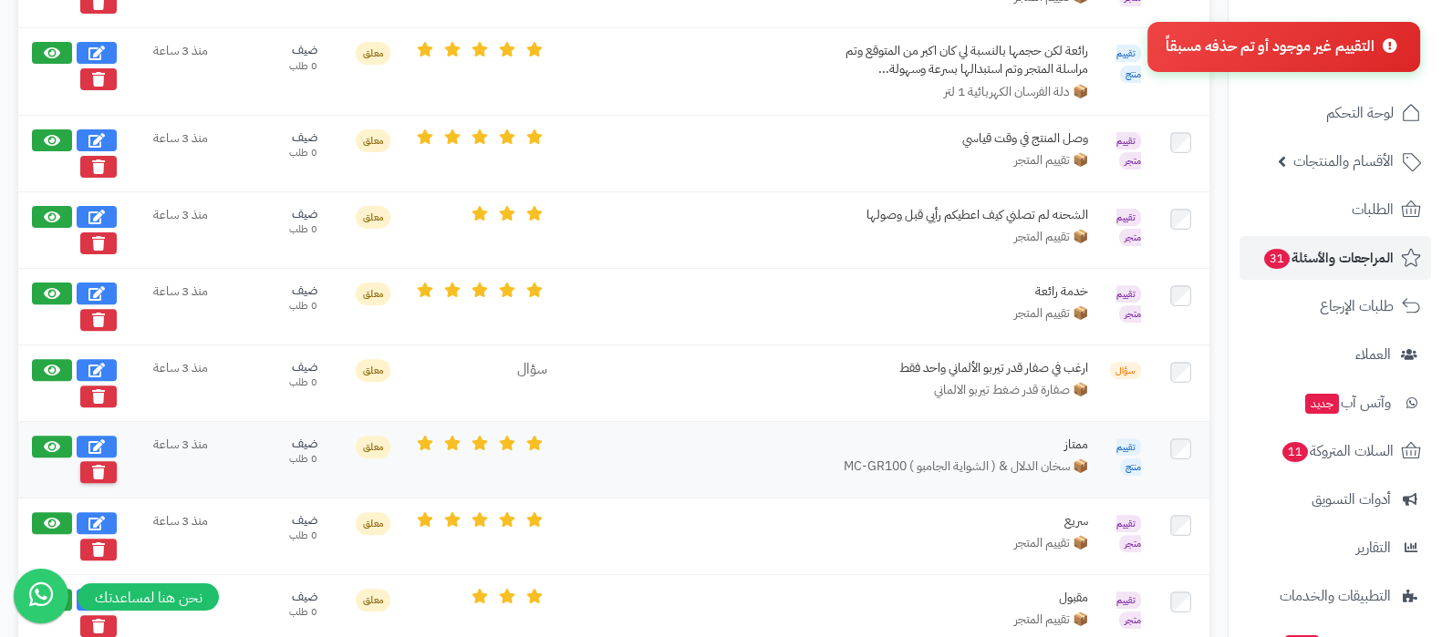
click at [105, 472] on button at bounding box center [98, 472] width 36 height 22
click at [96, 542] on icon at bounding box center [98, 549] width 13 height 15
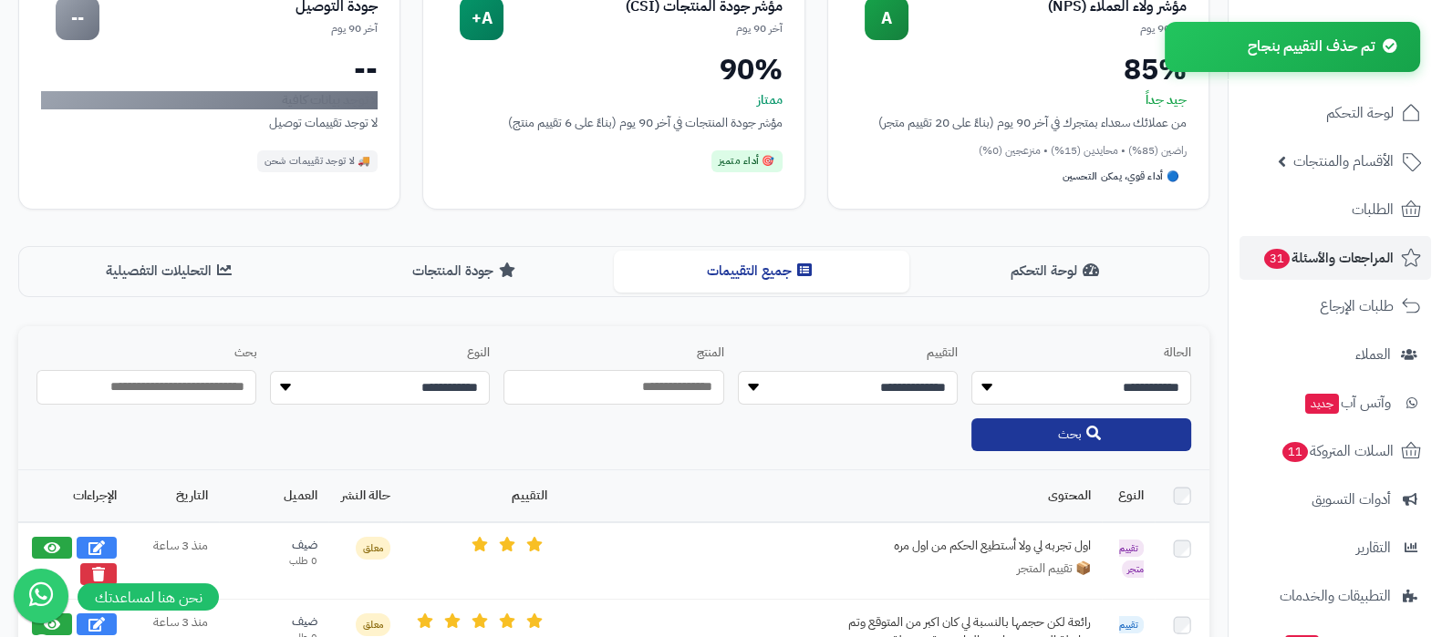
scroll to position [860, 0]
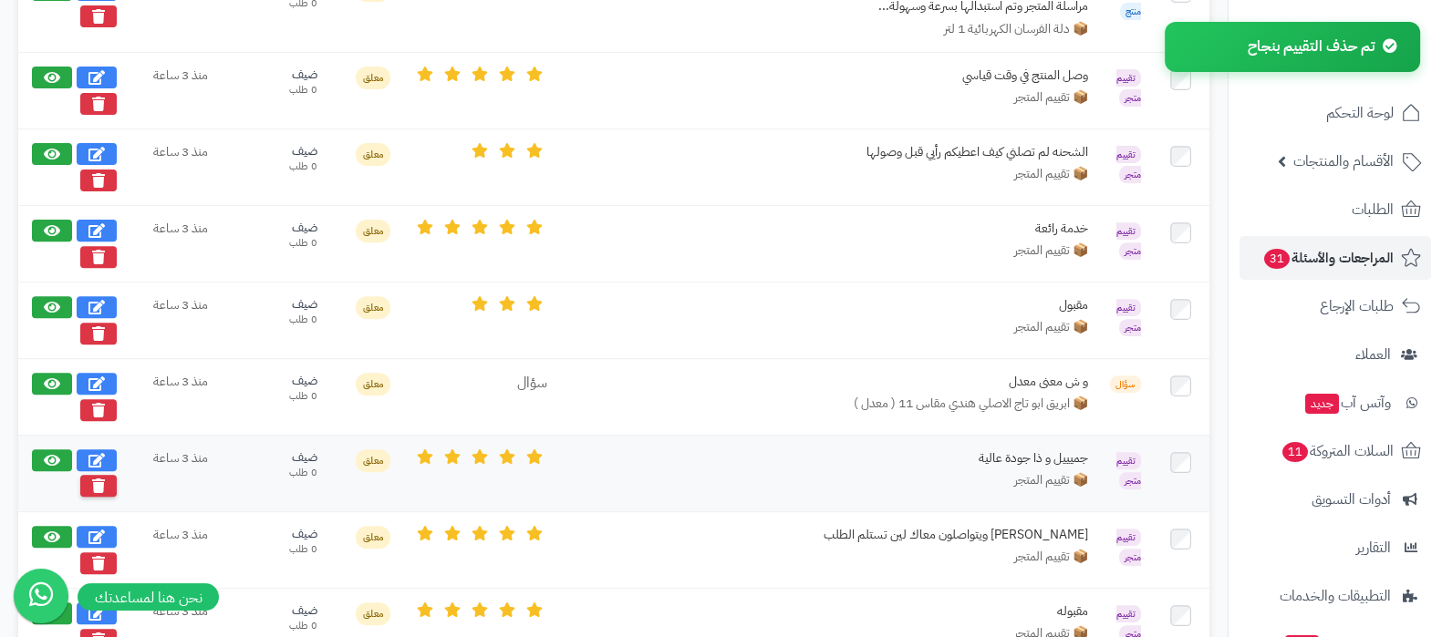
click at [95, 482] on icon at bounding box center [98, 486] width 13 height 15
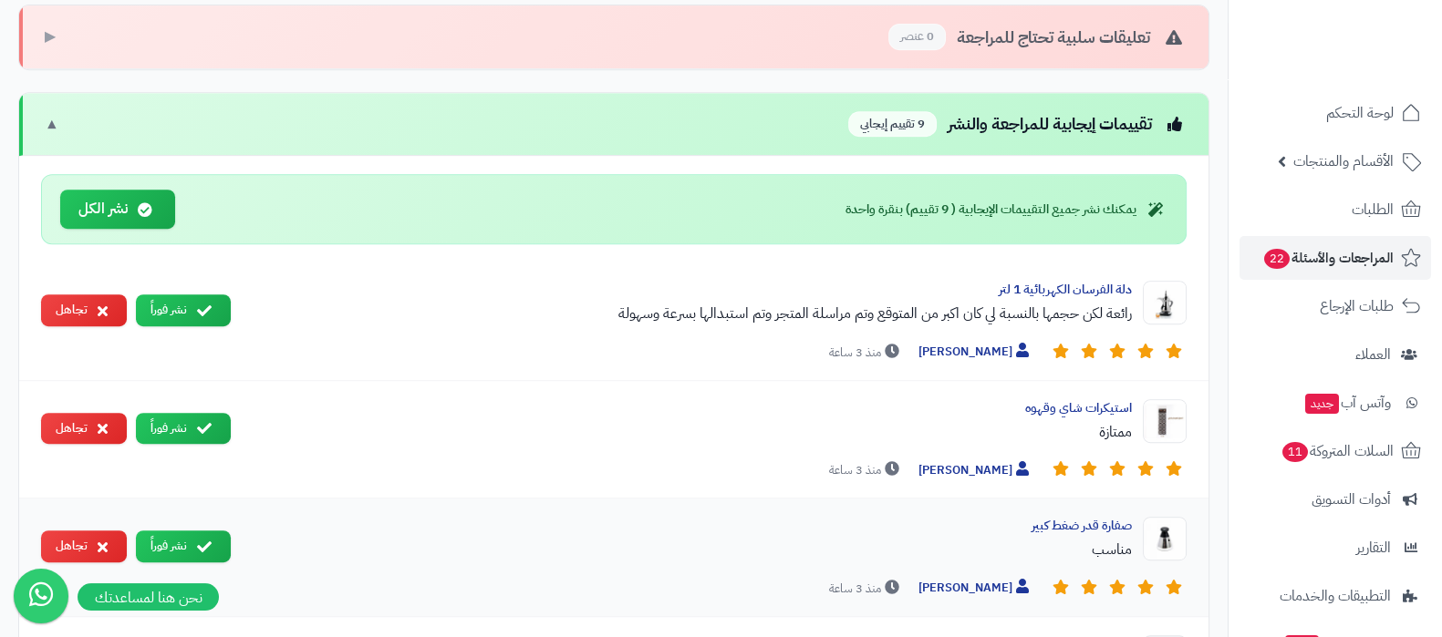
scroll to position [1202, 0]
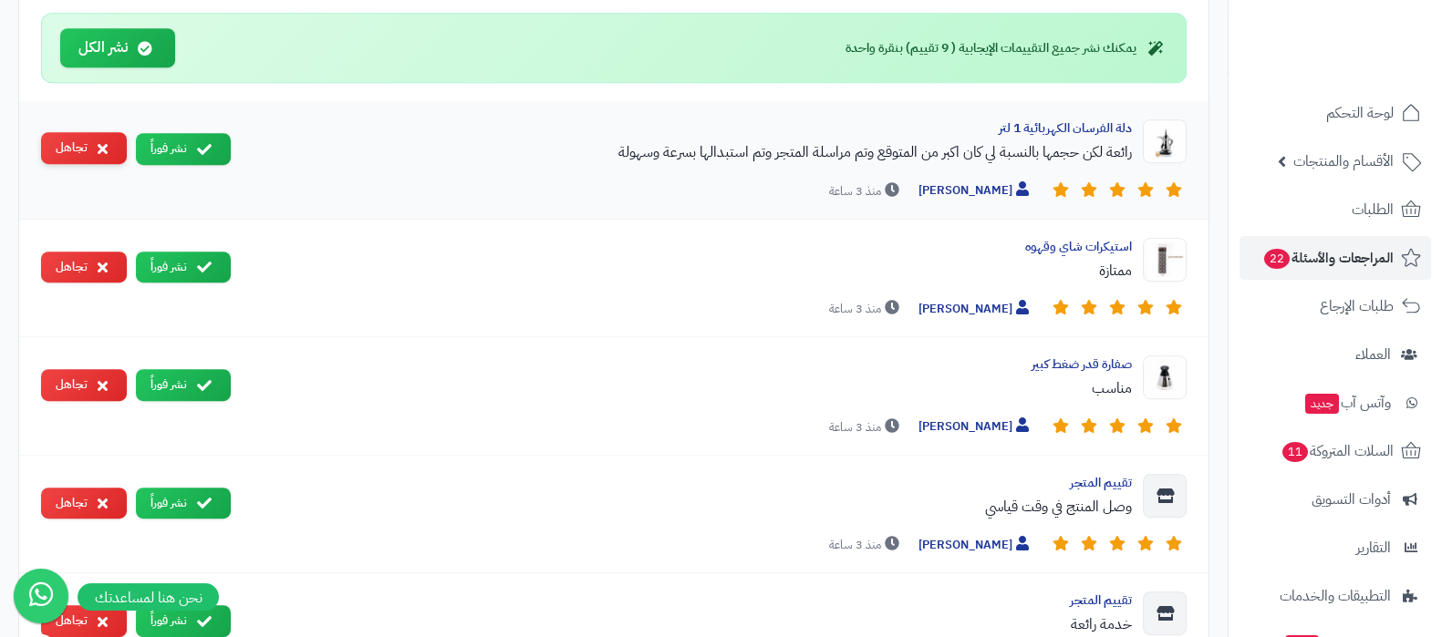
click at [80, 142] on button "تجاهل" at bounding box center [84, 148] width 86 height 32
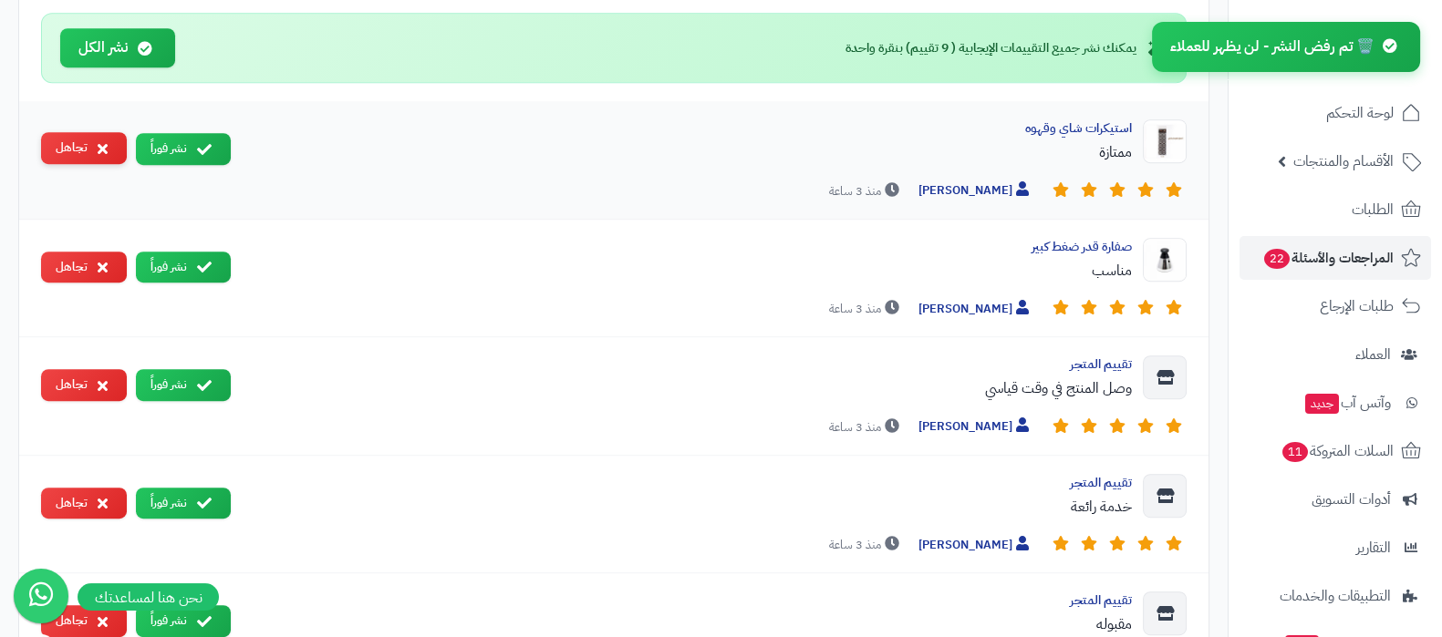
click at [64, 259] on button "تجاهل" at bounding box center [84, 268] width 86 height 32
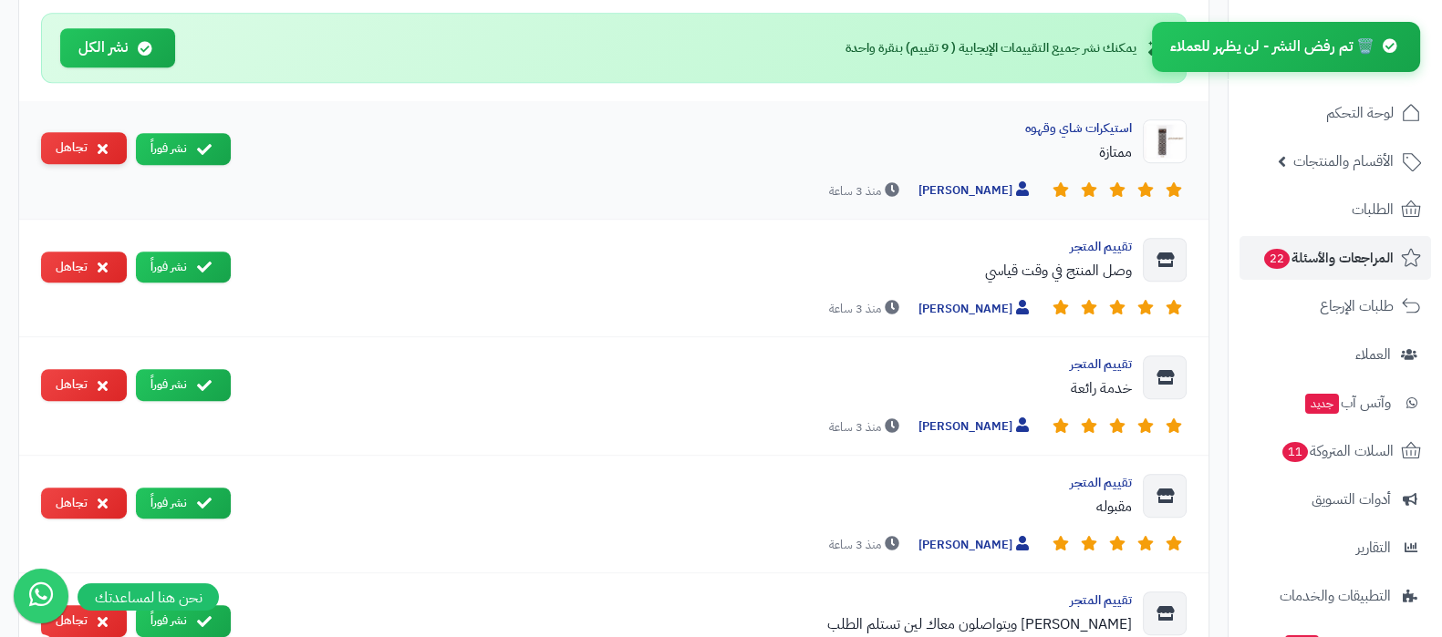
click at [67, 152] on button "تجاهل" at bounding box center [84, 148] width 86 height 32
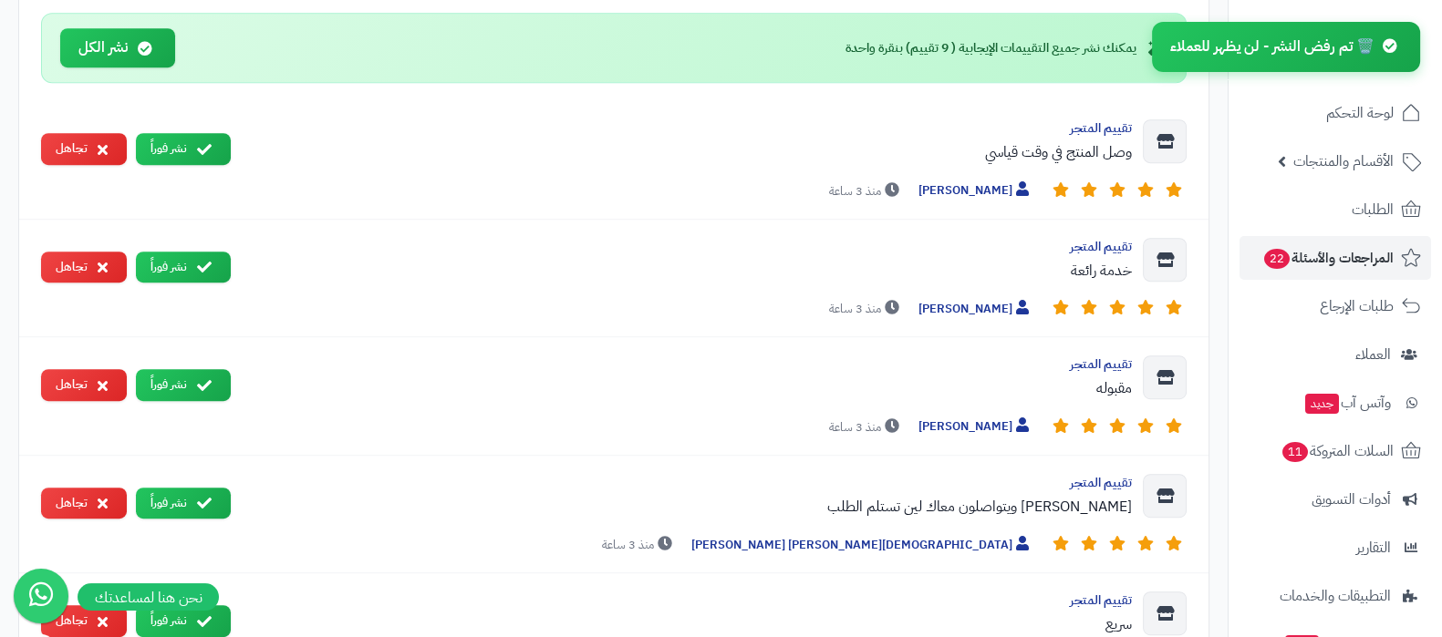
click at [67, 152] on button "تجاهل" at bounding box center [84, 149] width 86 height 32
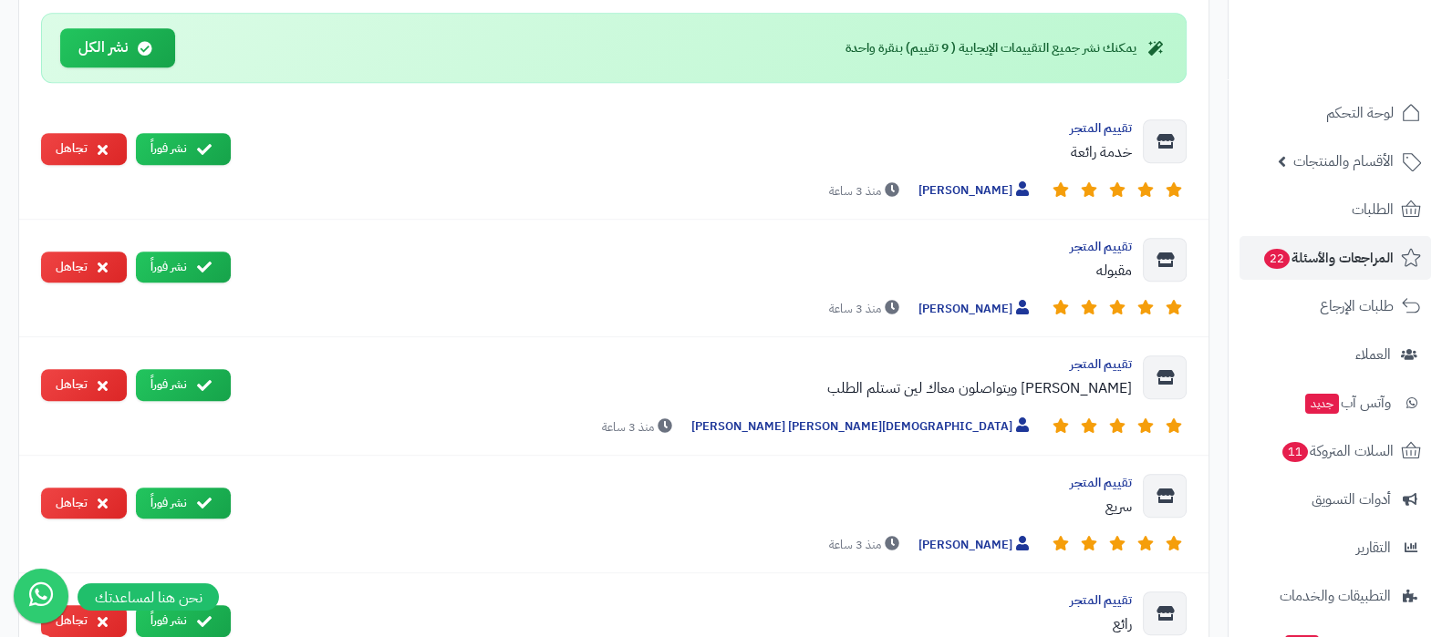
click at [67, 152] on button "تجاهل" at bounding box center [84, 149] width 86 height 32
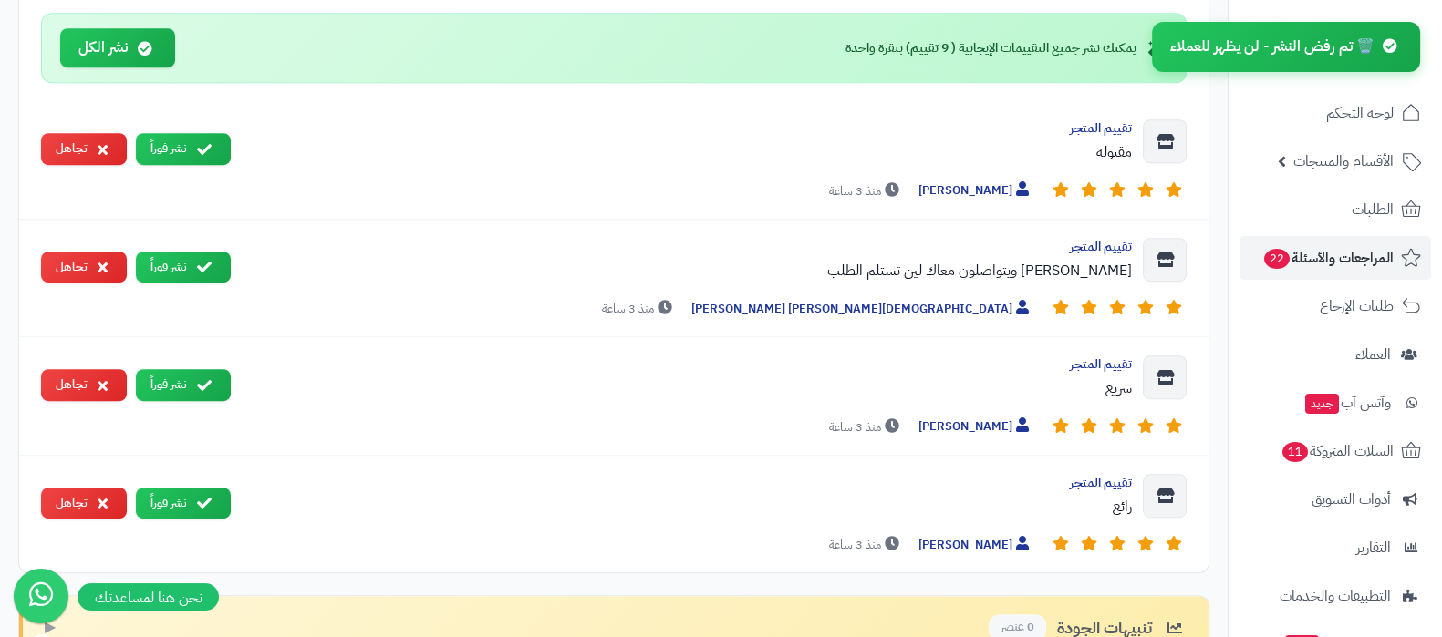
click at [67, 152] on button "تجاهل" at bounding box center [84, 149] width 86 height 32
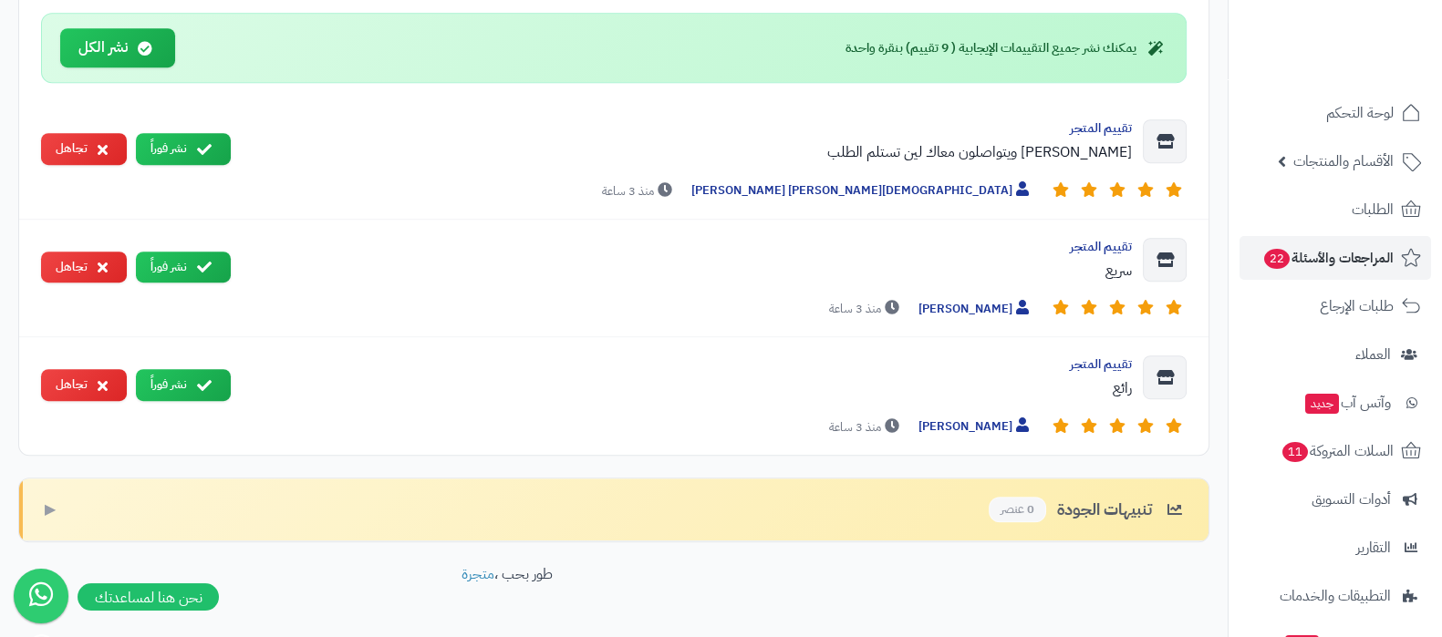
click at [67, 152] on button "تجاهل" at bounding box center [84, 149] width 86 height 32
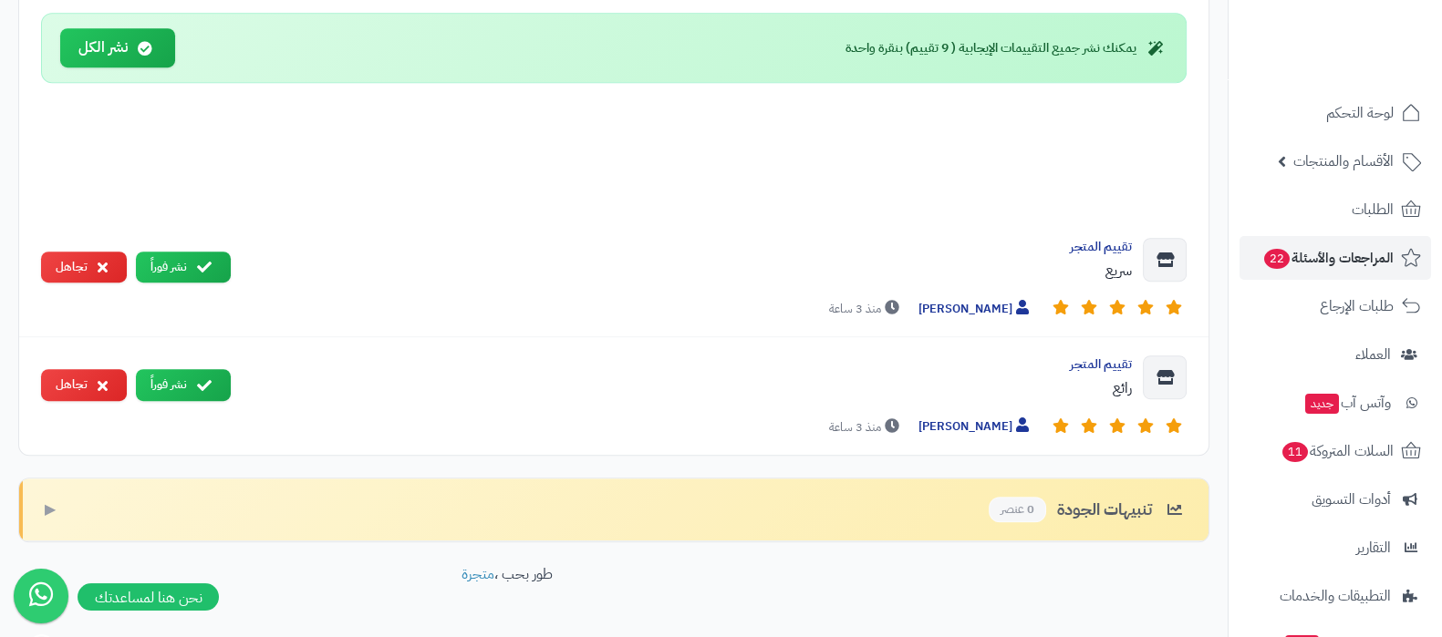
scroll to position [1132, 0]
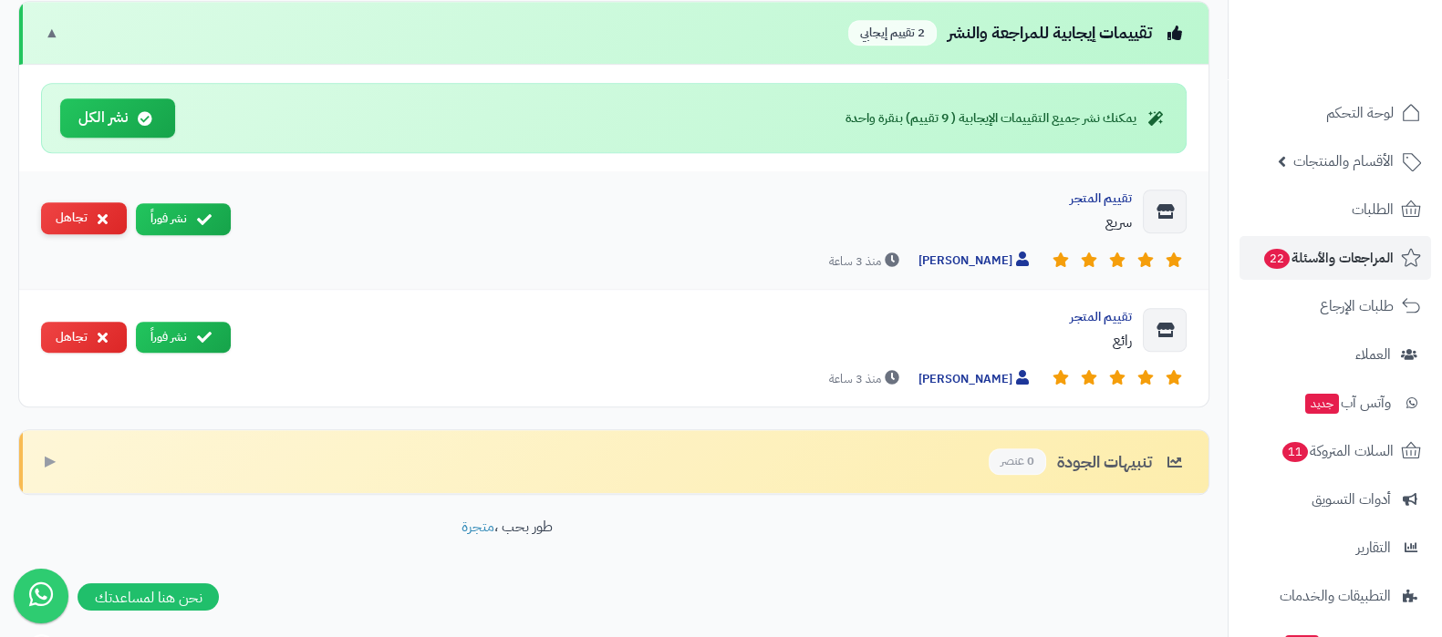
click at [55, 219] on button "تجاهل" at bounding box center [84, 218] width 86 height 32
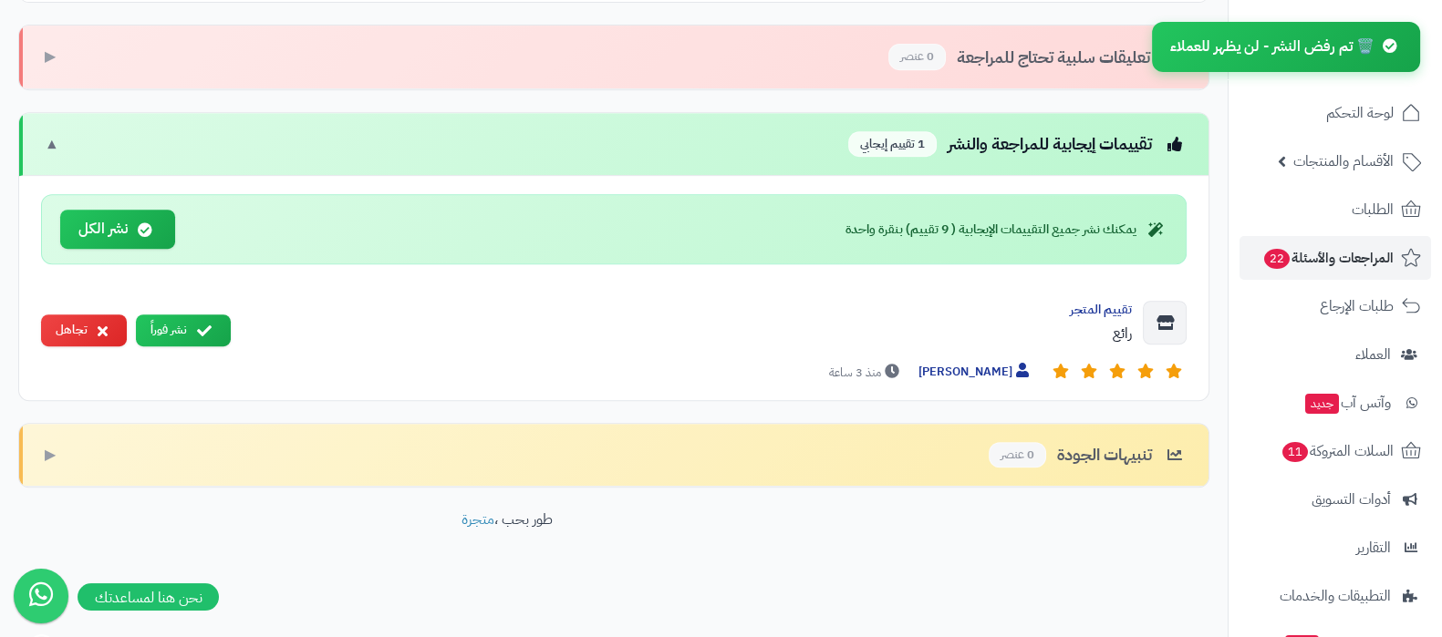
scroll to position [1014, 0]
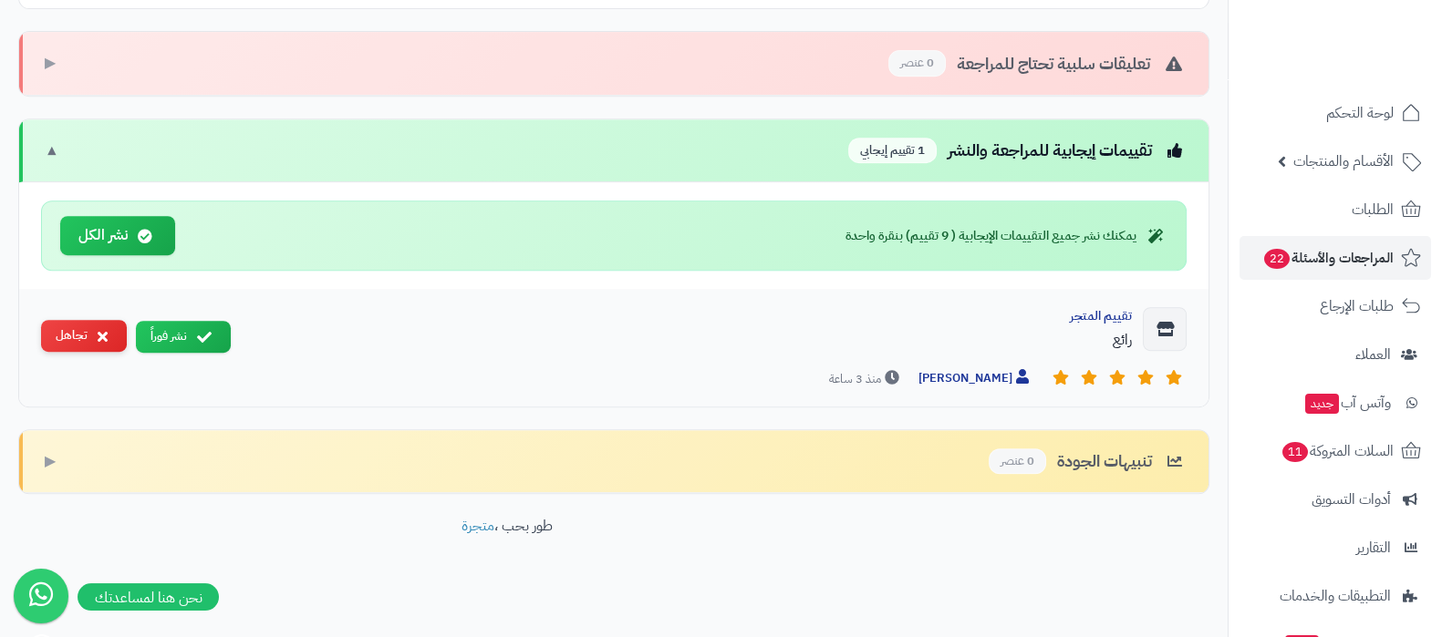
click at [71, 337] on button "تجاهل" at bounding box center [84, 336] width 86 height 32
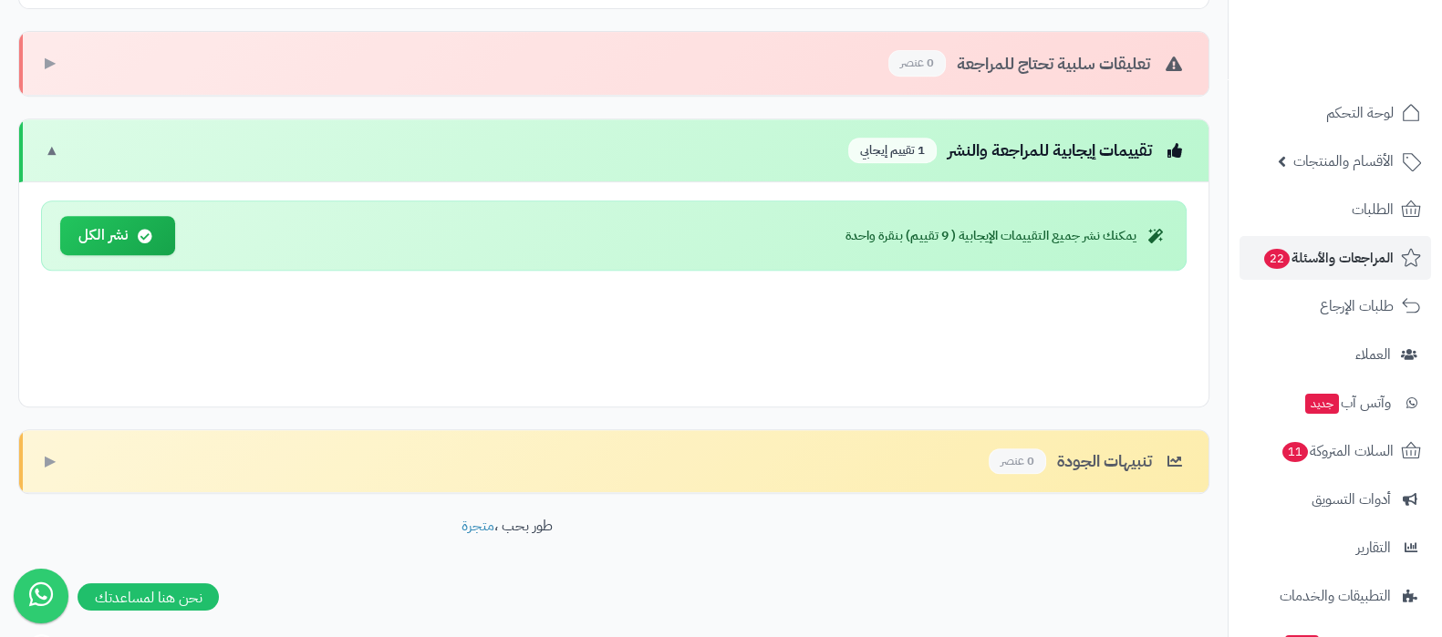
scroll to position [897, 0]
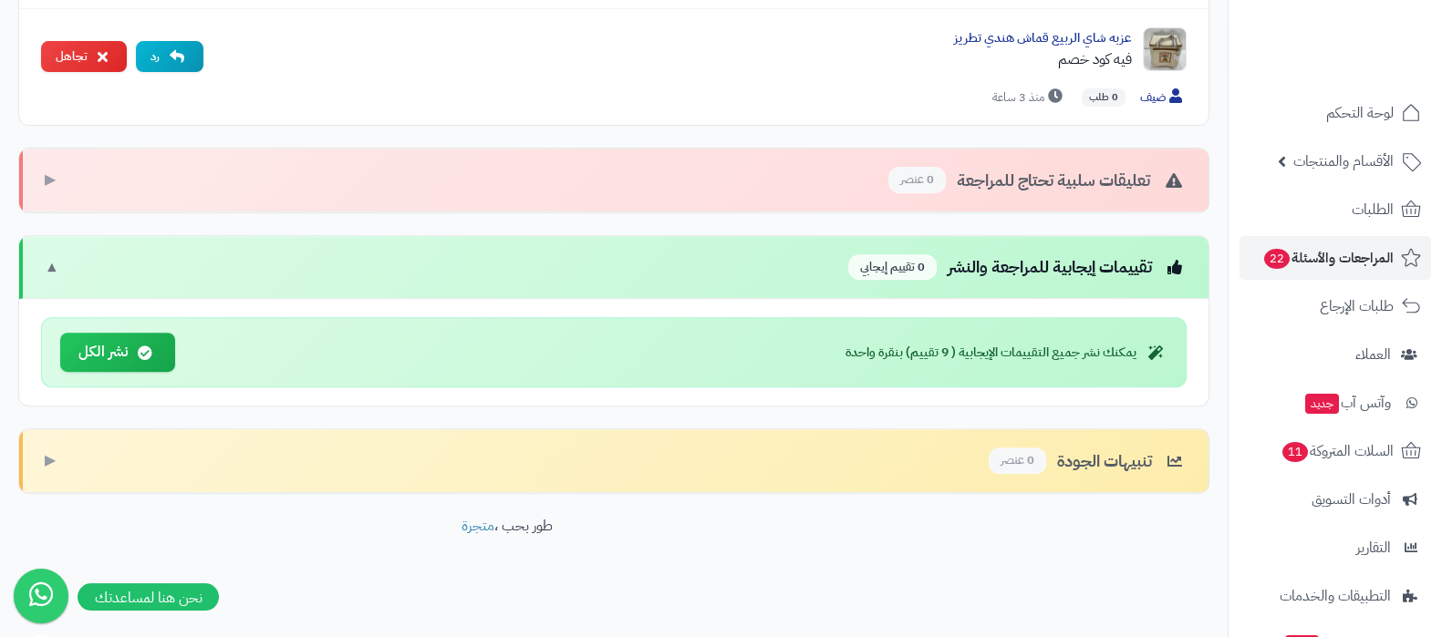
click at [680, 343] on div "يمكنك نشر جميع التقييمات الإيجابية ( 9 تقييم) بنقرة واحدة نشر الكل" at bounding box center [613, 352] width 1145 height 70
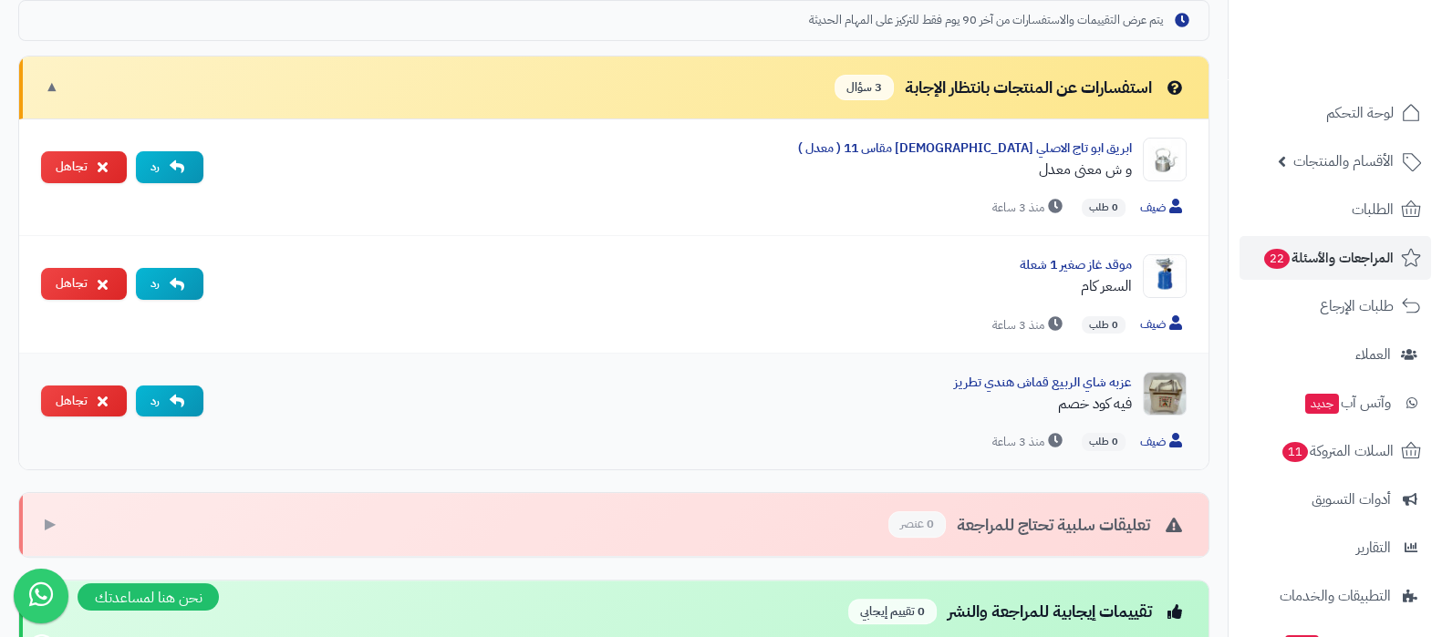
scroll to position [441, 0]
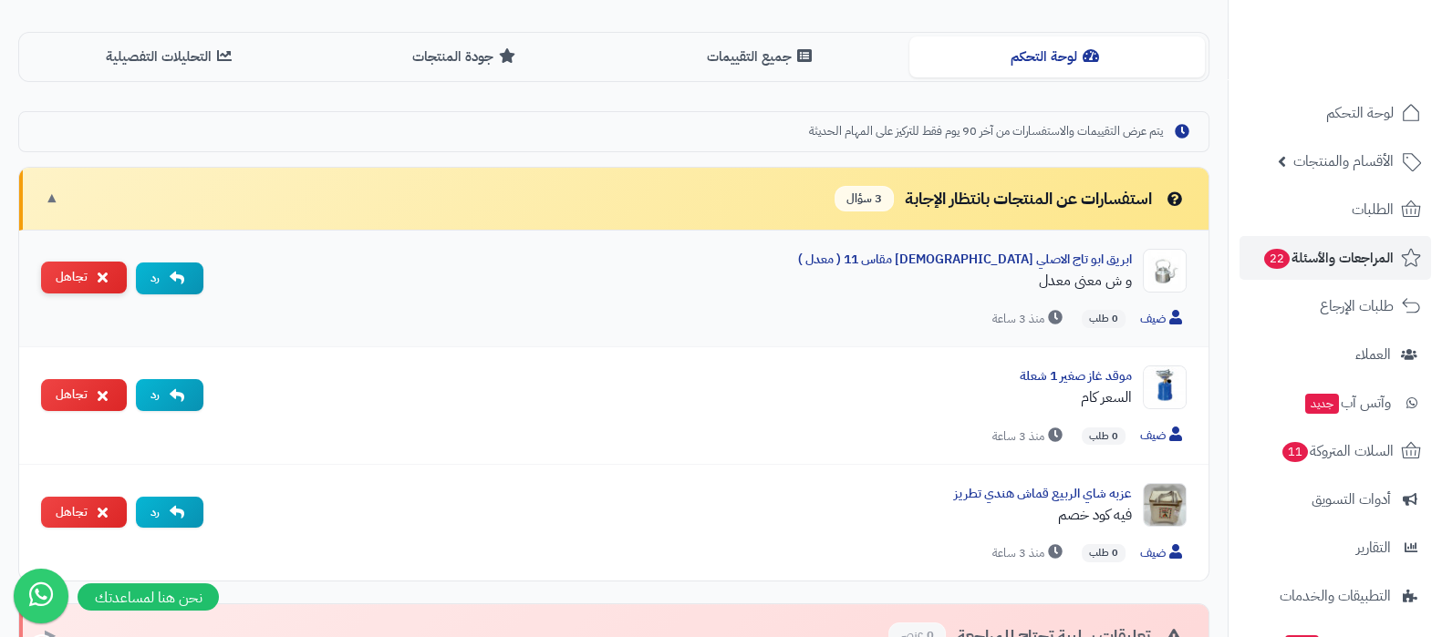
click at [61, 269] on button "تجاهل" at bounding box center [84, 278] width 86 height 32
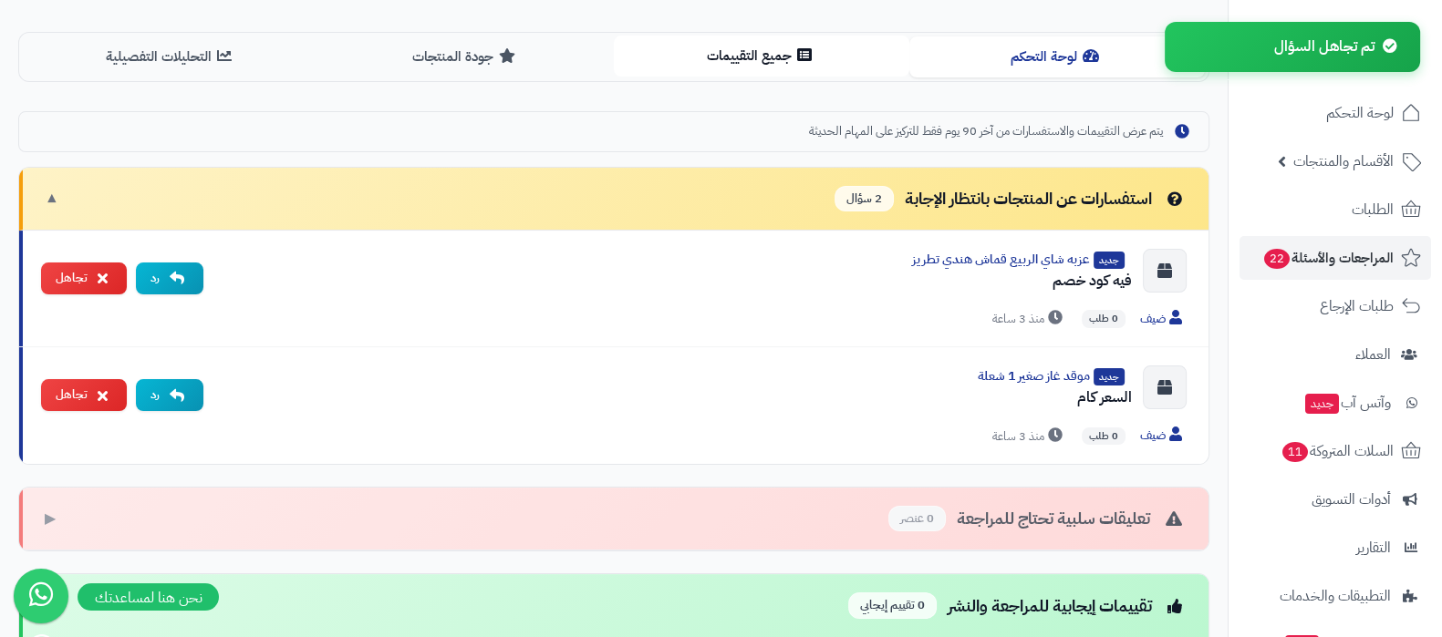
click at [69, 275] on button "تجاهل" at bounding box center [84, 279] width 86 height 32
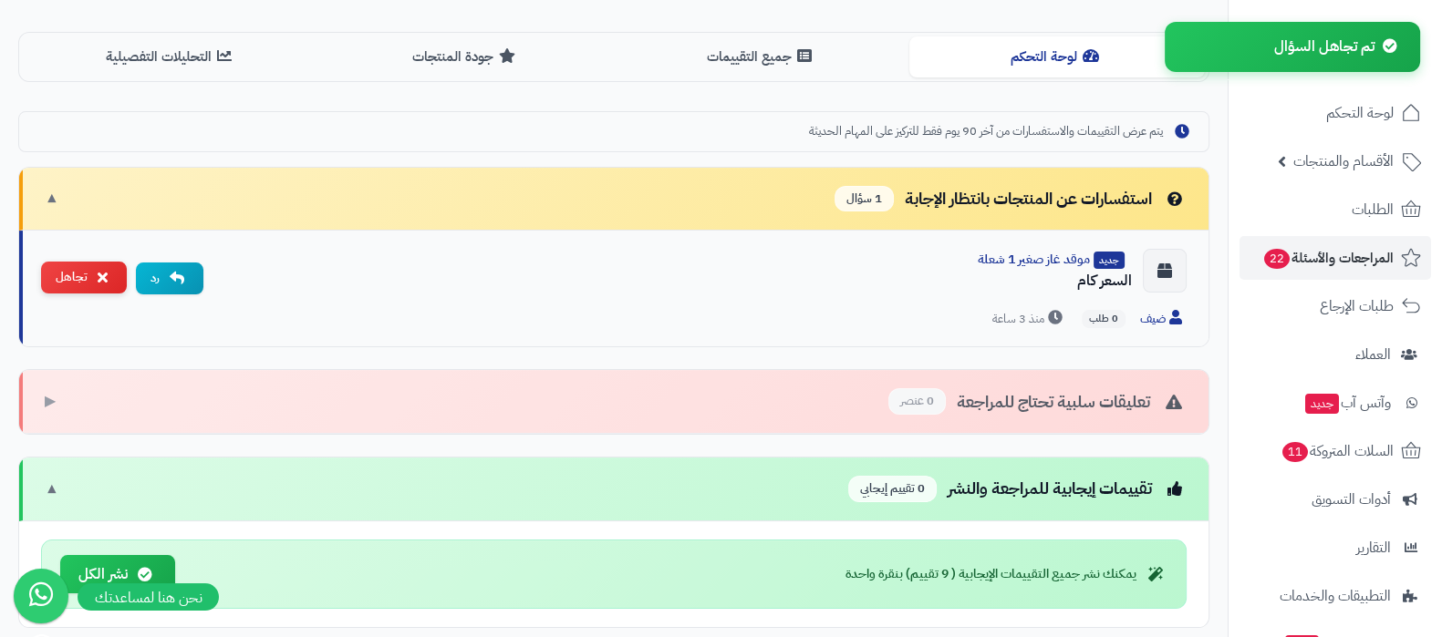
click at [64, 280] on button "تجاهل" at bounding box center [84, 278] width 86 height 32
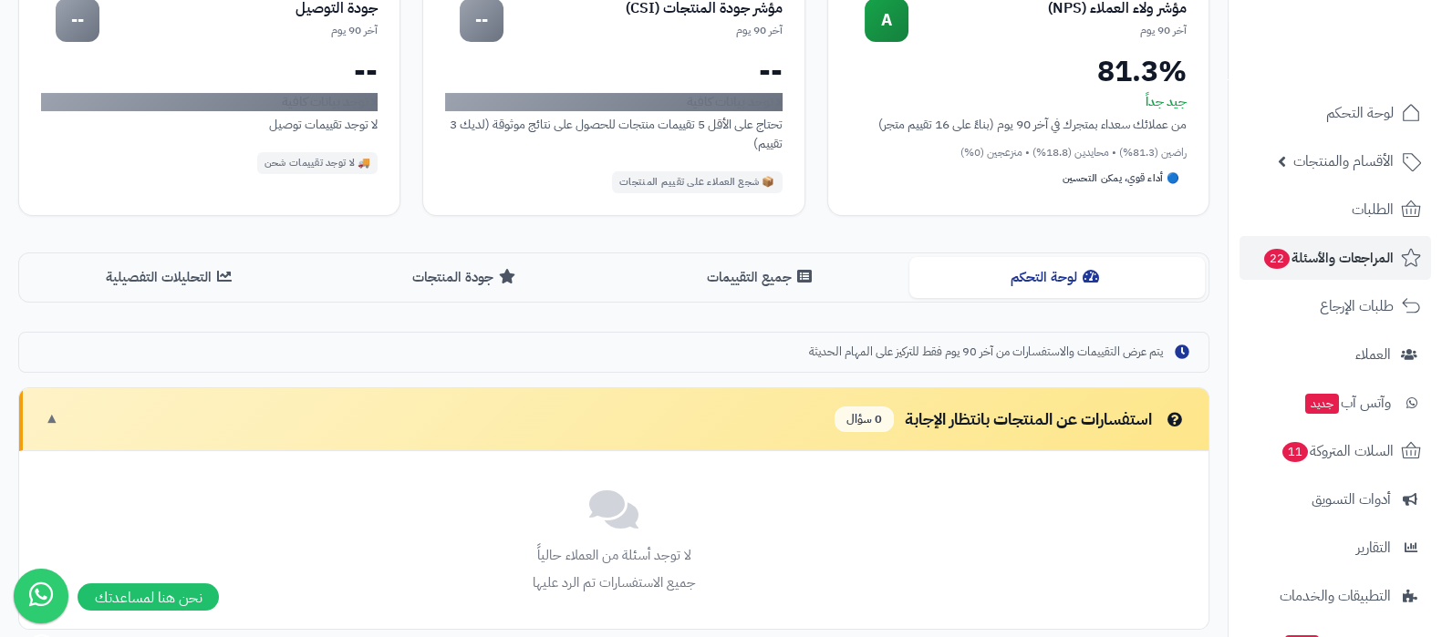
scroll to position [213, 0]
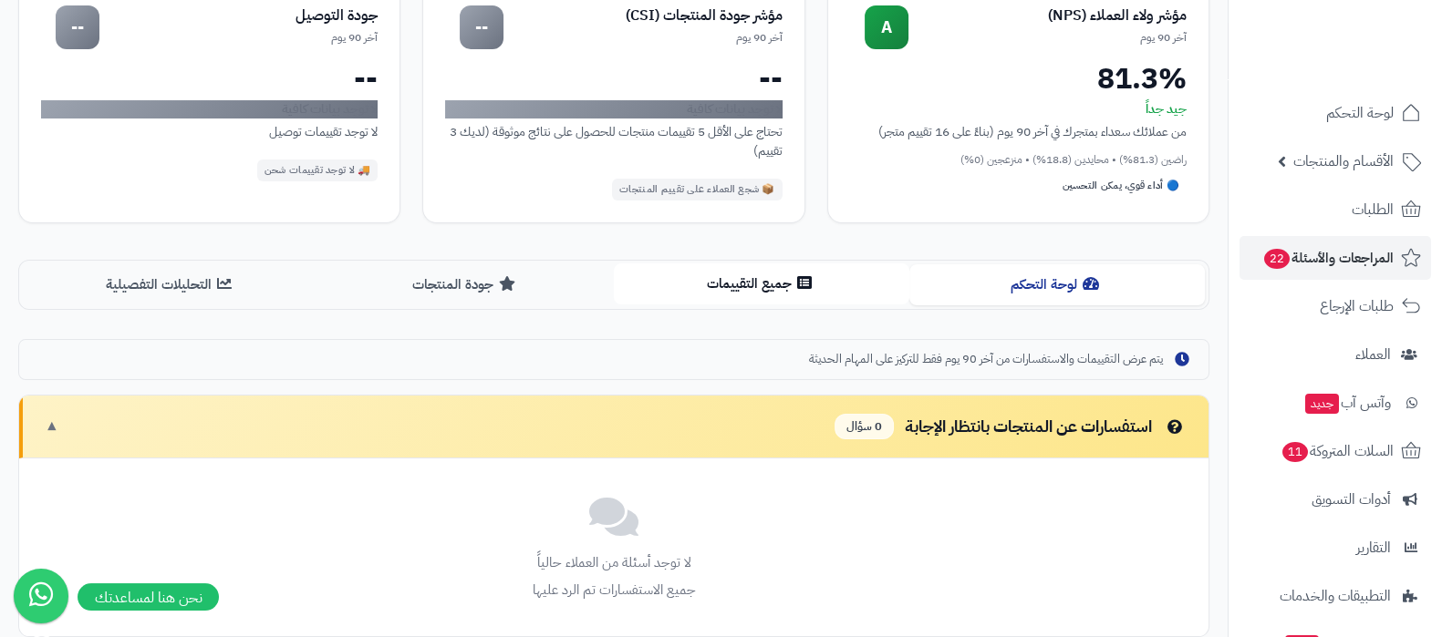
click at [761, 277] on button "جميع التقييمات" at bounding box center [761, 284] width 295 height 41
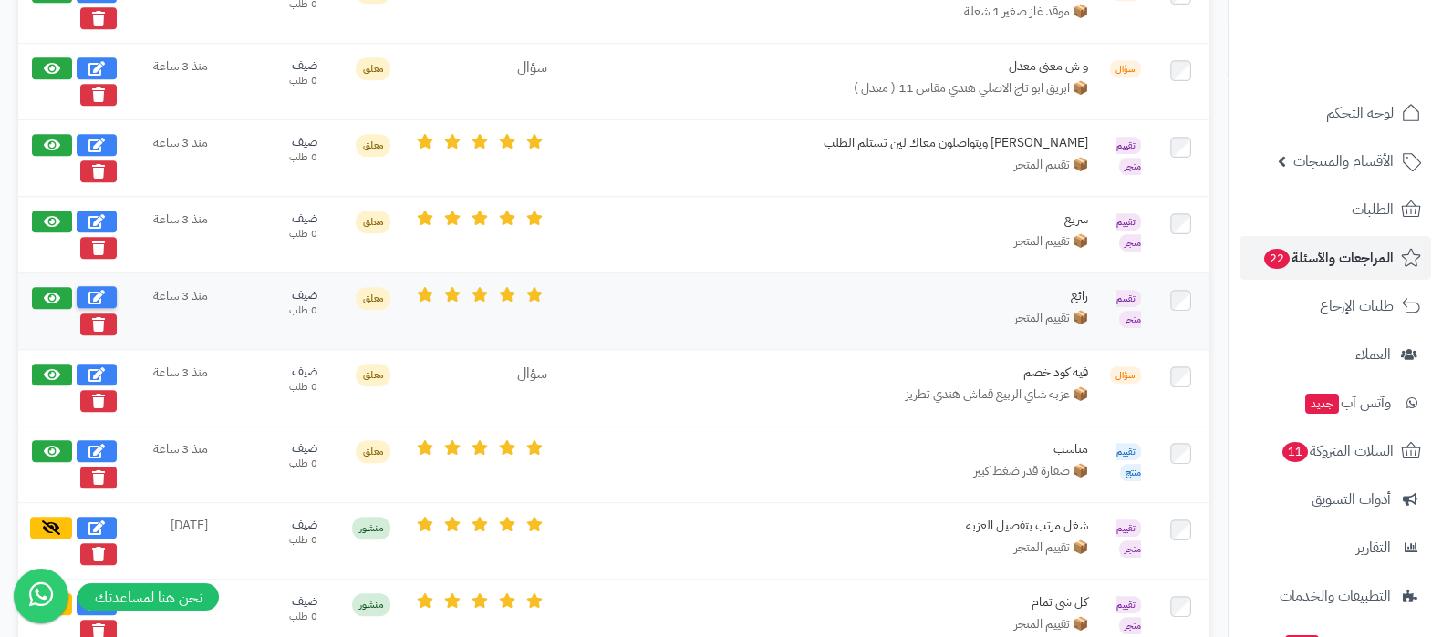
scroll to position [1407, 0]
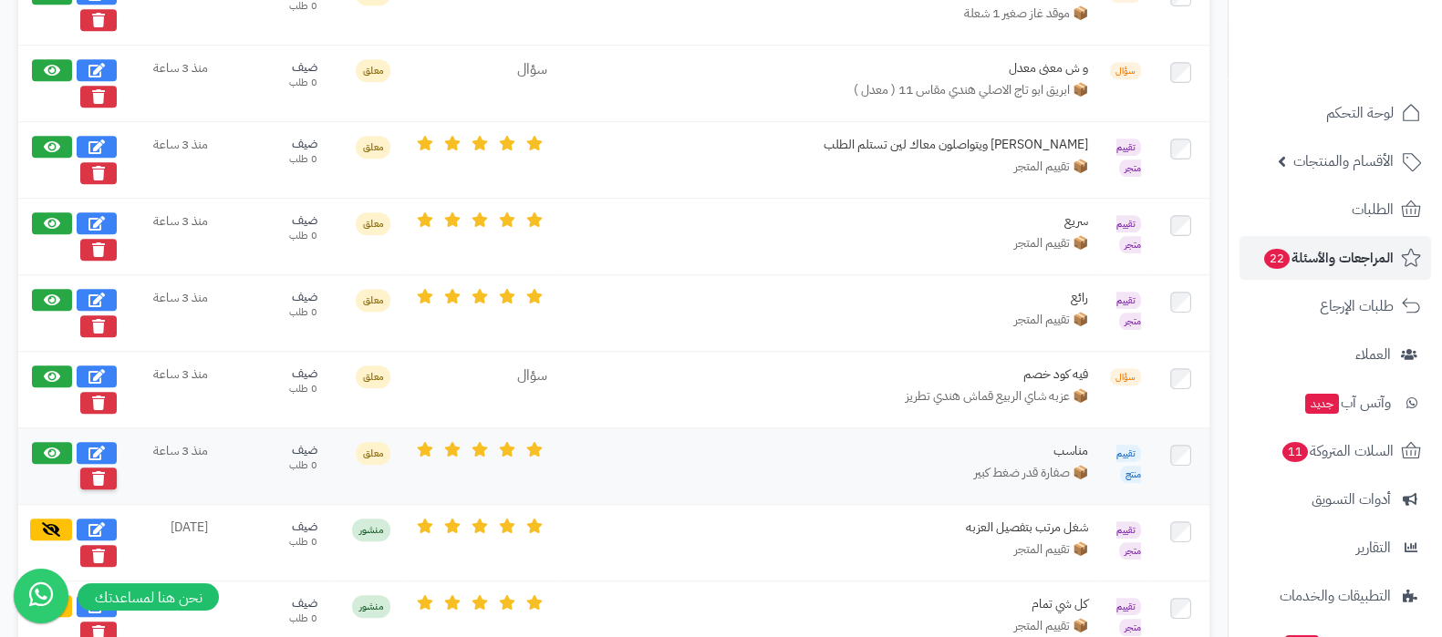
click at [96, 471] on icon at bounding box center [98, 478] width 13 height 15
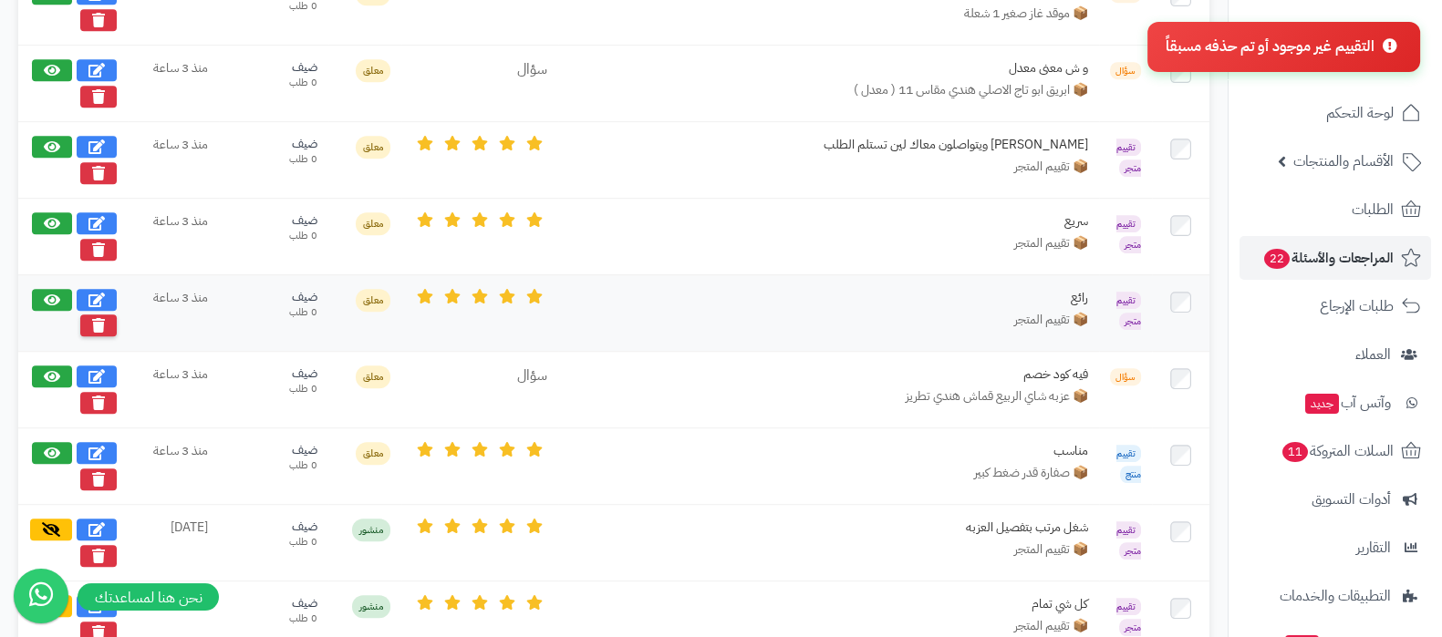
click at [100, 318] on icon at bounding box center [98, 325] width 13 height 15
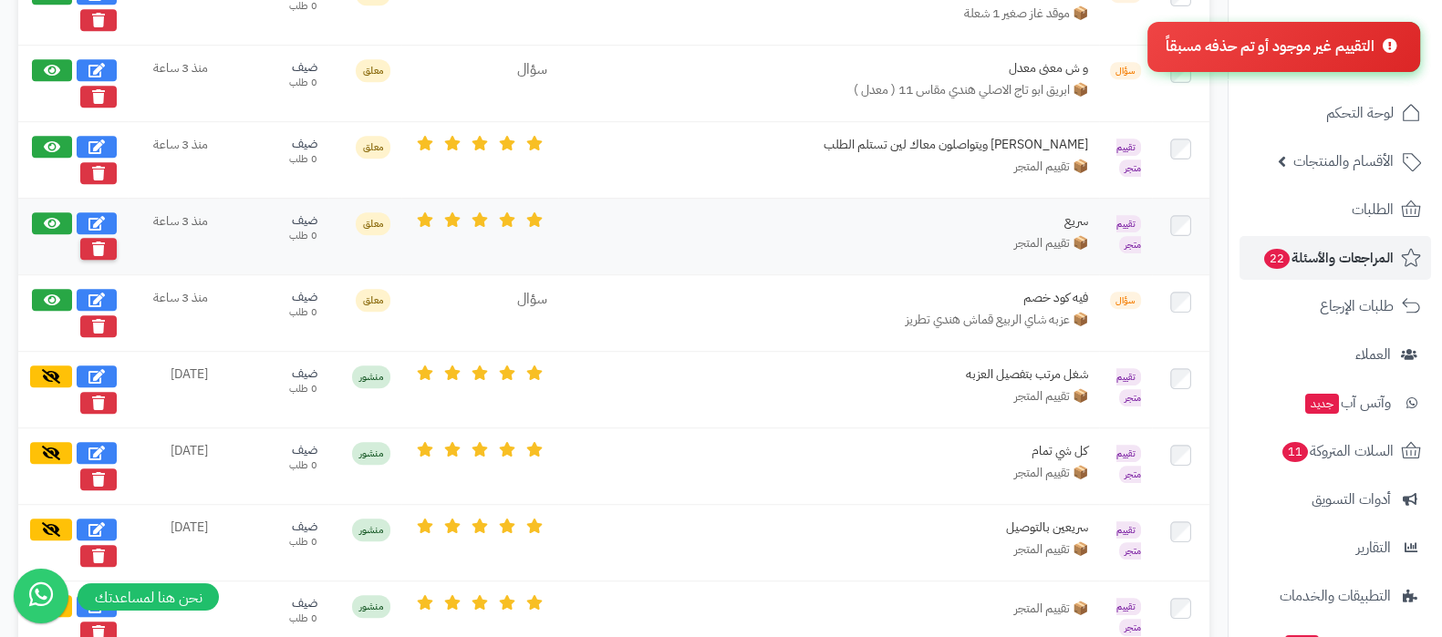
click at [100, 243] on icon at bounding box center [98, 249] width 13 height 15
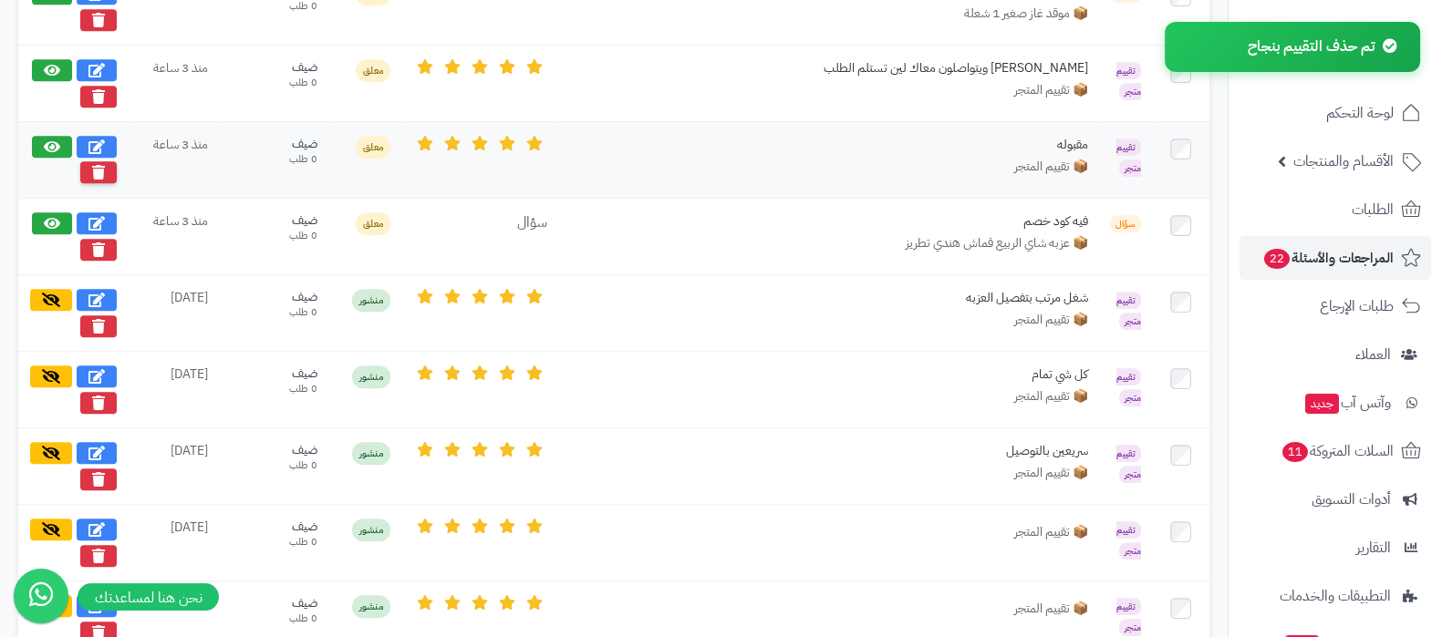
click at [98, 165] on icon at bounding box center [98, 172] width 13 height 15
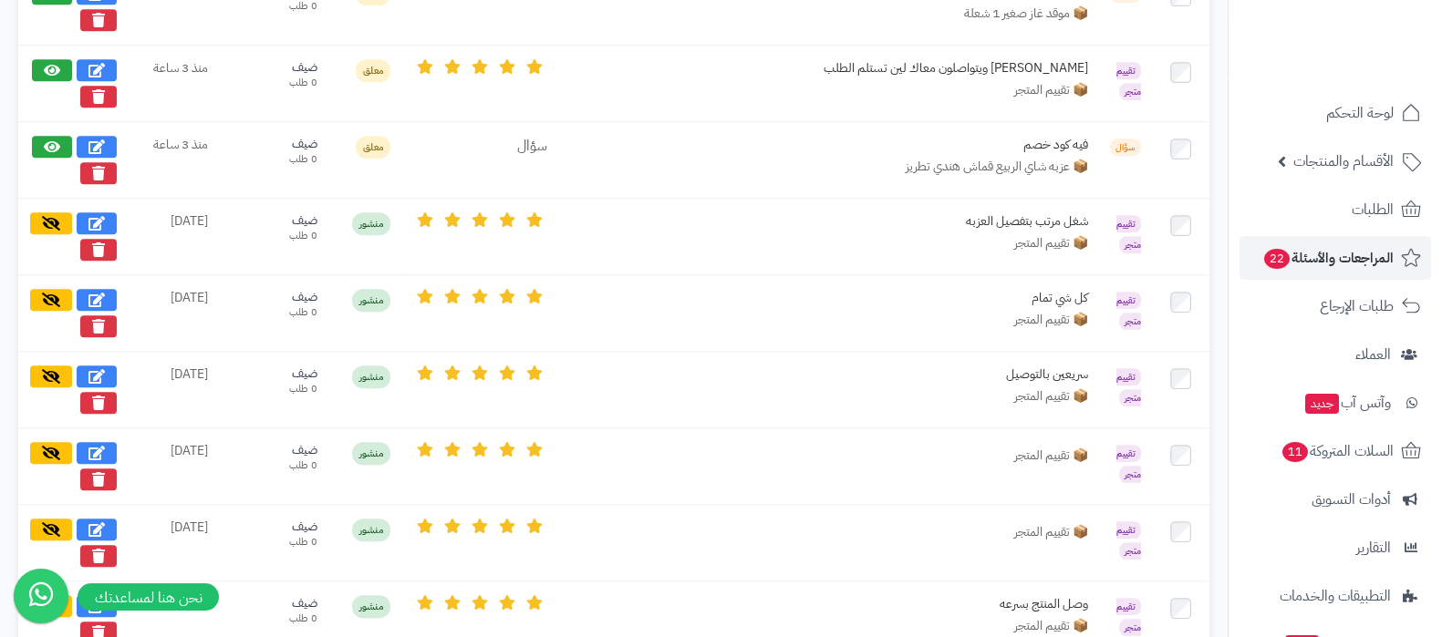
click at [98, 166] on icon at bounding box center [98, 173] width 13 height 15
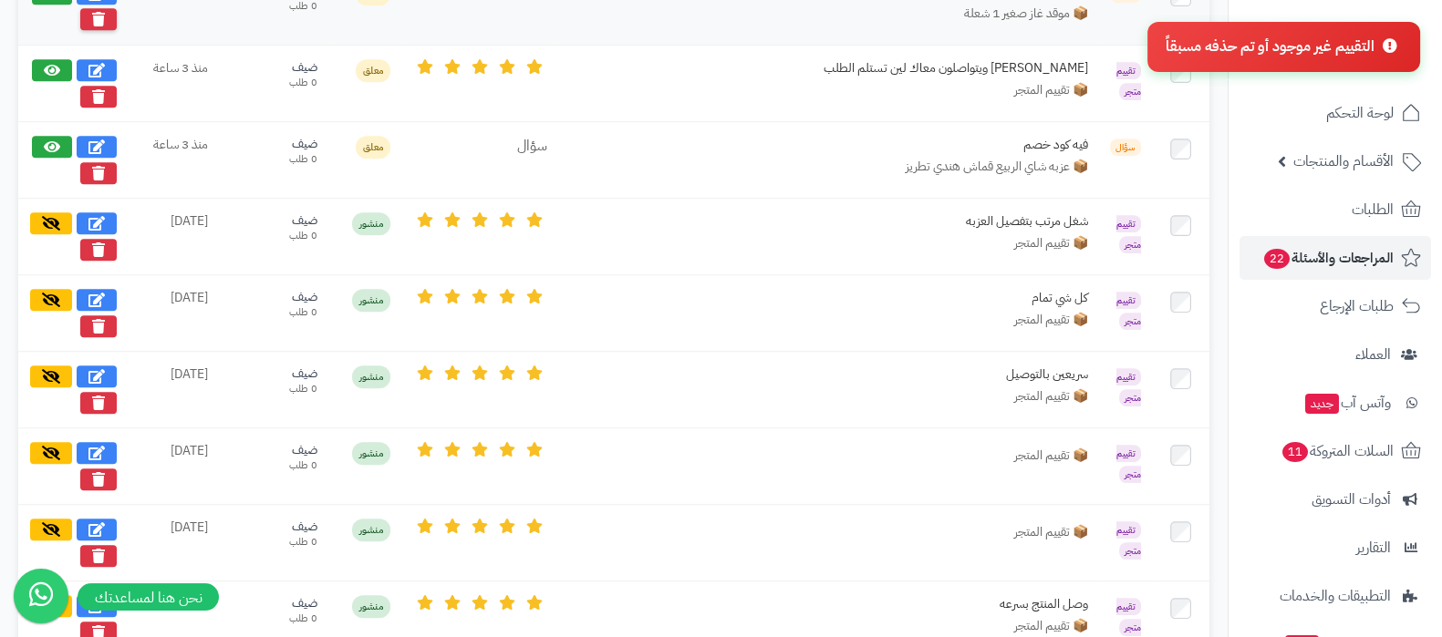
click at [97, 12] on icon at bounding box center [98, 19] width 13 height 15
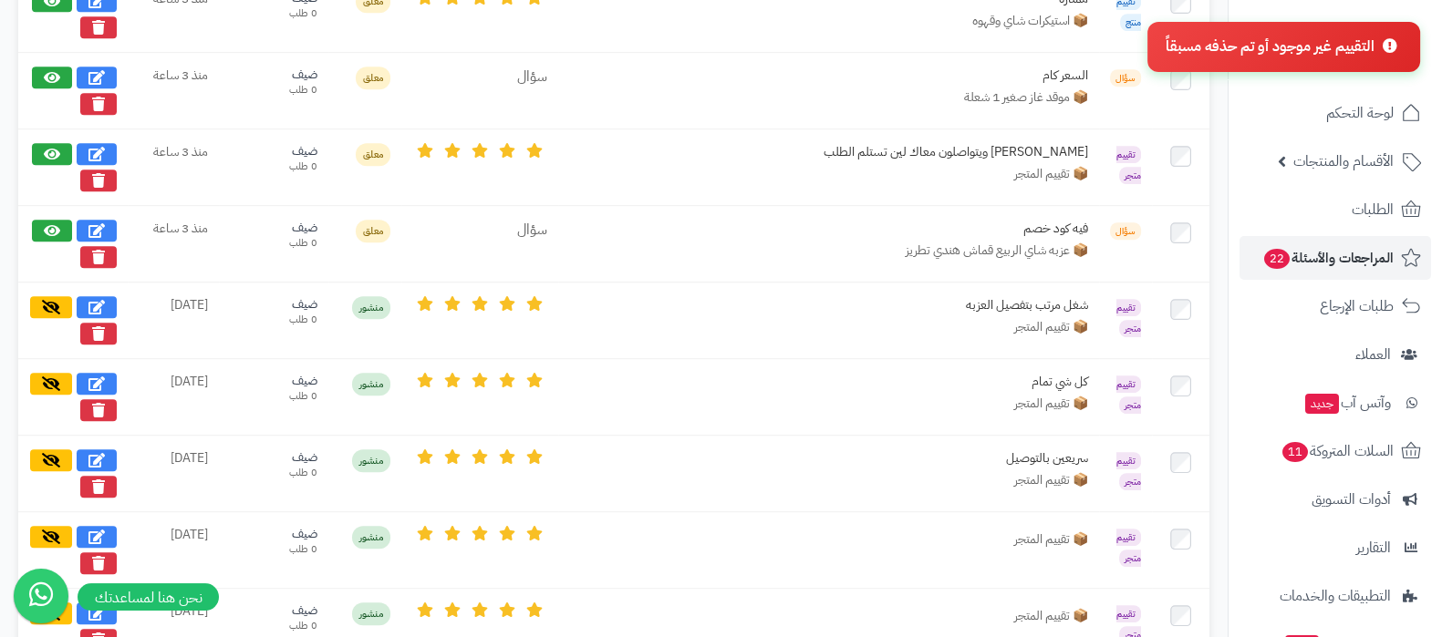
scroll to position [1065, 0]
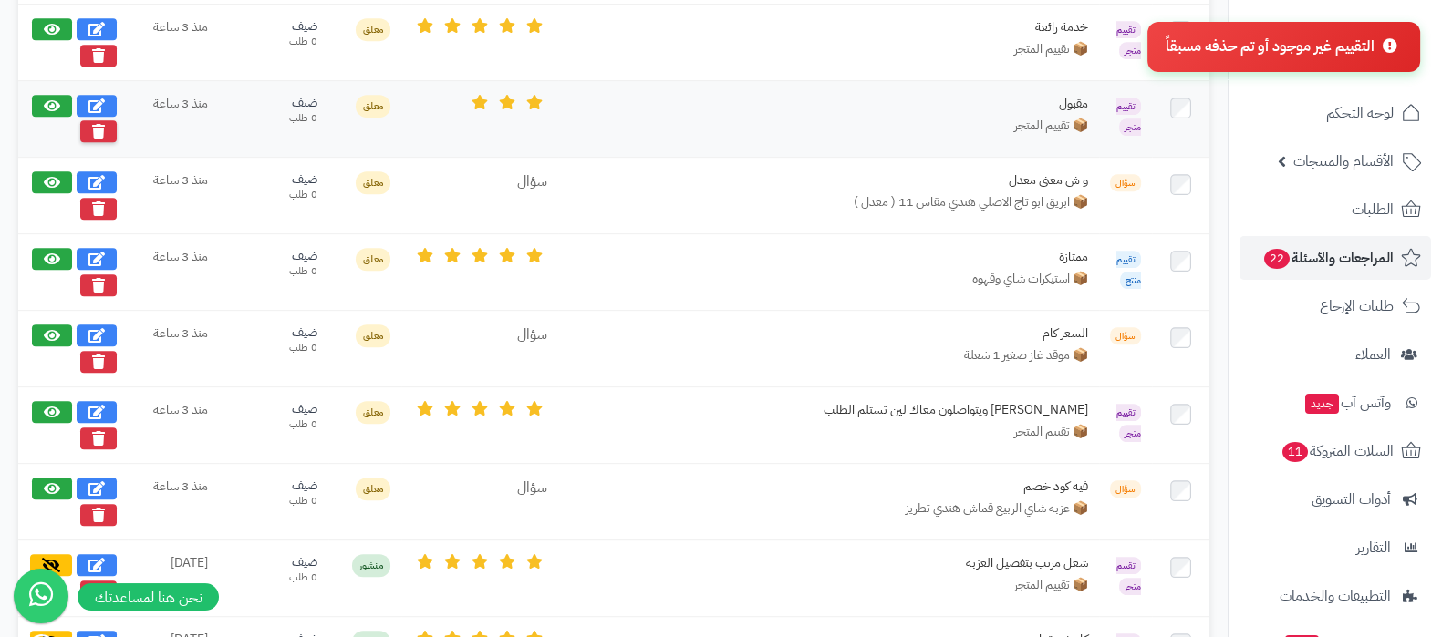
click at [98, 128] on icon at bounding box center [98, 131] width 13 height 15
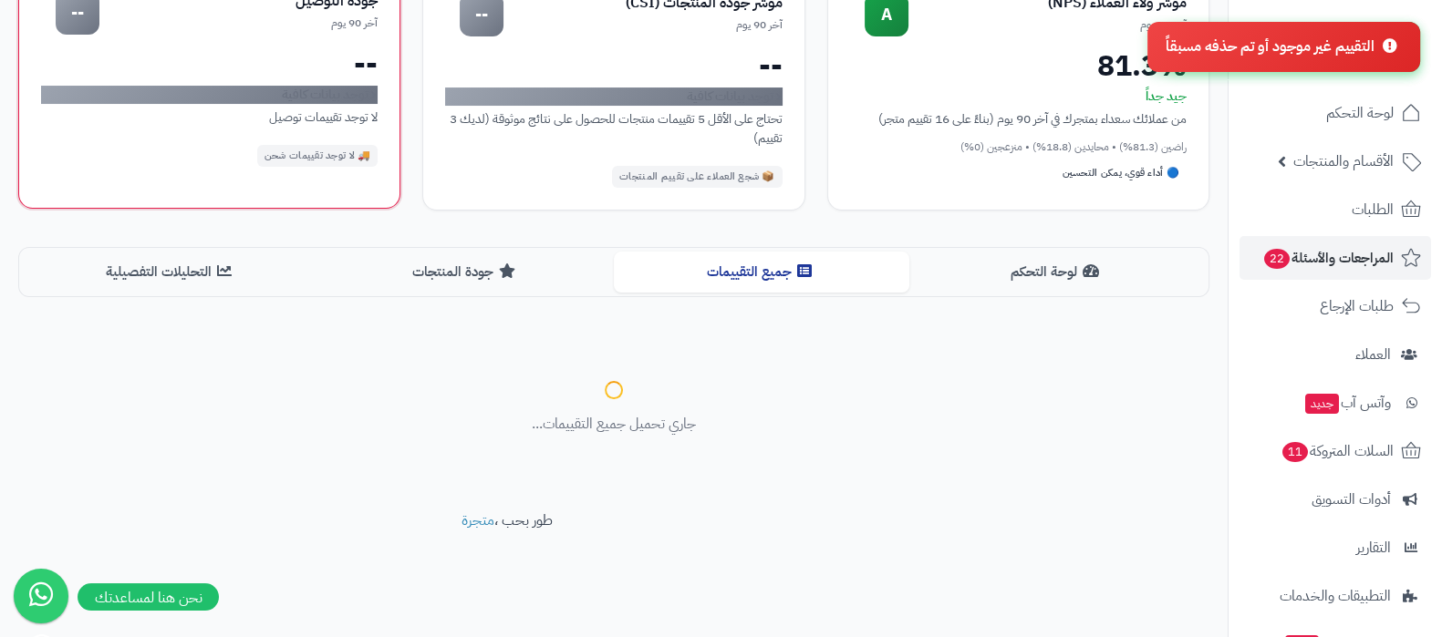
click at [104, 51] on div "--" at bounding box center [209, 63] width 336 height 29
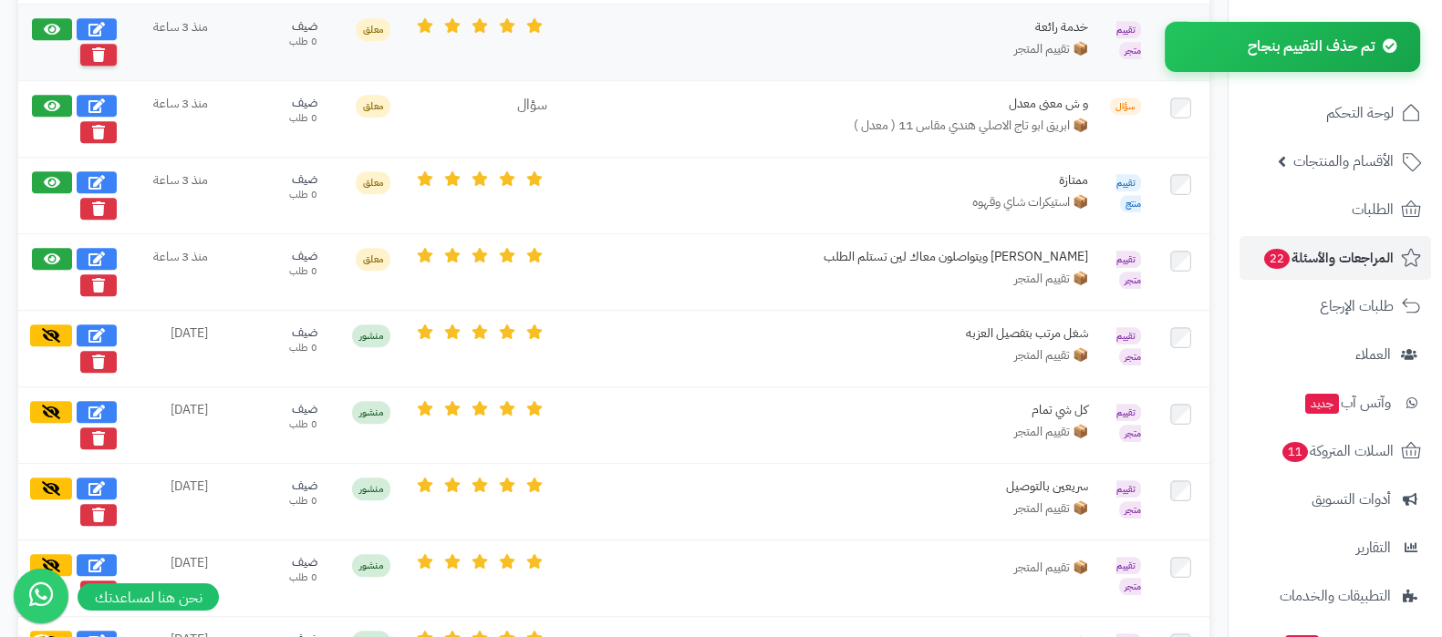
click at [96, 51] on icon at bounding box center [98, 54] width 13 height 15
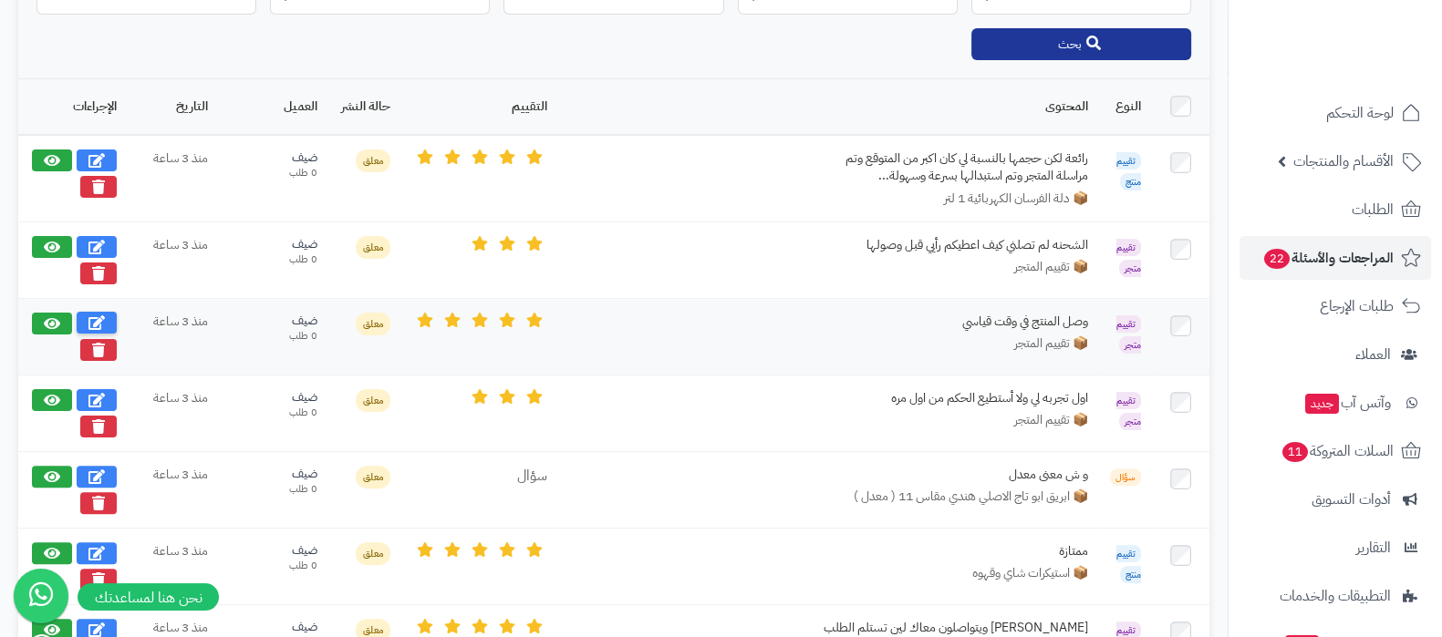
scroll to position [723, 0]
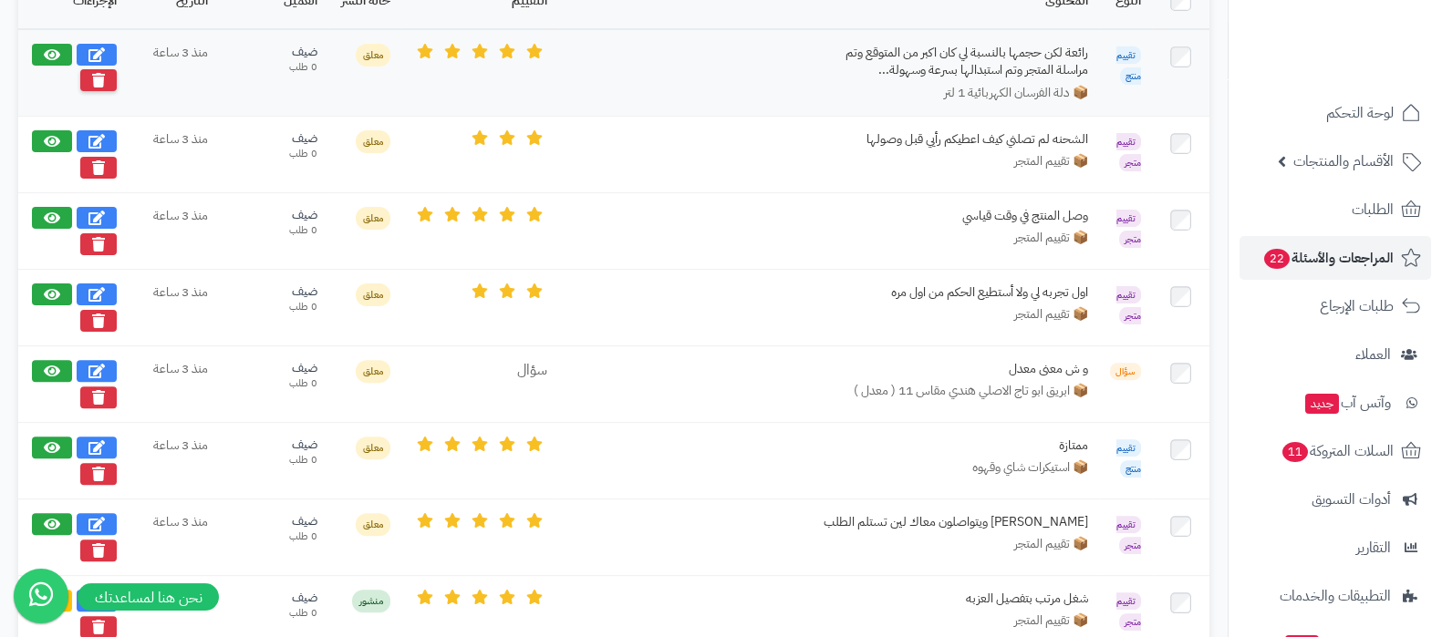
click at [96, 75] on icon at bounding box center [98, 80] width 13 height 15
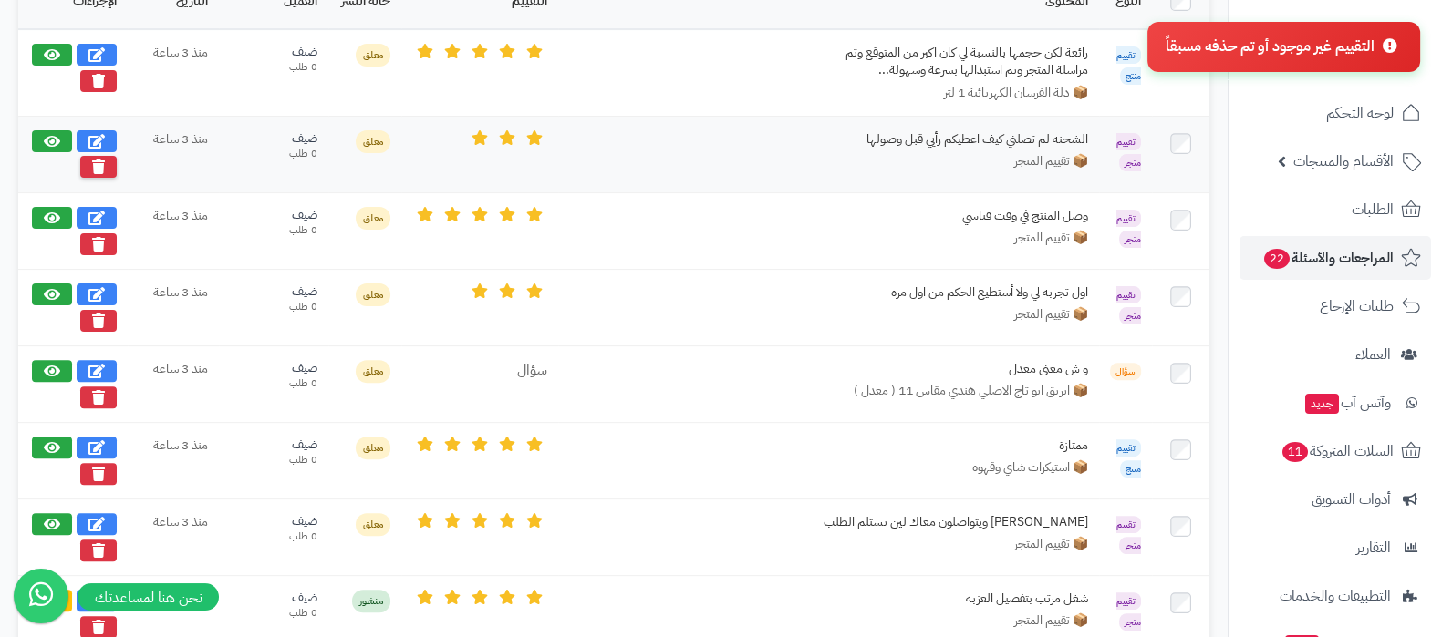
click at [105, 161] on icon at bounding box center [98, 167] width 13 height 15
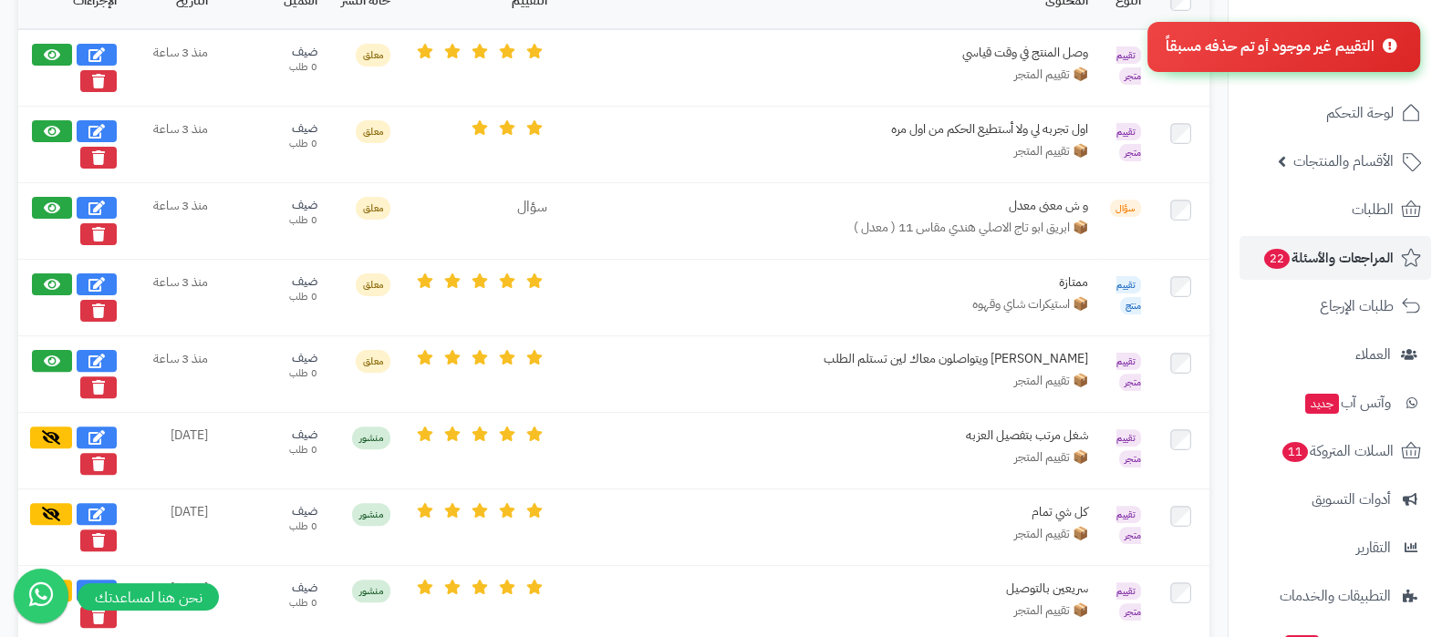
click at [105, 161] on button at bounding box center [98, 158] width 36 height 22
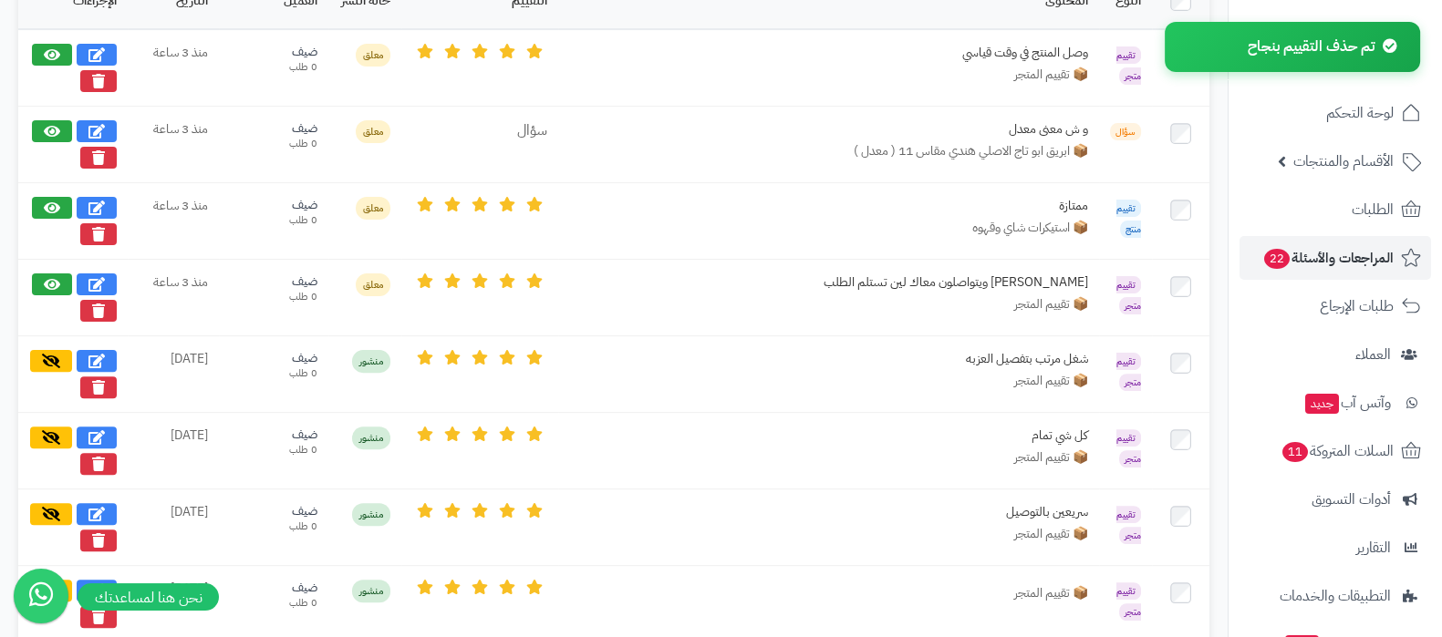
click at [105, 161] on button at bounding box center [98, 158] width 36 height 22
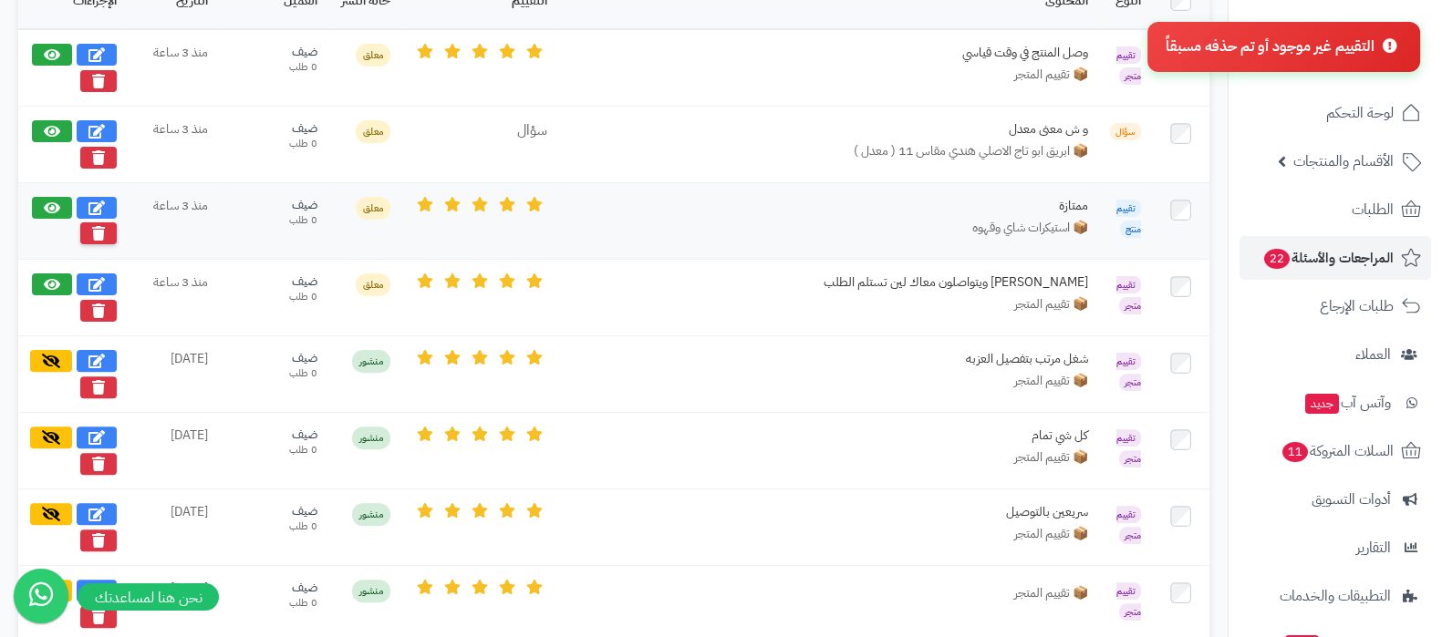
click at [88, 223] on button at bounding box center [98, 234] width 36 height 22
click at [88, 305] on button at bounding box center [98, 310] width 36 height 22
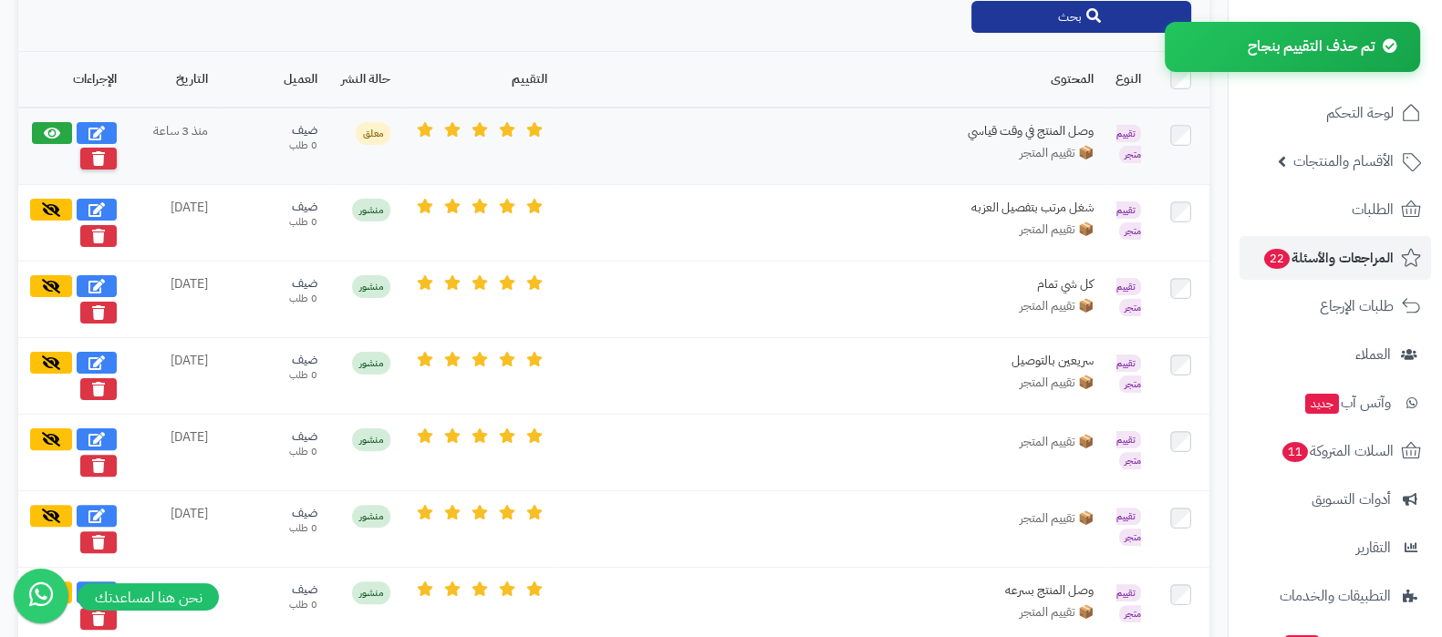
scroll to position [609, 0]
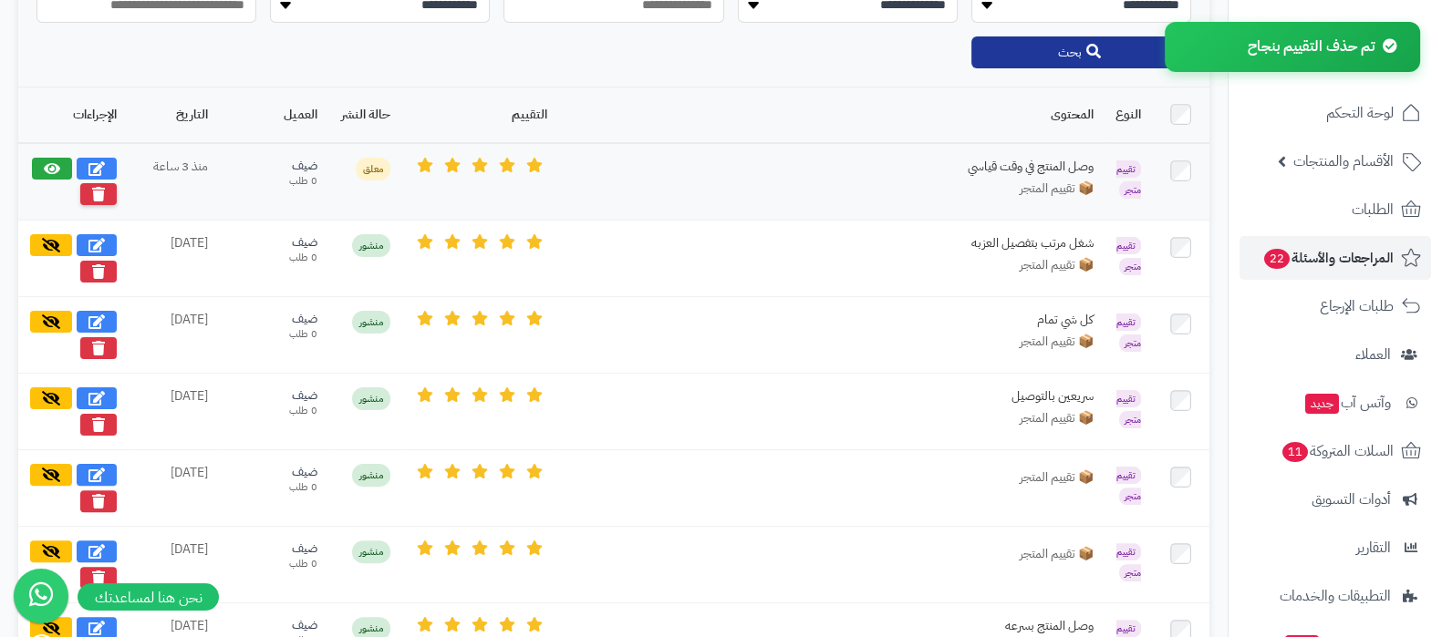
click at [96, 187] on icon at bounding box center [98, 194] width 13 height 15
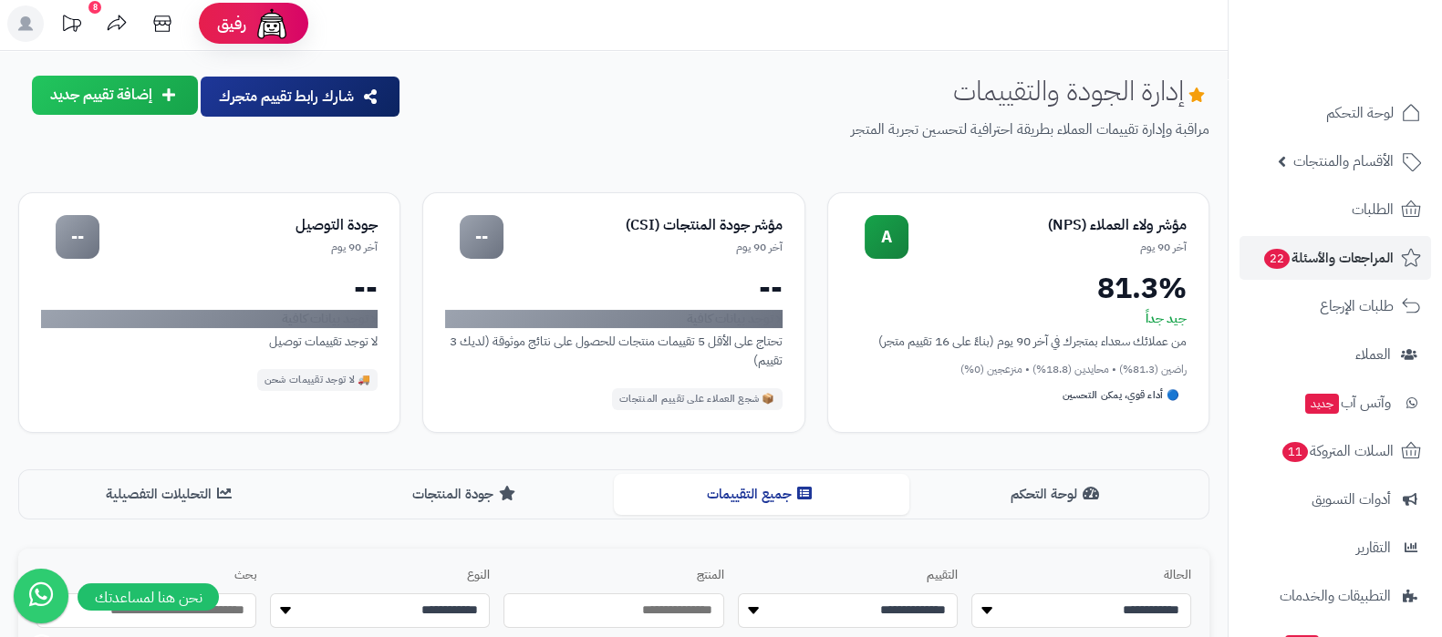
scroll to position [0, 0]
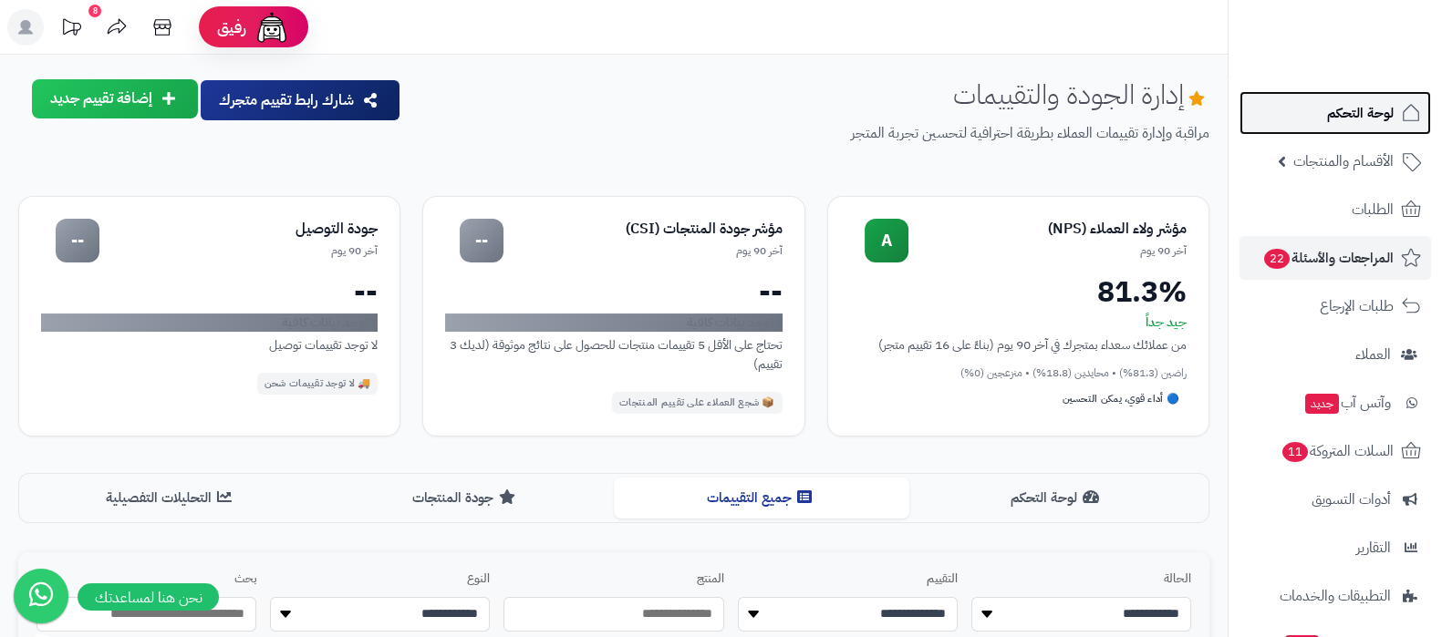
click at [1353, 121] on span "لوحة التحكم" at bounding box center [1360, 113] width 67 height 26
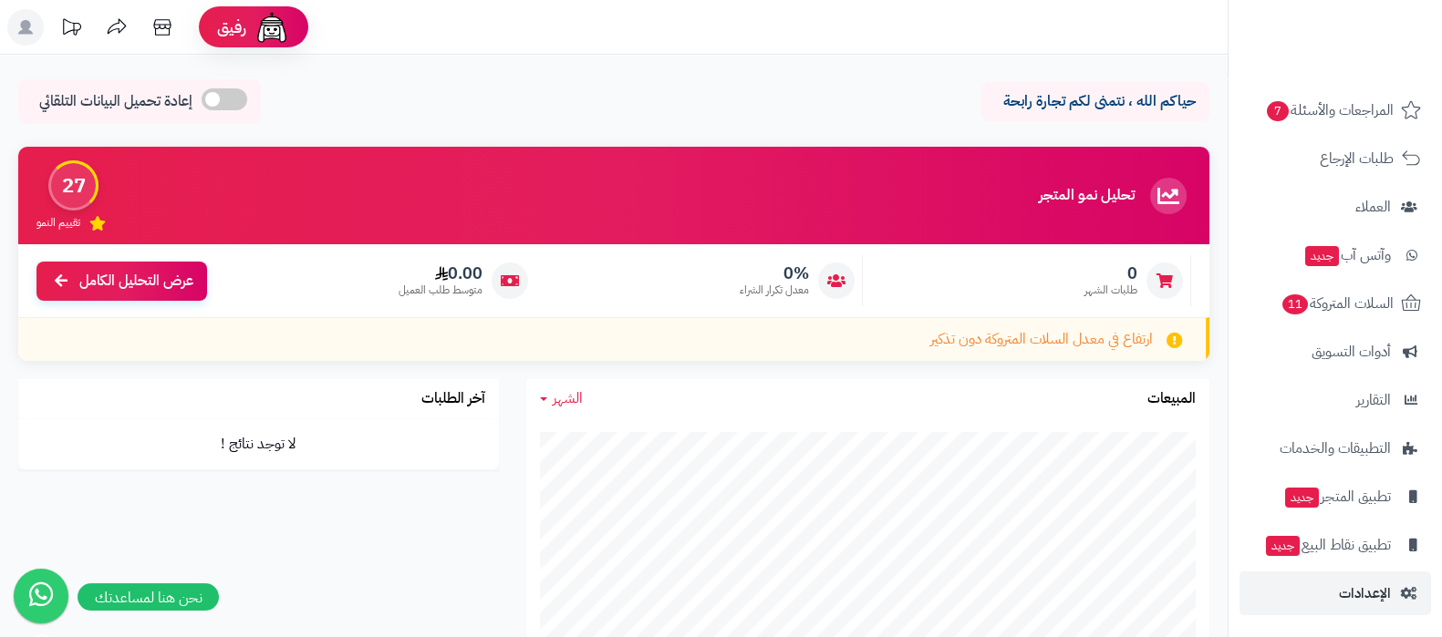
scroll to position [455, 0]
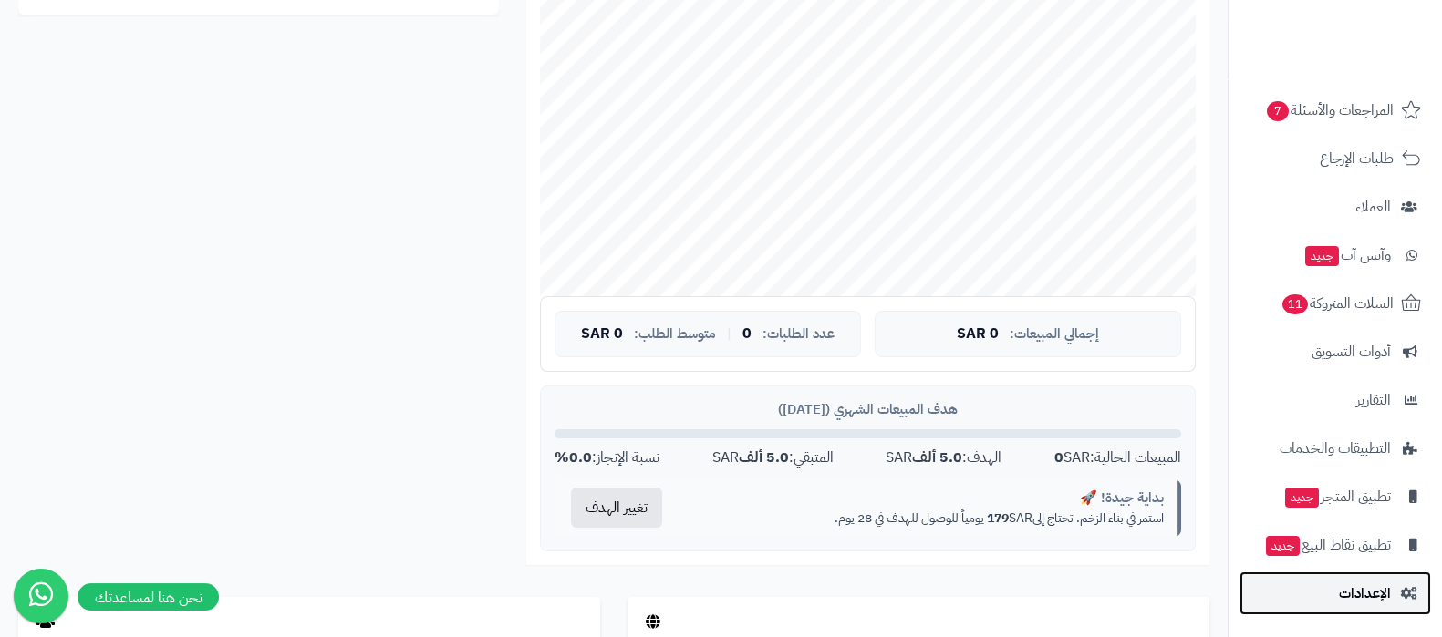
click at [1367, 605] on span "الإعدادات" at bounding box center [1365, 594] width 52 height 26
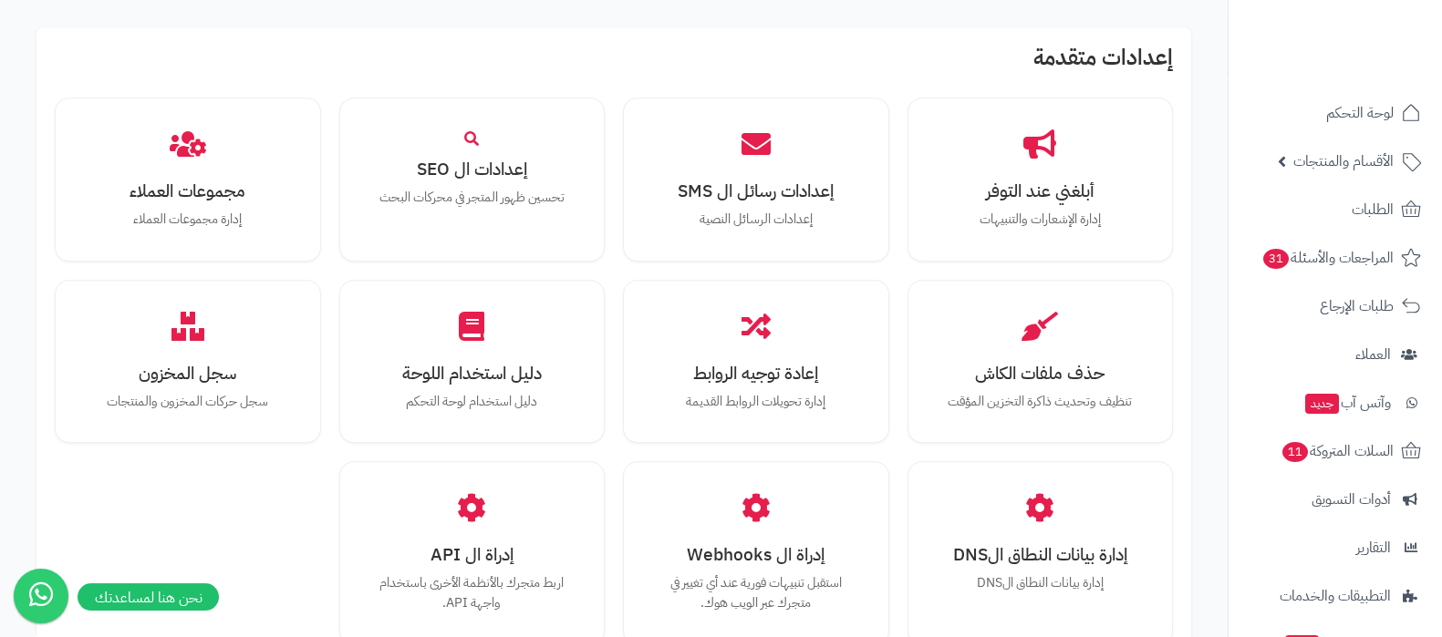
scroll to position [1686, 0]
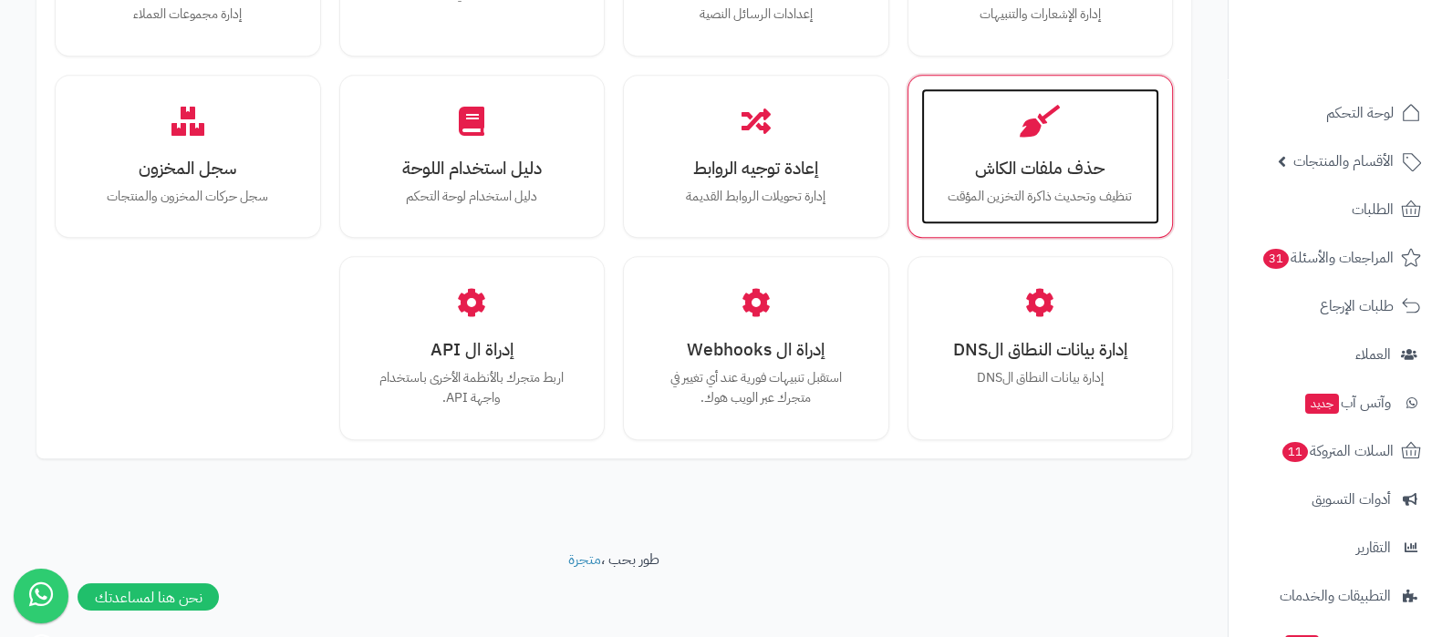
click at [1067, 171] on h3 "حذف ملفات الكاش" at bounding box center [1040, 168] width 202 height 19
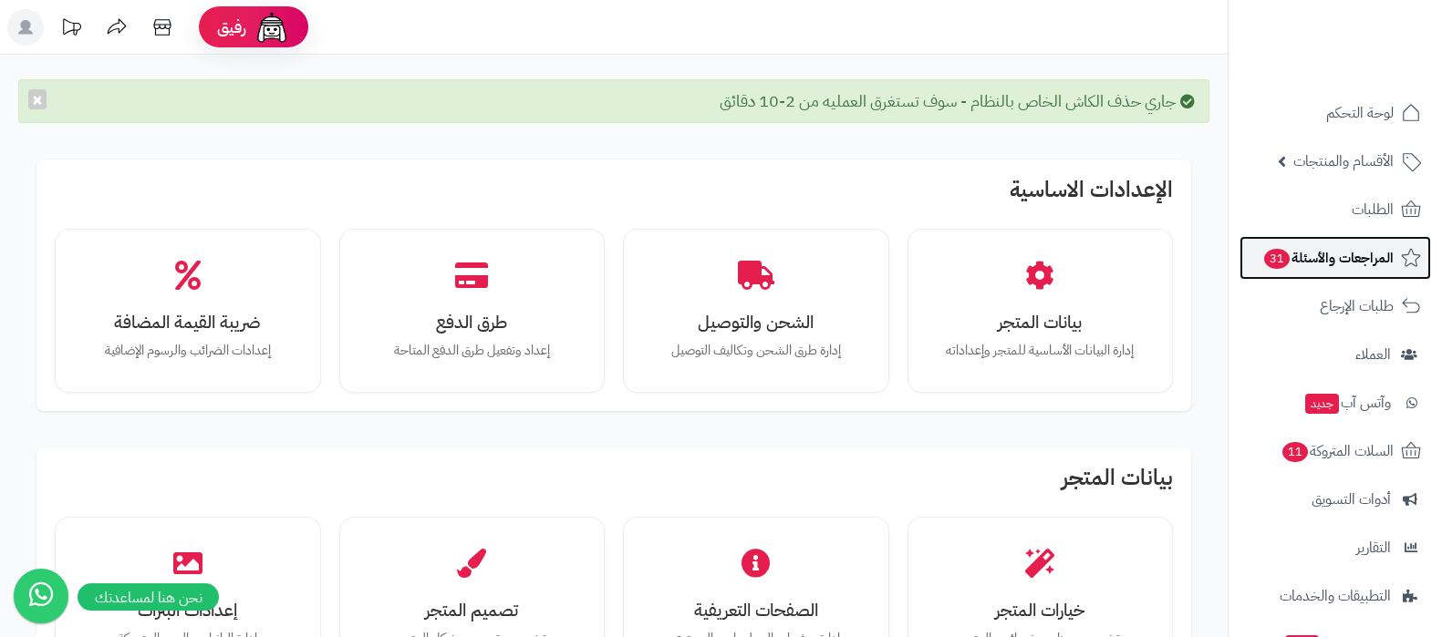
click at [1313, 269] on span "المراجعات والأسئلة 31" at bounding box center [1327, 258] width 131 height 26
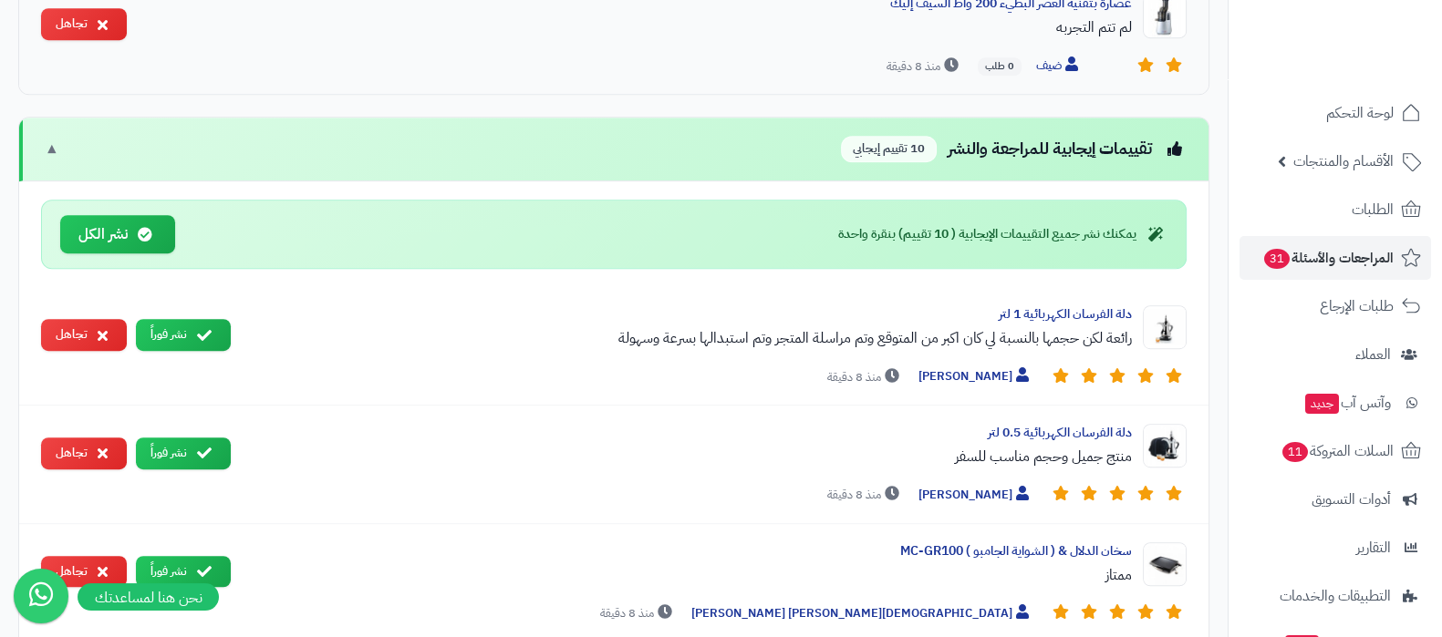
scroll to position [1368, 0]
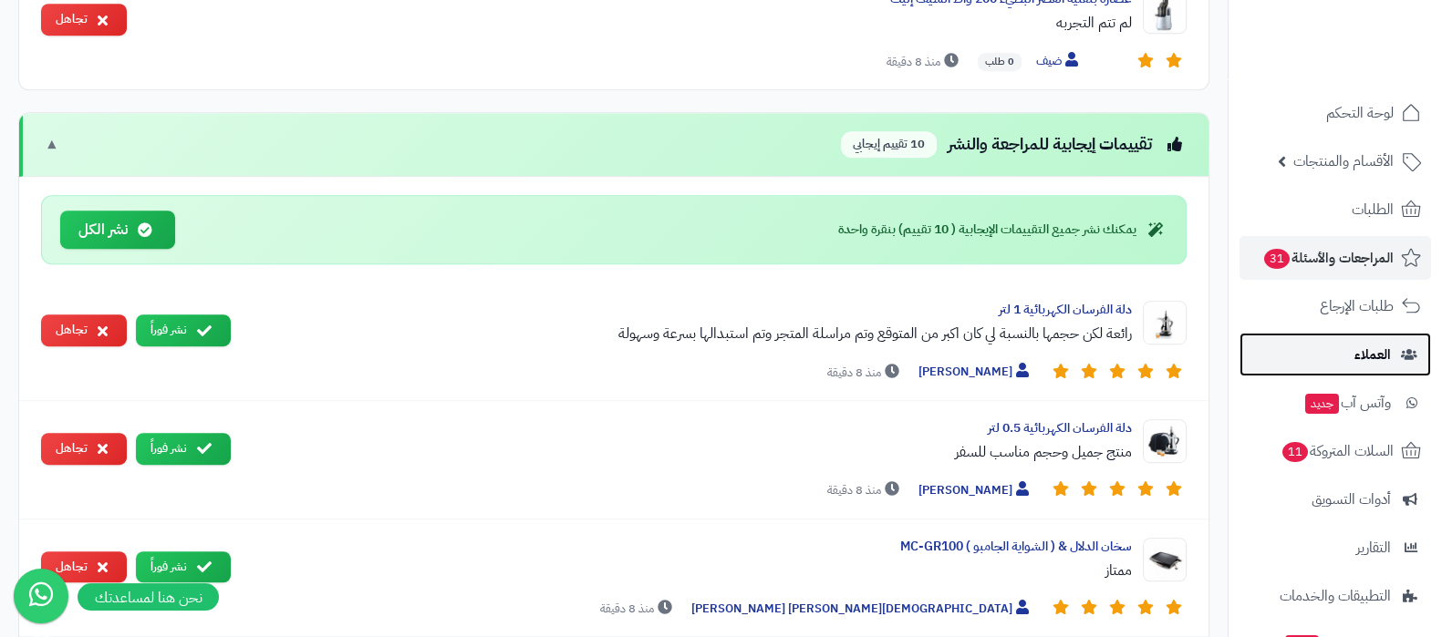
click at [1353, 361] on link "العملاء" at bounding box center [1334, 355] width 191 height 44
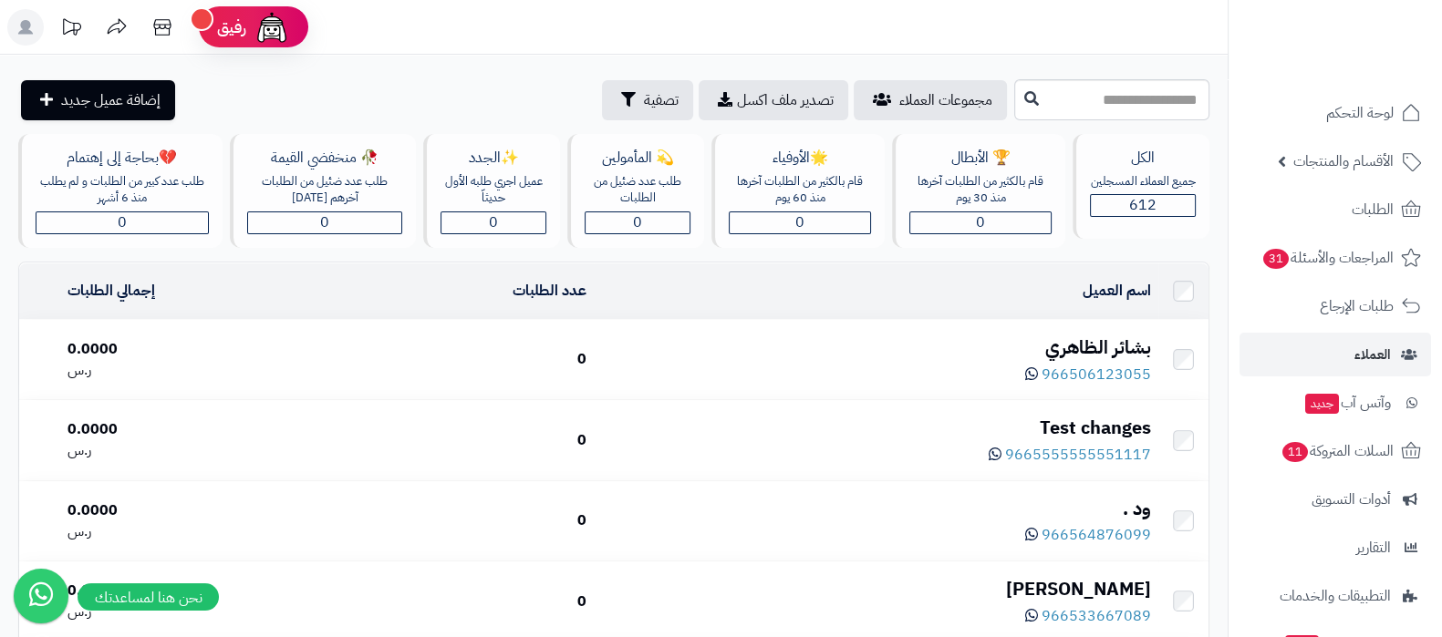
click at [1080, 336] on div "بشائر الظاهري" at bounding box center [876, 348] width 550 height 26
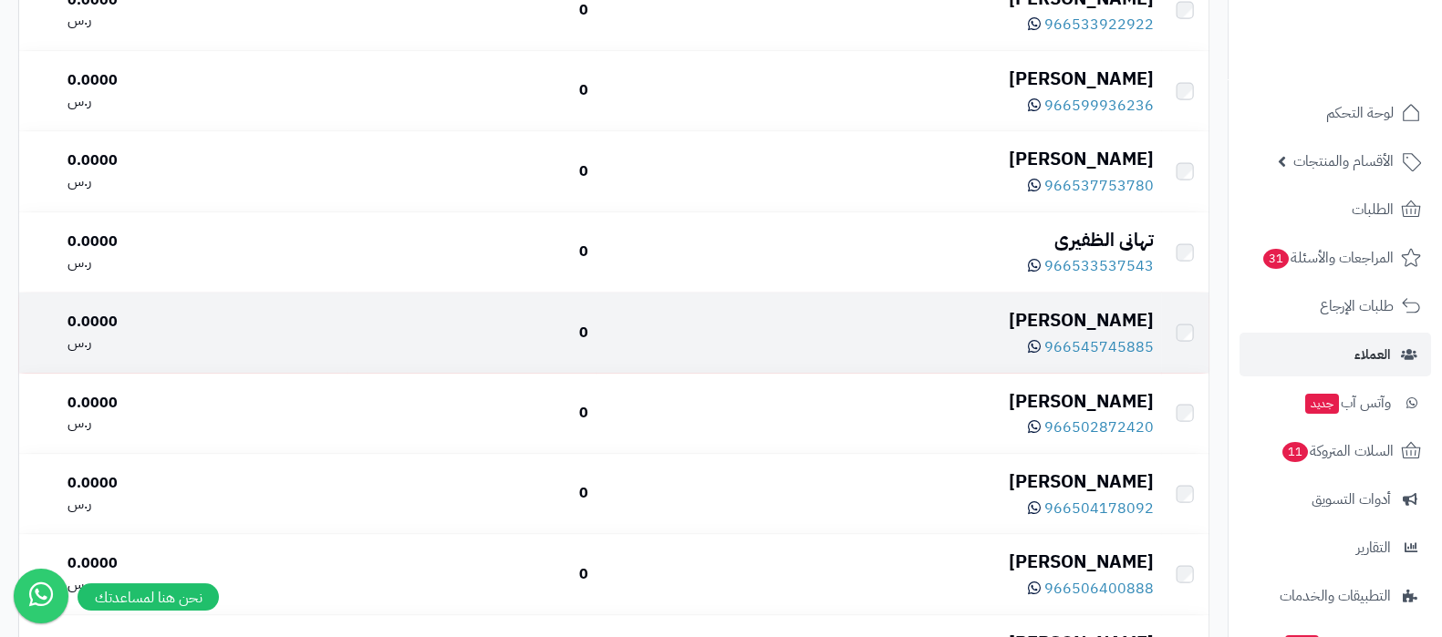
scroll to position [911, 0]
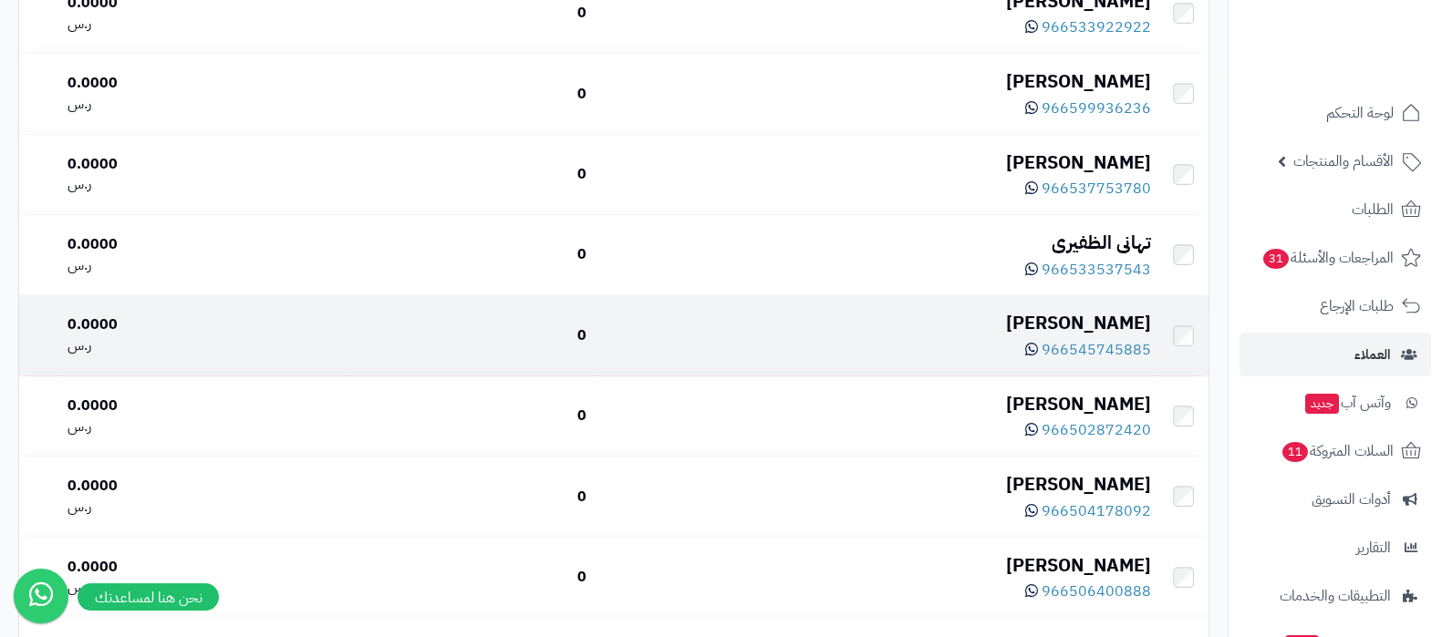
click at [1100, 321] on div "[PERSON_NAME]" at bounding box center [876, 323] width 550 height 26
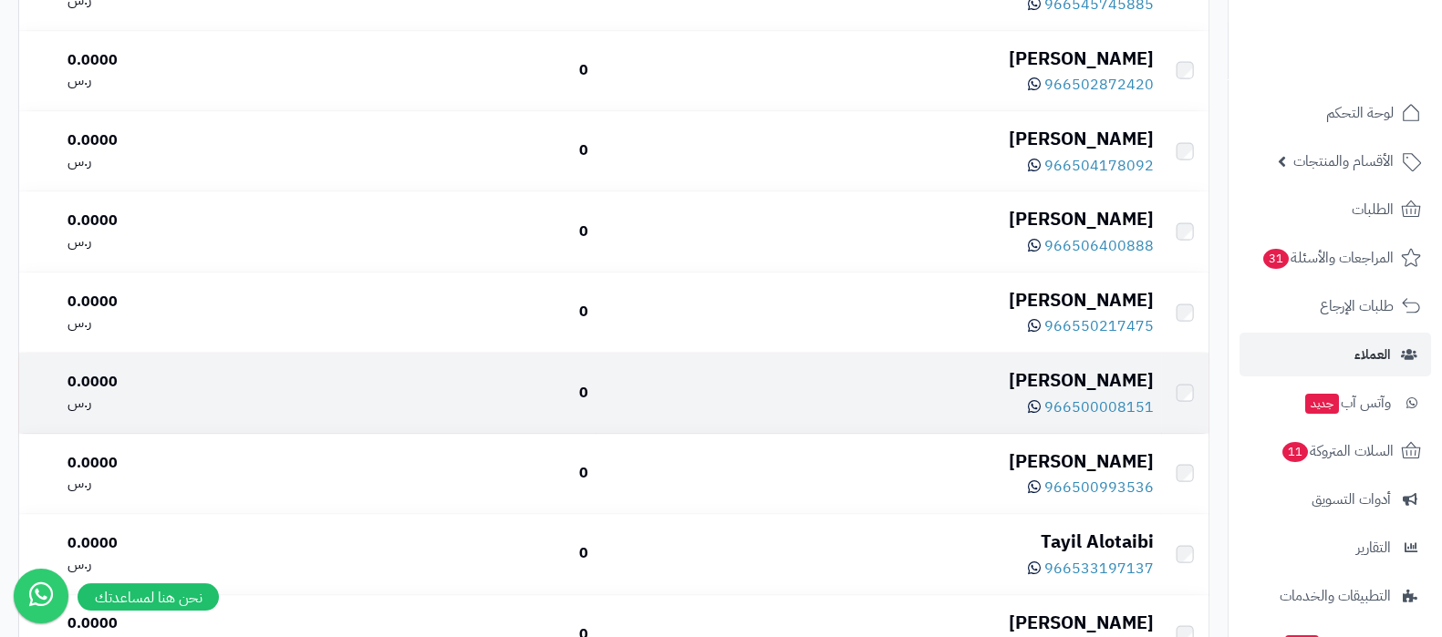
scroll to position [1254, 0]
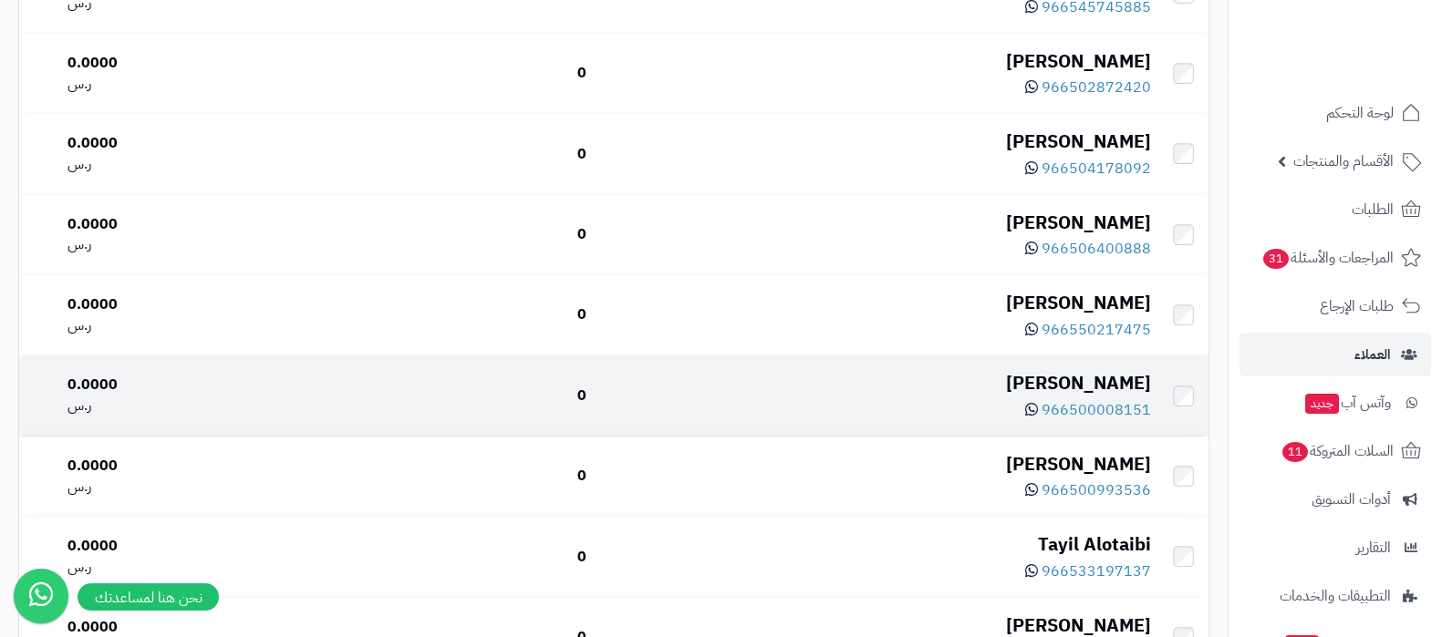
click at [1044, 371] on div "[PERSON_NAME]" at bounding box center [876, 383] width 550 height 26
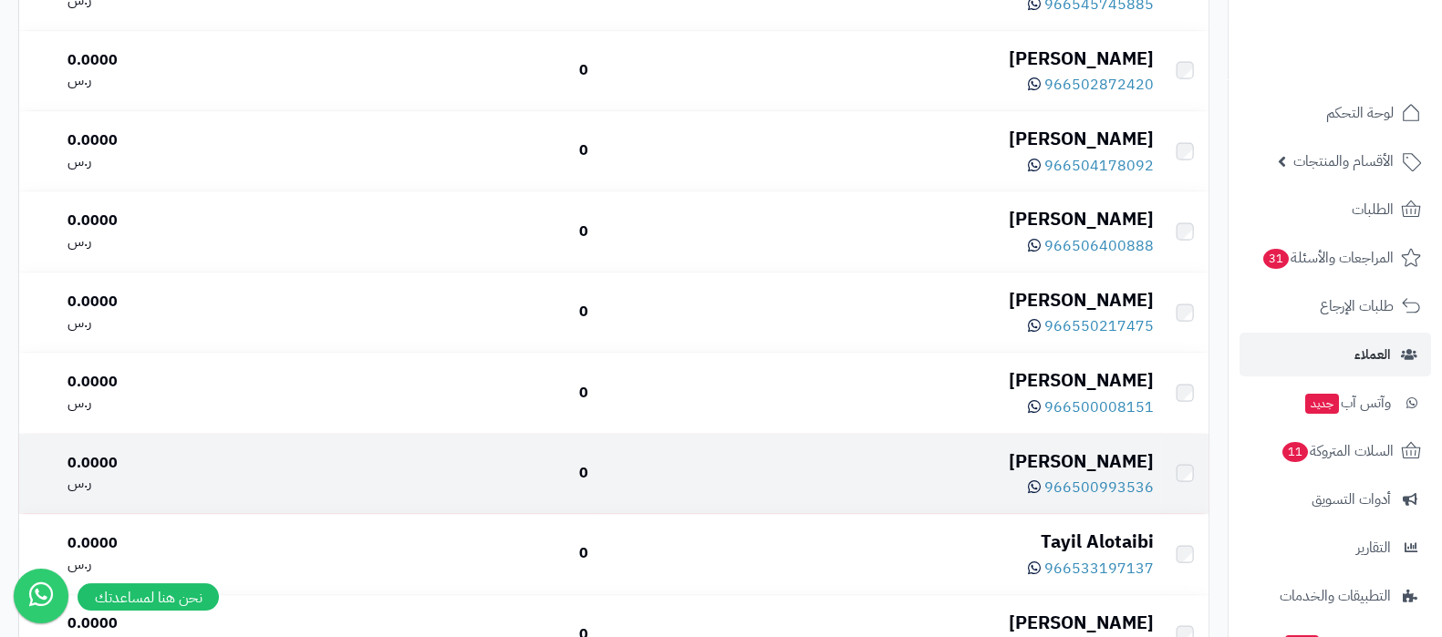
scroll to position [1254, 0]
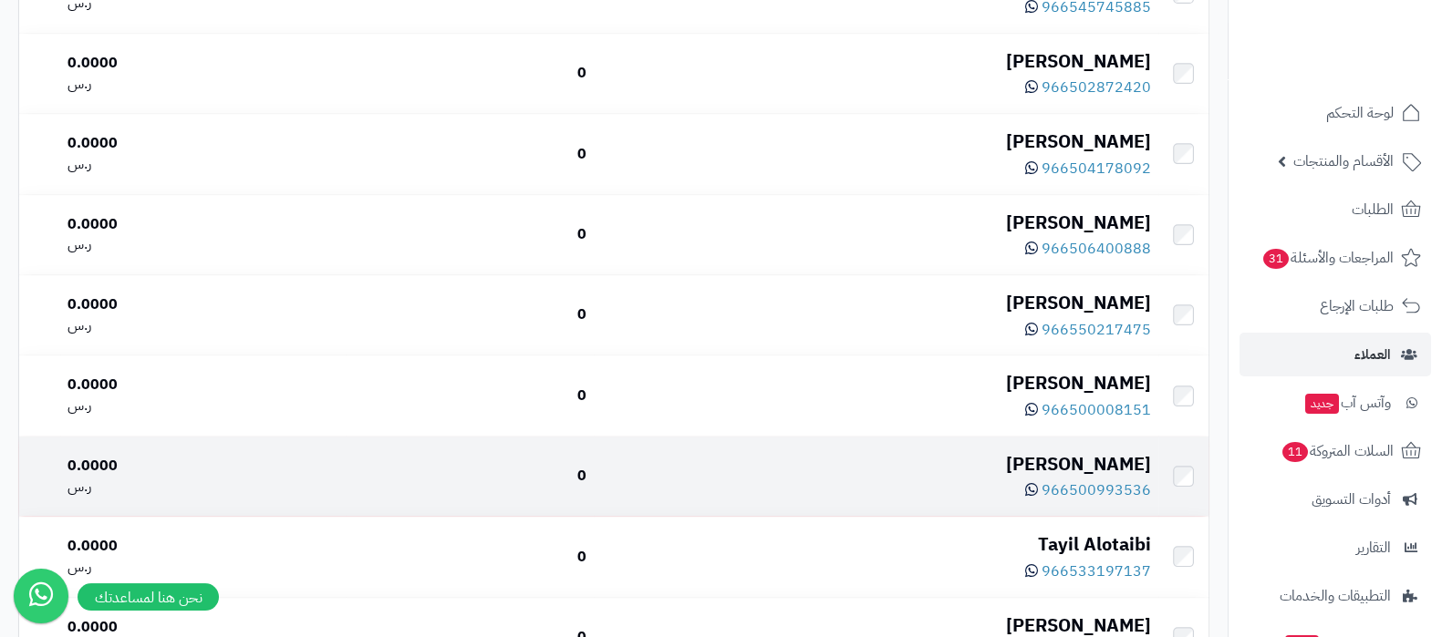
click at [1068, 451] on div "[PERSON_NAME]" at bounding box center [876, 464] width 550 height 26
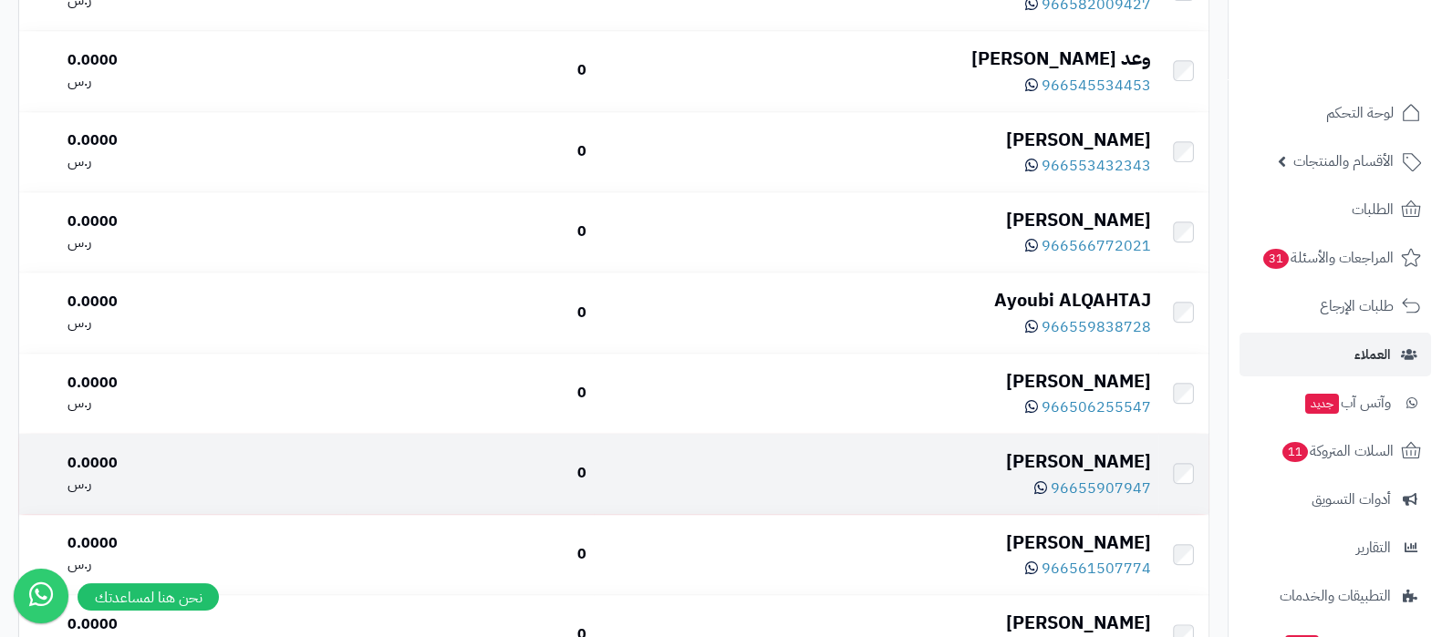
scroll to position [1938, 0]
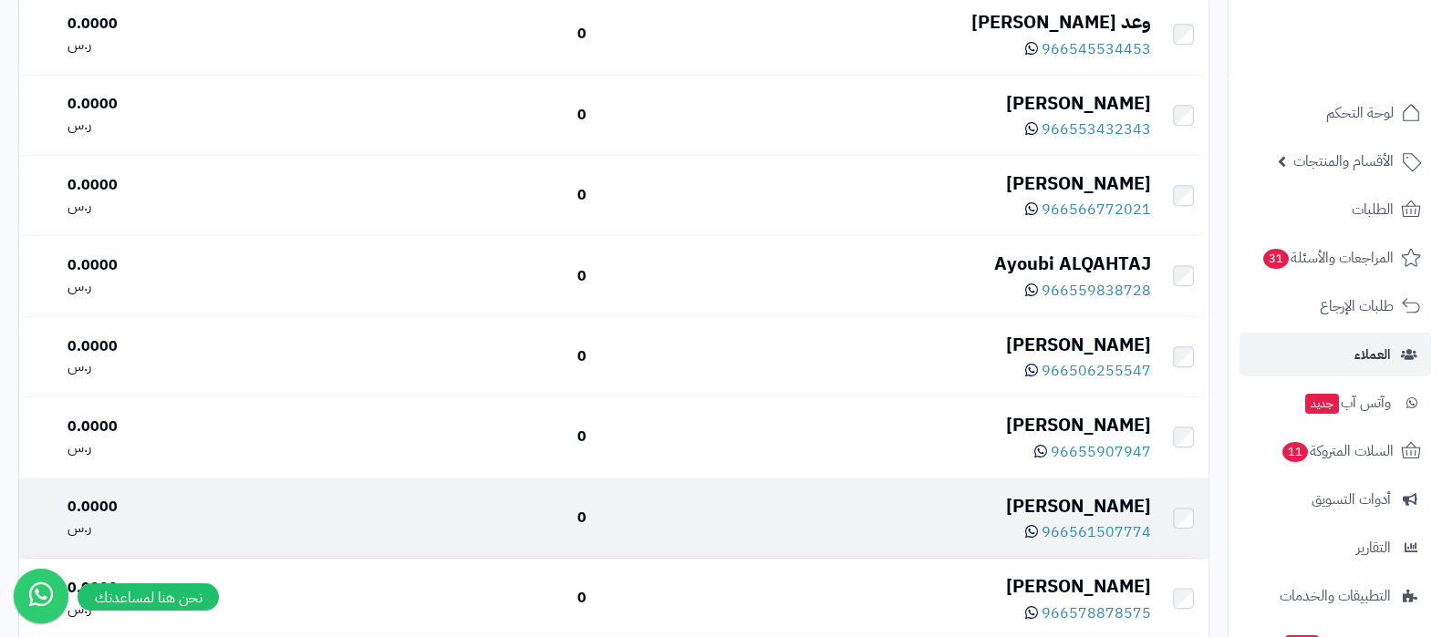
click at [1090, 479] on td "[PERSON_NAME] 966561507774" at bounding box center [876, 518] width 564 height 79
click at [1067, 493] on div "[PERSON_NAME]" at bounding box center [876, 506] width 550 height 26
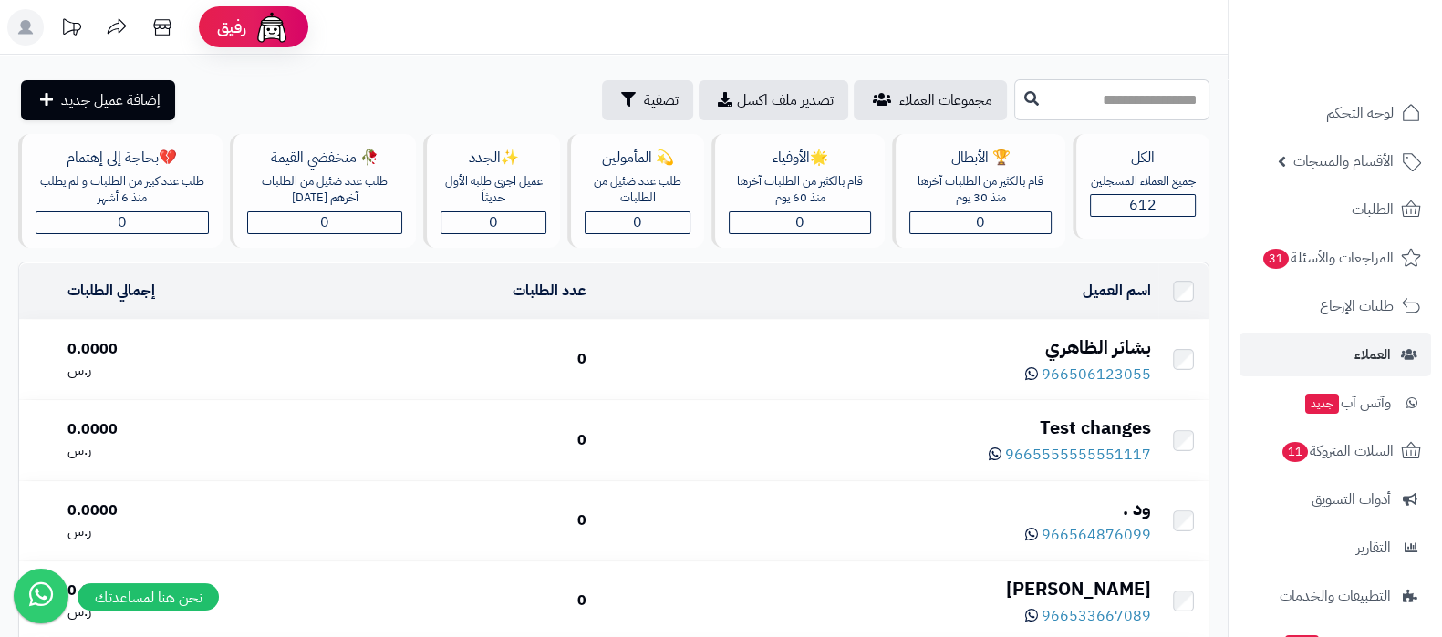
click at [1130, 97] on input "text" at bounding box center [1111, 99] width 195 height 41
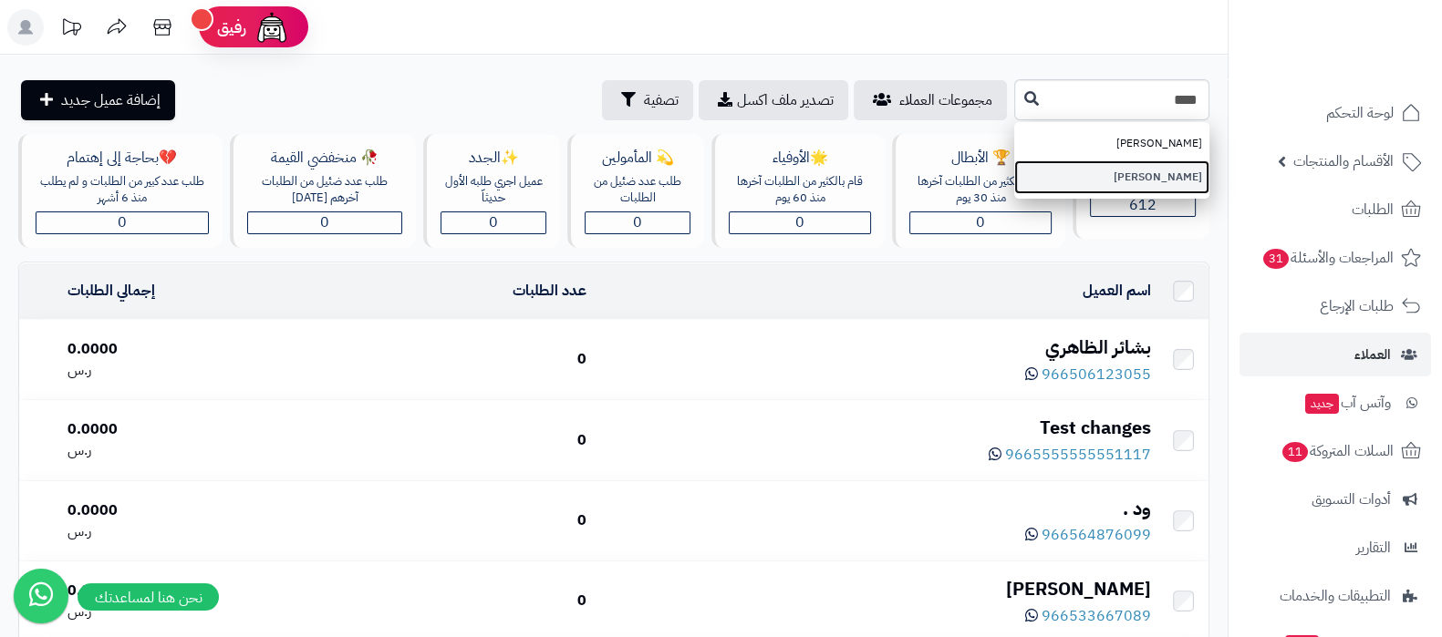
click at [1092, 184] on link "ساره العصيمي" at bounding box center [1111, 177] width 195 height 34
type input "**********"
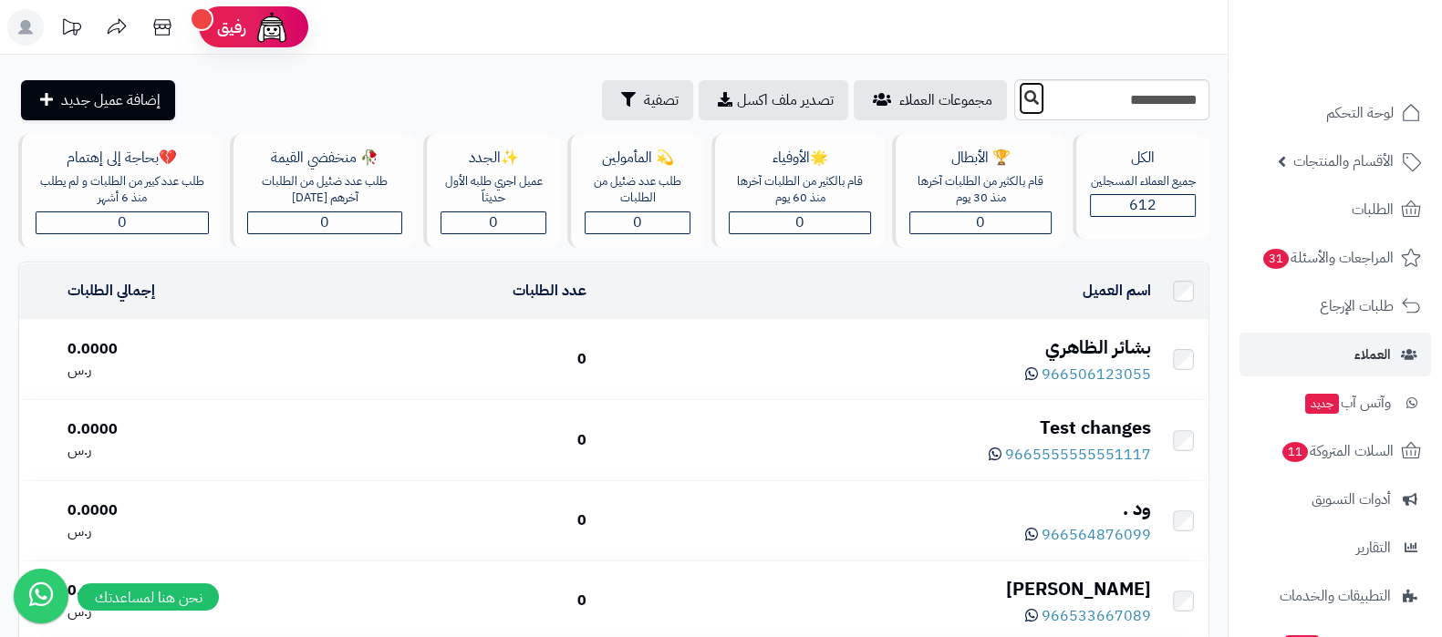
click at [1024, 93] on icon at bounding box center [1031, 97] width 15 height 15
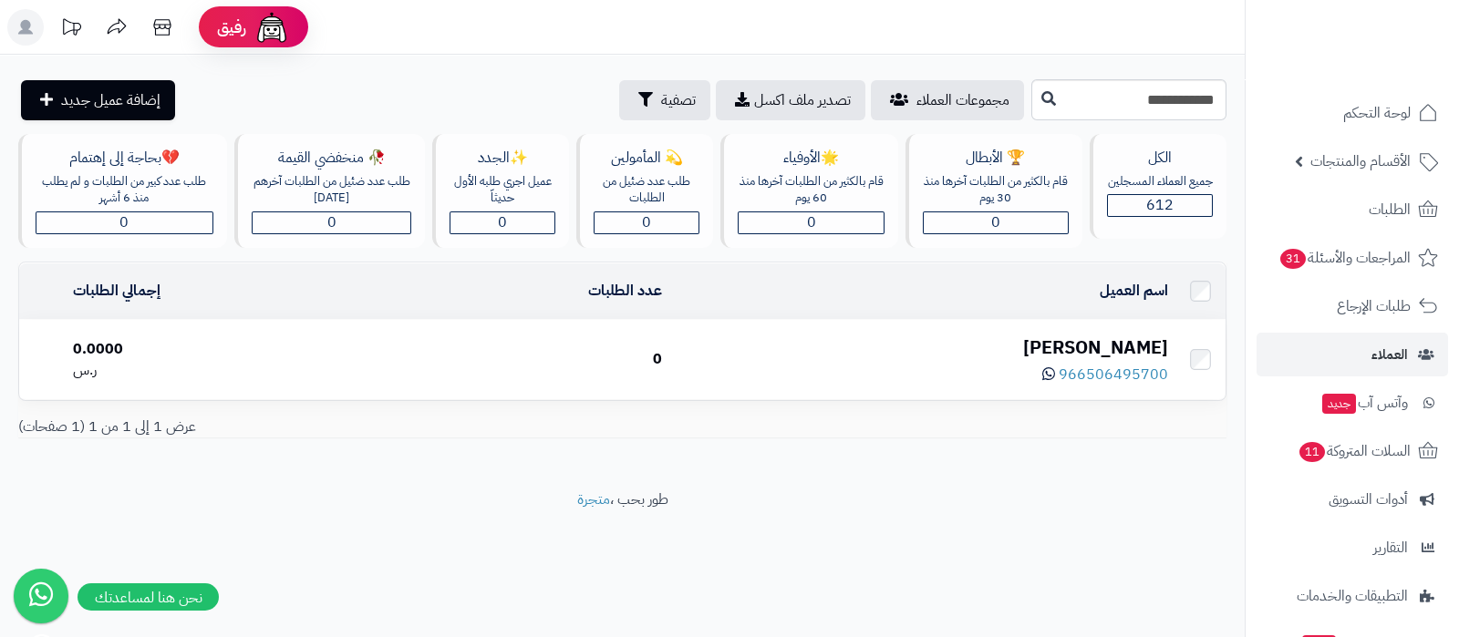
click at [1097, 341] on div "[PERSON_NAME]" at bounding box center [923, 348] width 492 height 26
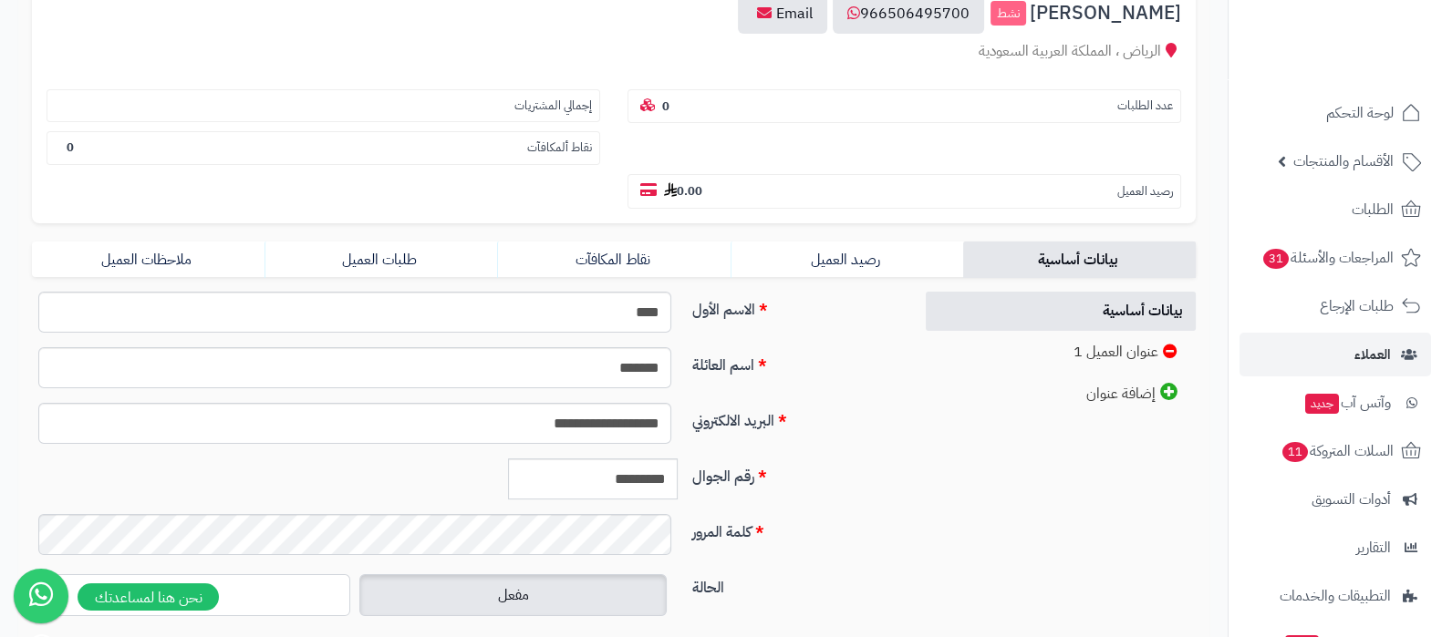
scroll to position [227, 0]
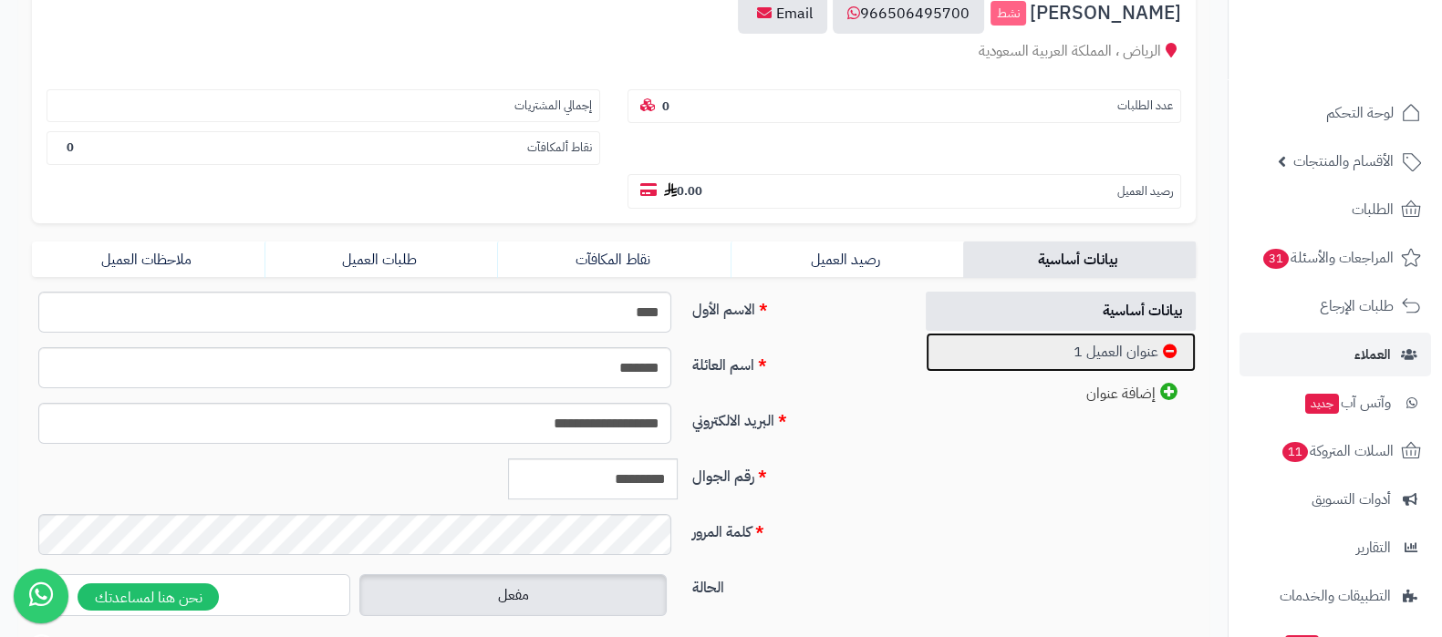
click at [1101, 351] on link "عنوان العميل 1" at bounding box center [1061, 352] width 271 height 39
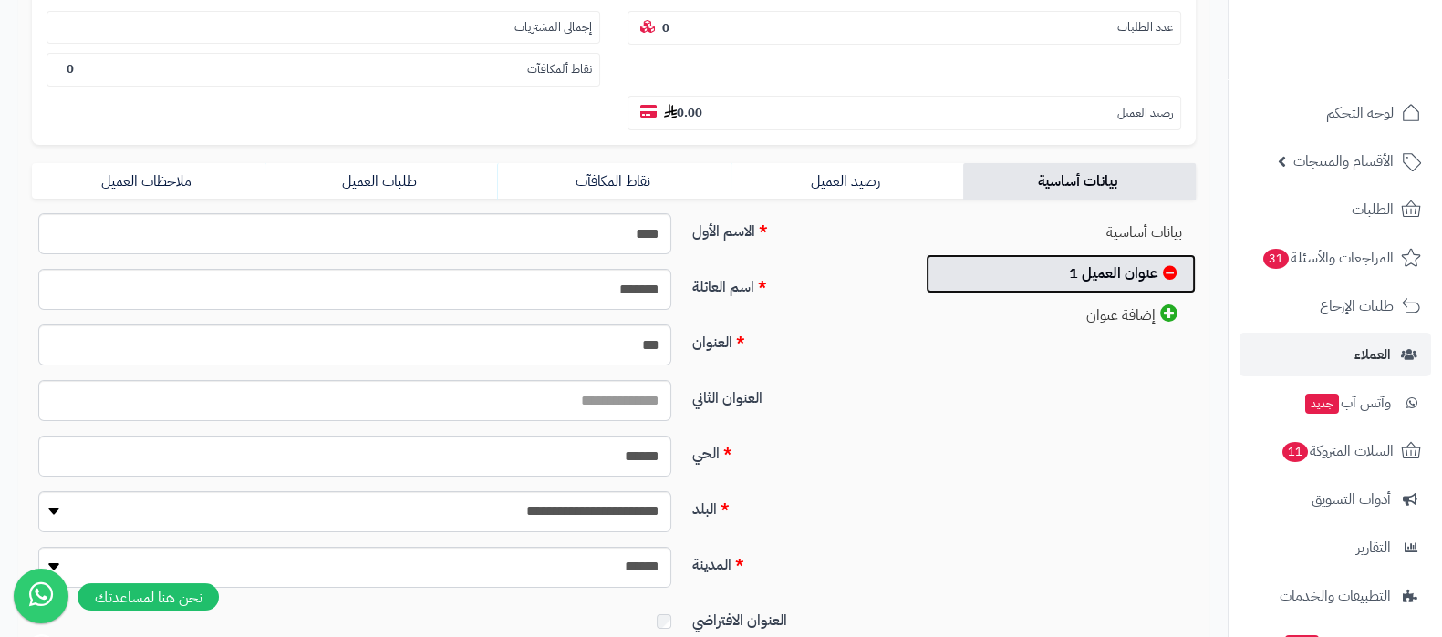
scroll to position [342, 0]
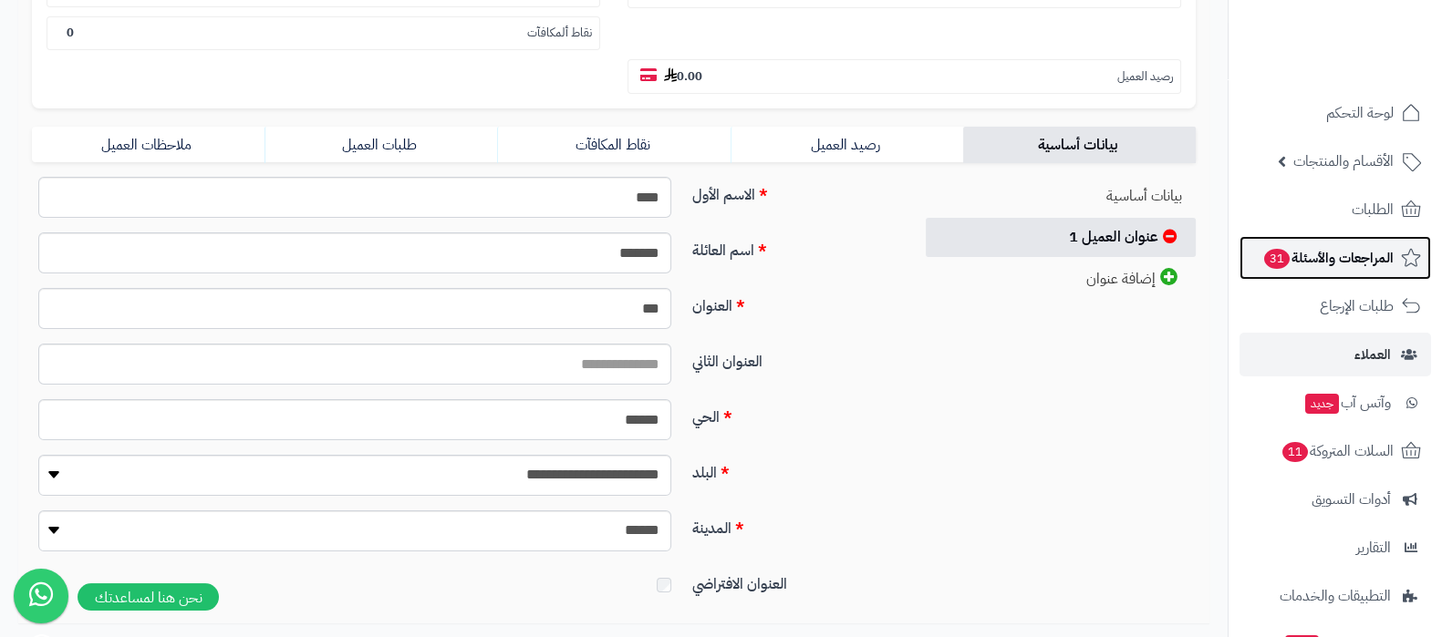
click at [1332, 264] on span "المراجعات والأسئلة 31" at bounding box center [1327, 258] width 131 height 26
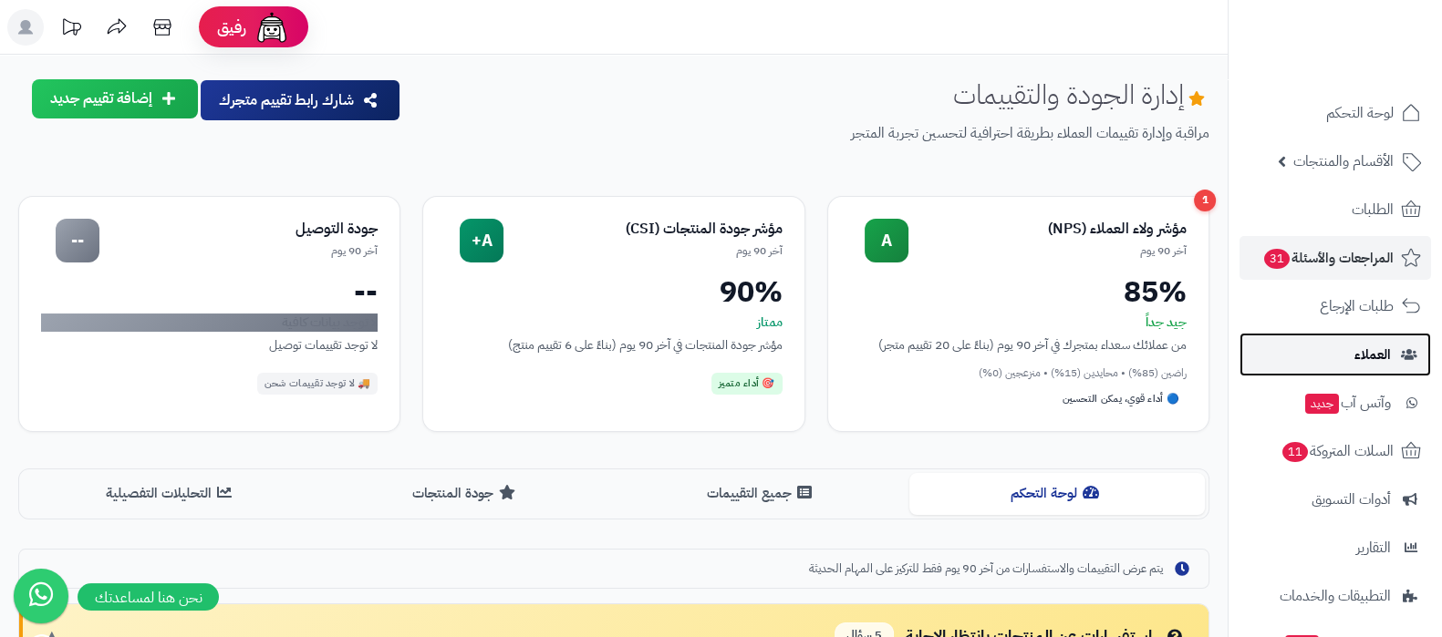
click at [1342, 350] on link "العملاء" at bounding box center [1334, 355] width 191 height 44
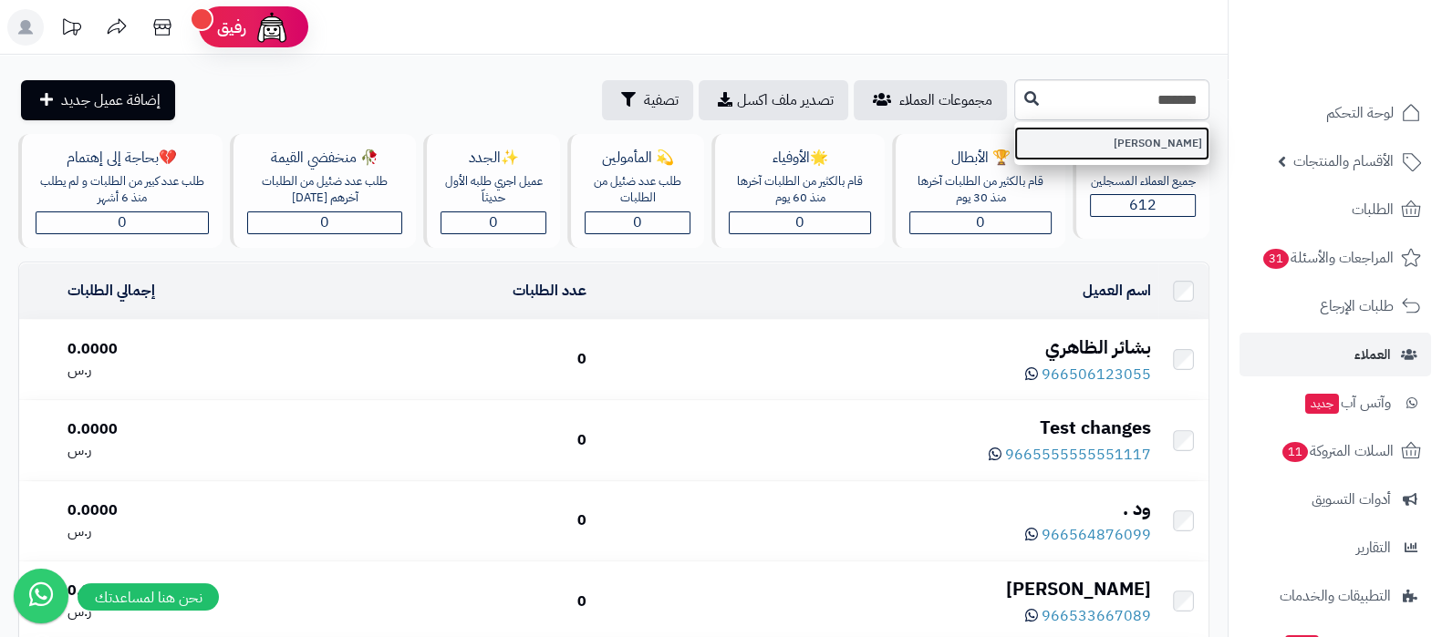
click at [1137, 140] on link "فهد عوض العنزي" at bounding box center [1111, 144] width 195 height 34
type input "**********"
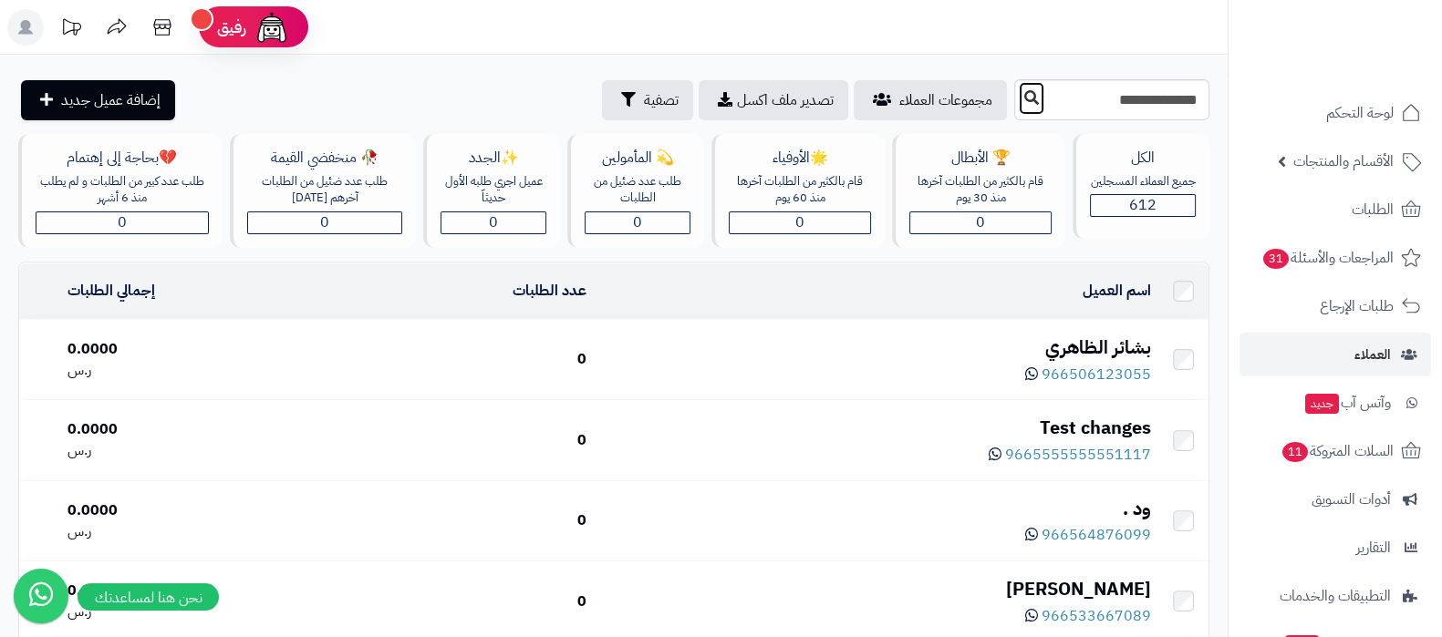
click at [1024, 103] on icon at bounding box center [1031, 97] width 15 height 15
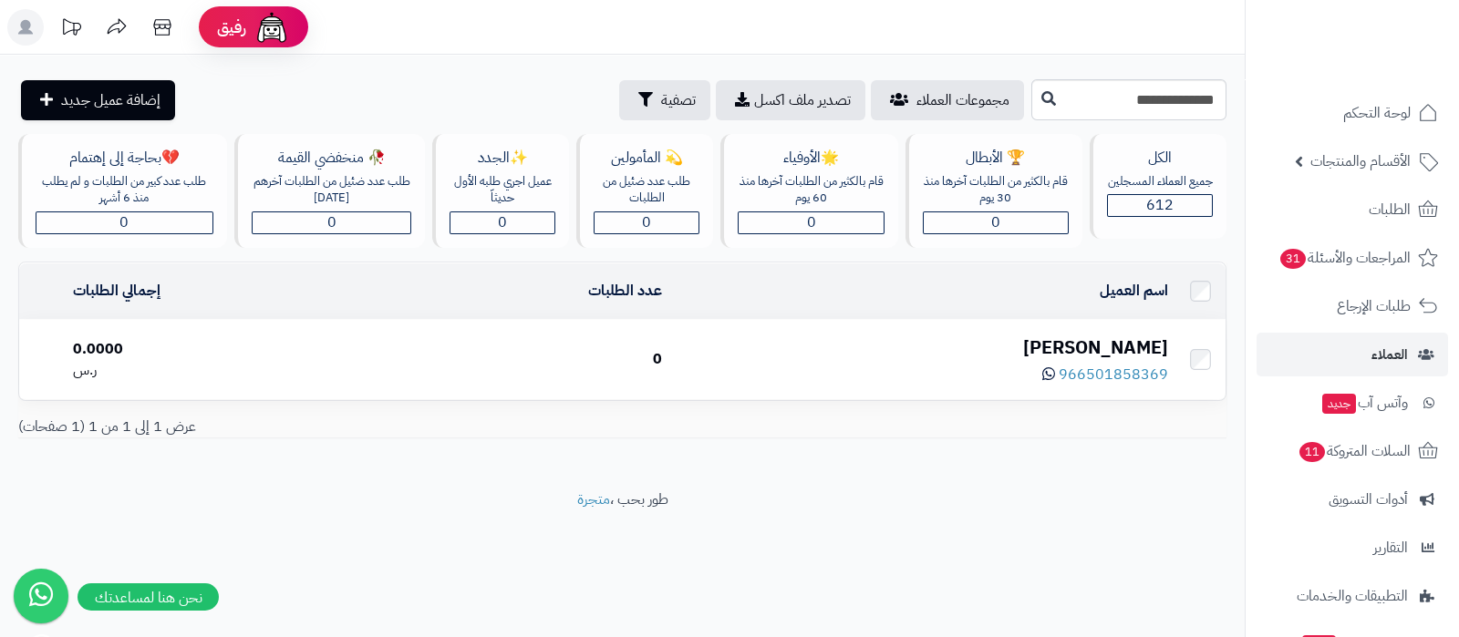
click at [1087, 338] on div "[PERSON_NAME]" at bounding box center [923, 348] width 492 height 26
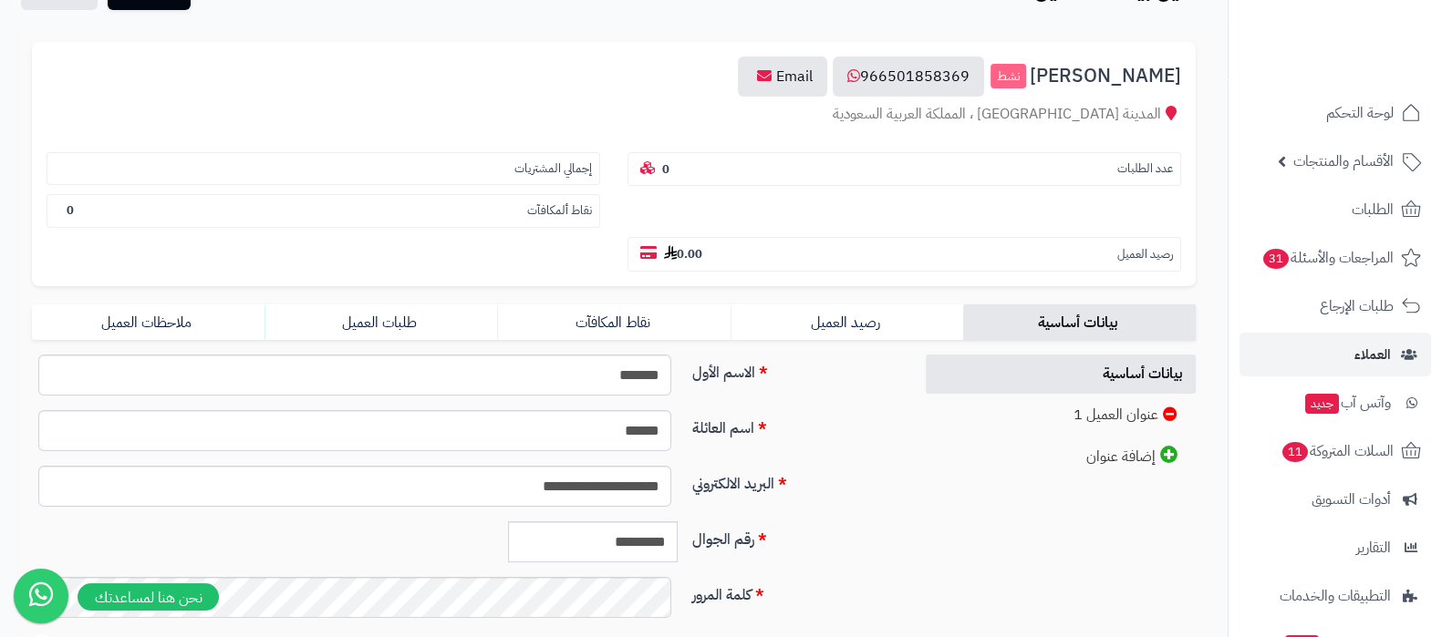
scroll to position [342, 0]
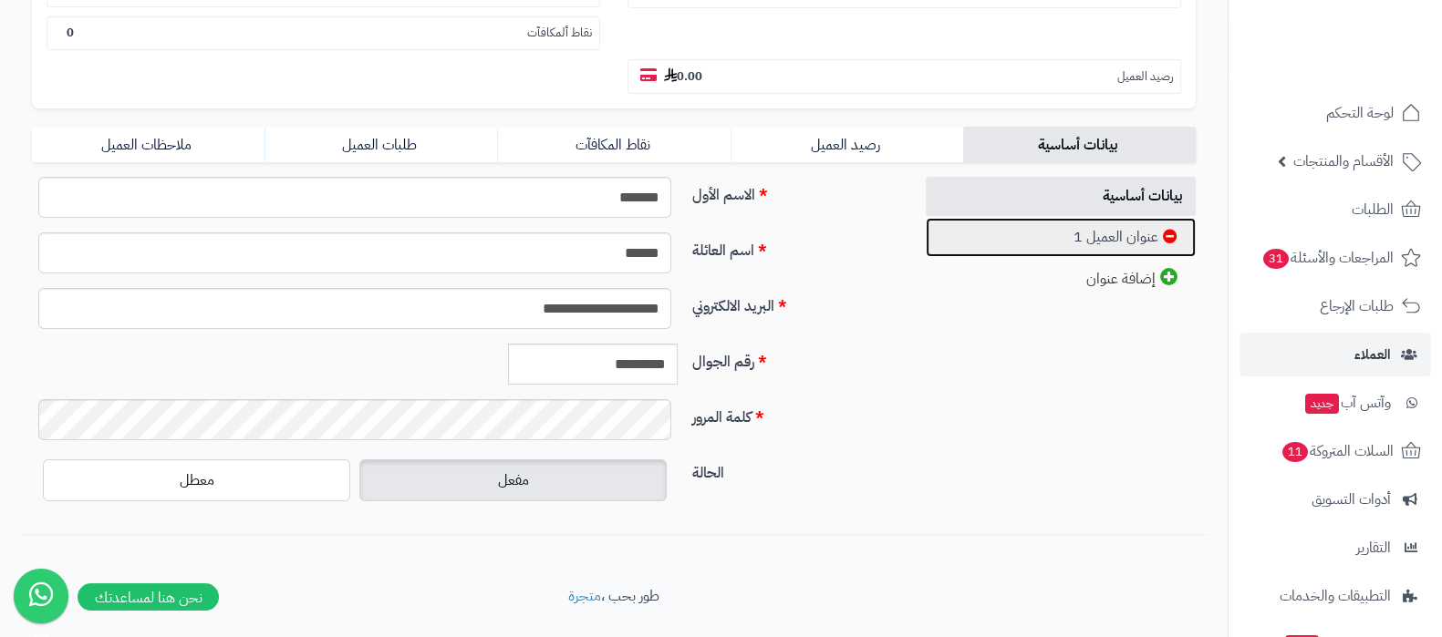
click at [1103, 224] on link "عنوان العميل 1" at bounding box center [1061, 237] width 271 height 39
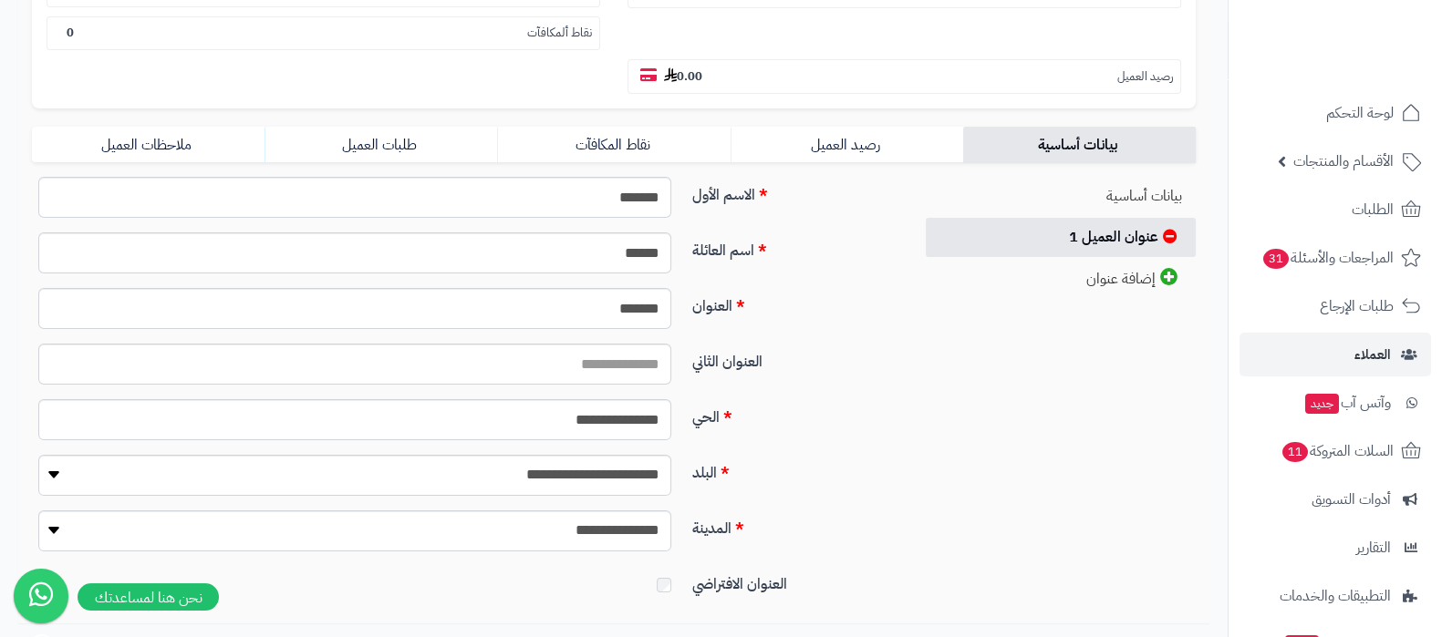
click at [811, 626] on div "**********" at bounding box center [613, 194] width 1227 height 963
click at [1319, 258] on span "المراجعات والأسئلة 31" at bounding box center [1327, 258] width 131 height 26
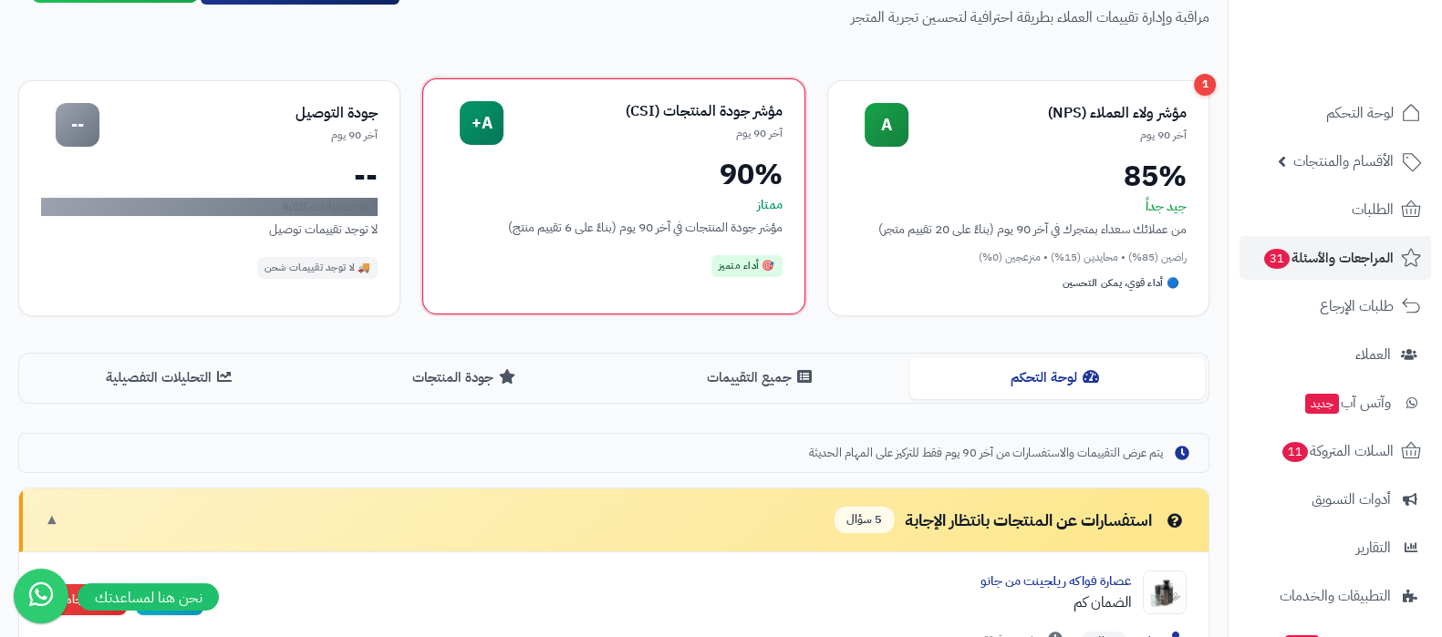
scroll to position [227, 0]
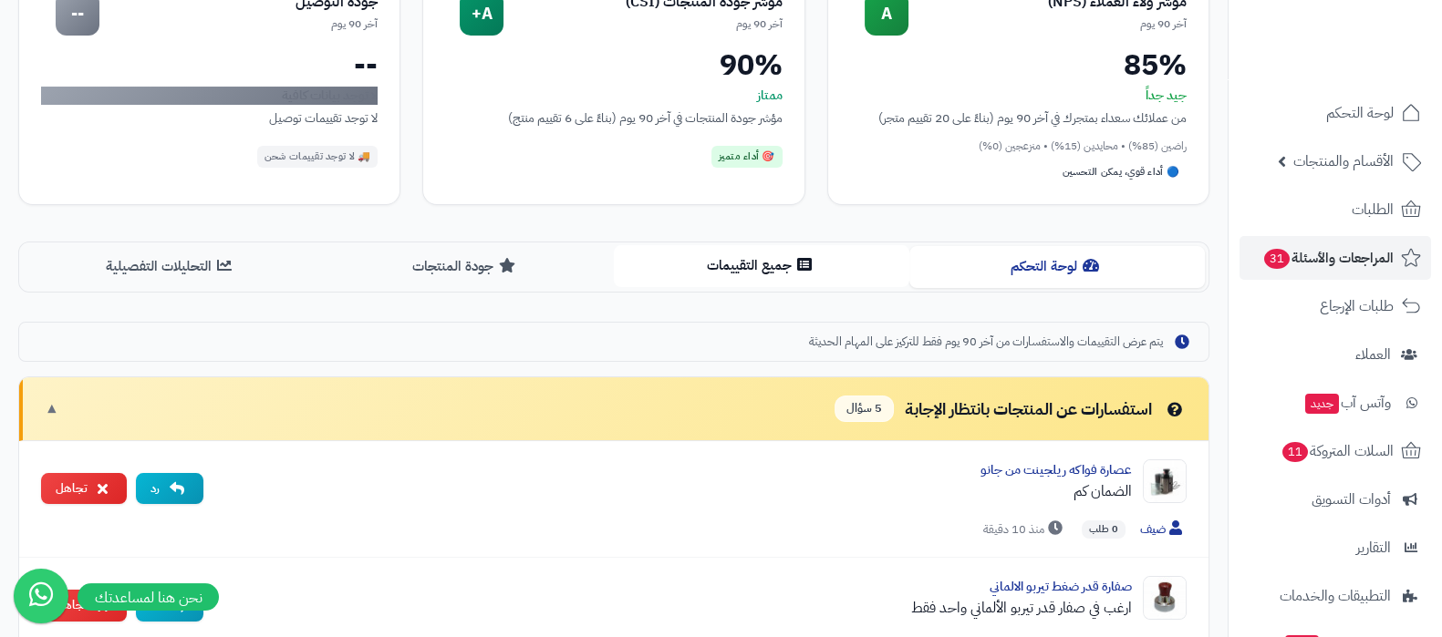
click at [722, 274] on button "جميع التقييمات" at bounding box center [761, 265] width 295 height 41
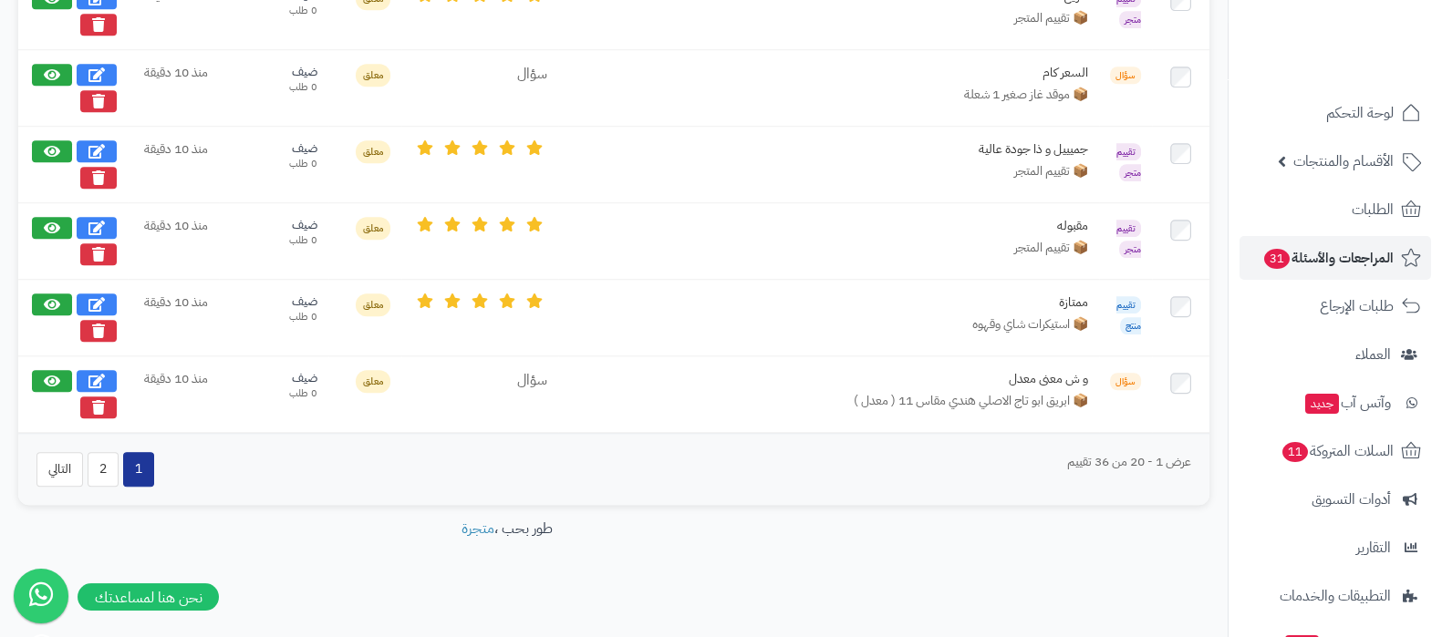
scroll to position [1869, 0]
click at [96, 462] on button "2" at bounding box center [103, 467] width 31 height 35
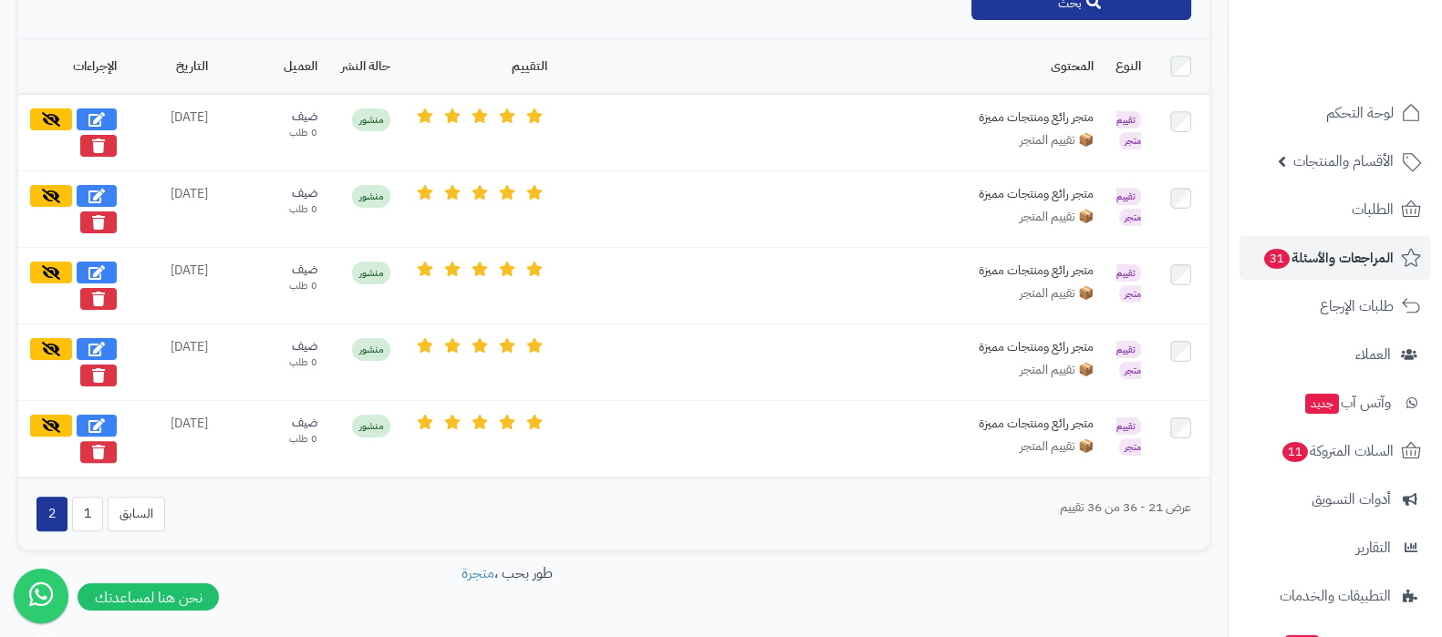
scroll to position [701, 0]
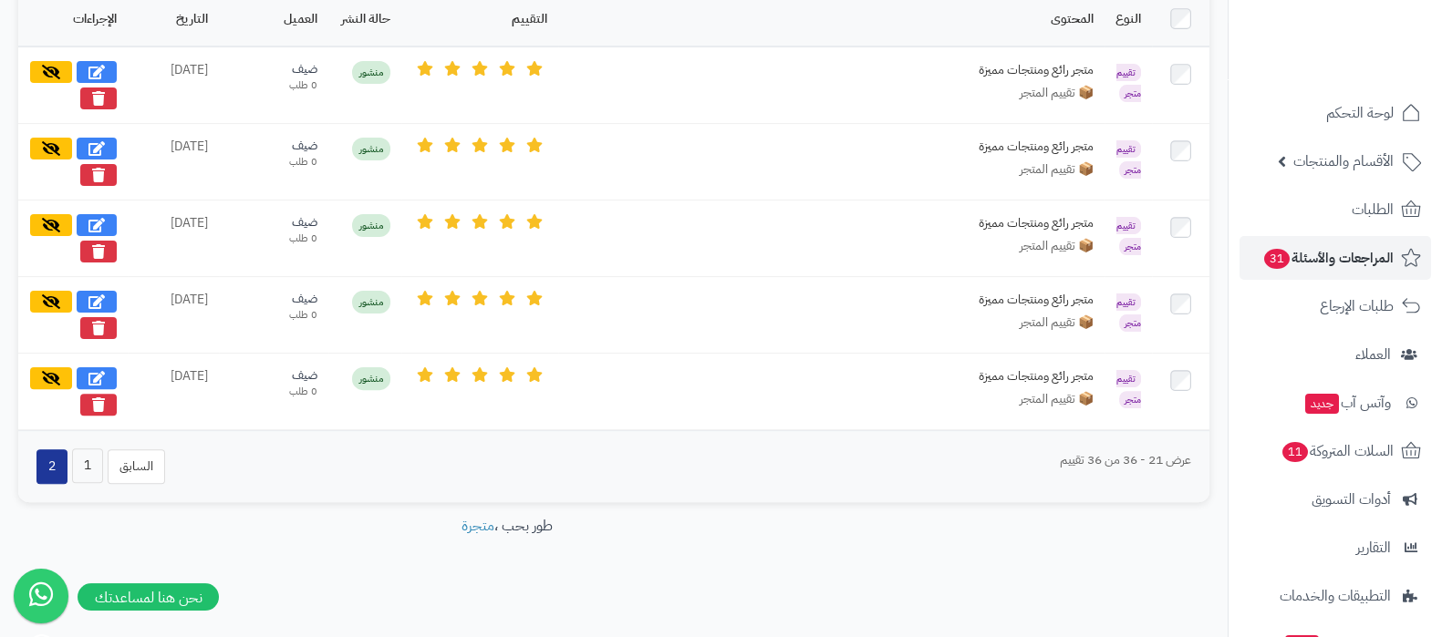
click at [84, 466] on button "1" at bounding box center [87, 466] width 31 height 35
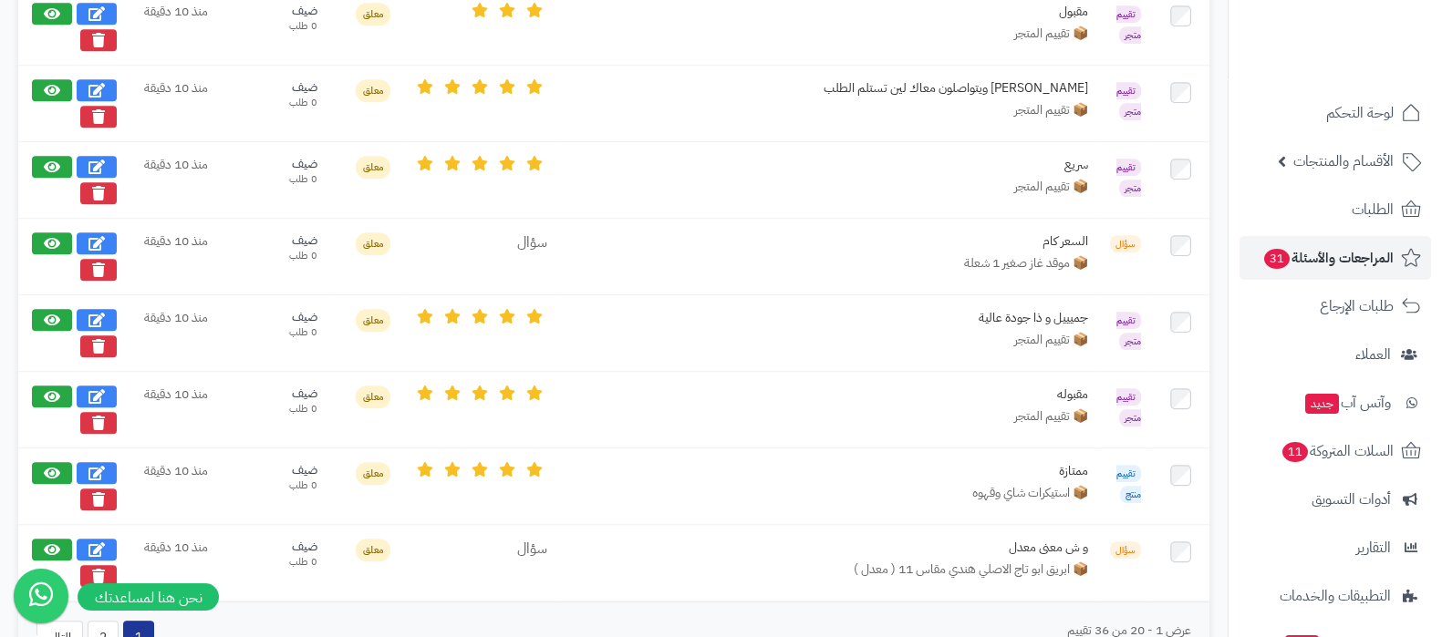
scroll to position [1841, 0]
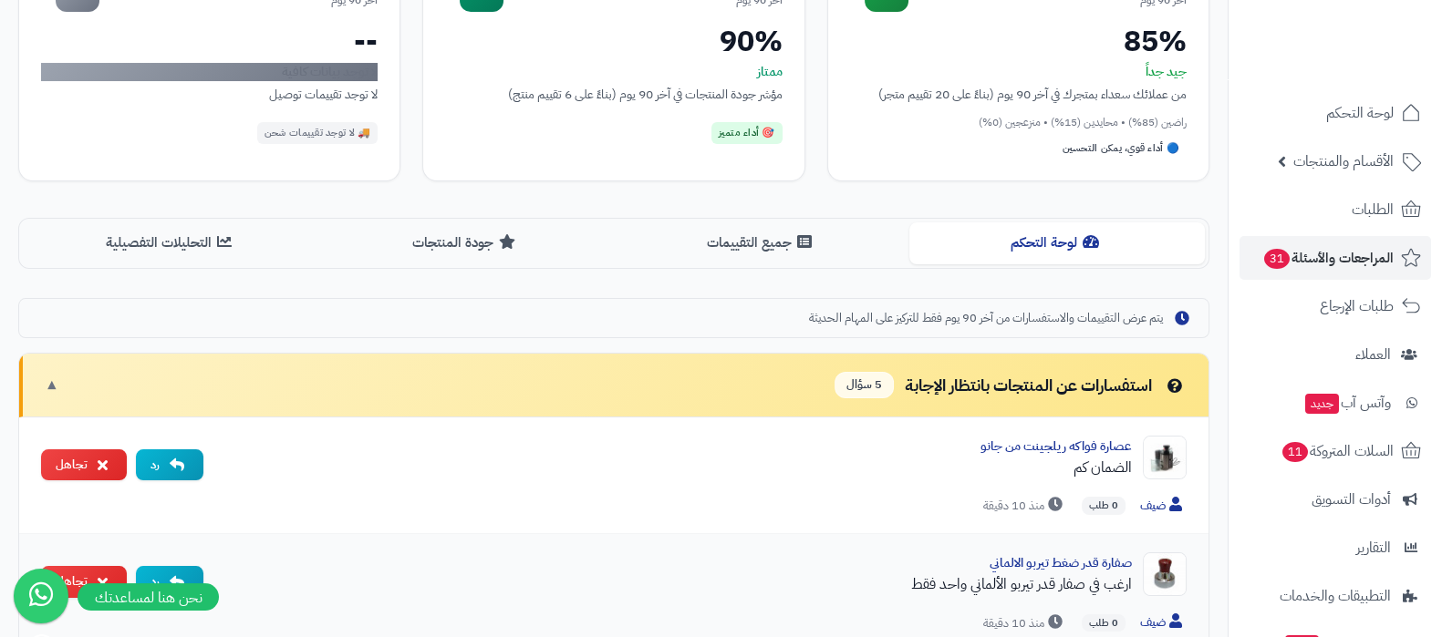
scroll to position [140, 0]
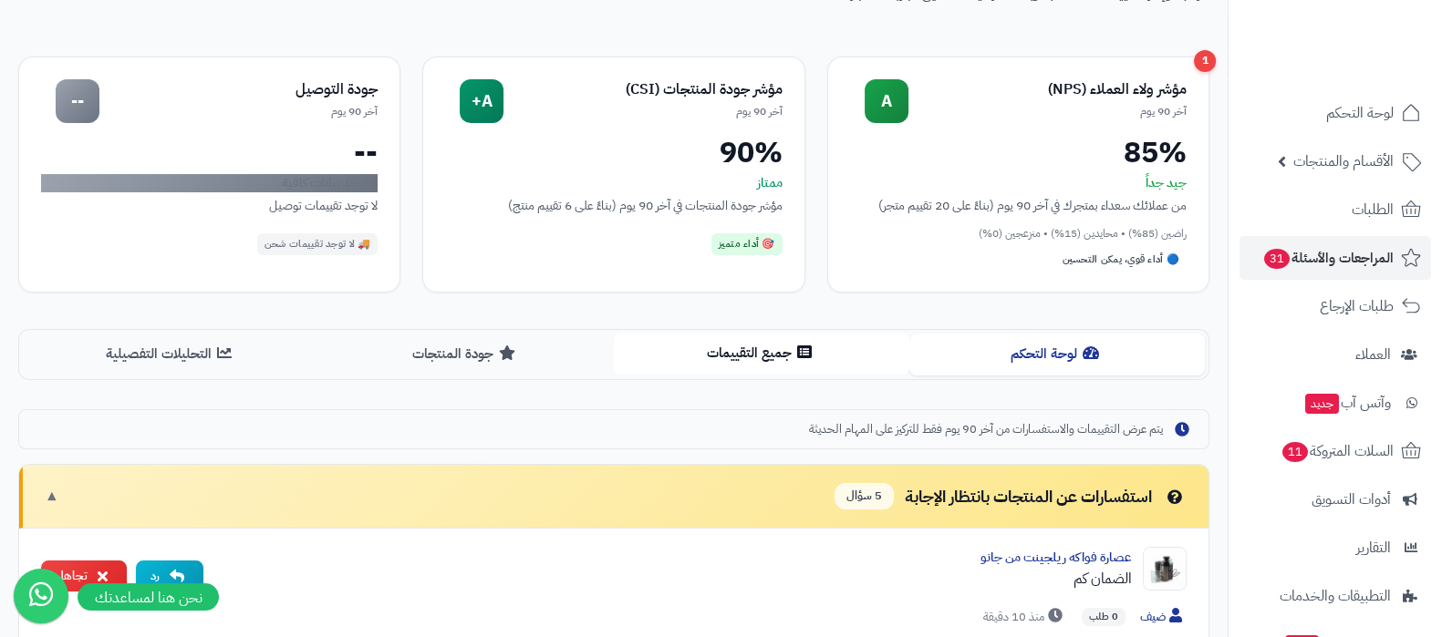
click at [725, 361] on button "جميع التقييمات" at bounding box center [761, 353] width 295 height 41
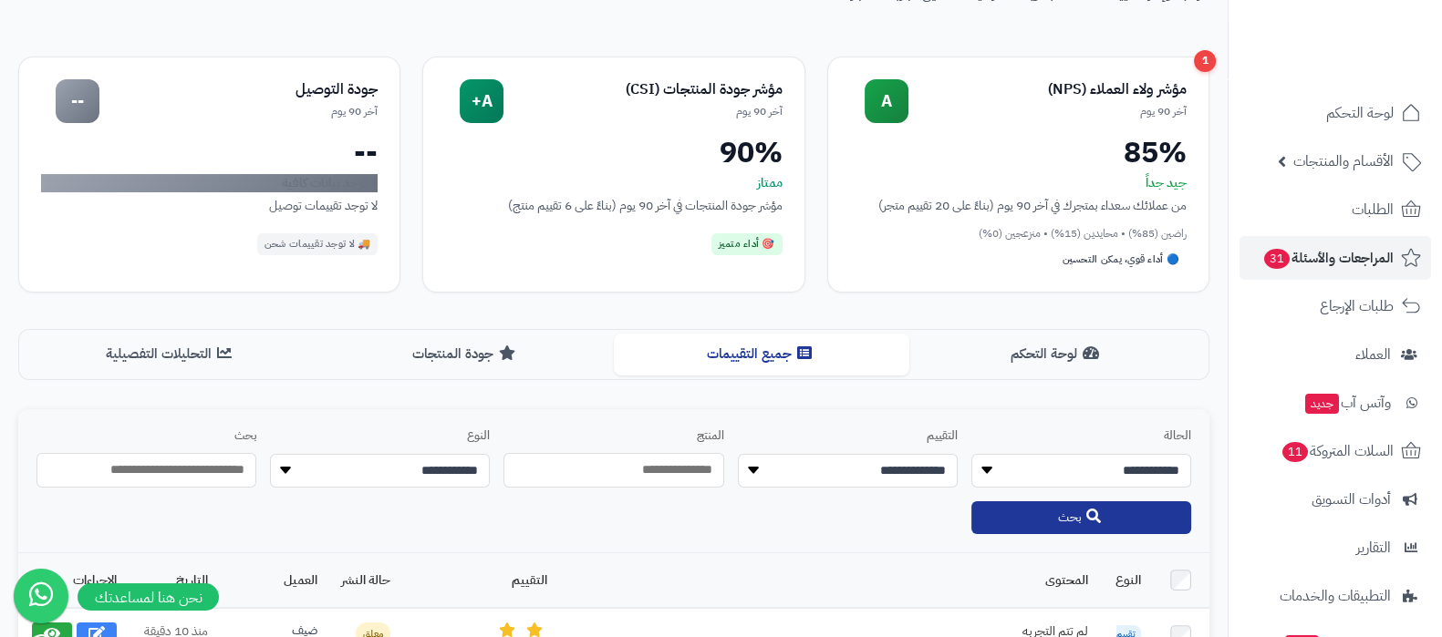
click at [442, 462] on select "**********" at bounding box center [380, 471] width 220 height 35
select select "**********"
click at [270, 454] on select "**********" at bounding box center [380, 471] width 220 height 35
click at [1066, 511] on button "بحث" at bounding box center [1081, 517] width 220 height 33
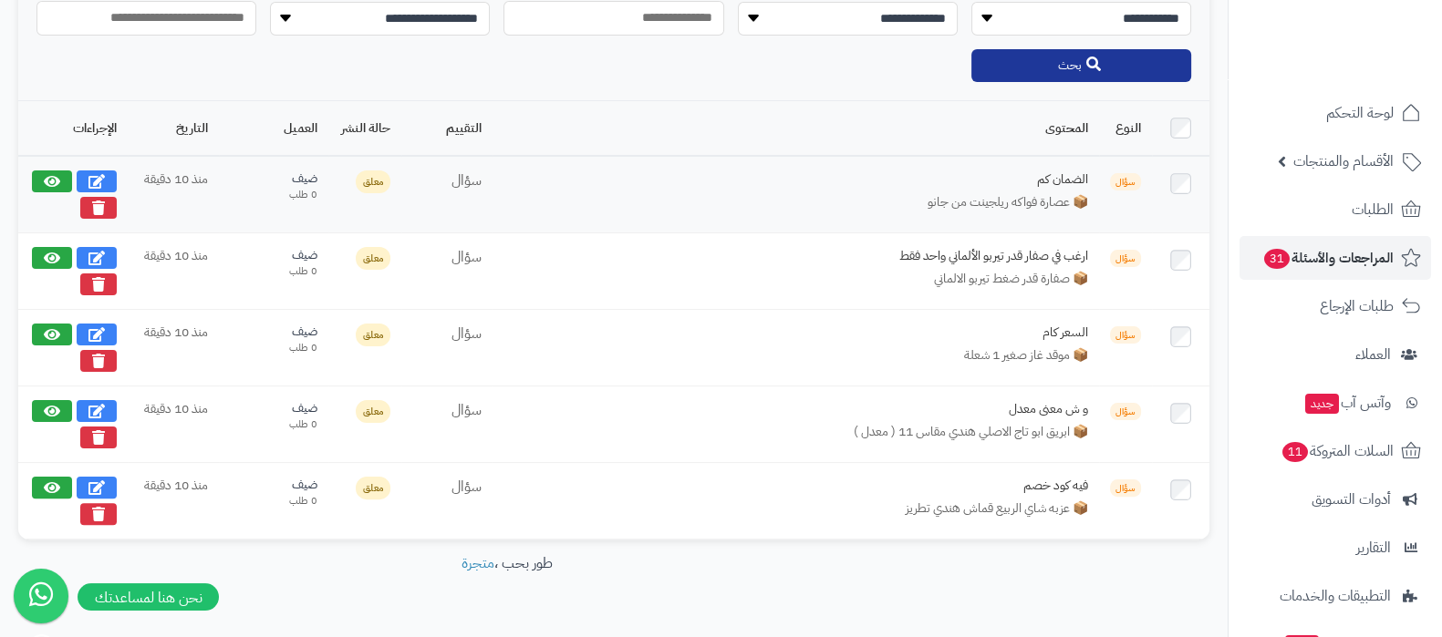
scroll to position [630, 0]
